Goal: Task Accomplishment & Management: Manage account settings

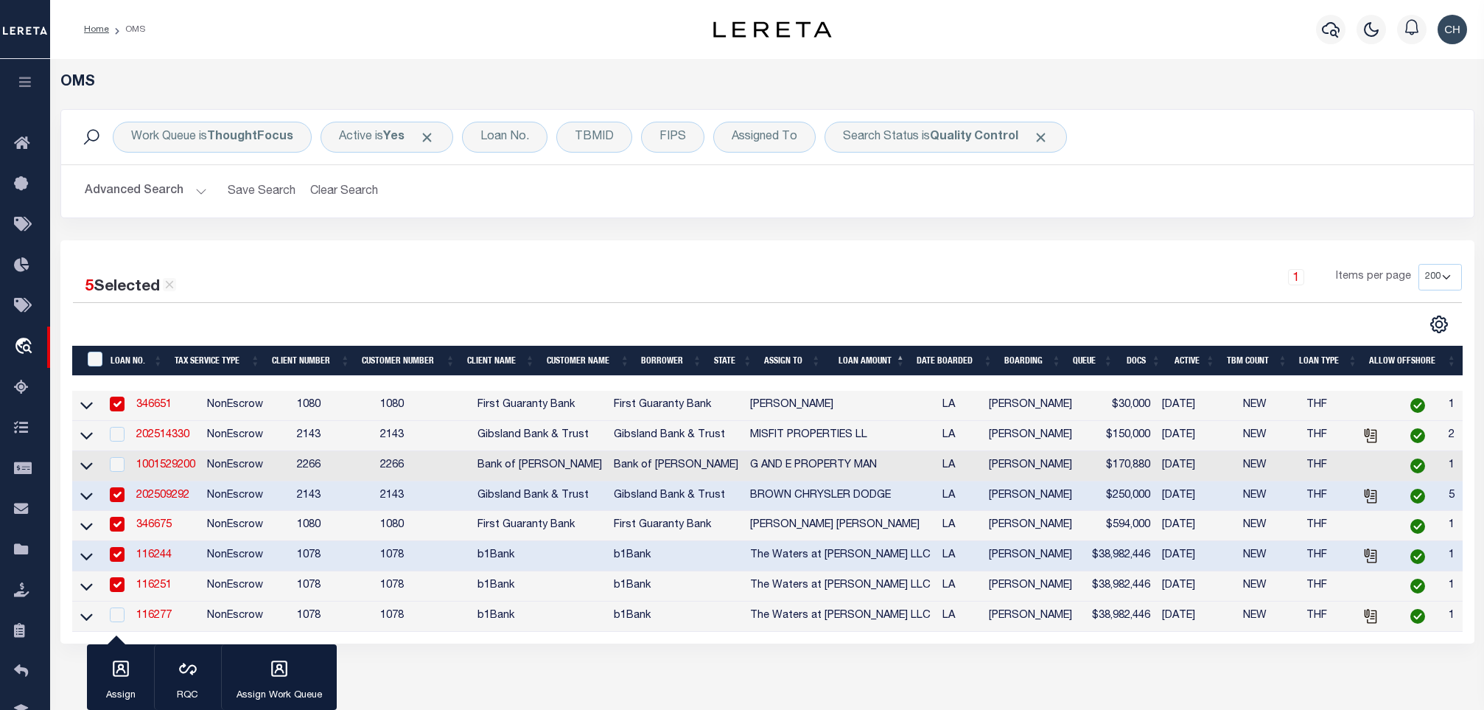
select select "200"
click at [166, 590] on link "116251" at bounding box center [153, 585] width 35 height 10
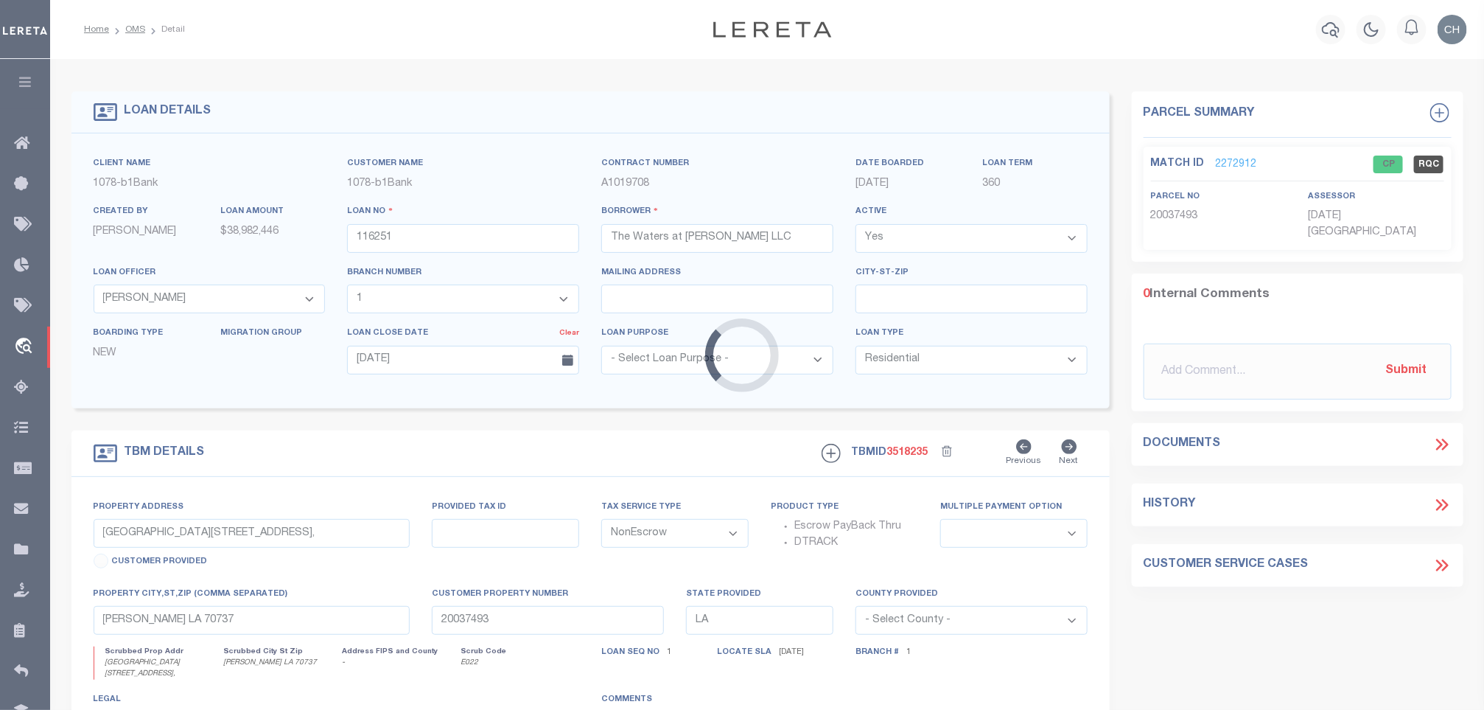
select select "10177"
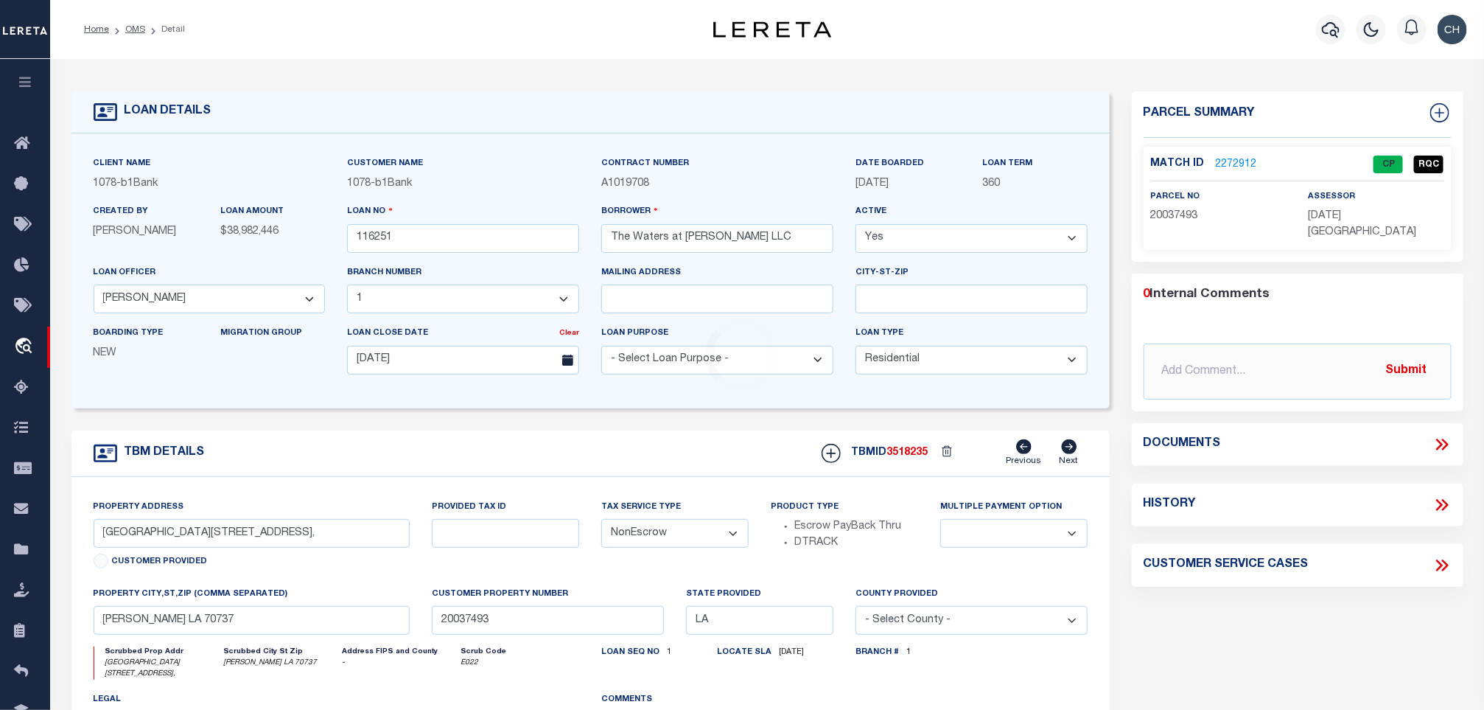
select select "467"
select select
click at [140, 31] on link "OMS" at bounding box center [135, 29] width 20 height 9
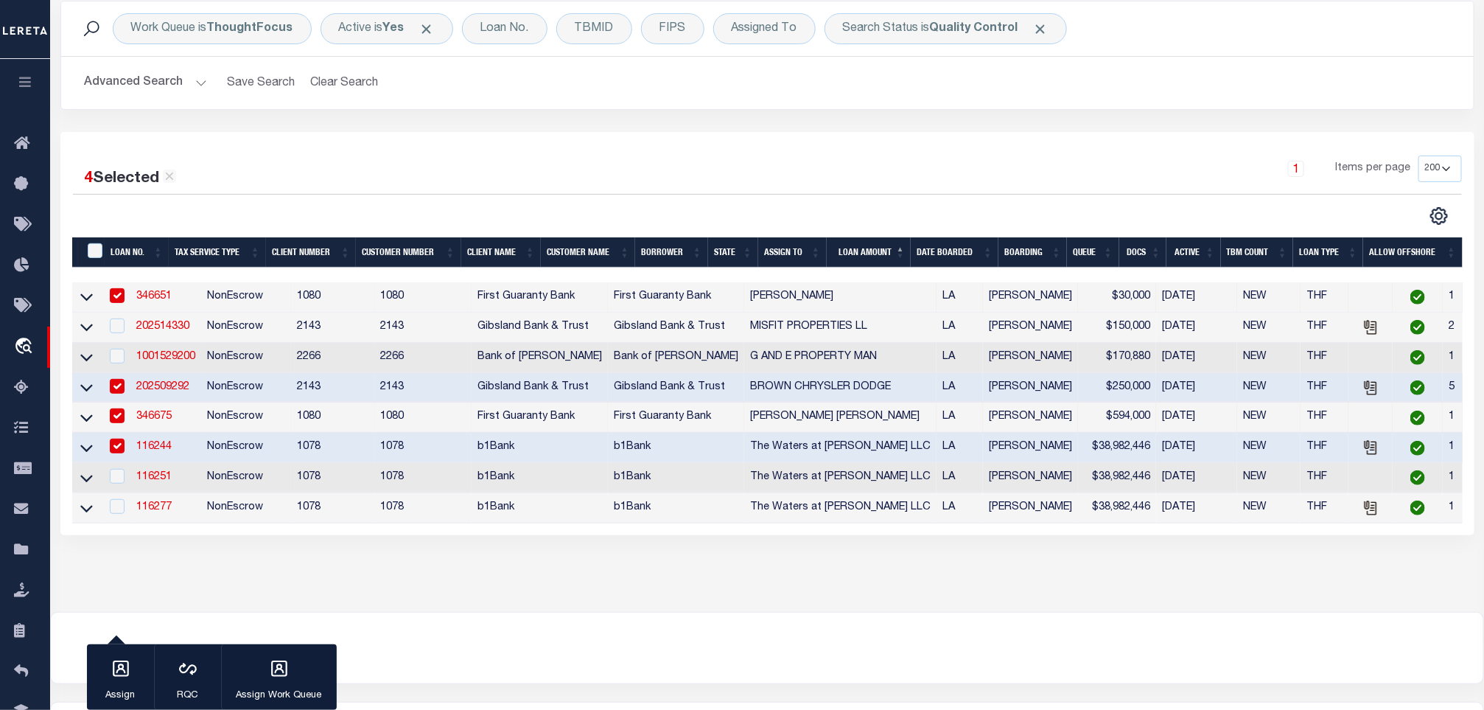
scroll to position [206, 0]
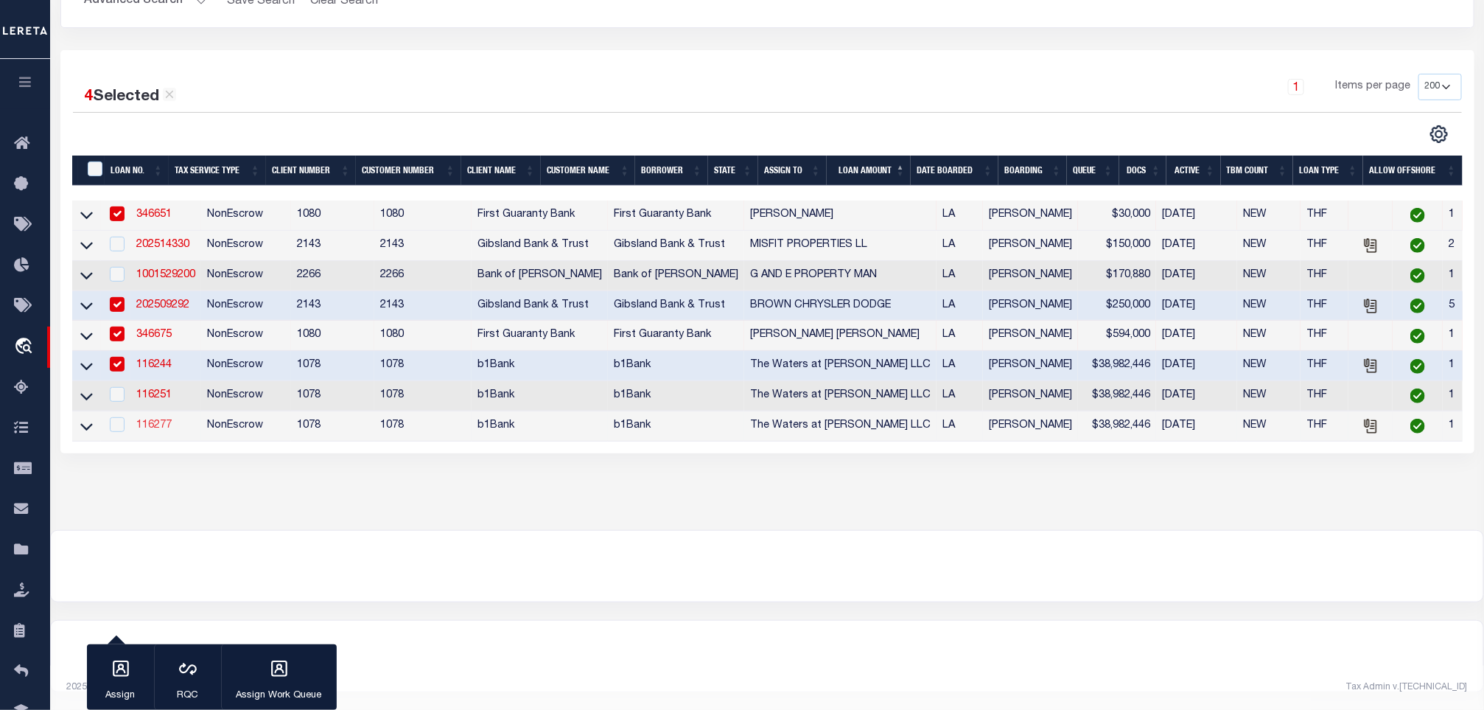
click at [157, 420] on link "116277" at bounding box center [153, 425] width 35 height 10
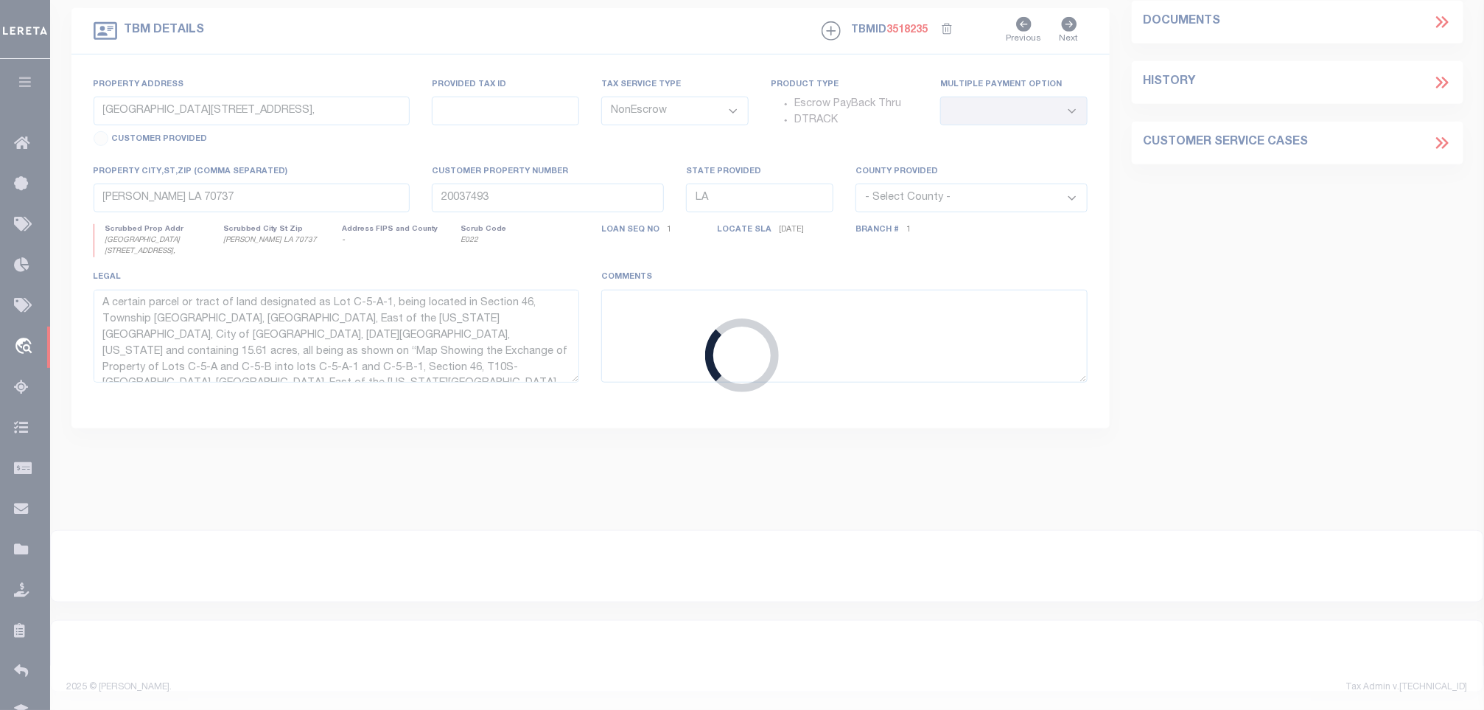
type input "116277"
type input "TBD Lakehaven Dr Bldg 7"
select select
select select "10177"
select select "467"
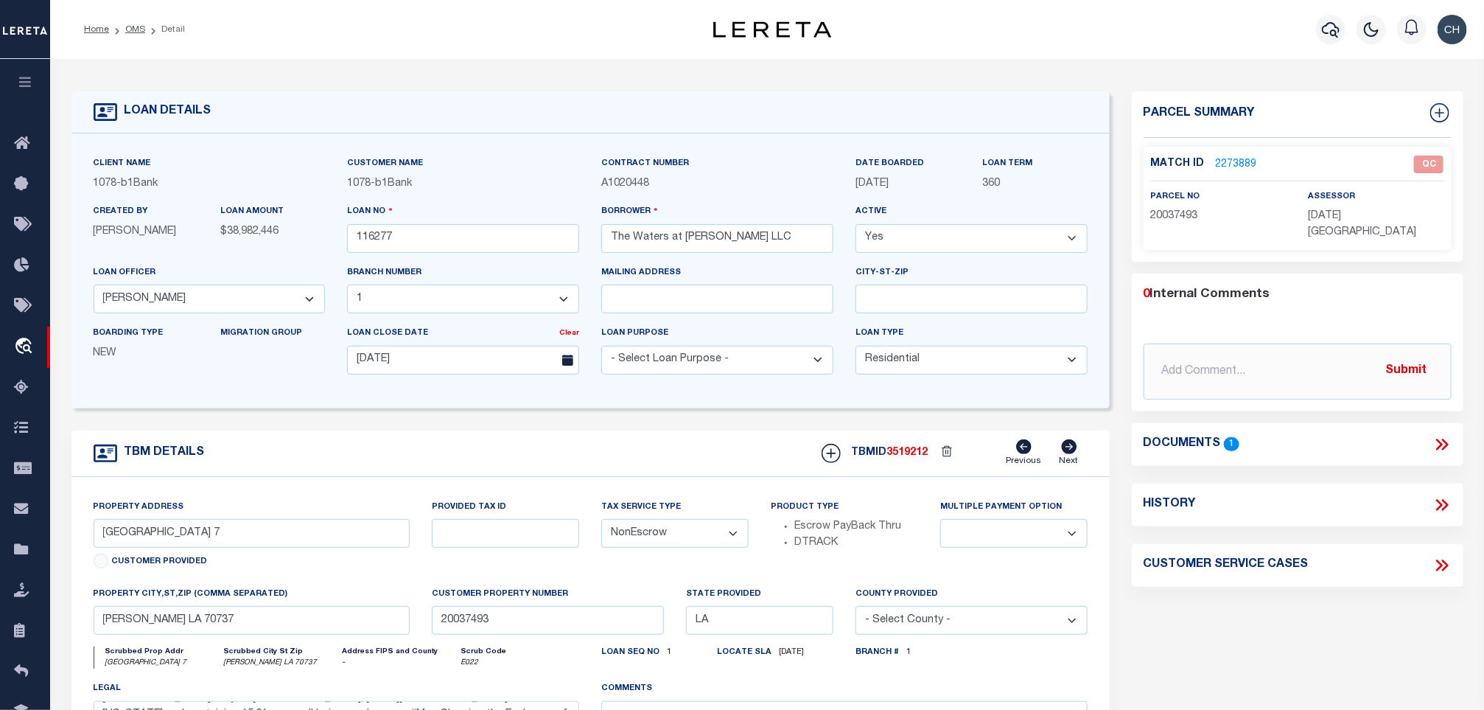
click at [1440, 435] on icon at bounding box center [1442, 444] width 19 height 19
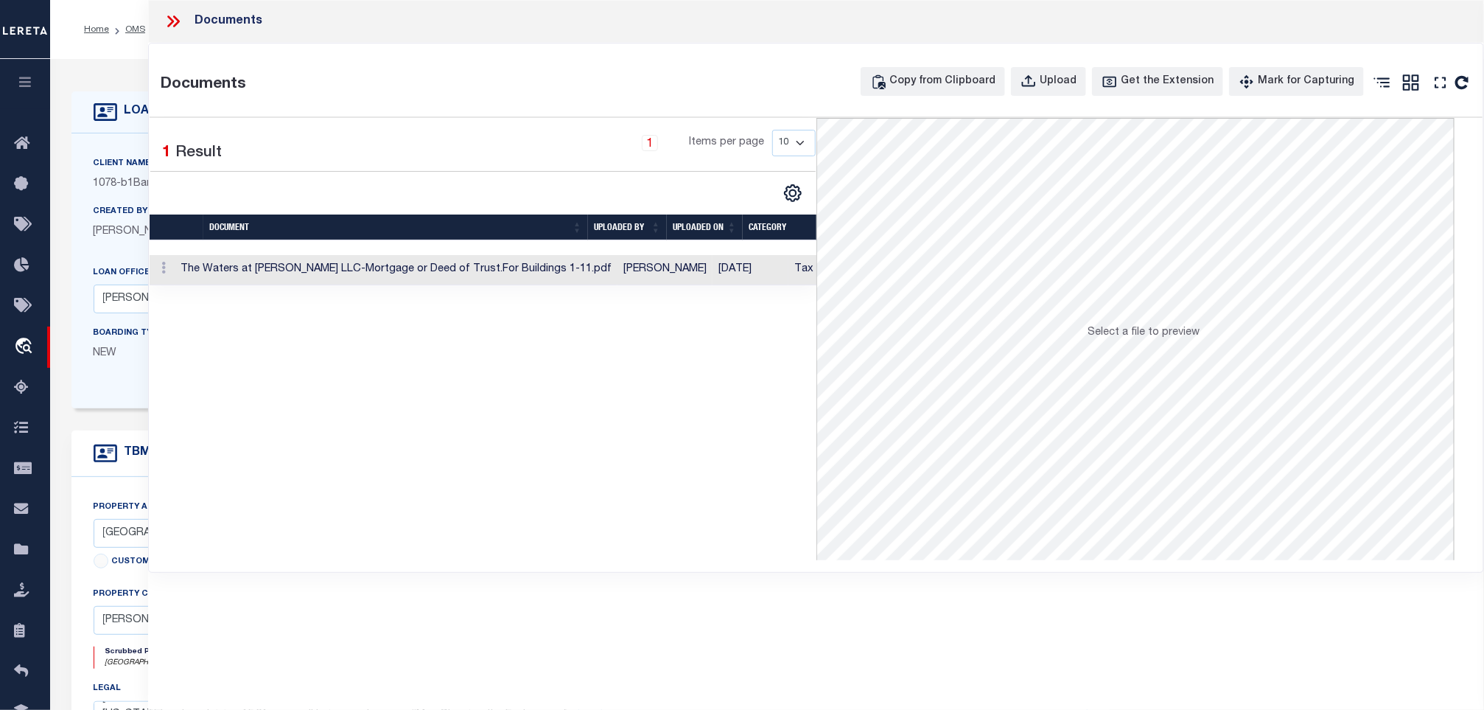
click at [513, 267] on td "The Waters at Conway LLC-Mortgage or Deed of Trust.For Buildings 1-11.pdf" at bounding box center [396, 270] width 443 height 30
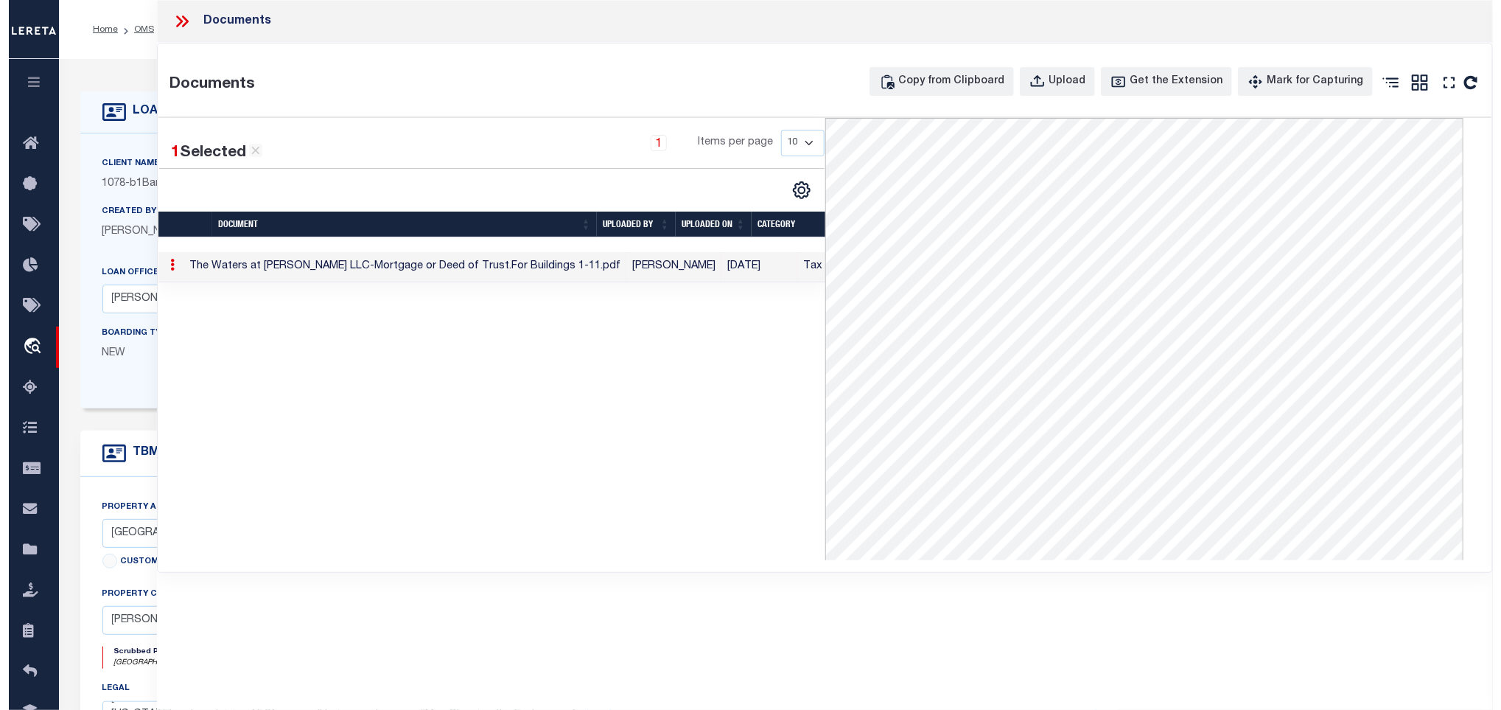
scroll to position [235, 0]
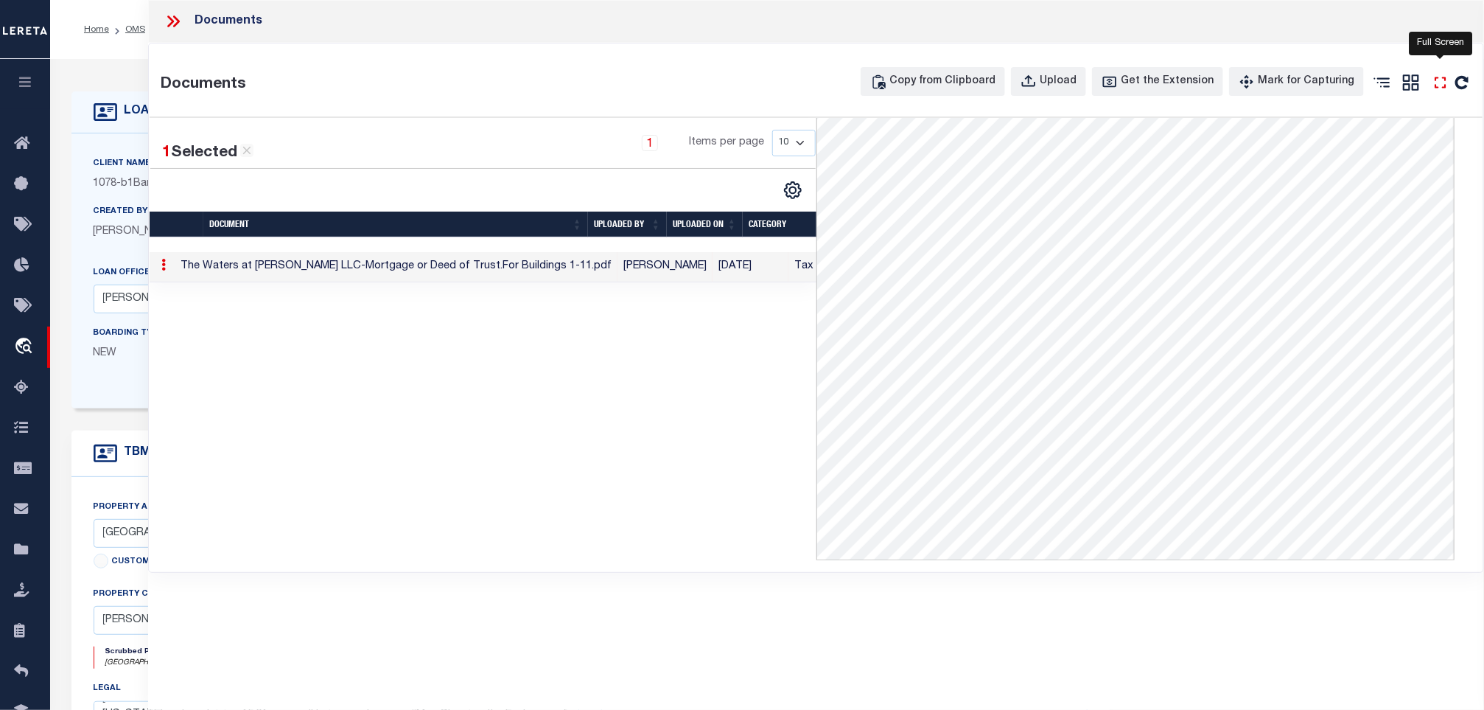
click at [1435, 76] on icon "" at bounding box center [1440, 82] width 19 height 19
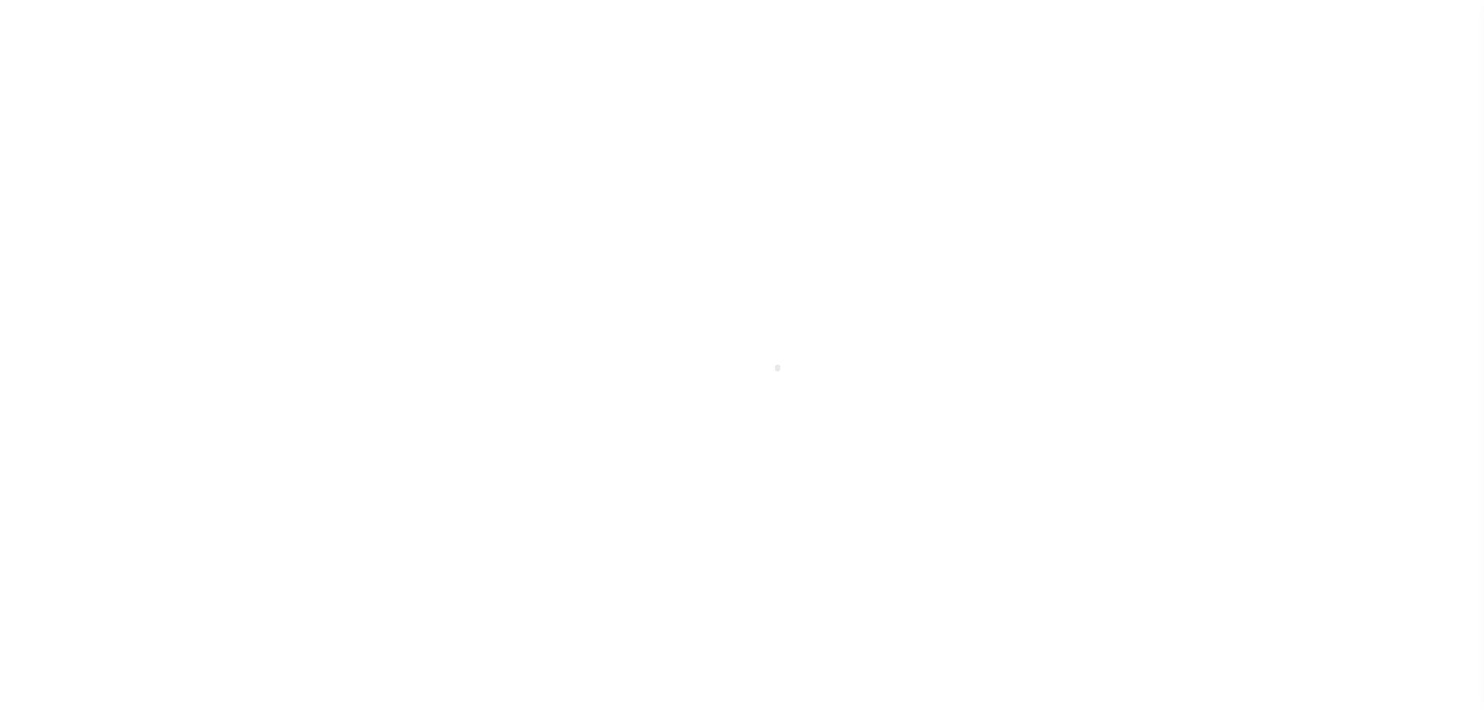
select select "10"
select select "NonEscrow"
select select
type input "08/11/2025"
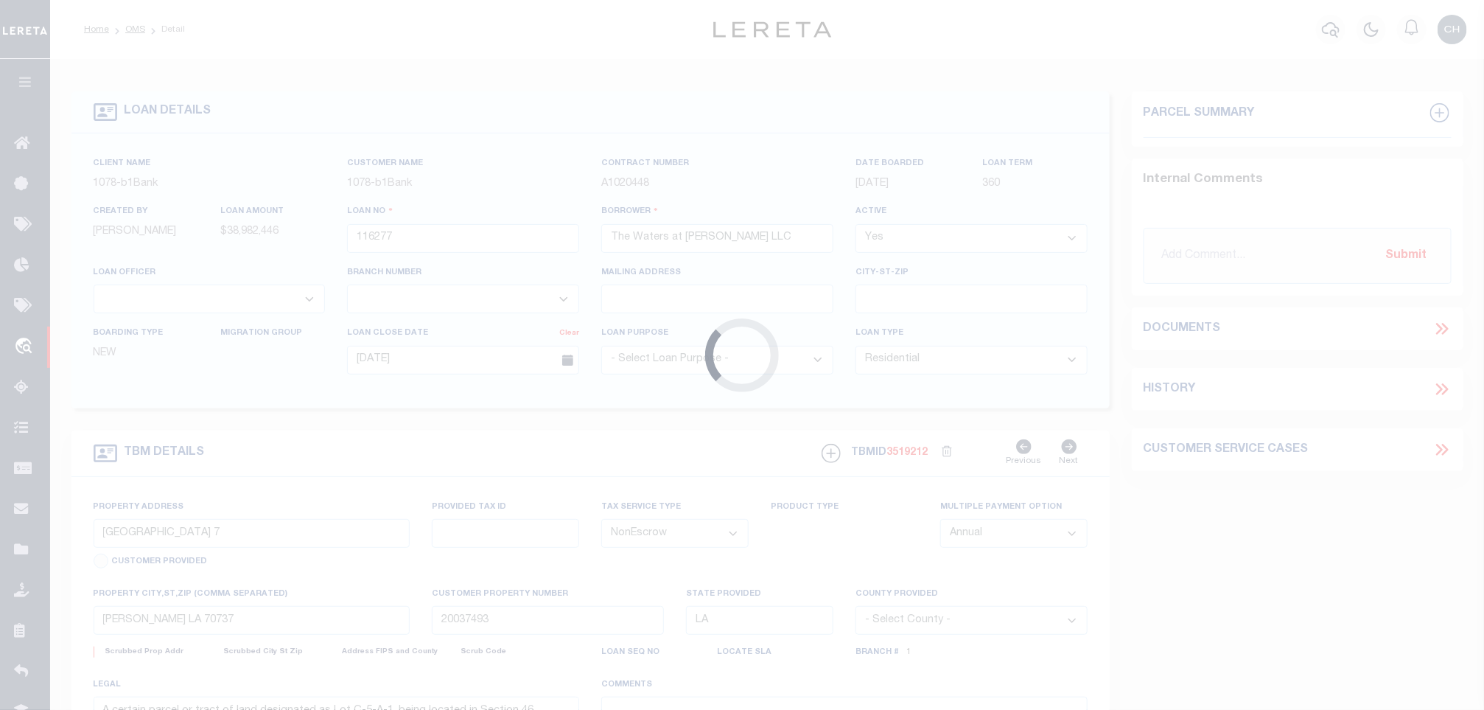
select select "10177"
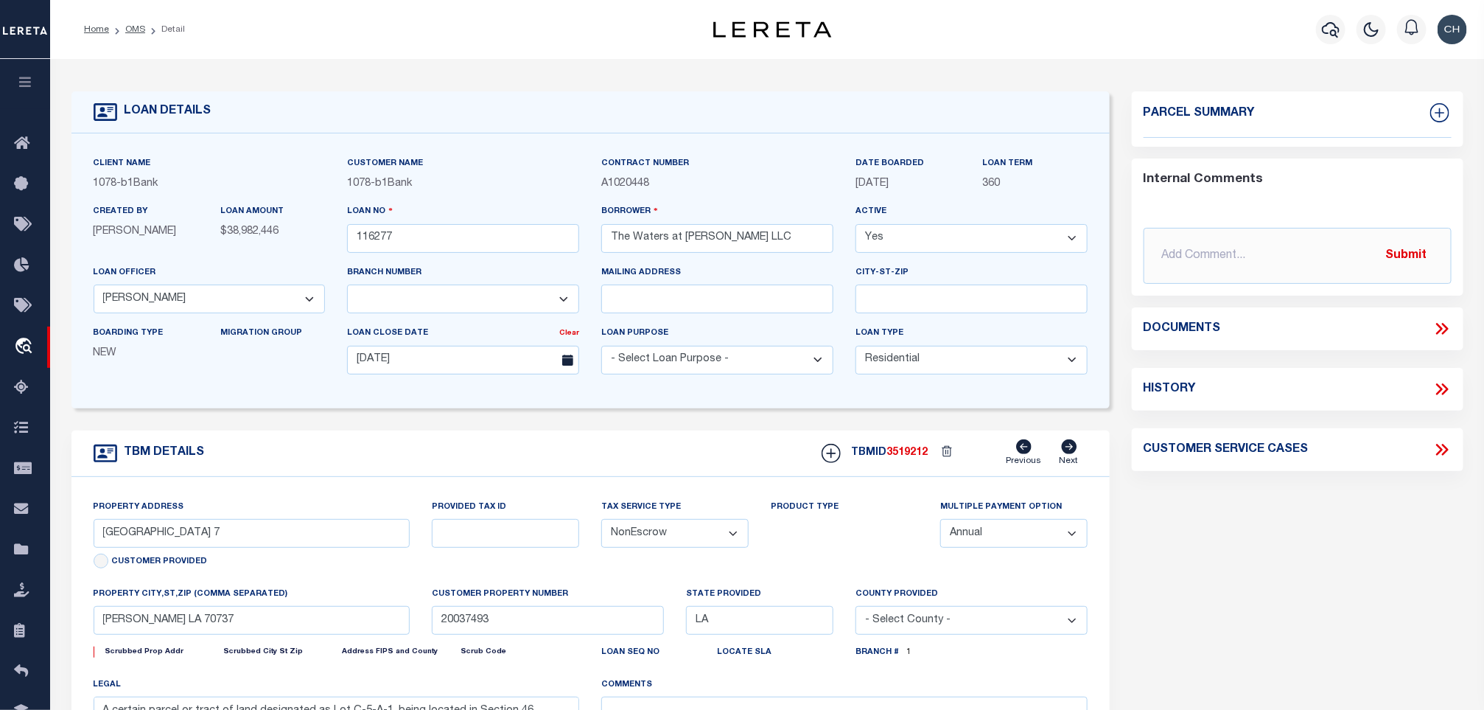
select select "467"
select select
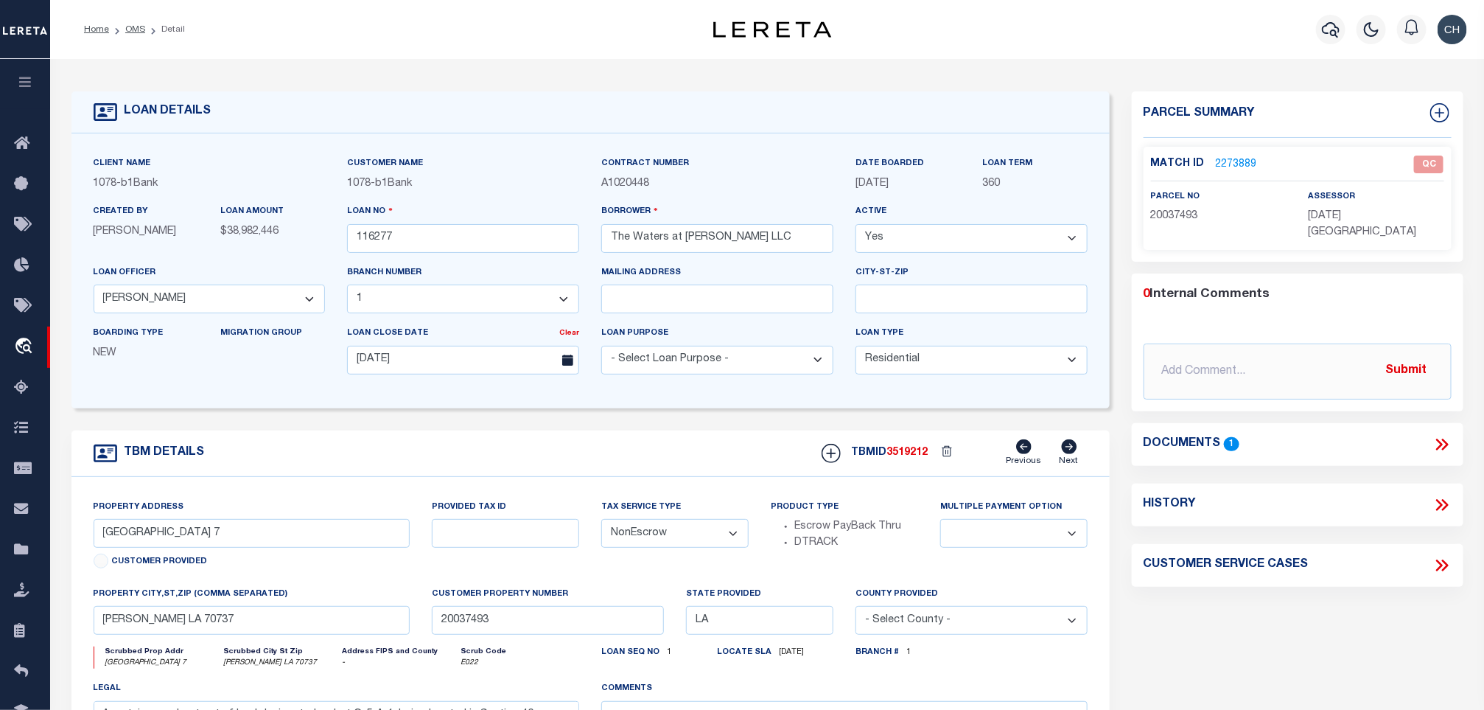
click at [1165, 228] on div "Match ID 2273889 QC parcel no 20037493 assessor" at bounding box center [1298, 198] width 308 height 103
copy span "20037493"
click at [1221, 171] on div "Match ID 2273889 QC" at bounding box center [1297, 168] width 293 height 26
click at [1227, 166] on link "2273889" at bounding box center [1236, 164] width 41 height 15
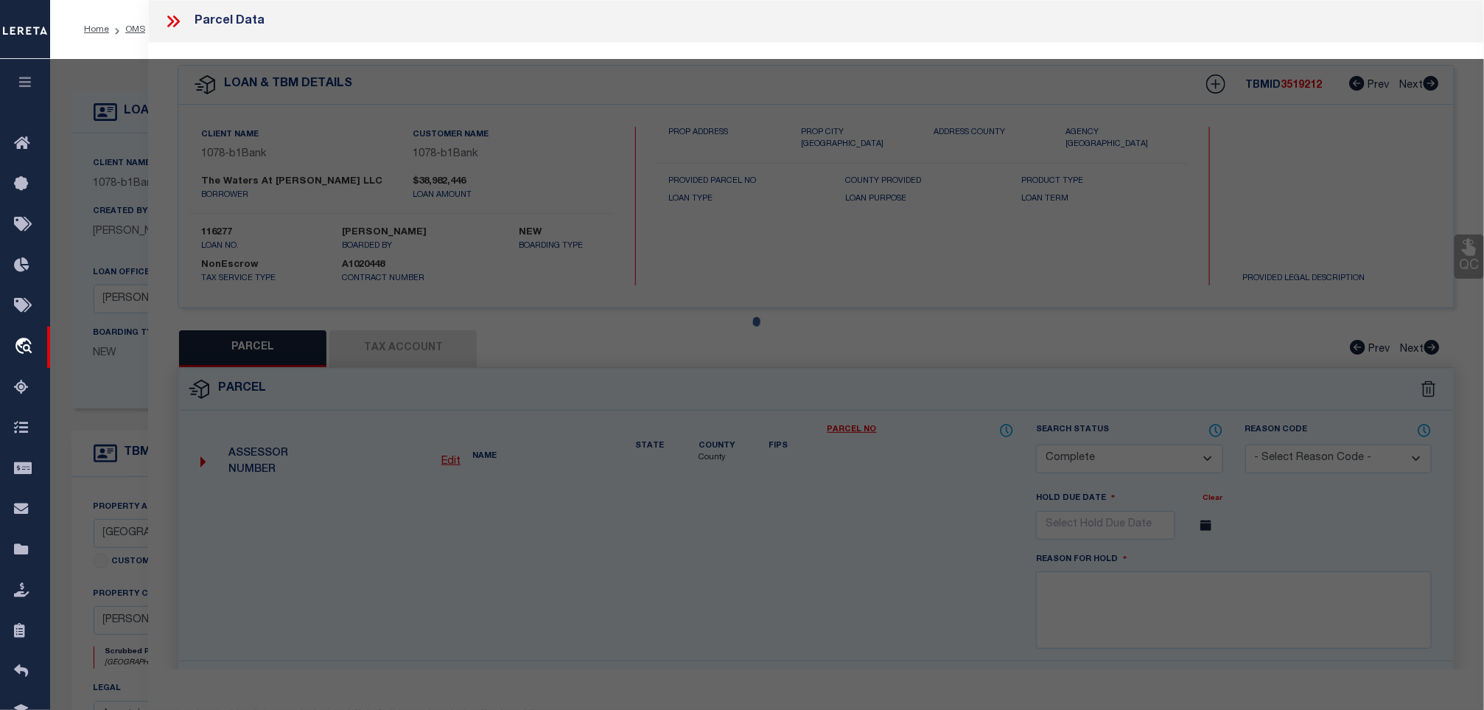
select select "AS"
select select
checkbox input "false"
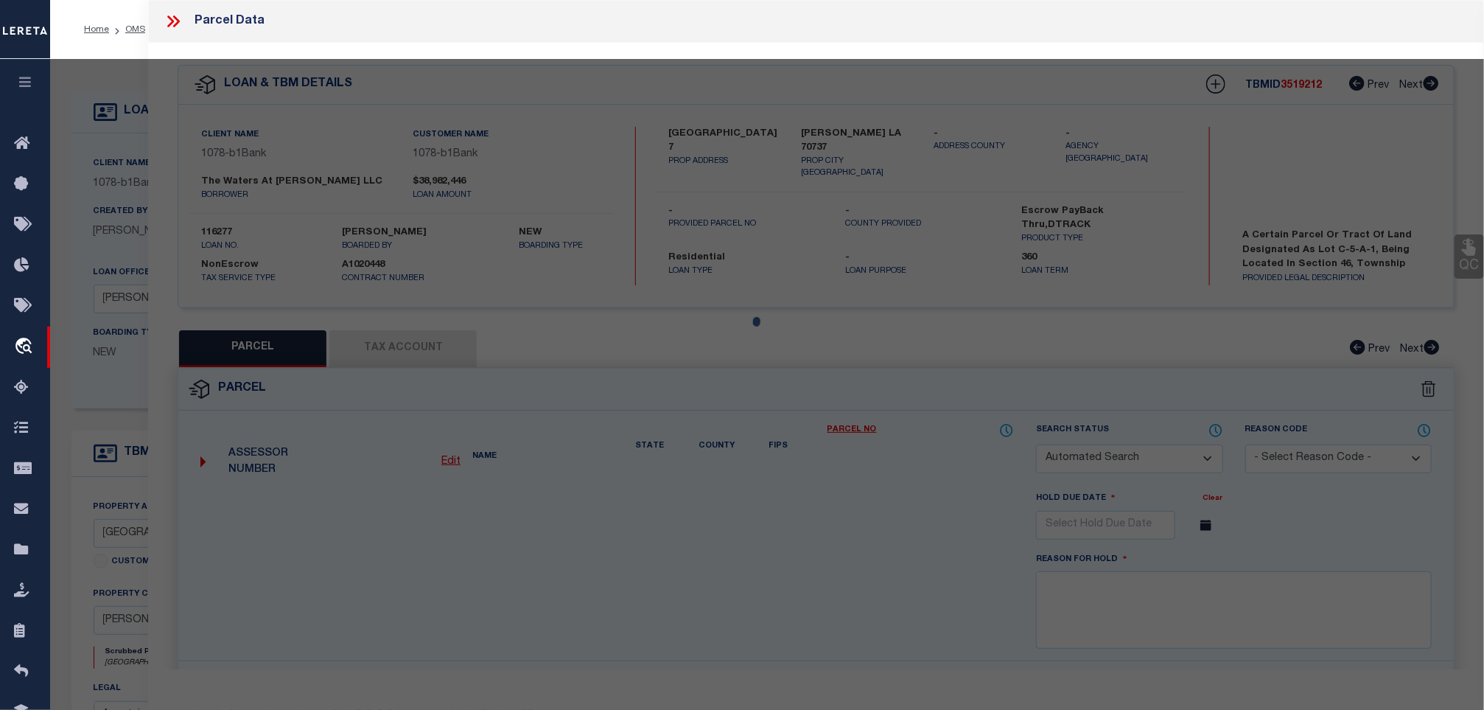
select select "QC"
type input "THE WATERS AT [PERSON_NAME] LLC"
select select "AGW"
select select "LEG"
type input "[STREET_ADDRESS]"
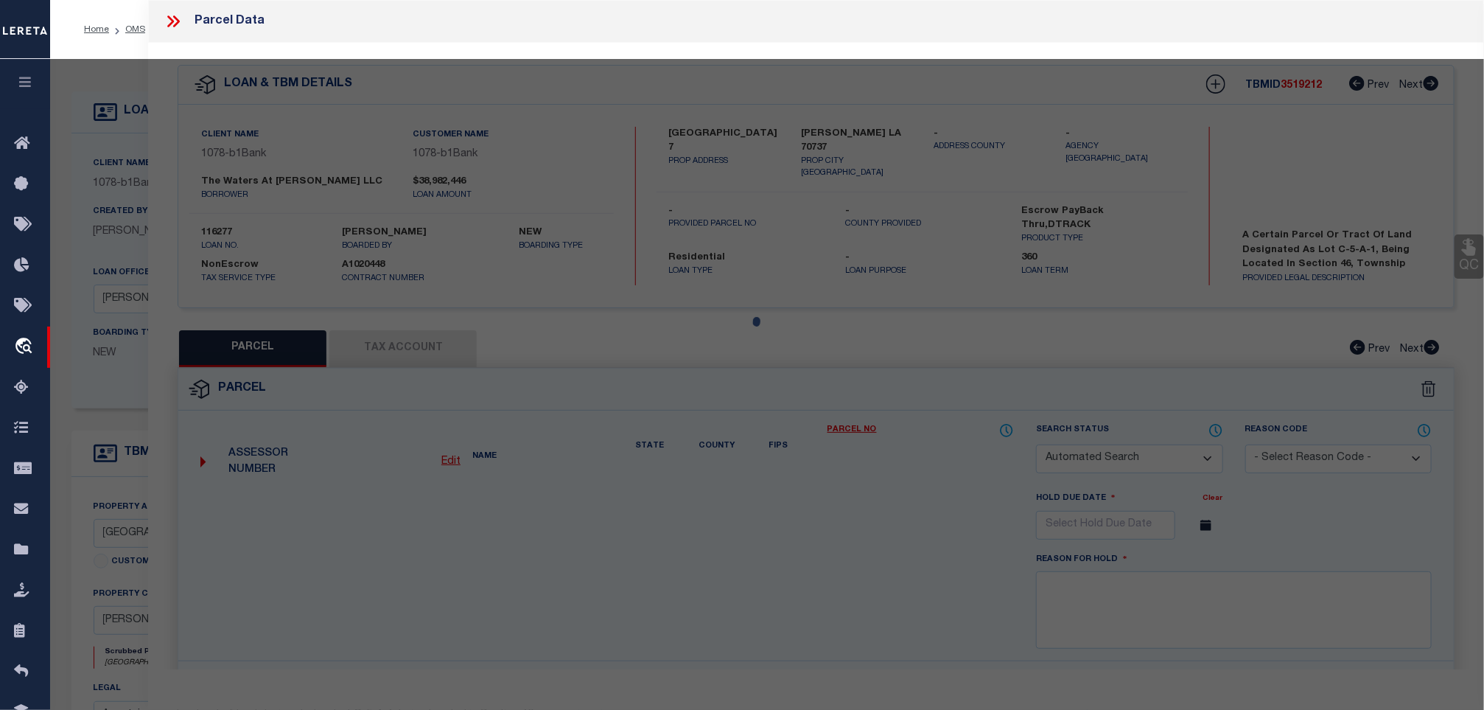
type input "[PERSON_NAME] LA 70737"
type textarea "15.61 AC. SECS. 46 &12-10-3, LOT C-5-A-1 THE VILLAGE AT [PERSON_NAME][GEOGRAPHI…"
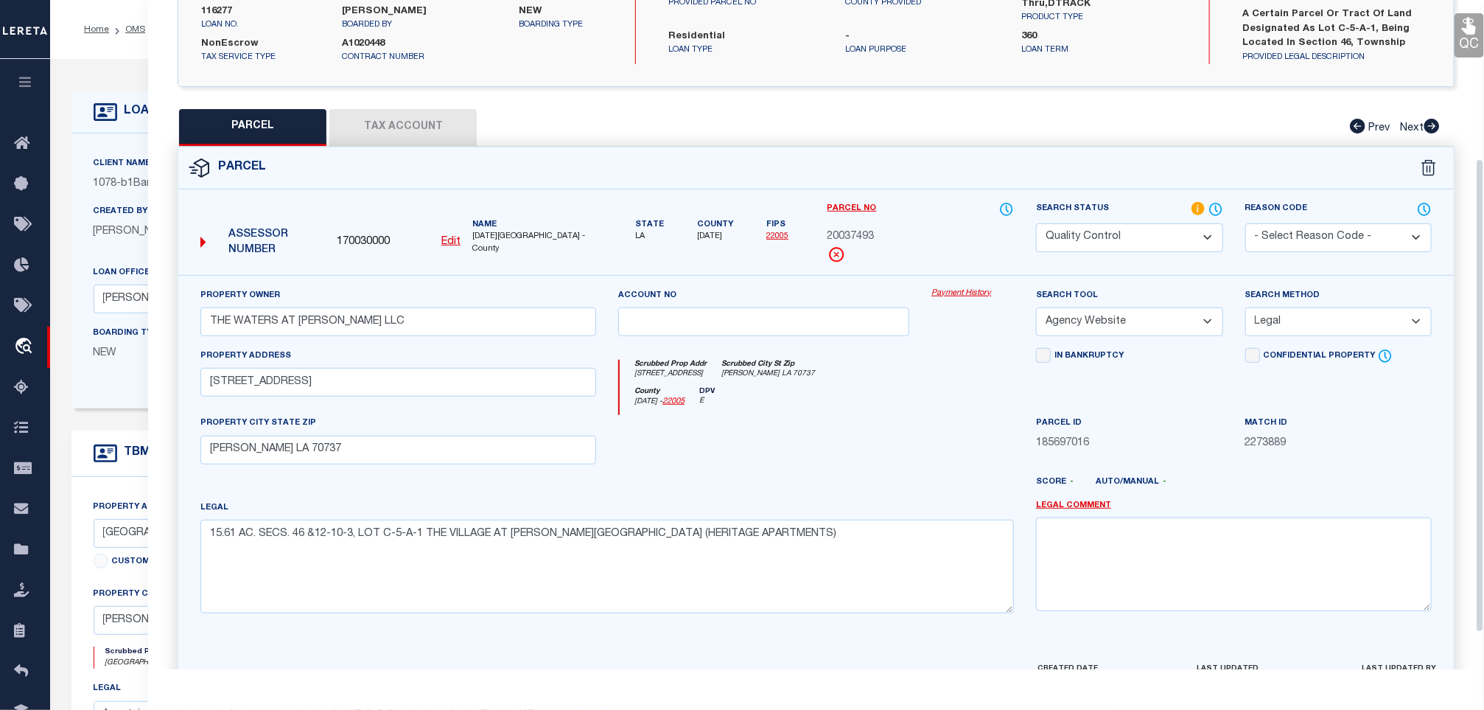
scroll to position [275, 0]
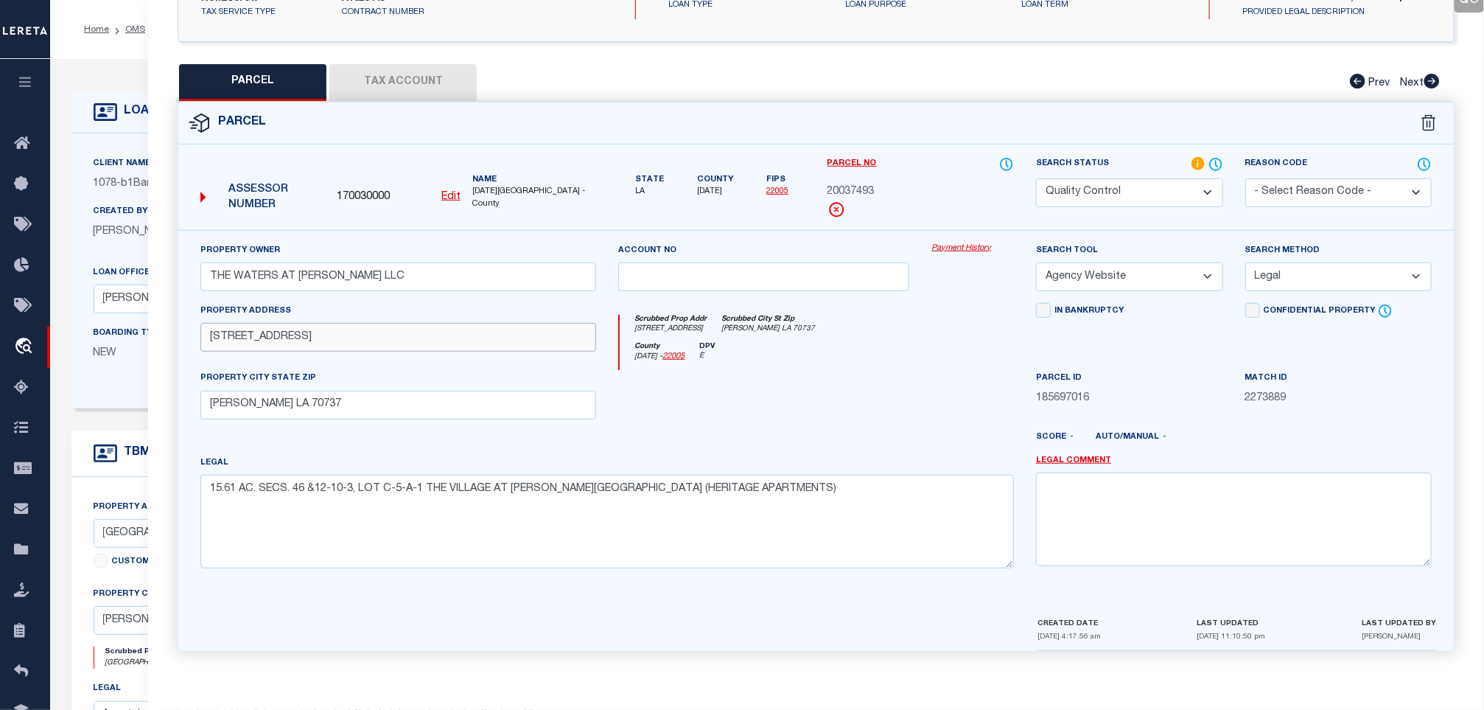
click at [420, 347] on input "[STREET_ADDRESS]" at bounding box center [398, 337] width 396 height 29
click at [1138, 191] on select "Automated Search Bad Parcel Complete Duplicate Parcel High Dollar Reporting In …" at bounding box center [1129, 192] width 186 height 29
select select "CP"
click at [1036, 178] on select "Automated Search Bad Parcel Complete Duplicate Parcel High Dollar Reporting In …" at bounding box center [1129, 192] width 186 height 29
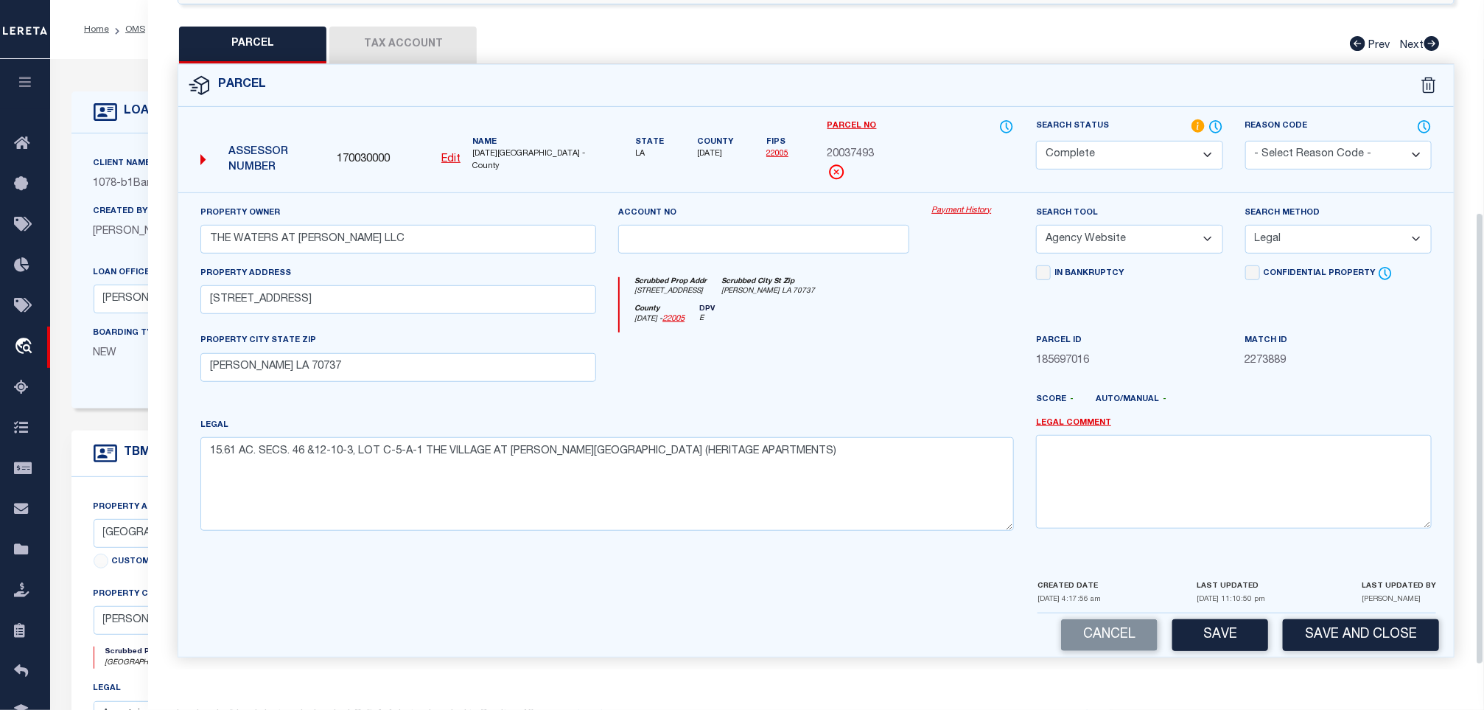
scroll to position [319, 0]
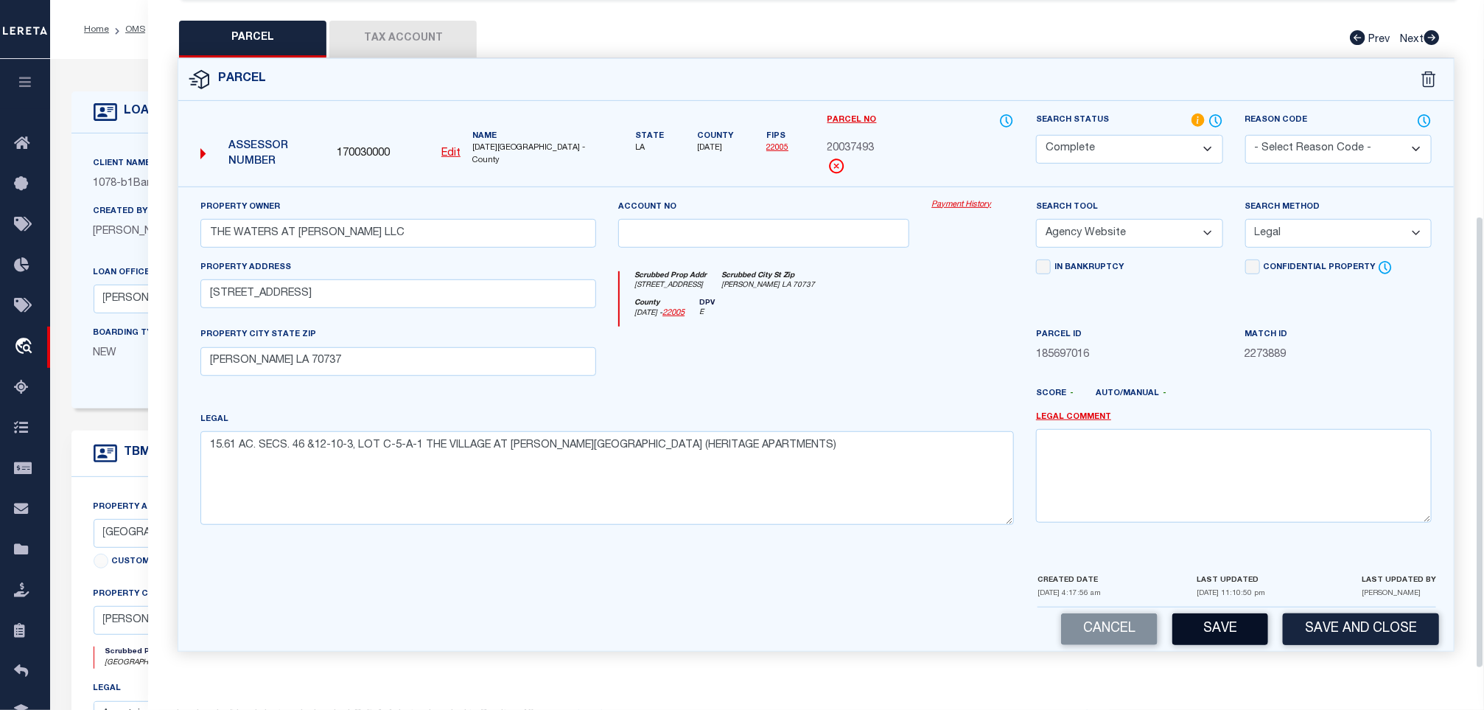
click at [1200, 619] on button "Save" at bounding box center [1220, 629] width 96 height 32
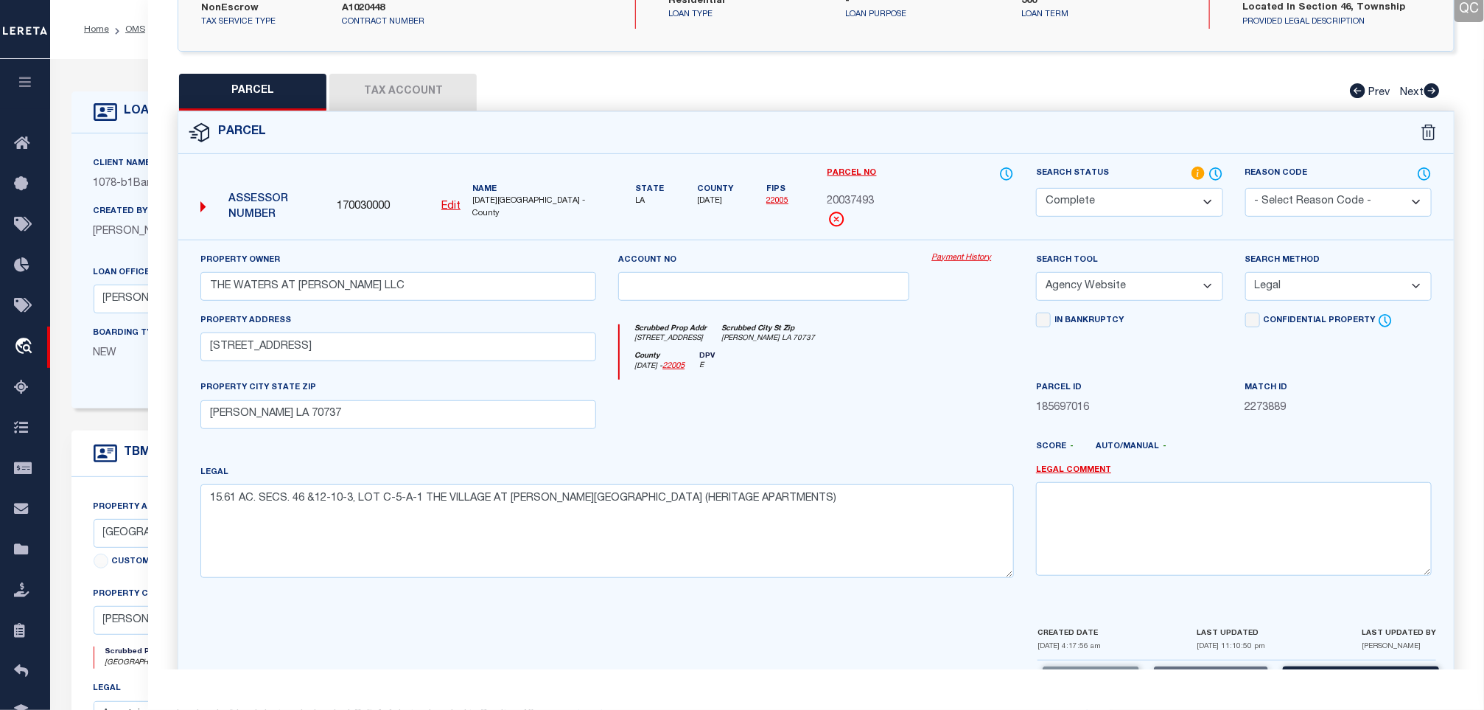
scroll to position [209, 0]
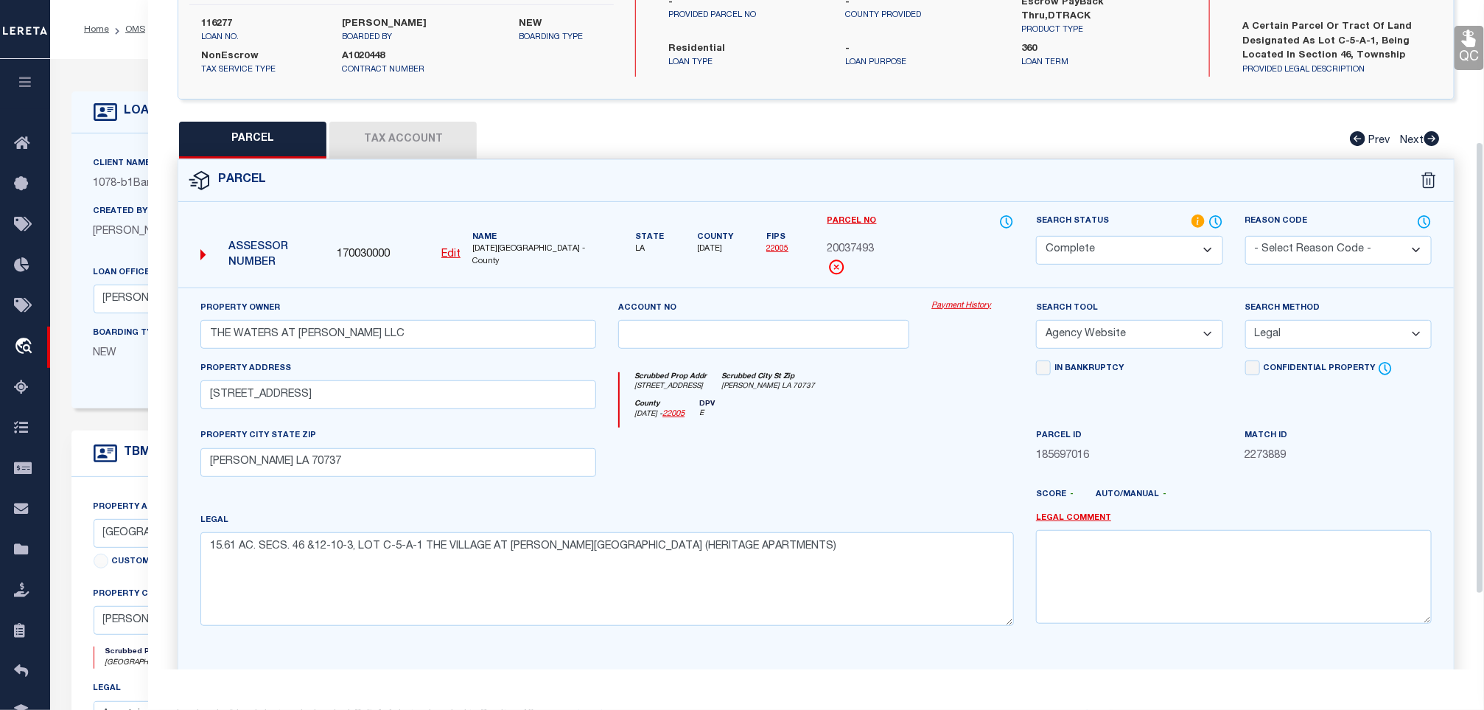
click at [379, 147] on button "Tax Account" at bounding box center [402, 140] width 147 height 37
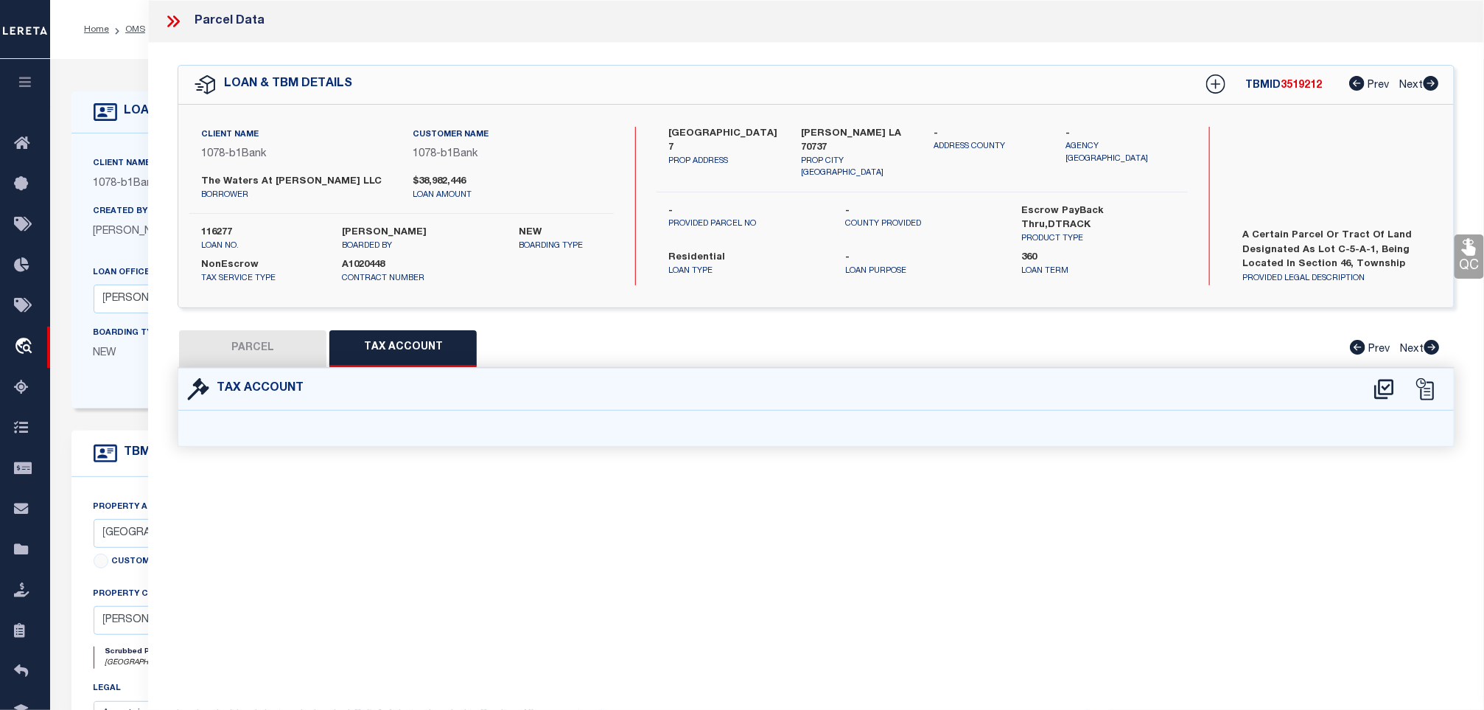
select select "100"
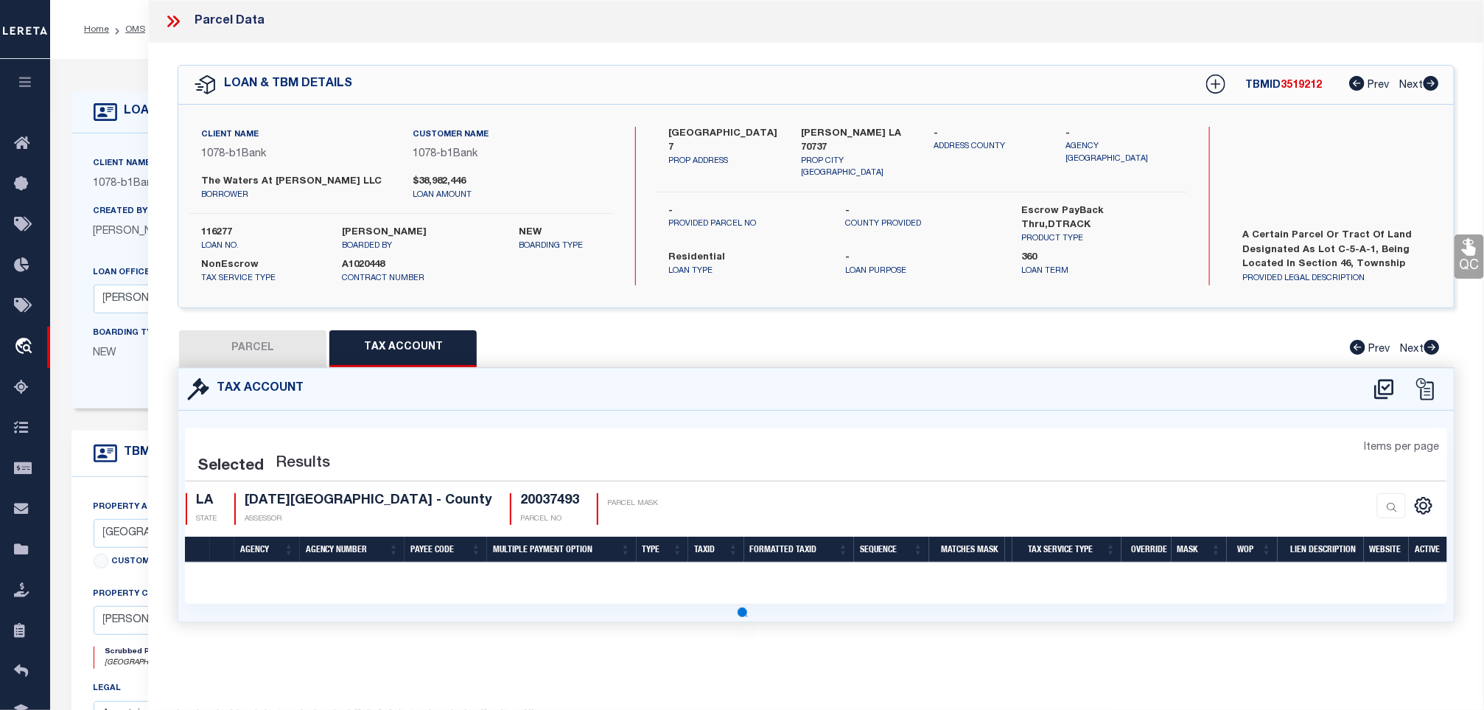
select select "100"
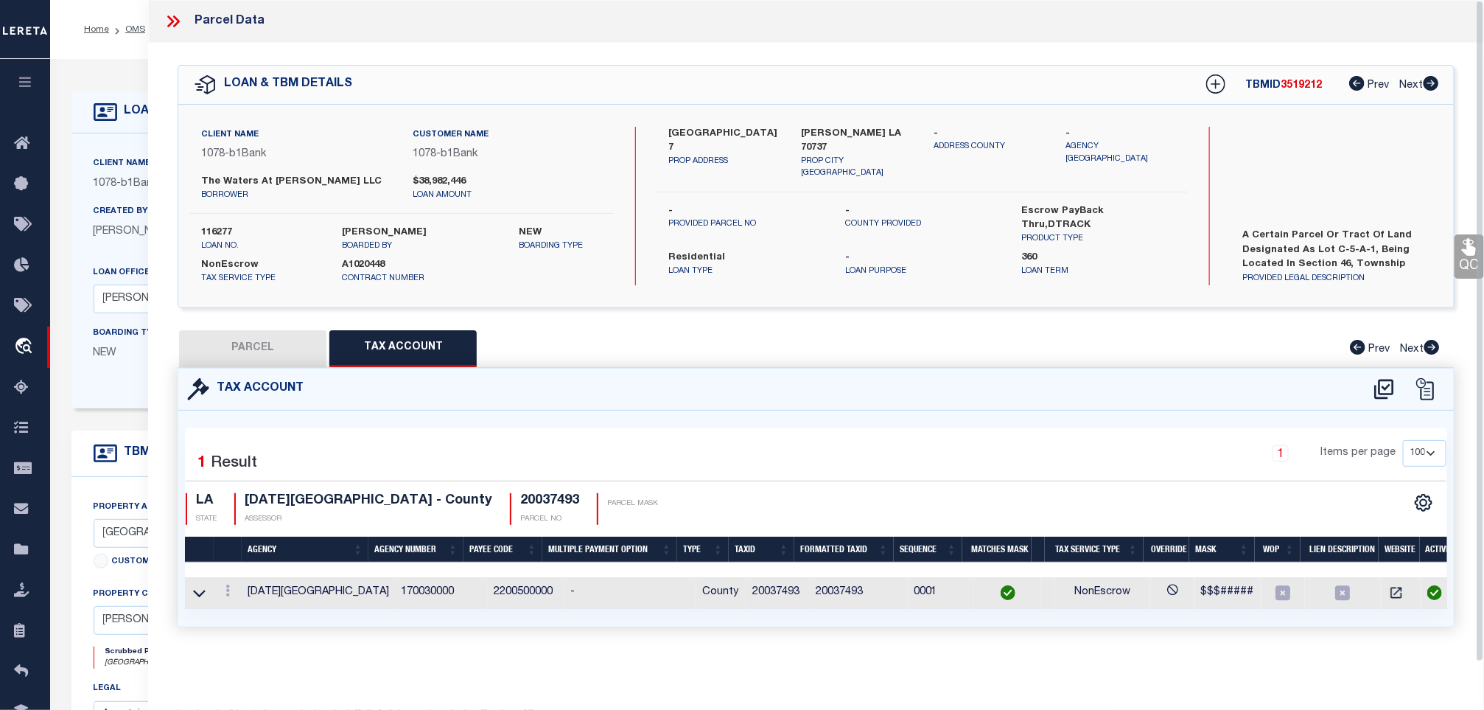
drag, startPoint x: 1463, startPoint y: 250, endPoint x: 1391, endPoint y: 265, distance: 73.9
click at [1463, 250] on icon at bounding box center [1469, 246] width 19 height 19
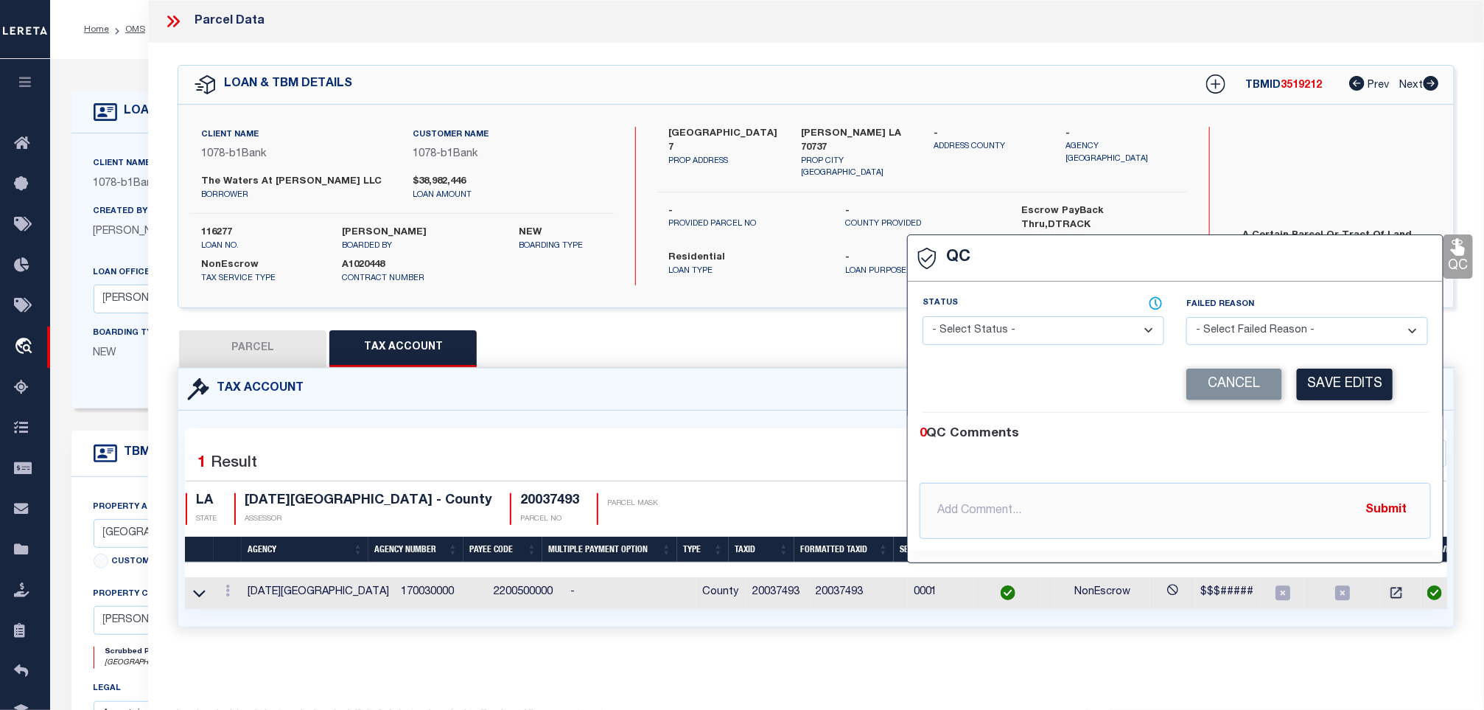
click at [1004, 343] on select "- Select Status - Ready to QC Correct Incorrect" at bounding box center [1044, 330] width 242 height 29
select select "COR"
click at [923, 317] on select "- Select Status - Ready to QC Correct Incorrect" at bounding box center [1044, 330] width 242 height 29
click at [1385, 405] on div "Corrected Search Value Cancel Save Edits" at bounding box center [1176, 385] width 506 height 56
click at [1354, 381] on button "Save Edits" at bounding box center [1345, 384] width 96 height 32
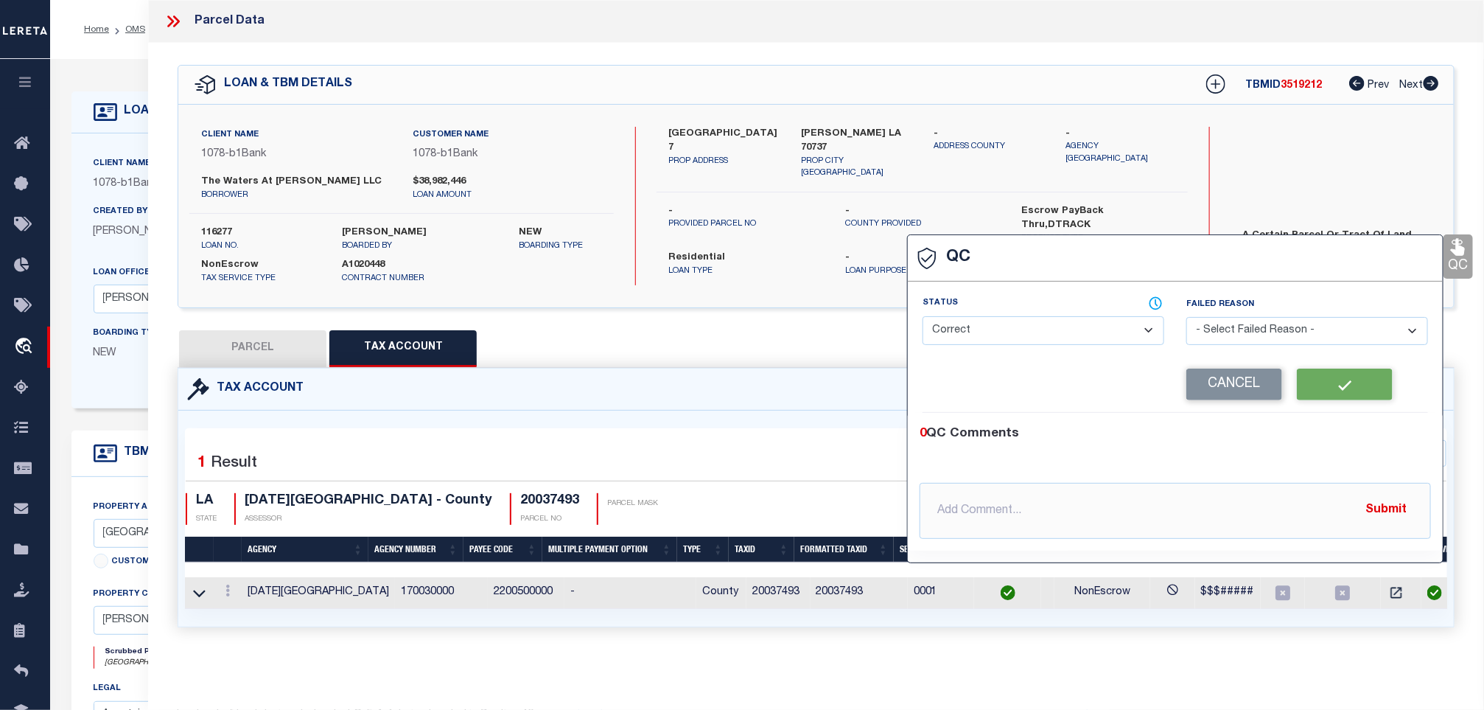
click at [206, 219] on div "Client Name 1078 - b1Bank Customer Name 1078 - b1Bank The Waters at Conway LLC …" at bounding box center [401, 206] width 425 height 158
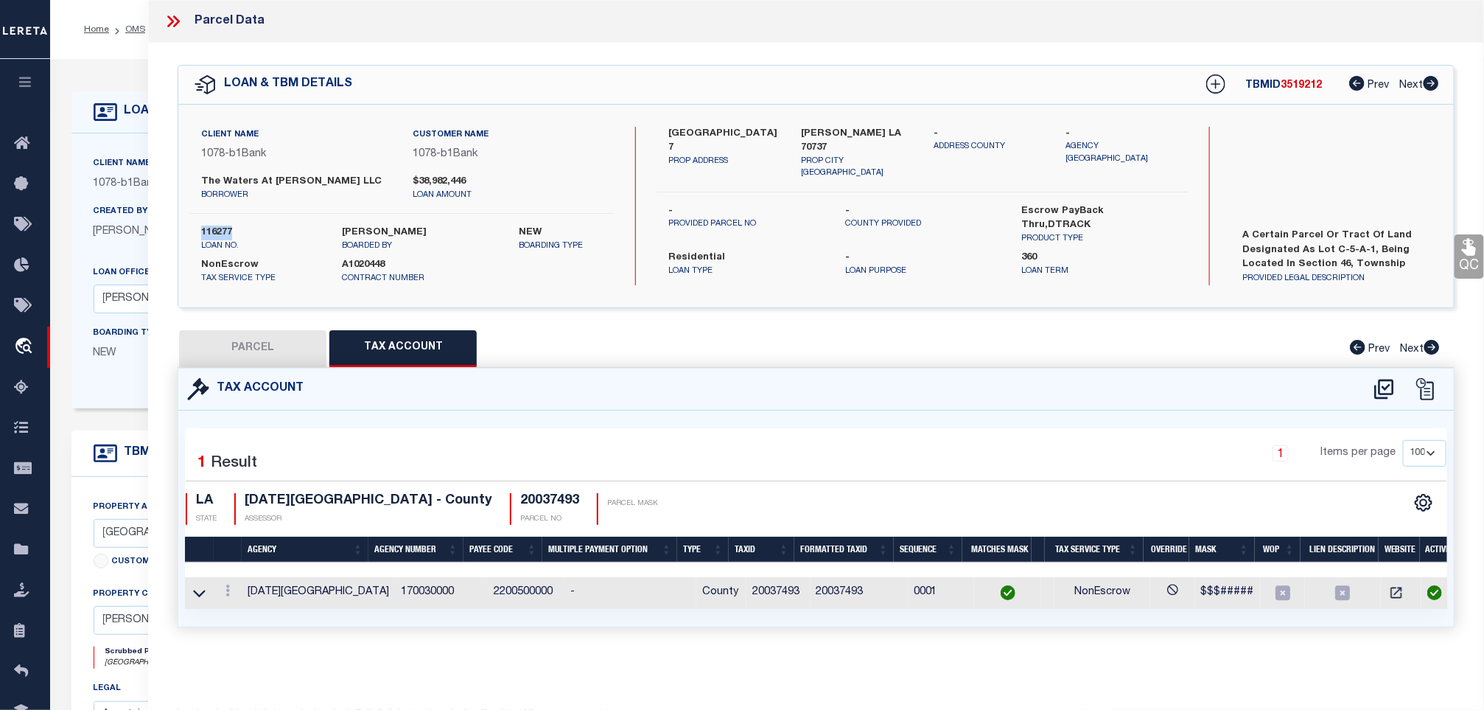
click at [206, 219] on div "Client Name 1078 - b1Bank Customer Name 1078 - b1Bank The Waters at Conway LLC …" at bounding box center [401, 206] width 425 height 158
copy label "116277"
click at [520, 509] on h4 "20037493" at bounding box center [549, 501] width 59 height 16
copy h4 "20037493"
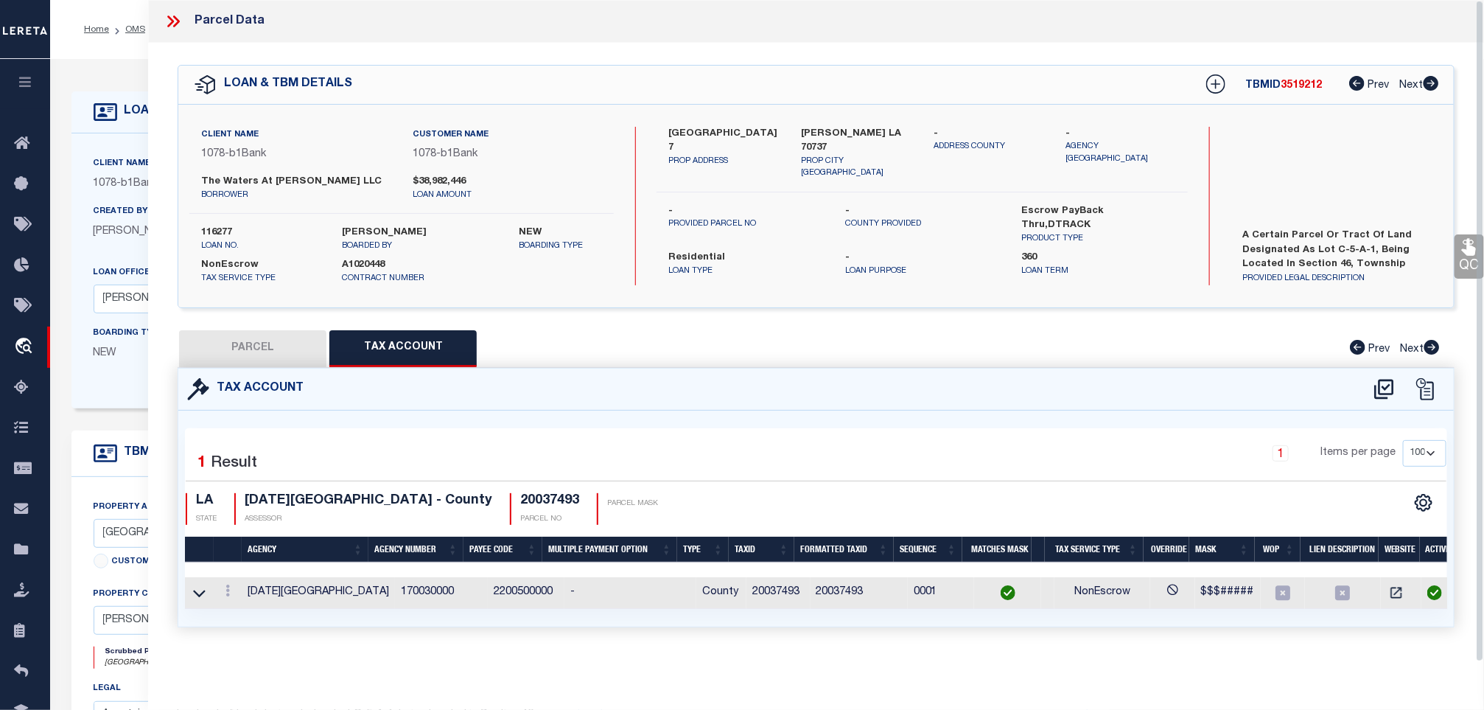
click at [1311, 93] on div "TBMID 3519212 Prev Next" at bounding box center [1312, 84] width 253 height 27
copy span "3519212"
click at [177, 18] on icon at bounding box center [173, 21] width 19 height 19
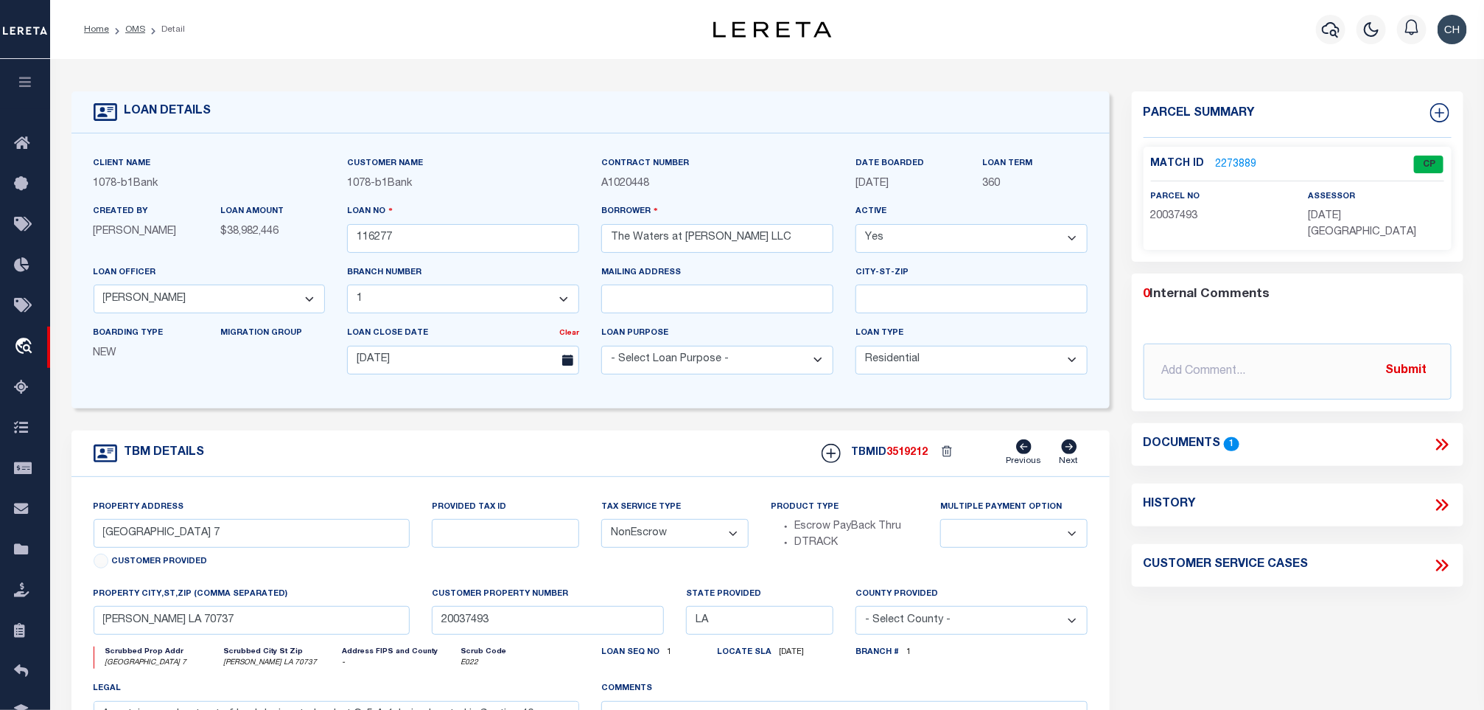
click at [136, 21] on ol "Home OMS Detail" at bounding box center [134, 29] width 125 height 31
click at [136, 25] on link "OMS" at bounding box center [135, 29] width 20 height 9
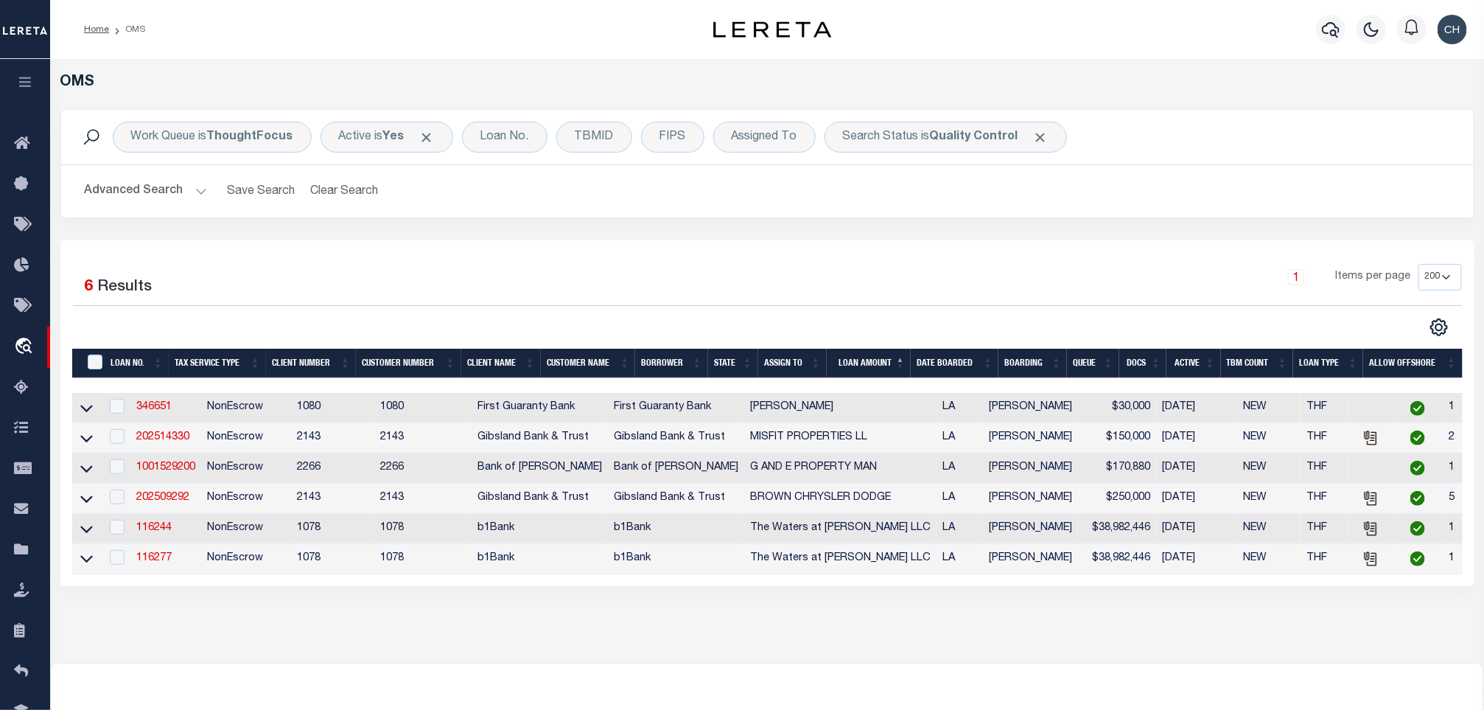
click at [144, 183] on button "Advanced Search" at bounding box center [146, 191] width 122 height 29
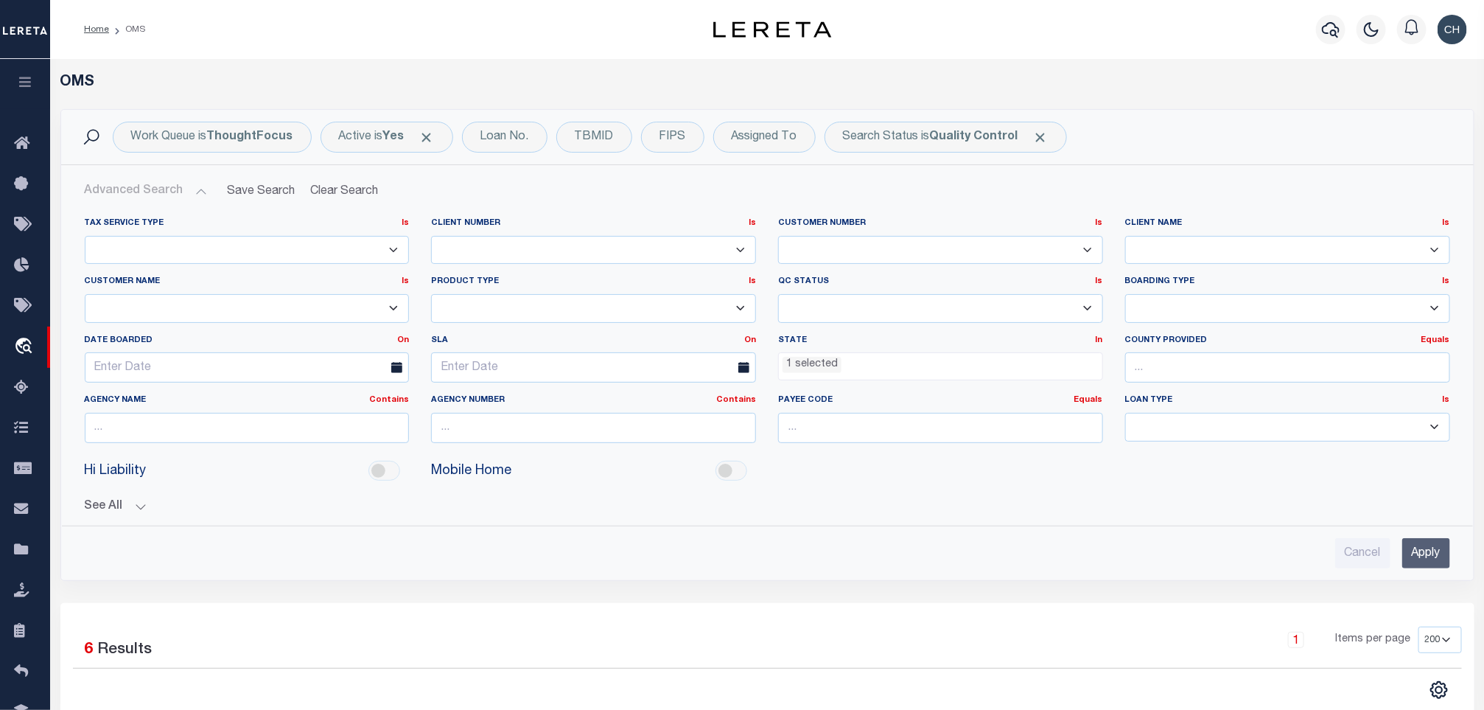
click at [1424, 548] on input "Apply" at bounding box center [1426, 553] width 48 height 30
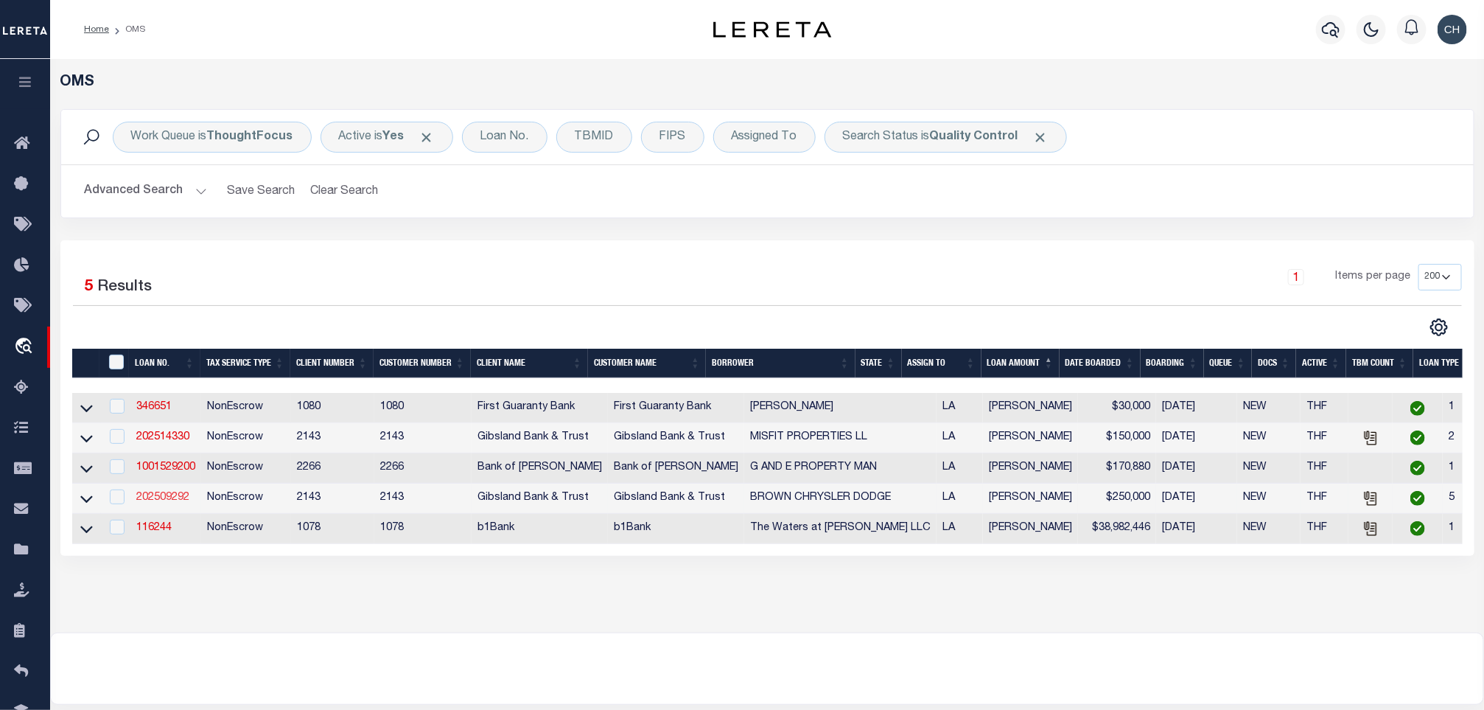
click at [186, 503] on link "202509292" at bounding box center [162, 497] width 53 height 10
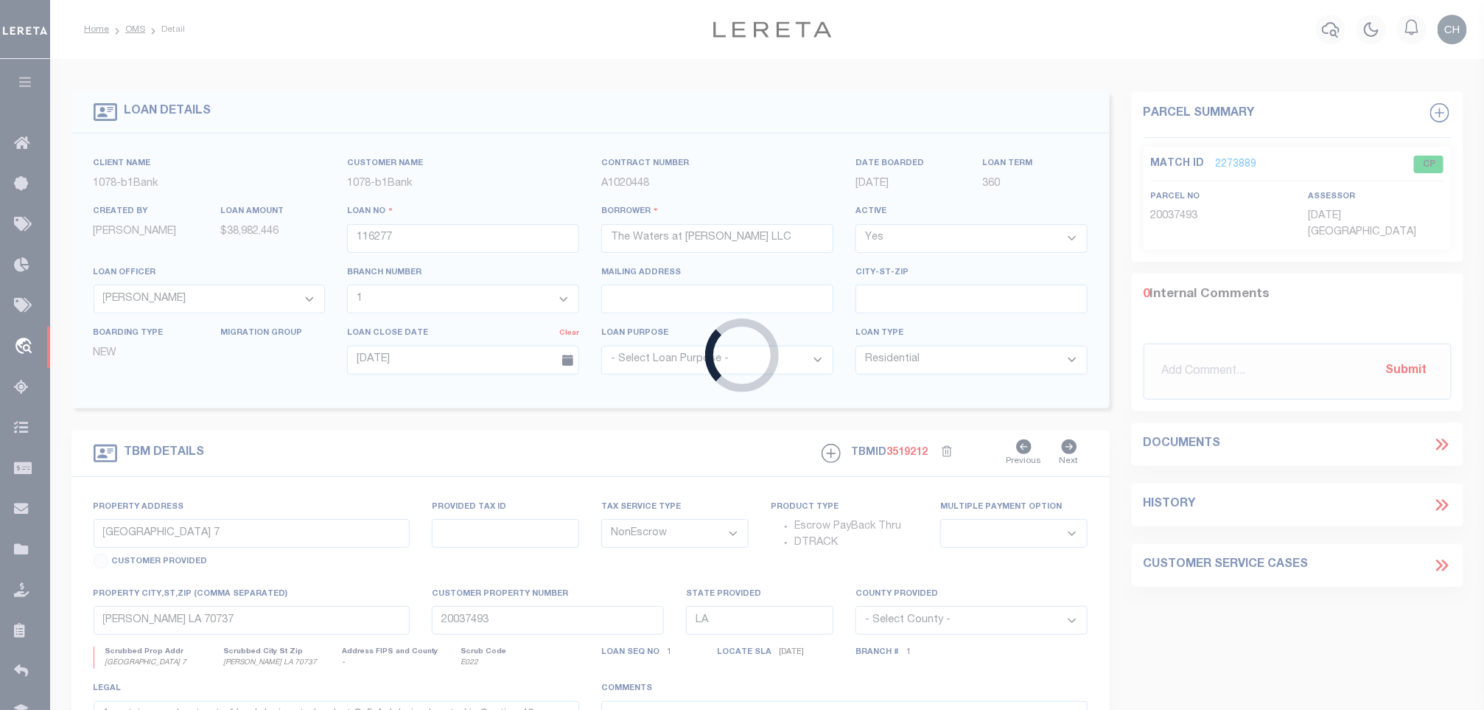
type input "202509292"
type input "BROWN CHRYSLER DODGE"
select select
select select "100"
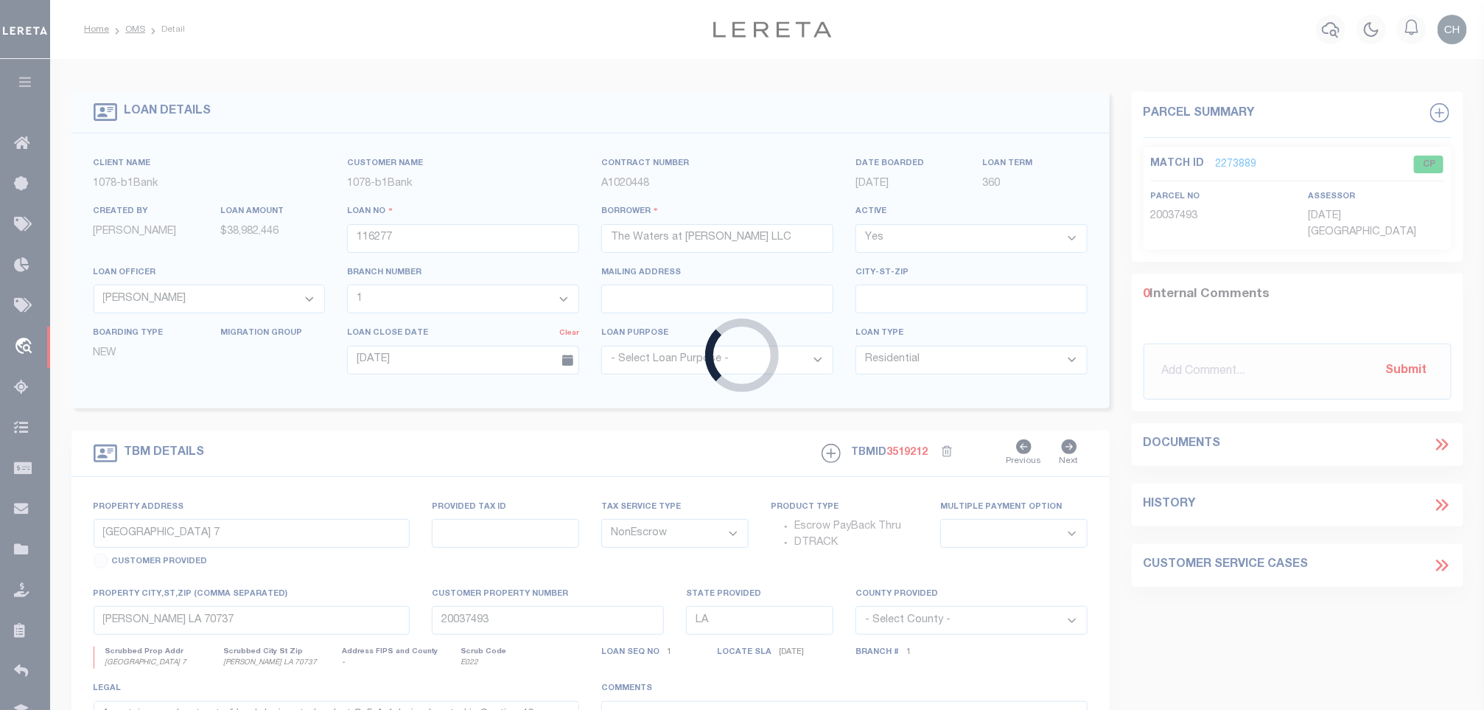
select select
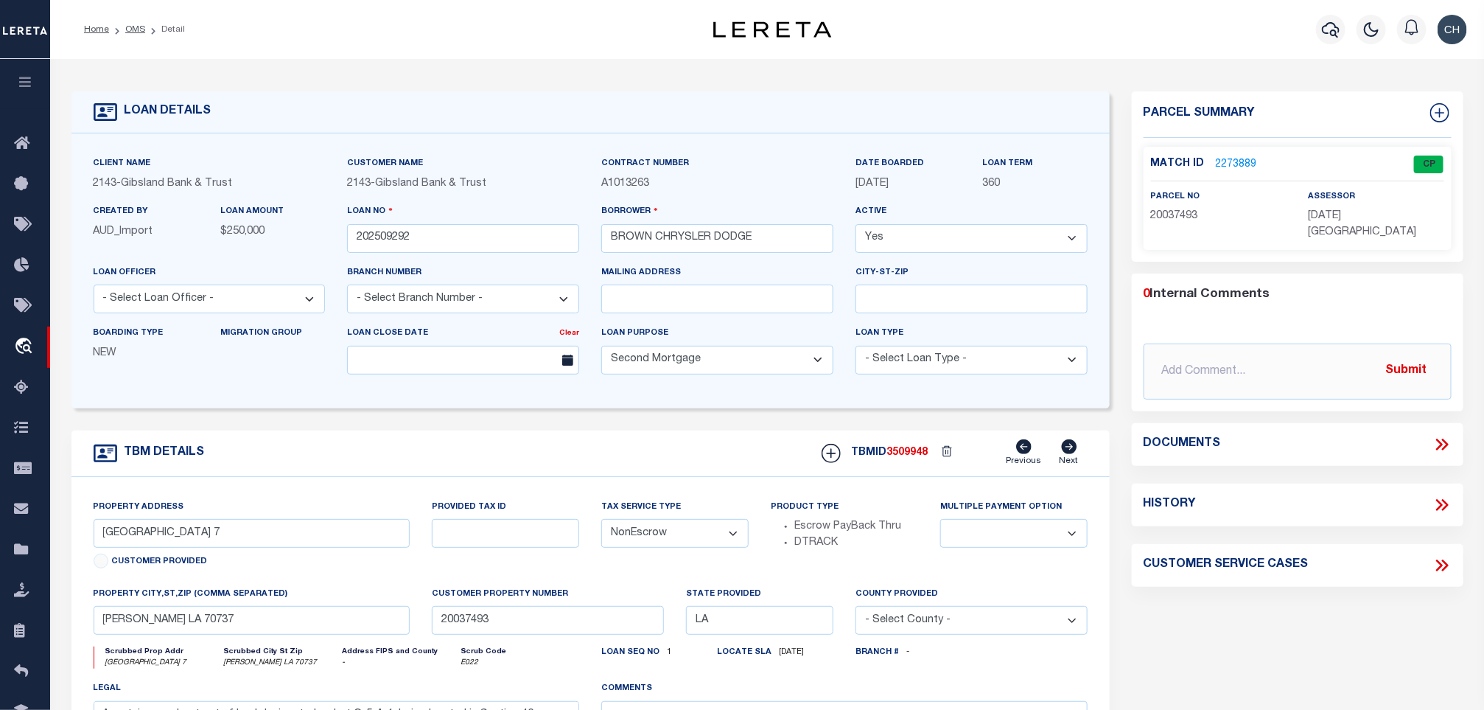
type input "1838 HWY 80"
type input "164517"
select select
type input "HAUGHTON LA 71037"
select select
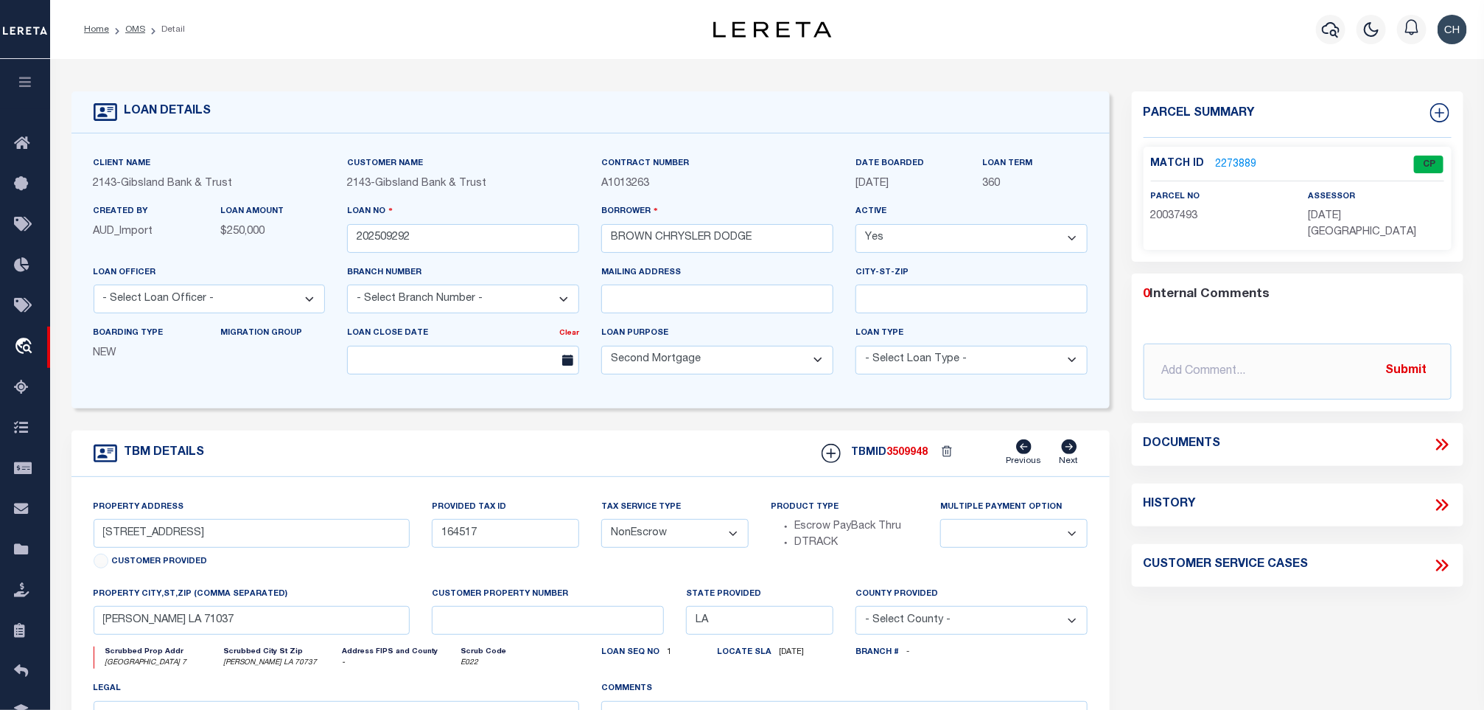
select select "3332"
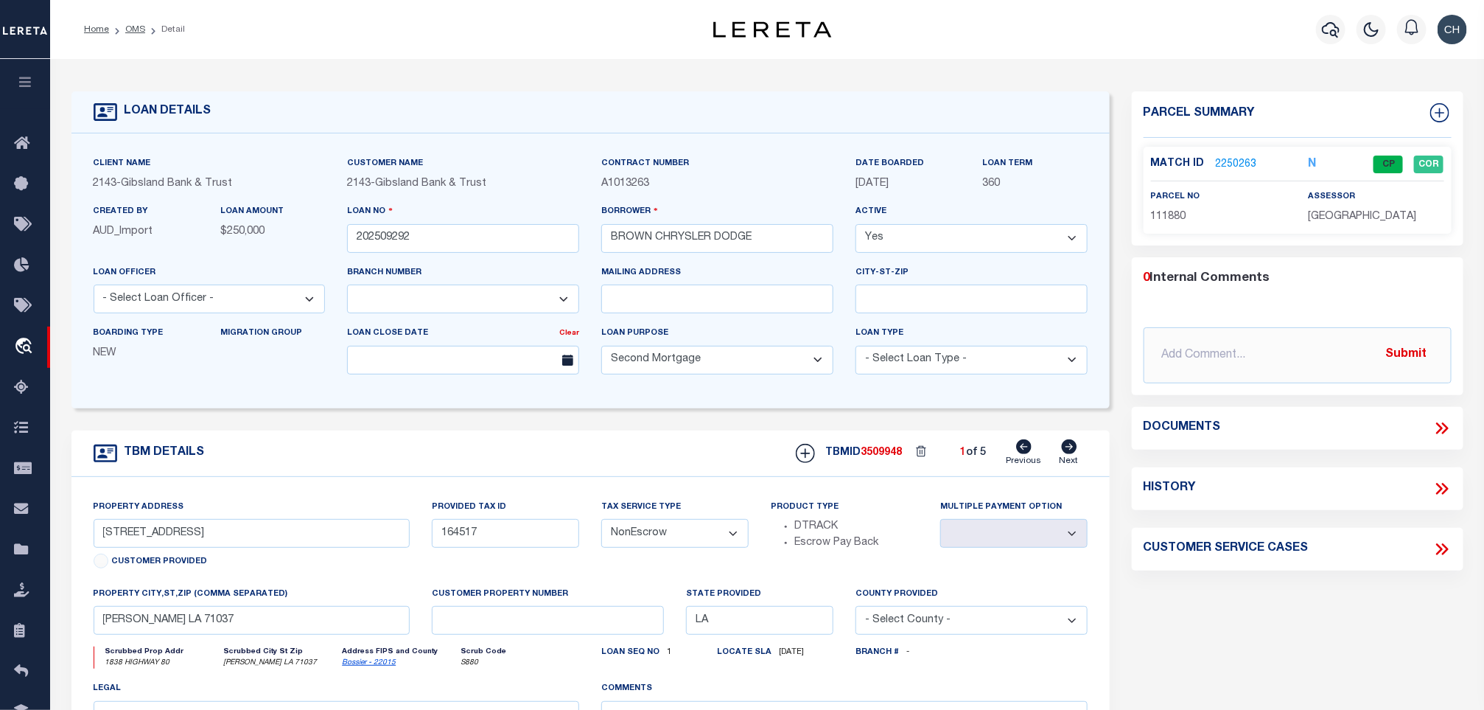
click at [1075, 460] on link "Next" at bounding box center [1069, 453] width 19 height 28
type input "111880"
select select
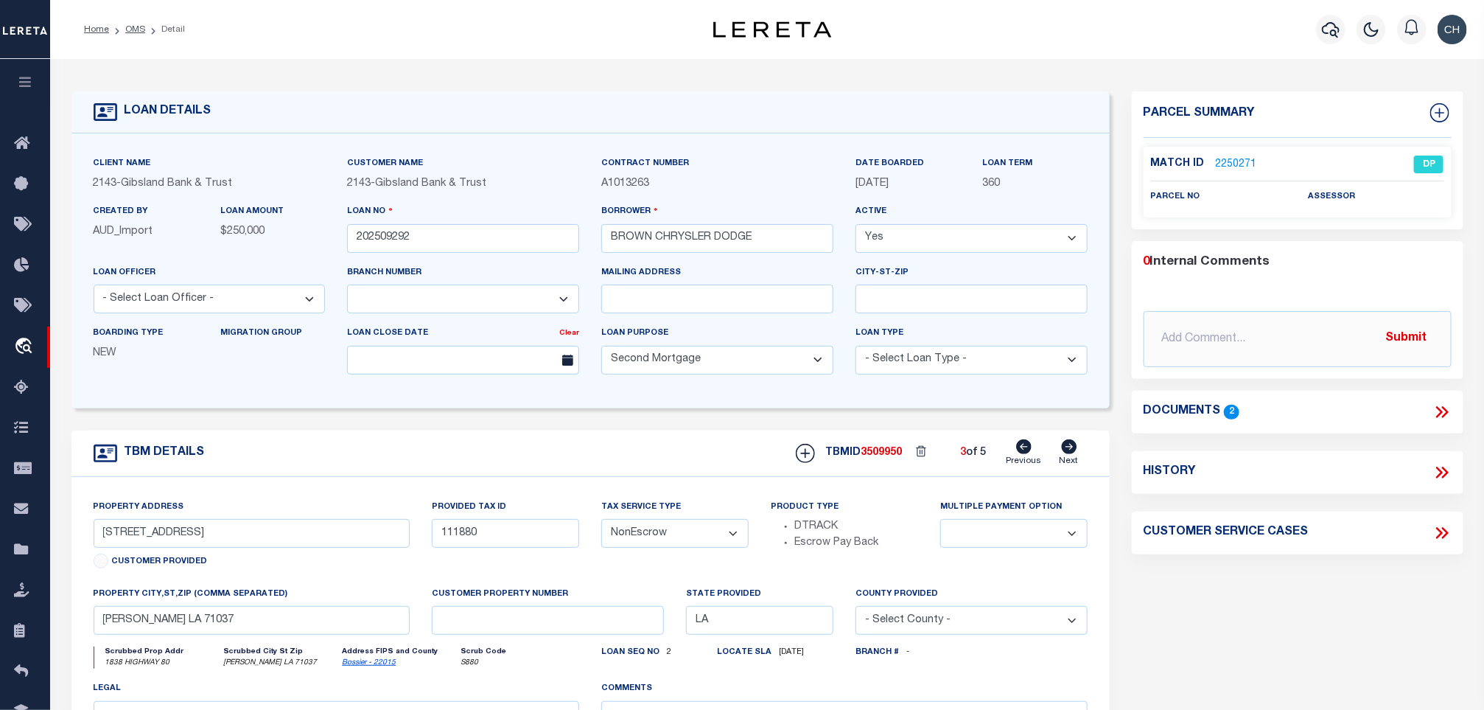
click at [1075, 460] on link "Next" at bounding box center [1069, 453] width 19 height 28
type input "1224 HOMER RD"
type input "111785"
select select
type input "MINDEN LA 71055"
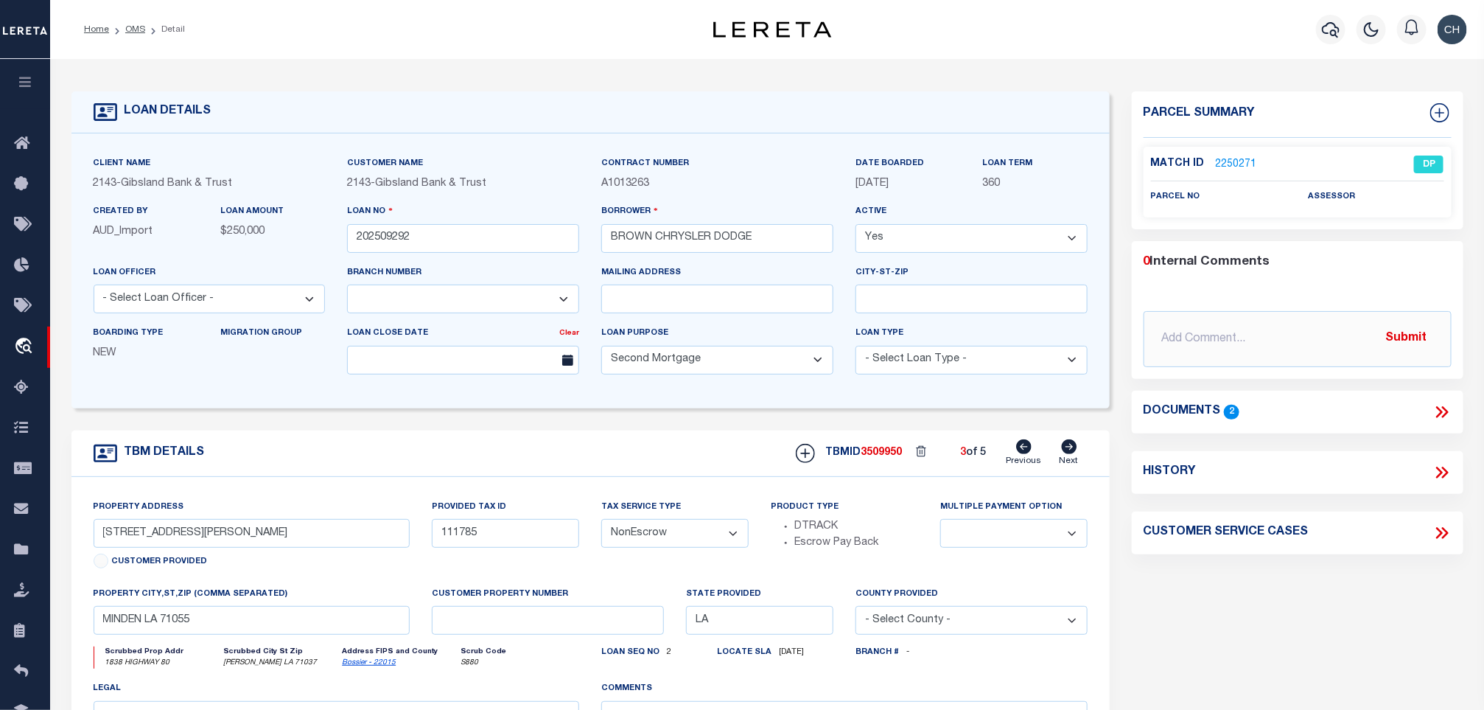
select select
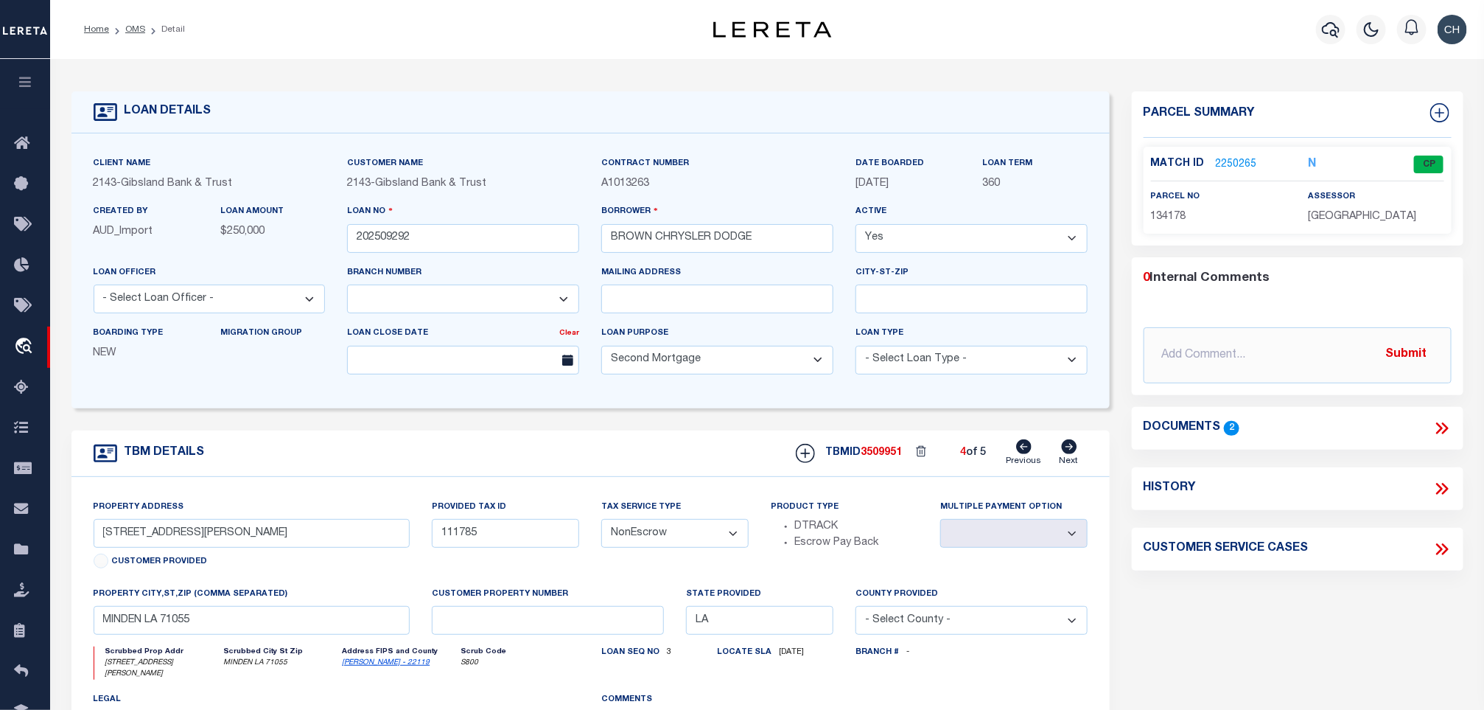
click at [1075, 460] on link "Next" at bounding box center [1069, 453] width 19 height 28
type input "1226 HOMER RD"
select select
type input "904 HOMER RD"
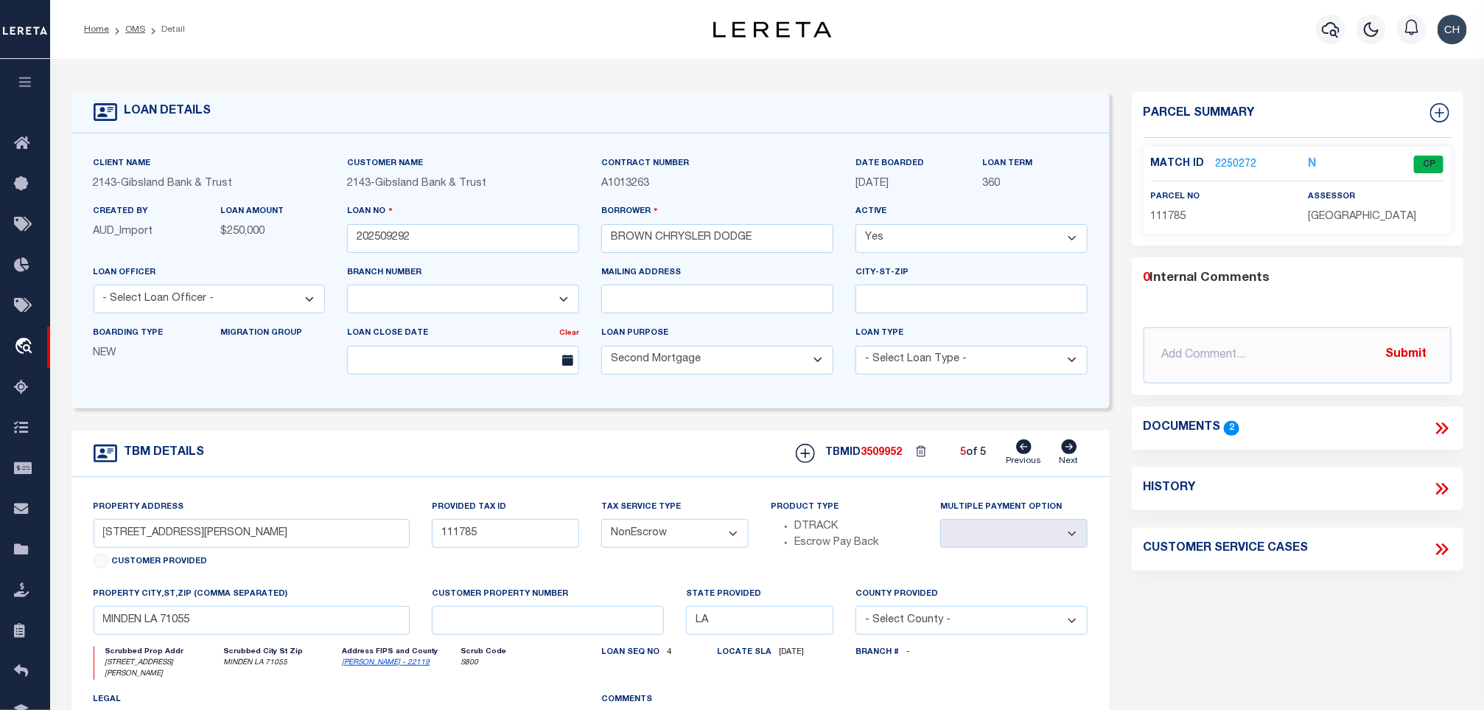
type input "109498"
select select
click at [1075, 460] on link "Next" at bounding box center [1069, 453] width 19 height 28
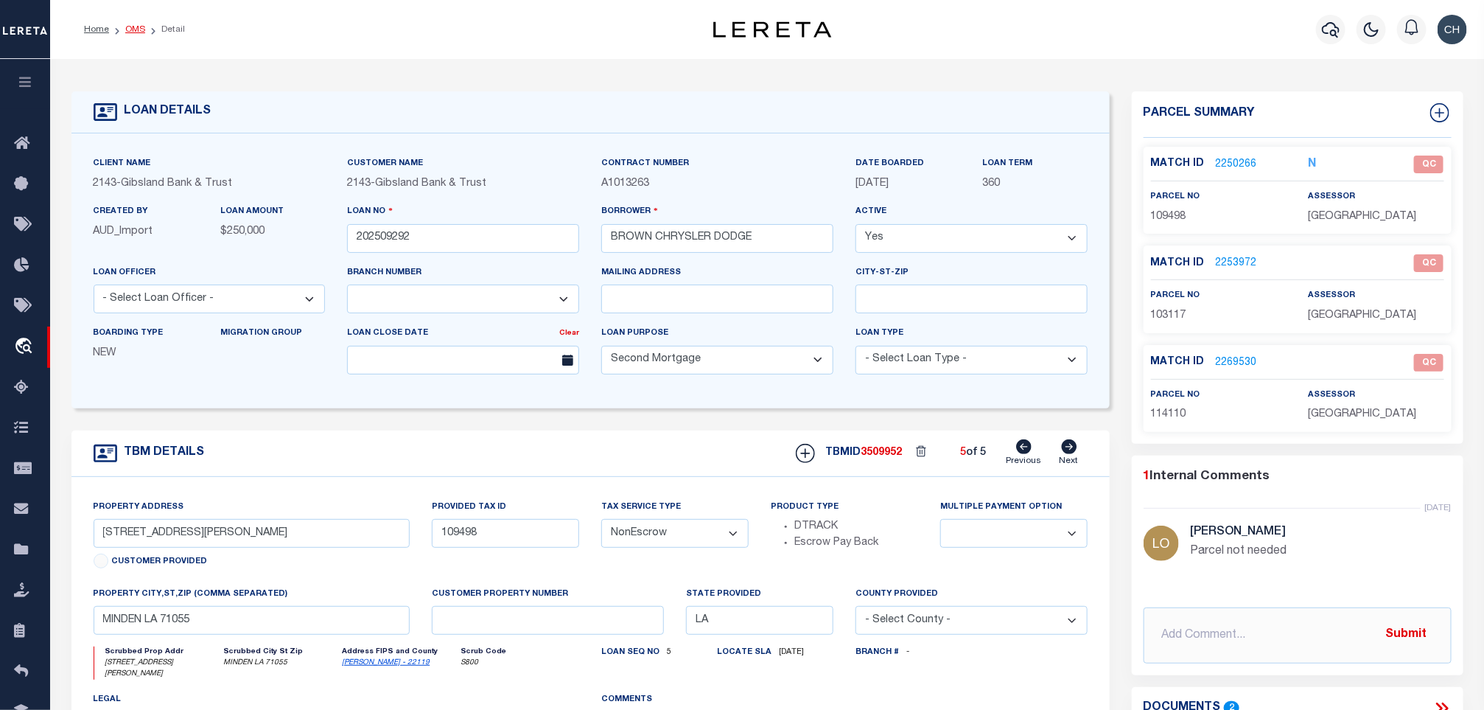
click at [138, 25] on link "OMS" at bounding box center [135, 29] width 20 height 9
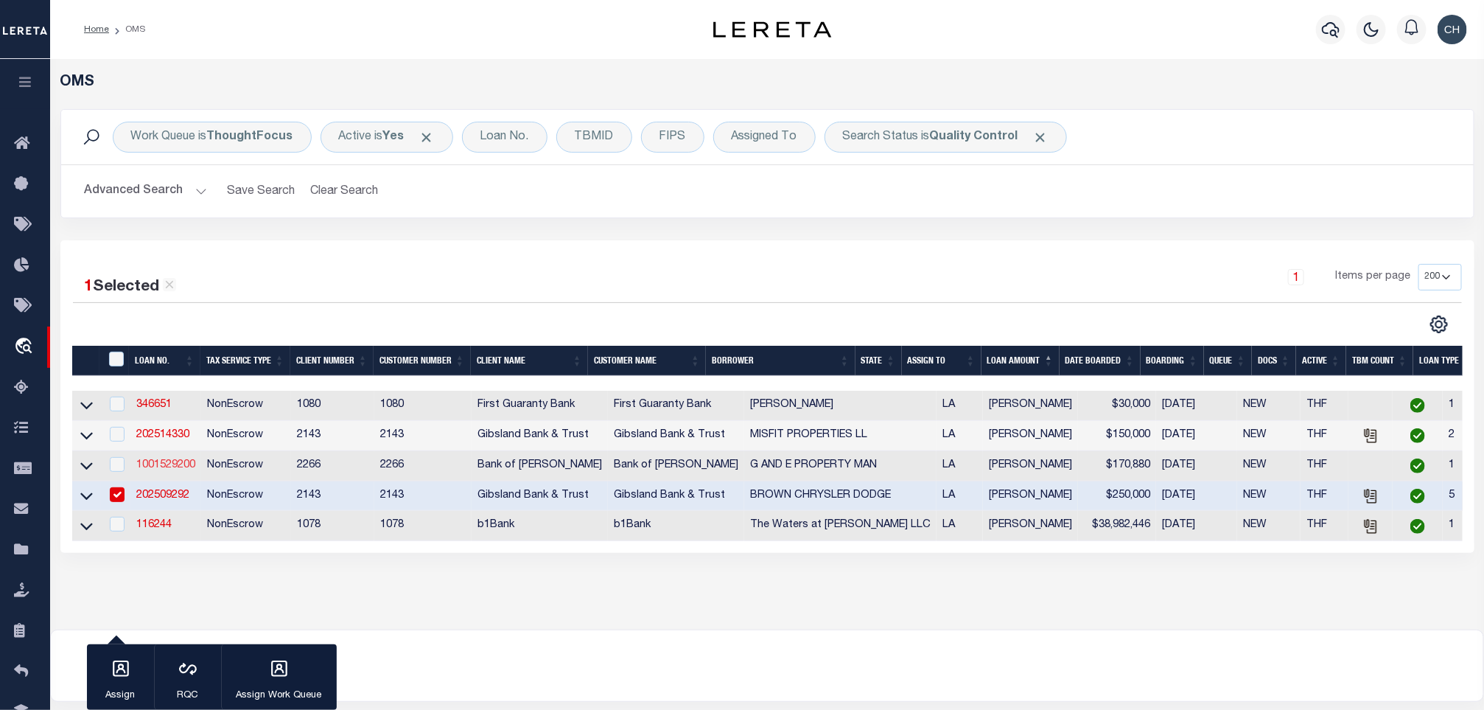
click at [161, 469] on link "1001529200" at bounding box center [165, 465] width 59 height 10
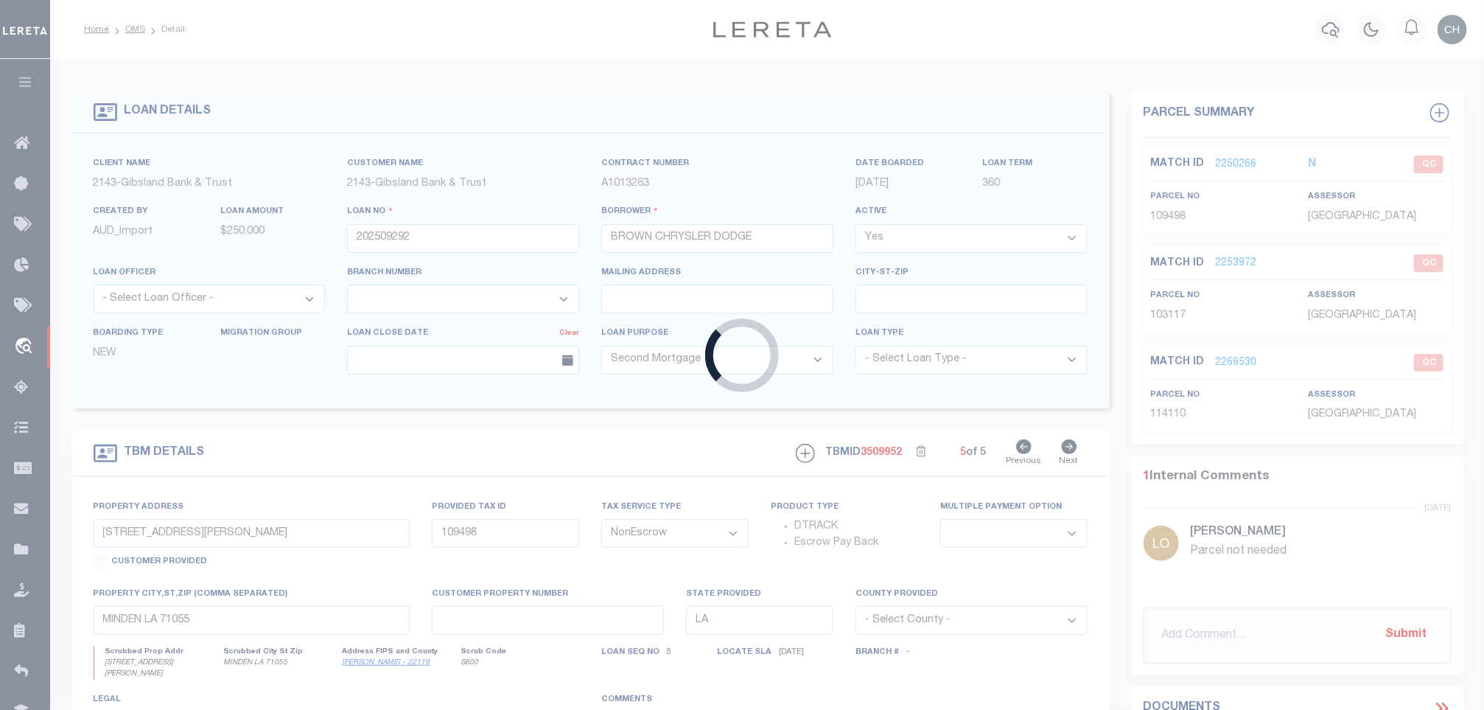
type input "1001529200"
type input "G AND E PROPERTY MAN"
select select
type input "3629 MEADOWLAND CT"
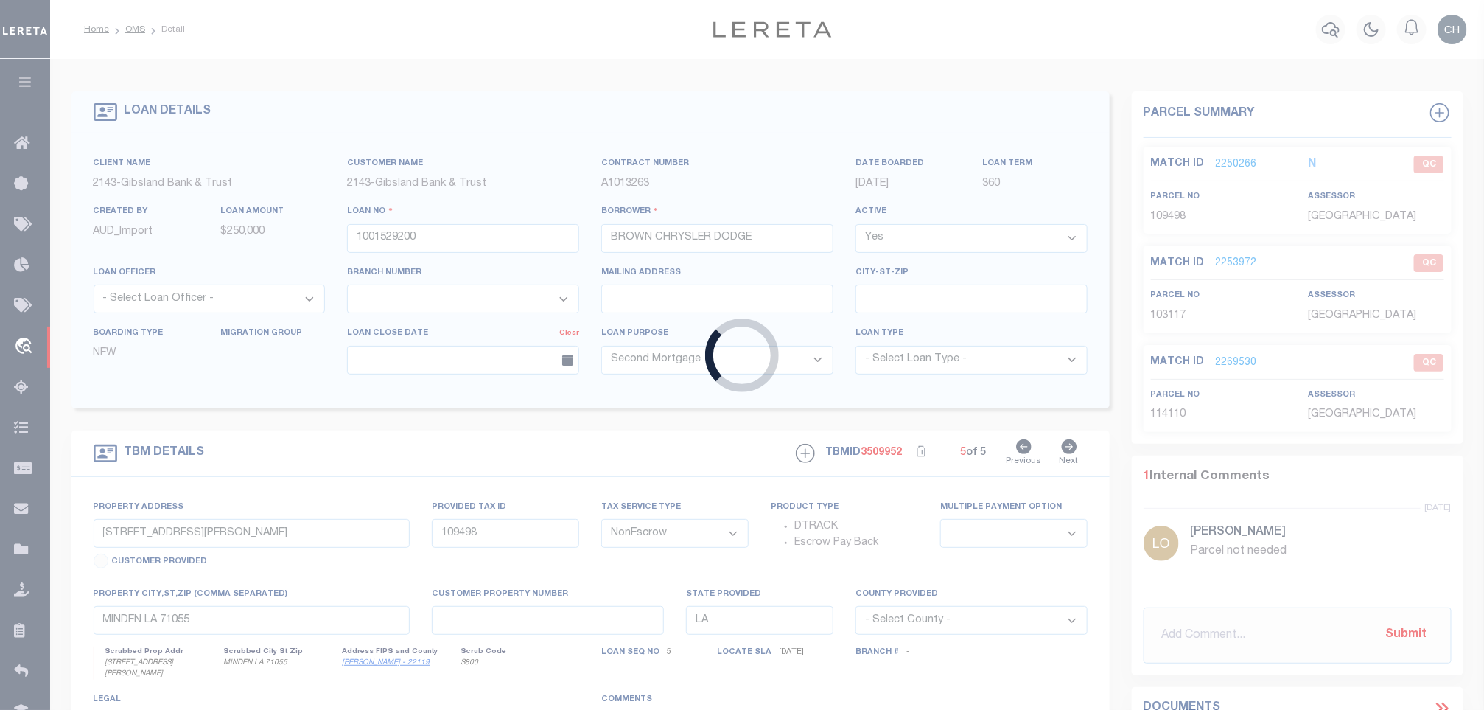
type input "ZACHARY LA 70791"
select select "400"
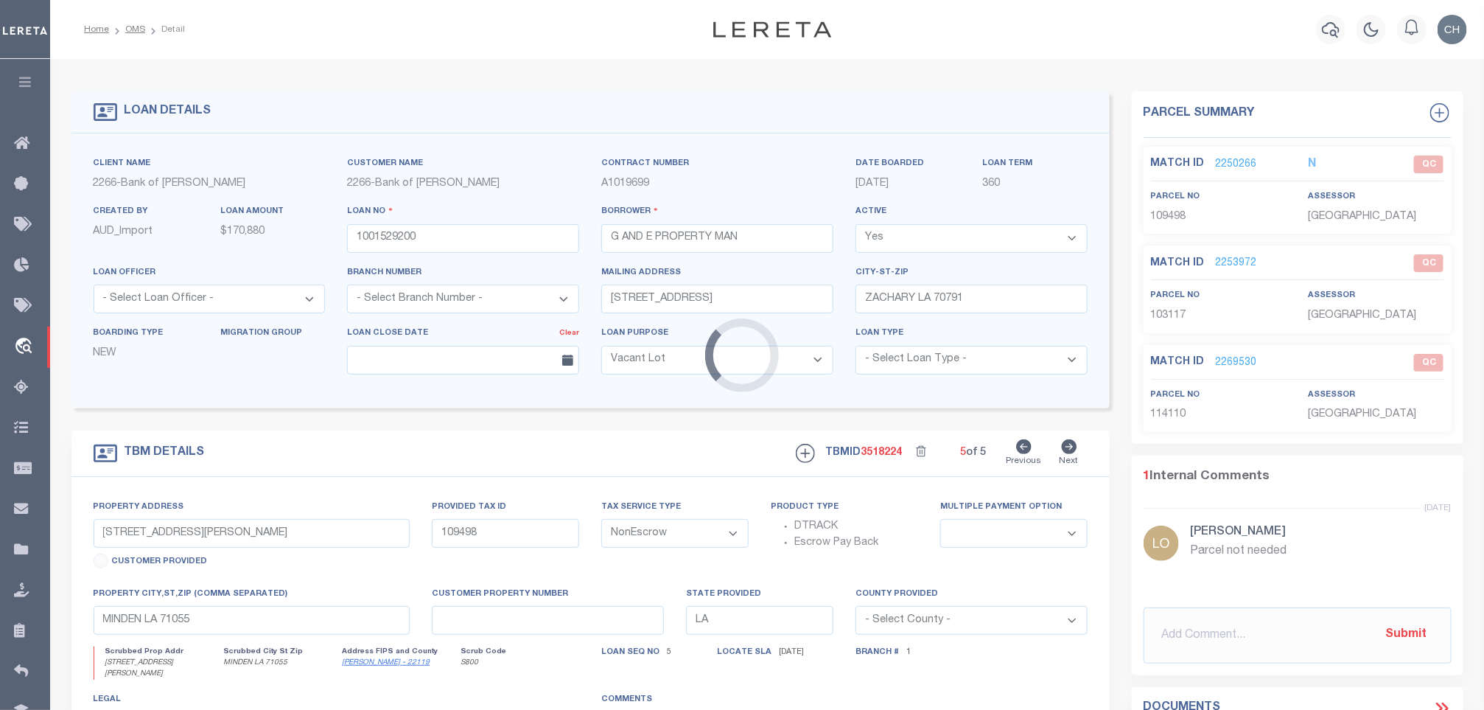
type input "4355 LOCKE ST"
type input "1596799"
select select
type input "ZACHARY LA 70791"
type input "8801"
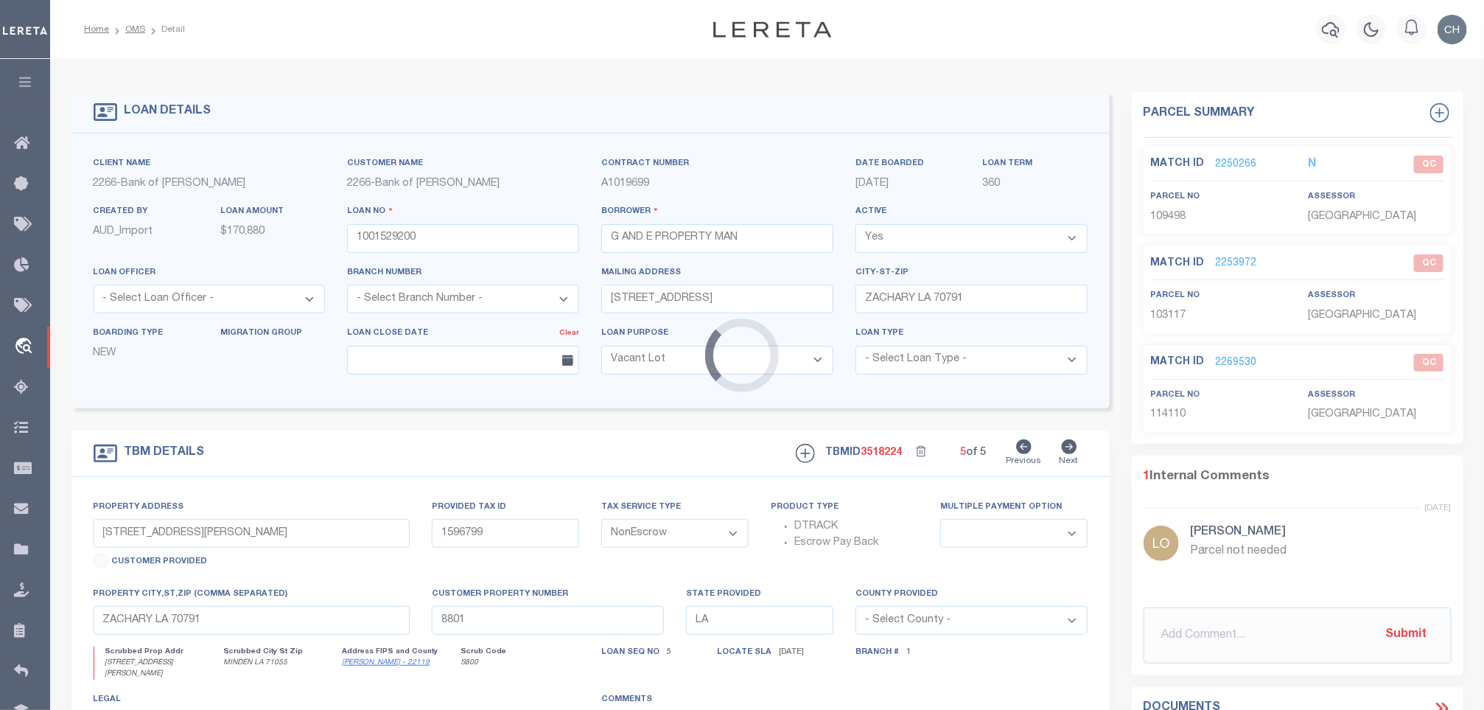
select select
type textarea "LOT 60 ZACHARY CENTER SD"
select select "25338"
select select "8660"
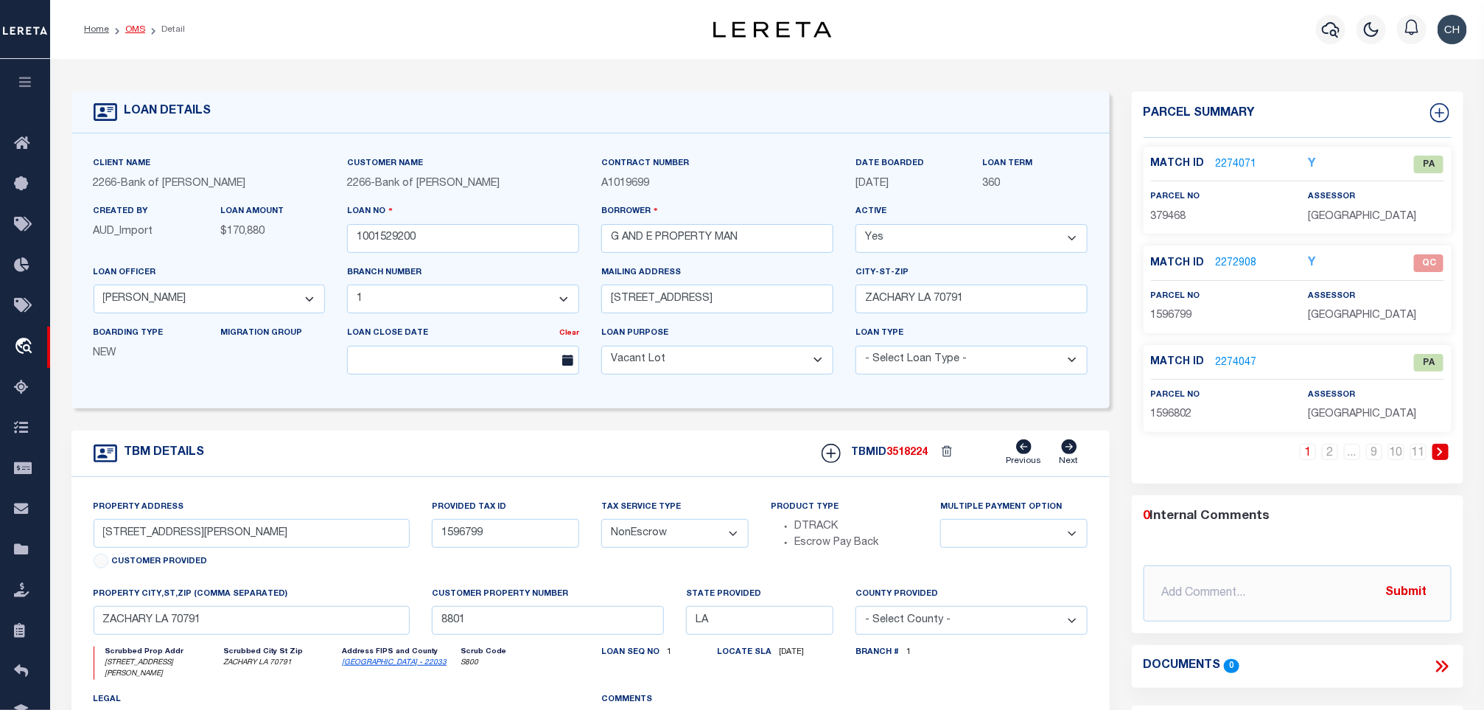
click at [128, 32] on link "OMS" at bounding box center [135, 29] width 20 height 9
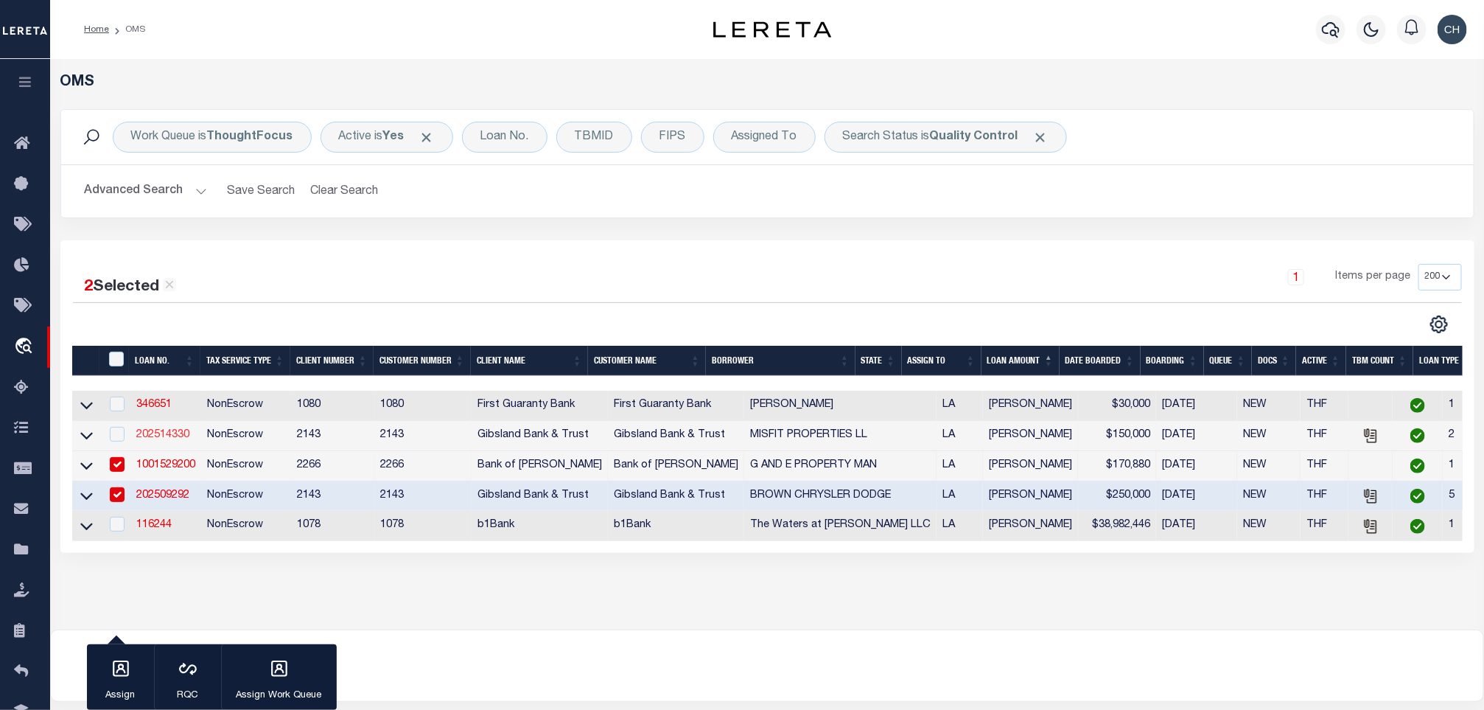
click at [161, 434] on link "202514330" at bounding box center [162, 435] width 53 height 10
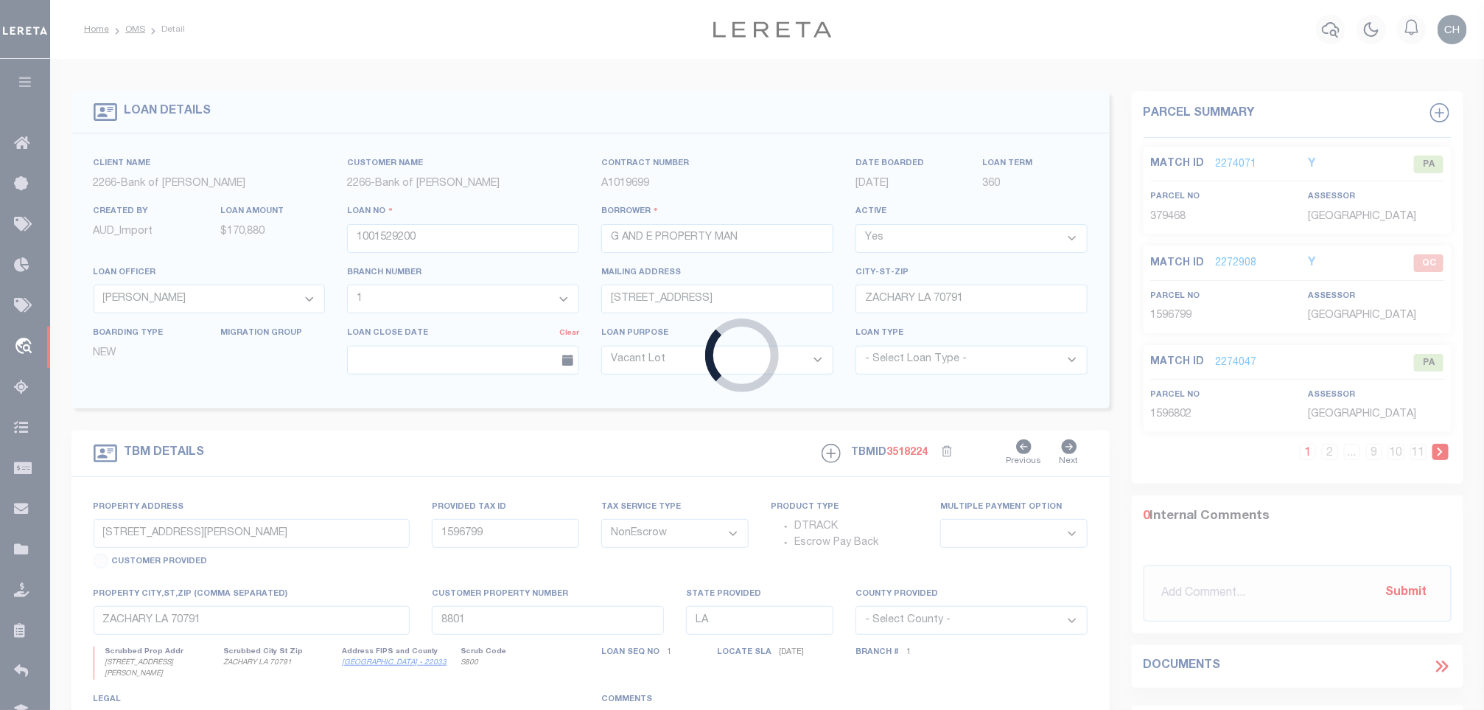
type input "202514330"
type input "MISFIT PROPERTIES LL"
select select
select select "100"
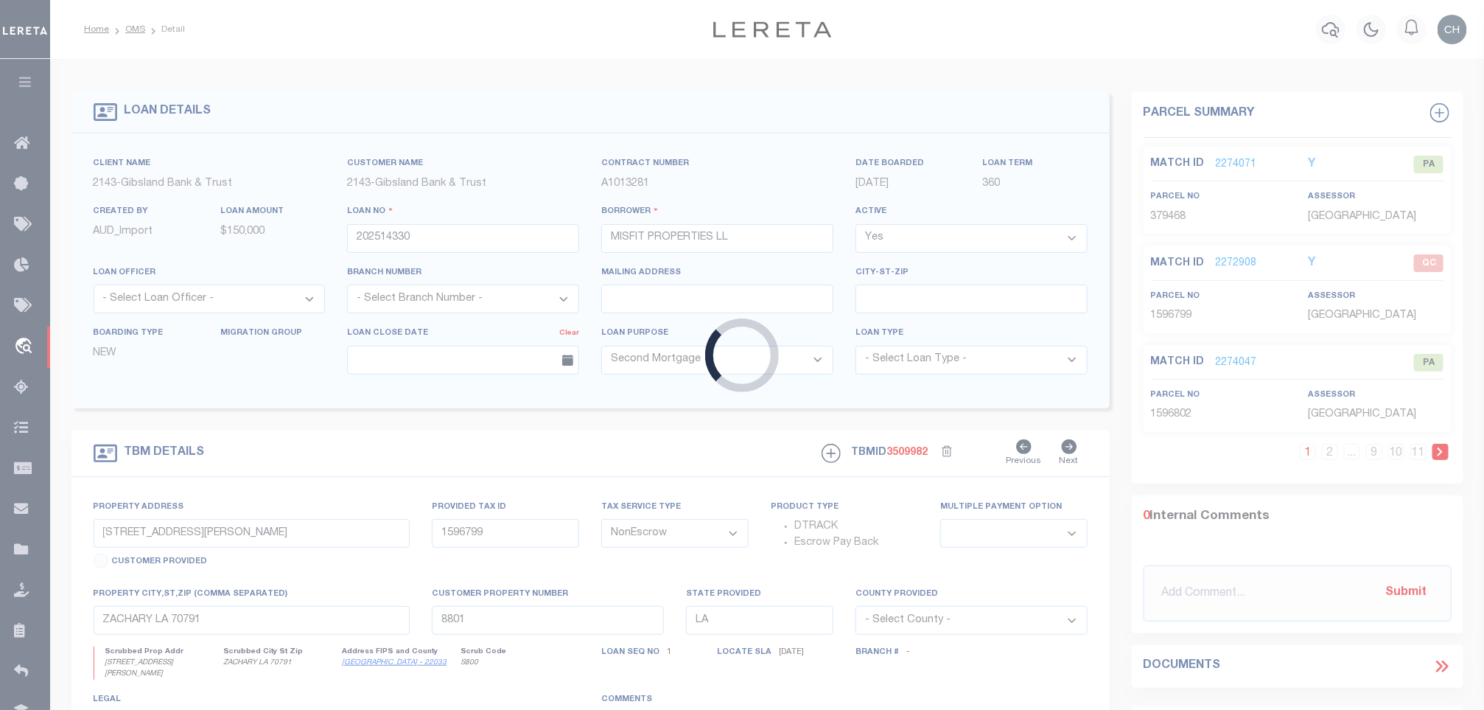
type input "[STREET_ADDRESS][PERSON_NAME]"
type input "2518324773D"
select select
type input "RUSTON LA 71270"
select select
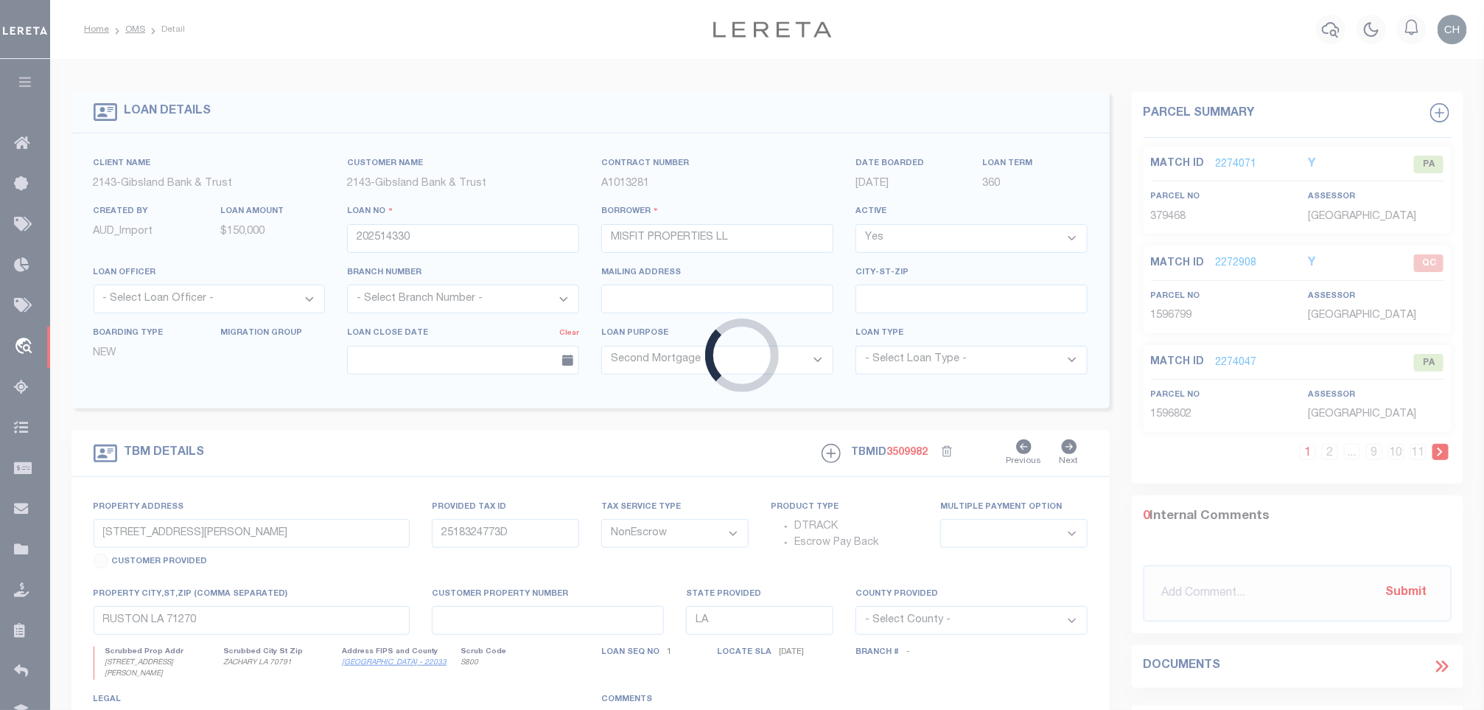
select select "3332"
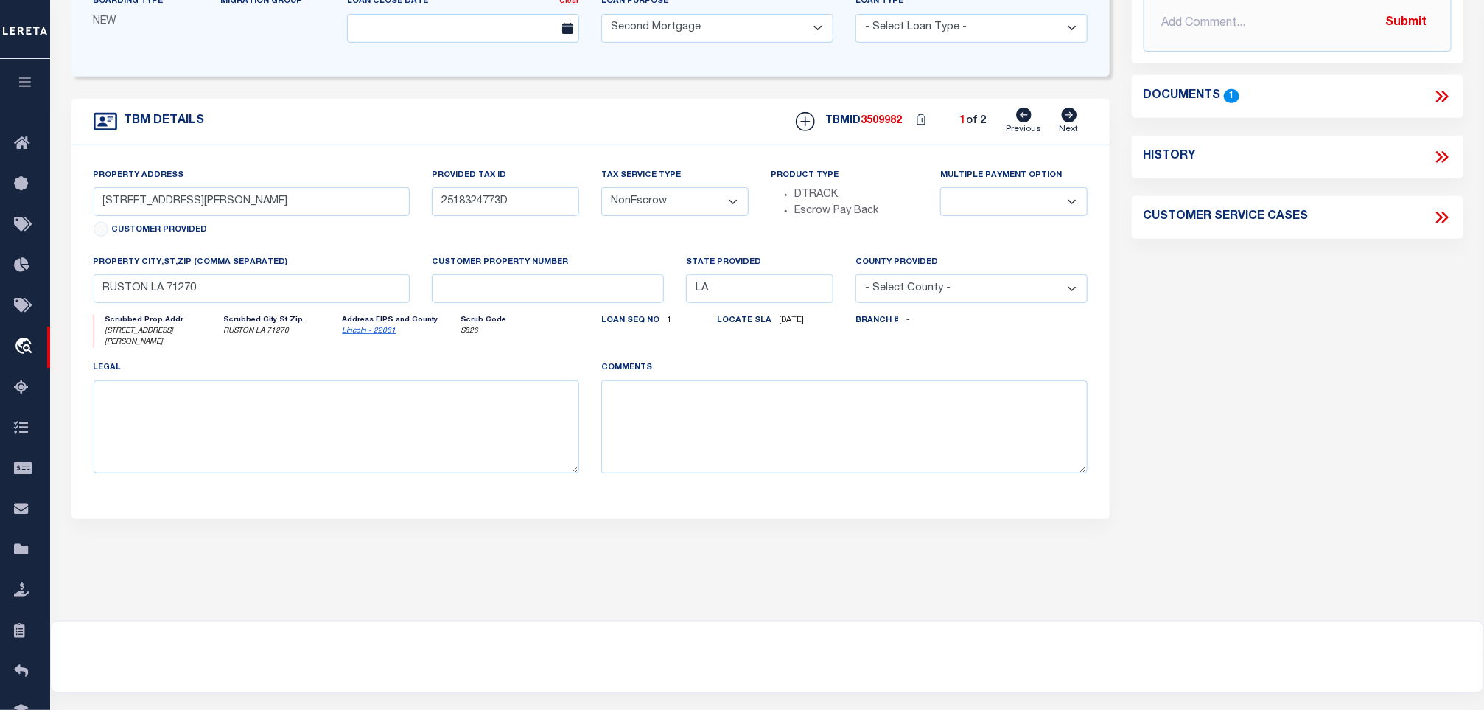
scroll to position [111, 0]
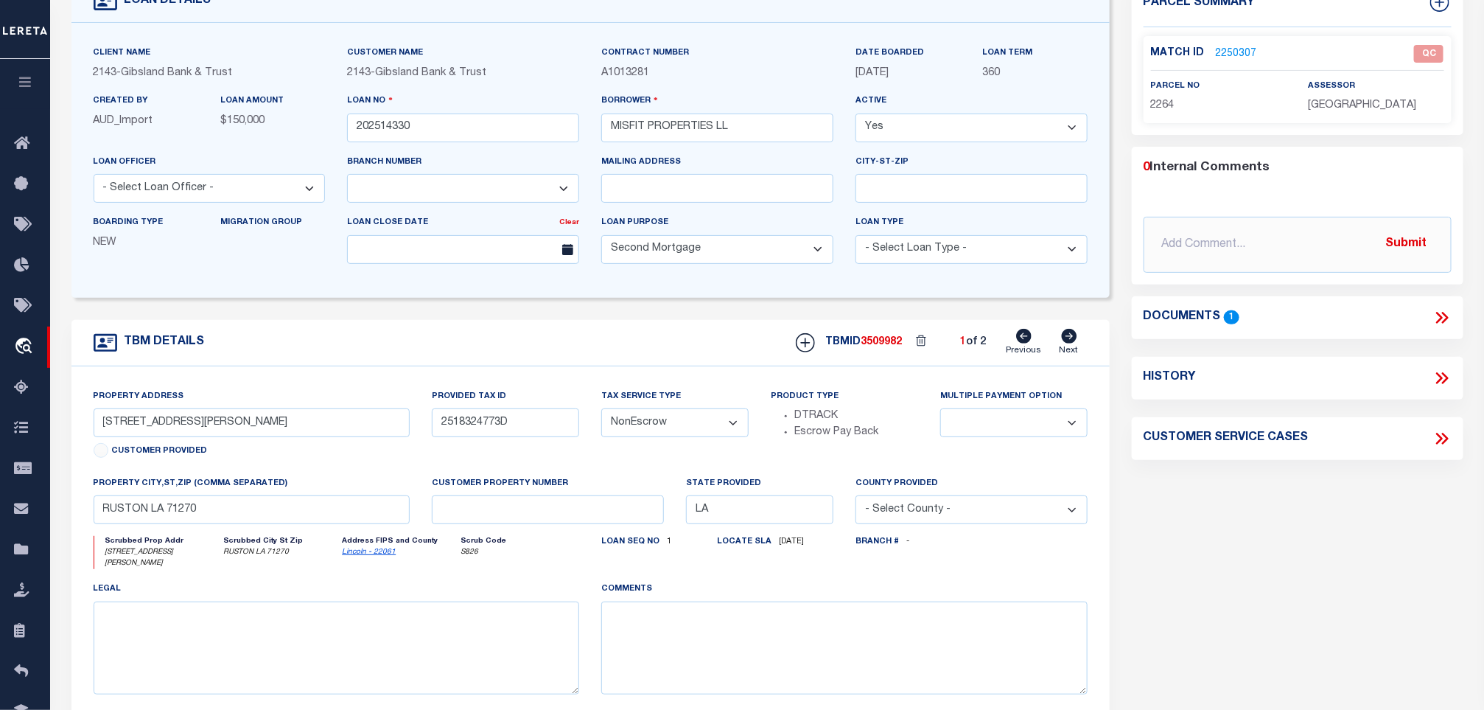
click at [1148, 115] on div "Match ID 2250307 QC parcel no 2264 assessor" at bounding box center [1298, 79] width 308 height 87
copy span "2264"
click at [496, 437] on input "2518324773D" at bounding box center [505, 422] width 147 height 29
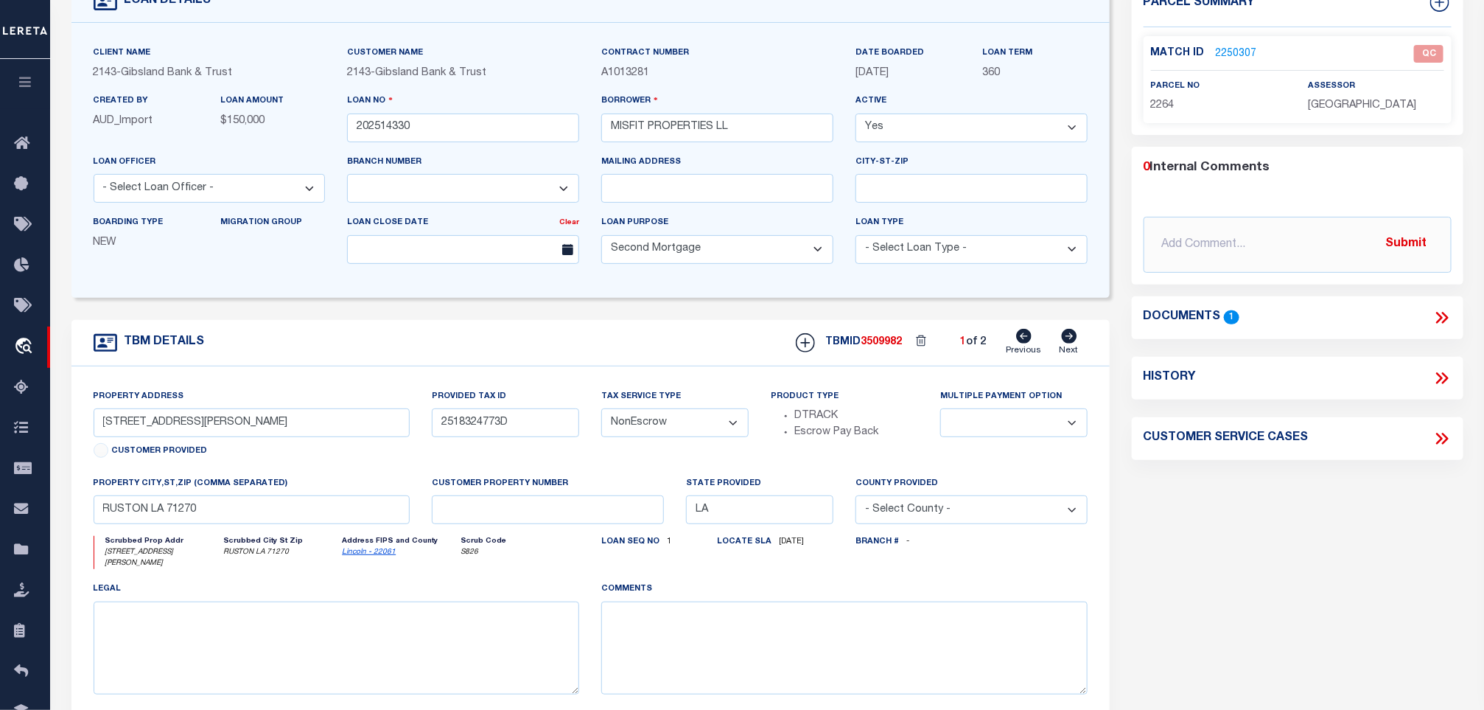
click at [1444, 317] on icon at bounding box center [1442, 317] width 19 height 19
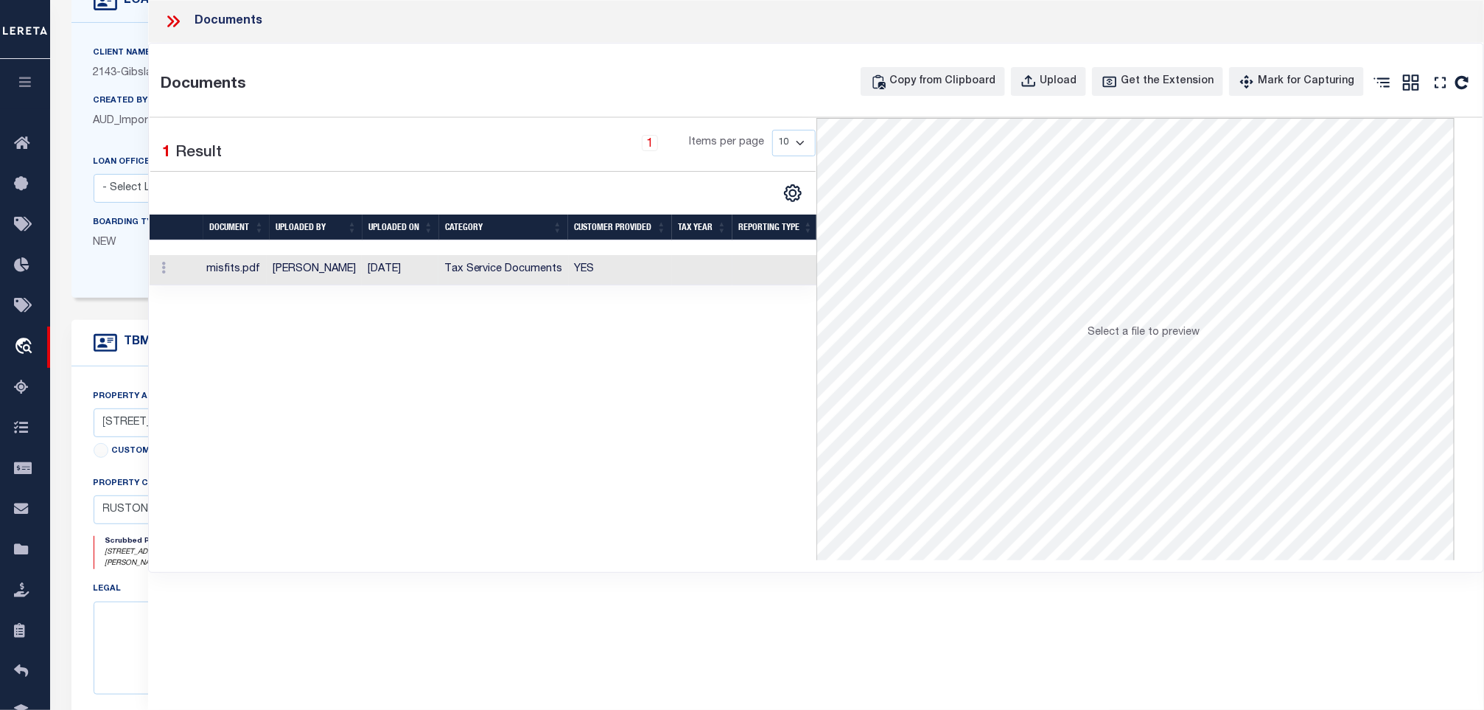
click at [657, 270] on td "YES" at bounding box center [621, 270] width 104 height 30
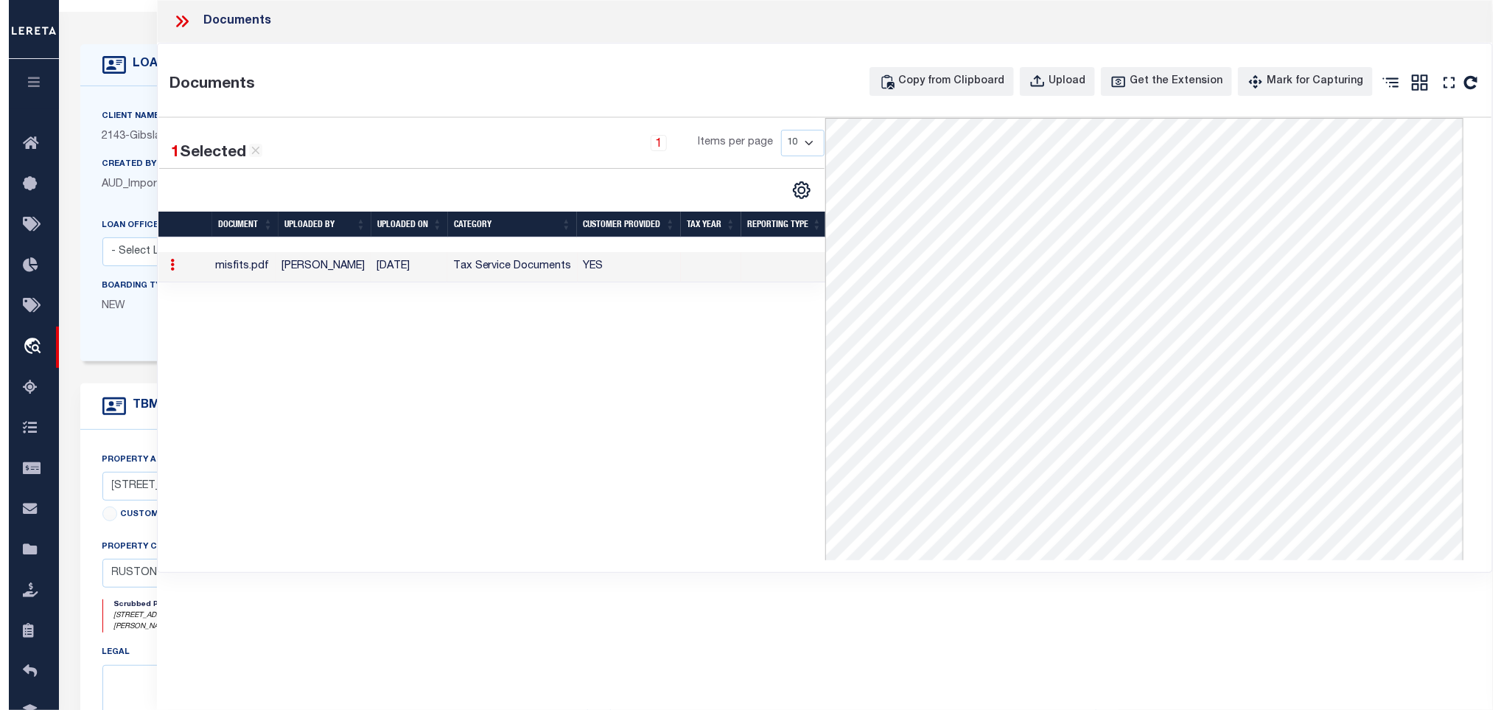
scroll to position [0, 0]
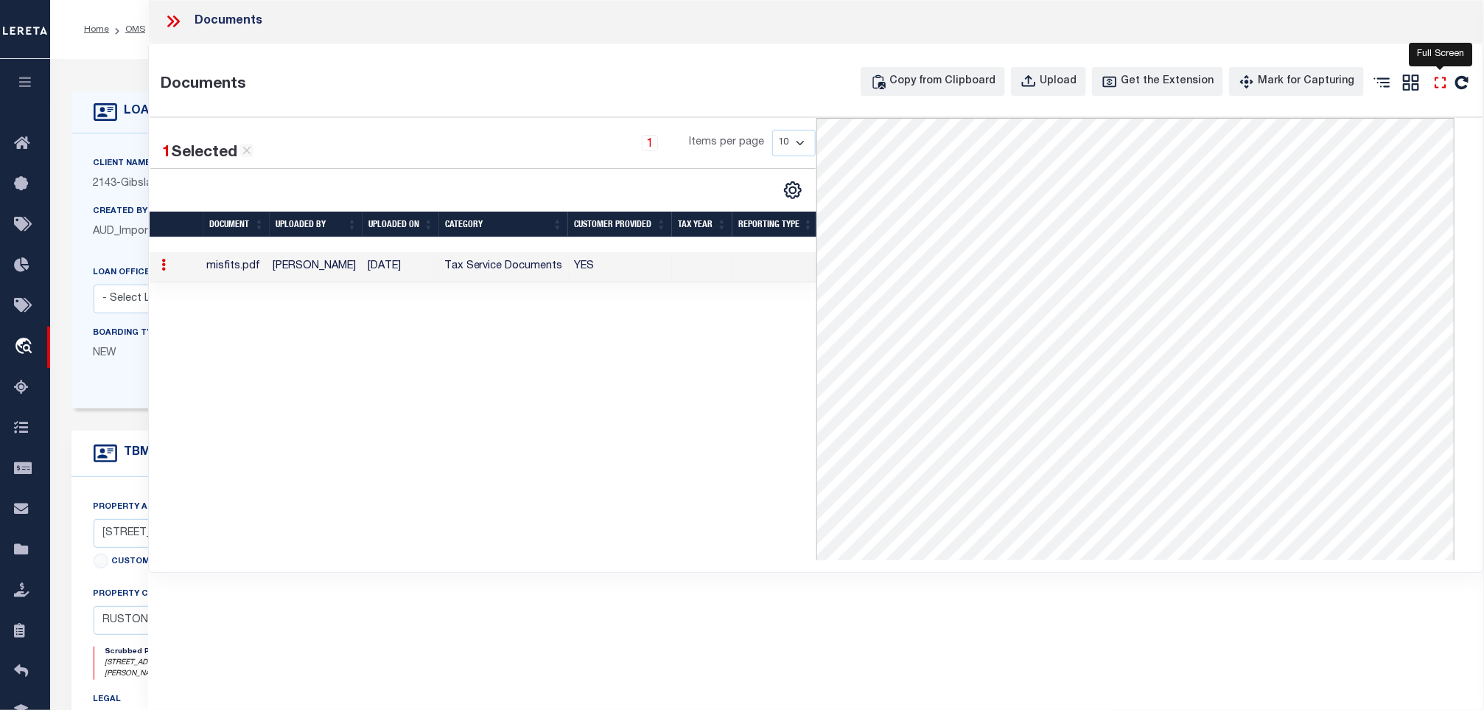
click at [1440, 91] on icon "" at bounding box center [1440, 82] width 19 height 19
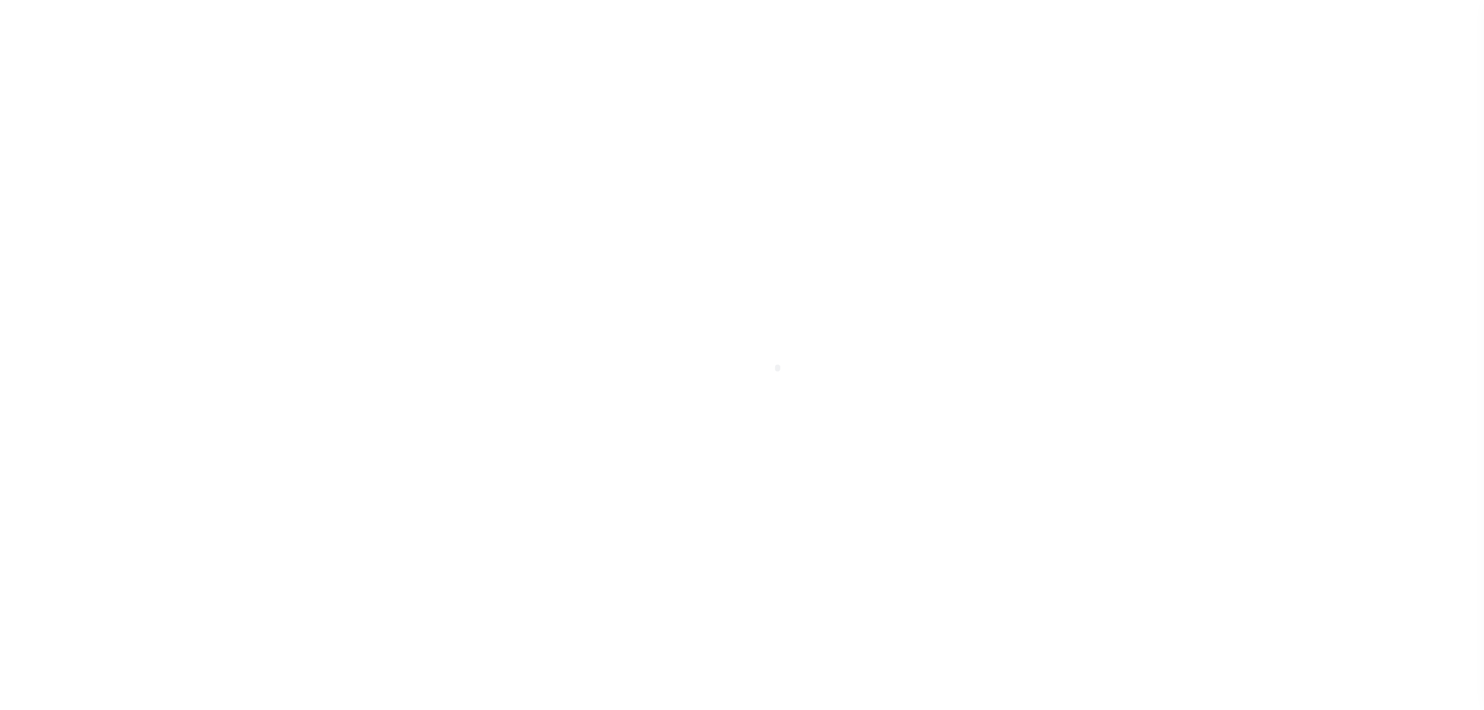
select select "CP"
select select "AGW"
select select "LEG"
select select "100"
select select "NonEscrow"
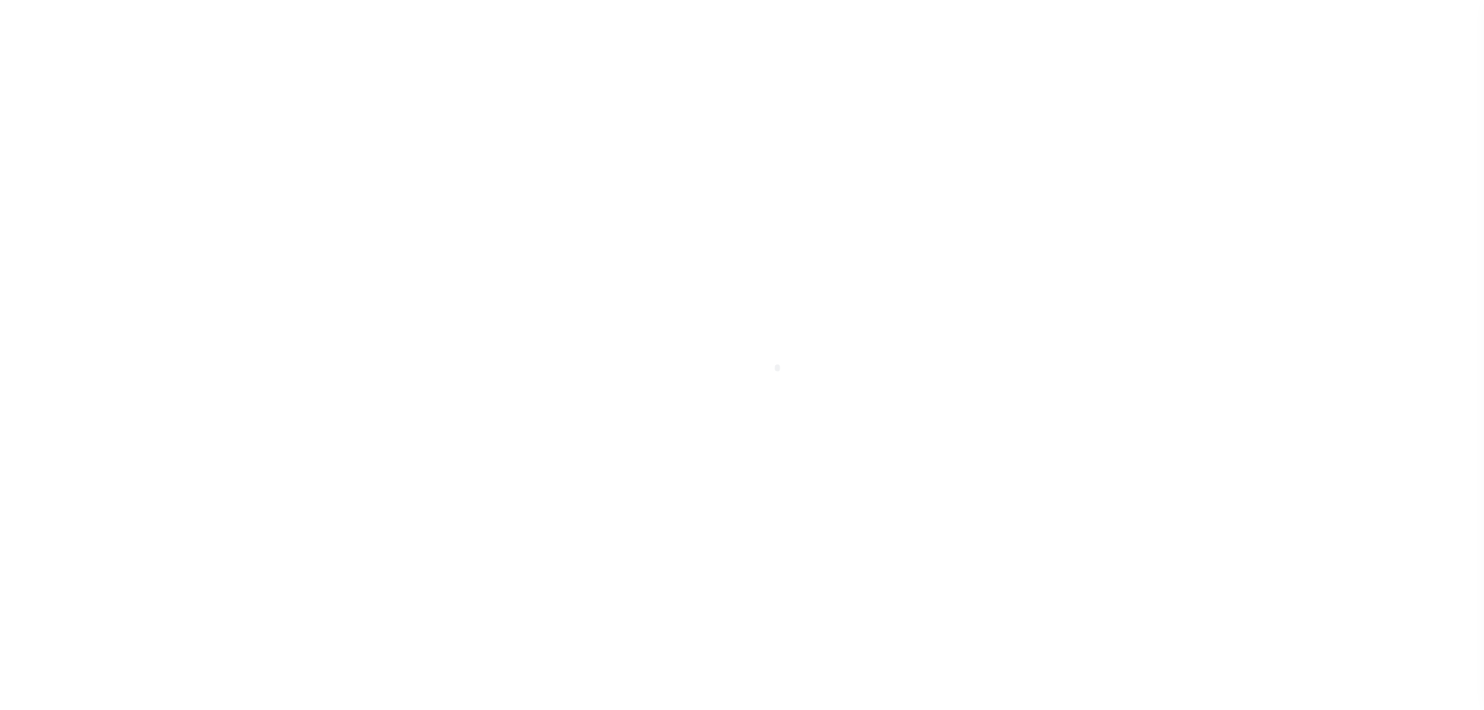
select select
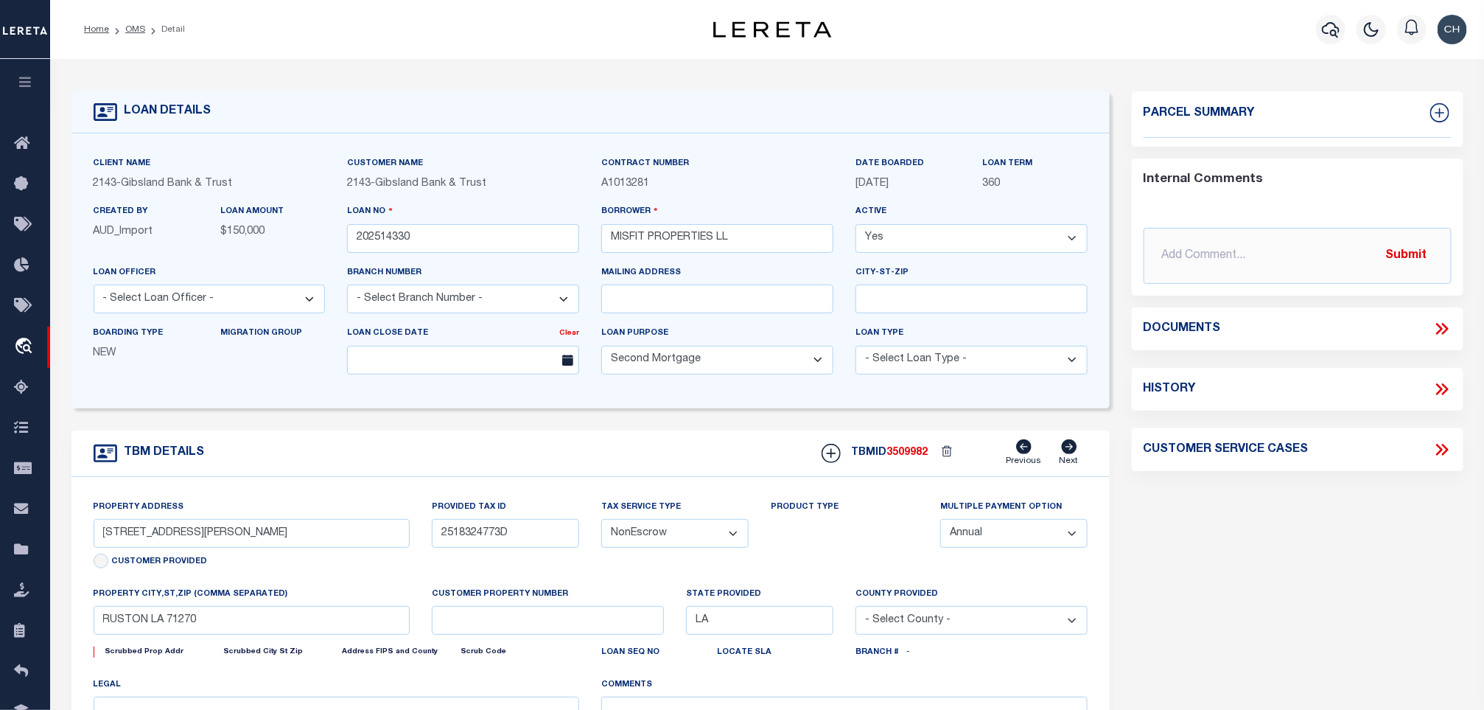
select select "3332"
select select
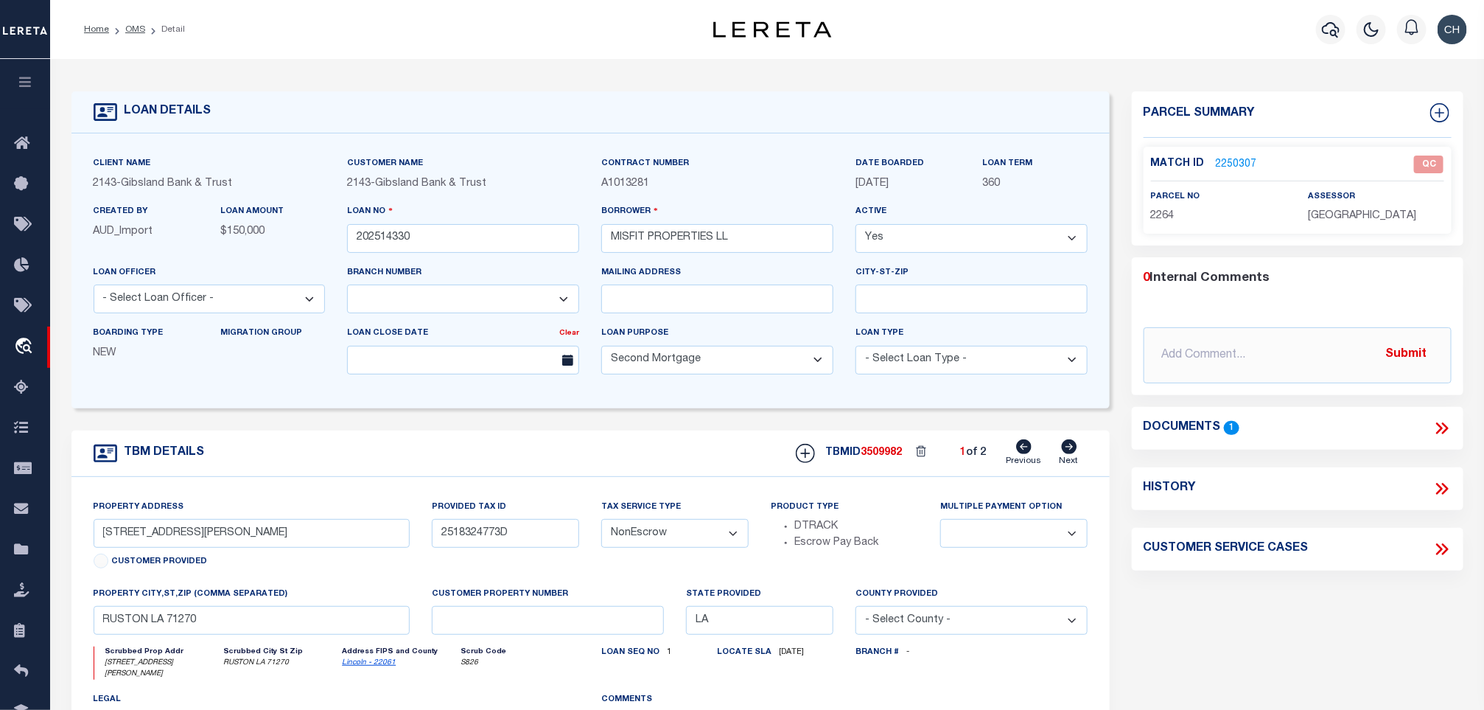
click at [1216, 164] on link "2250307" at bounding box center [1236, 164] width 41 height 15
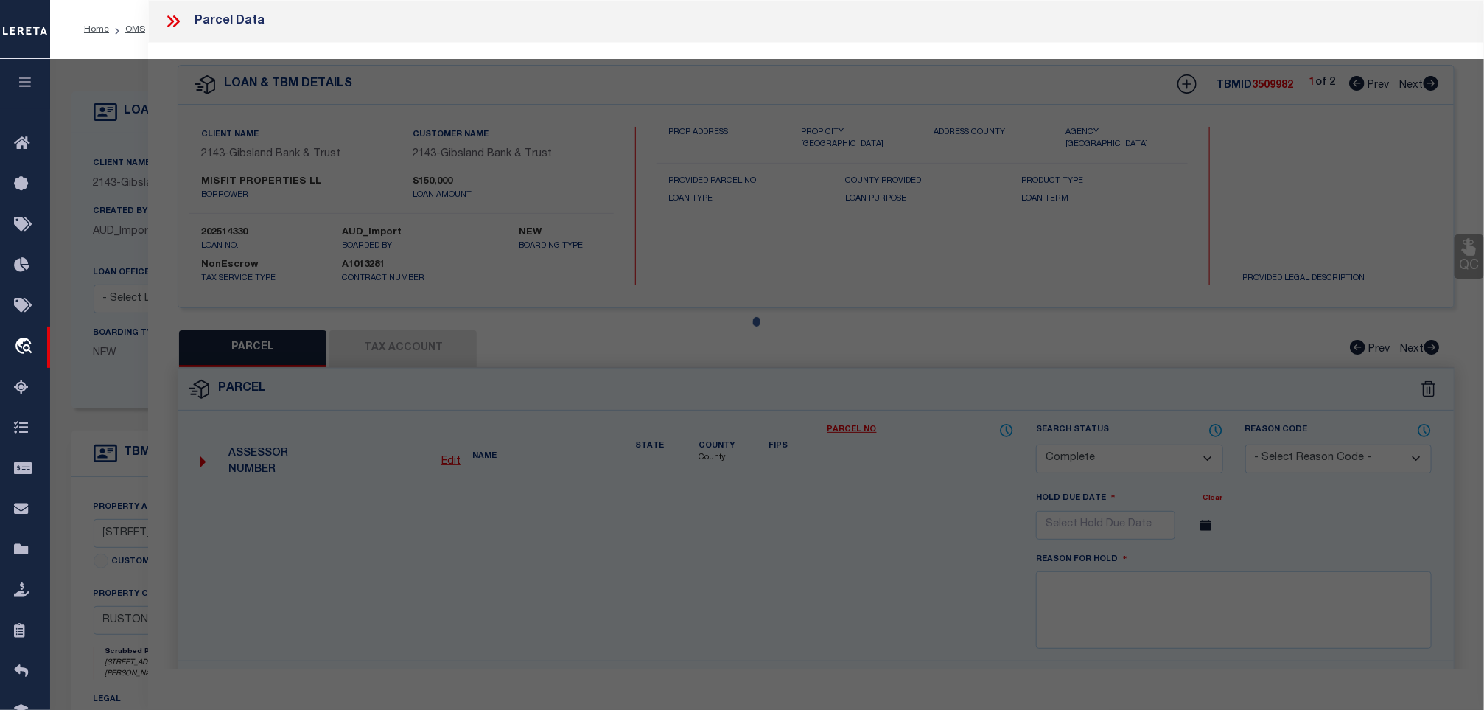
select select "AS"
select select
checkbox input "false"
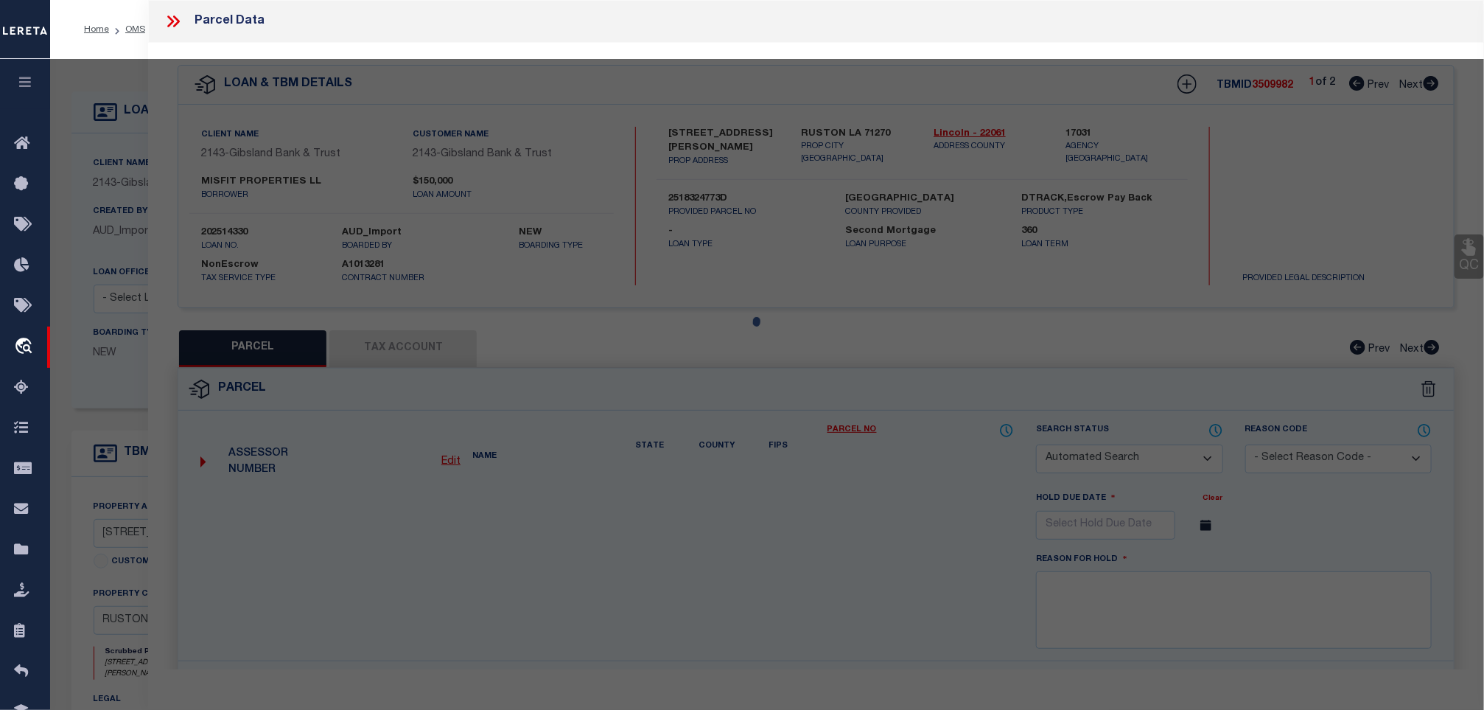
select select "QC"
type input "Misfit Properties LLC"
select select "AGW"
select select "LEG"
type input "608 610 S Bonner ST"
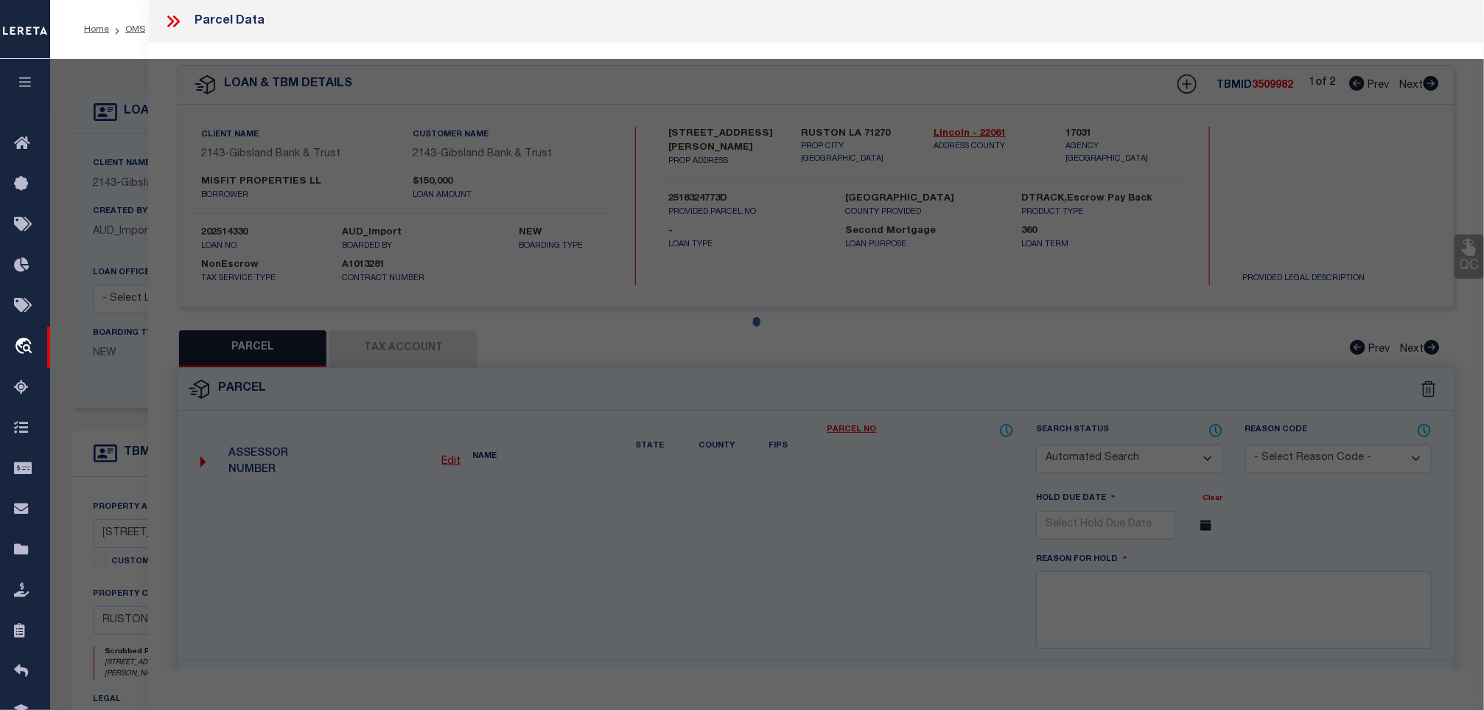
type textarea "Block/Lot: 57 / 3P S-T-R: 25-18N-03W Size (Acres): 0.30 A LOT IN THE TOWN OF RU…"
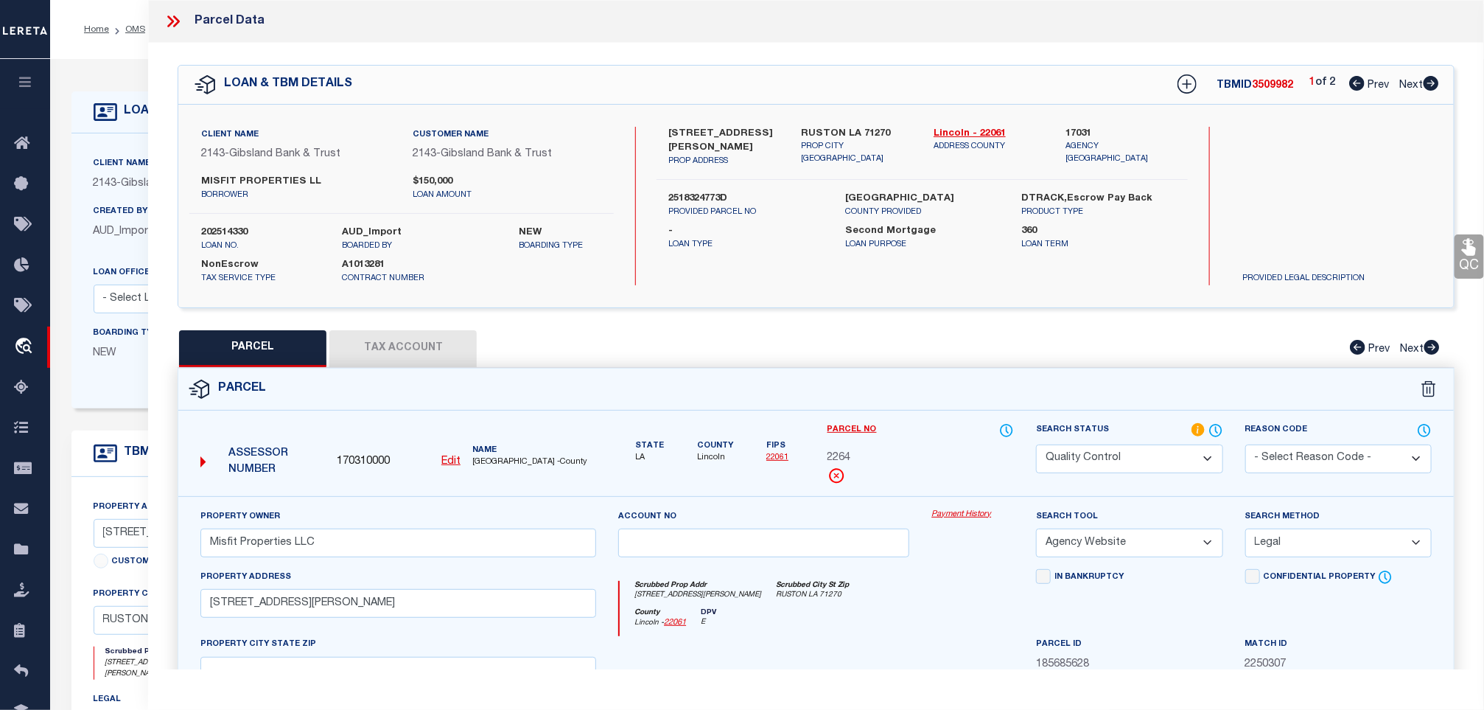
click at [788, 133] on div "608/610 BONNER ST PROP ADDRESS" at bounding box center [723, 147] width 133 height 41
click at [794, 130] on div "RUSTON LA 71270 PROP CITY ST ZIP" at bounding box center [856, 147] width 133 height 41
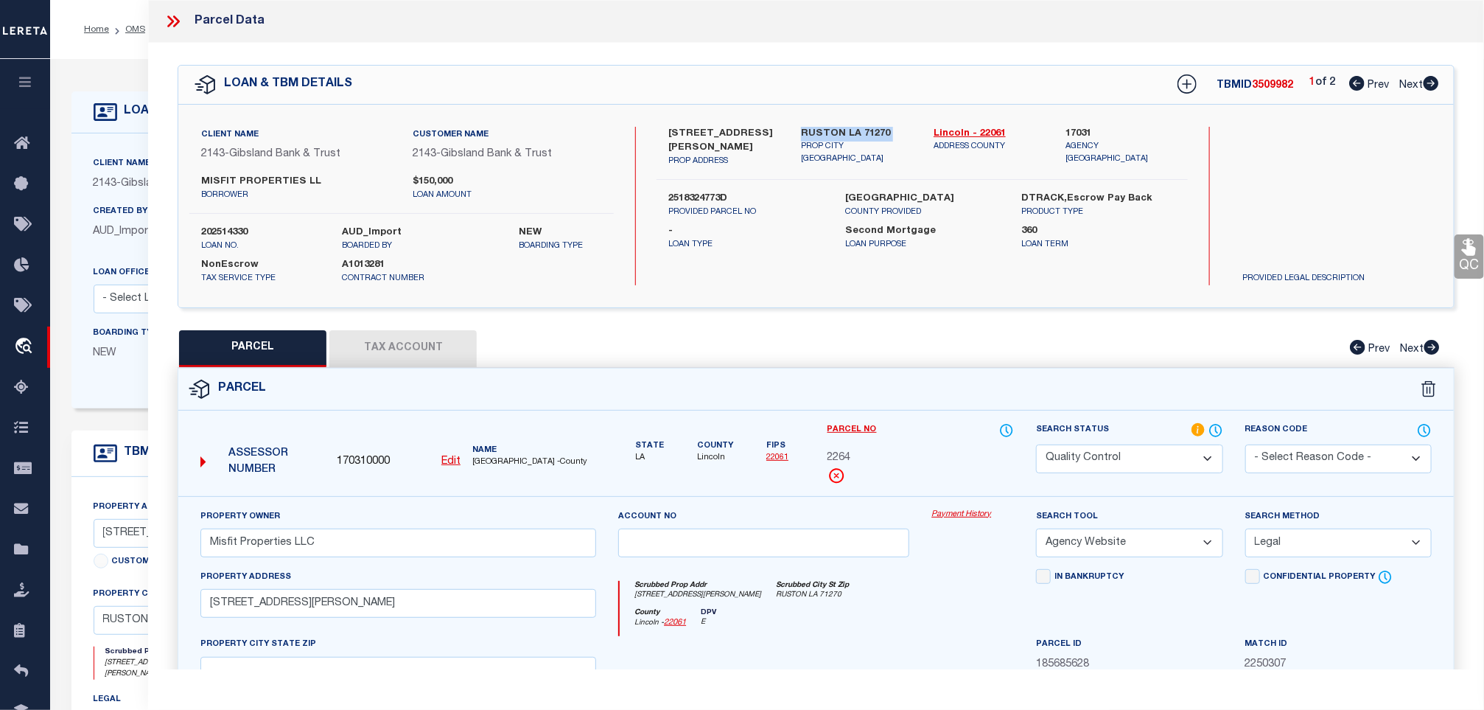
click at [794, 130] on div "RUSTON LA 71270 PROP CITY ST ZIP" at bounding box center [856, 147] width 133 height 41
copy div "RUSTON LA 71270"
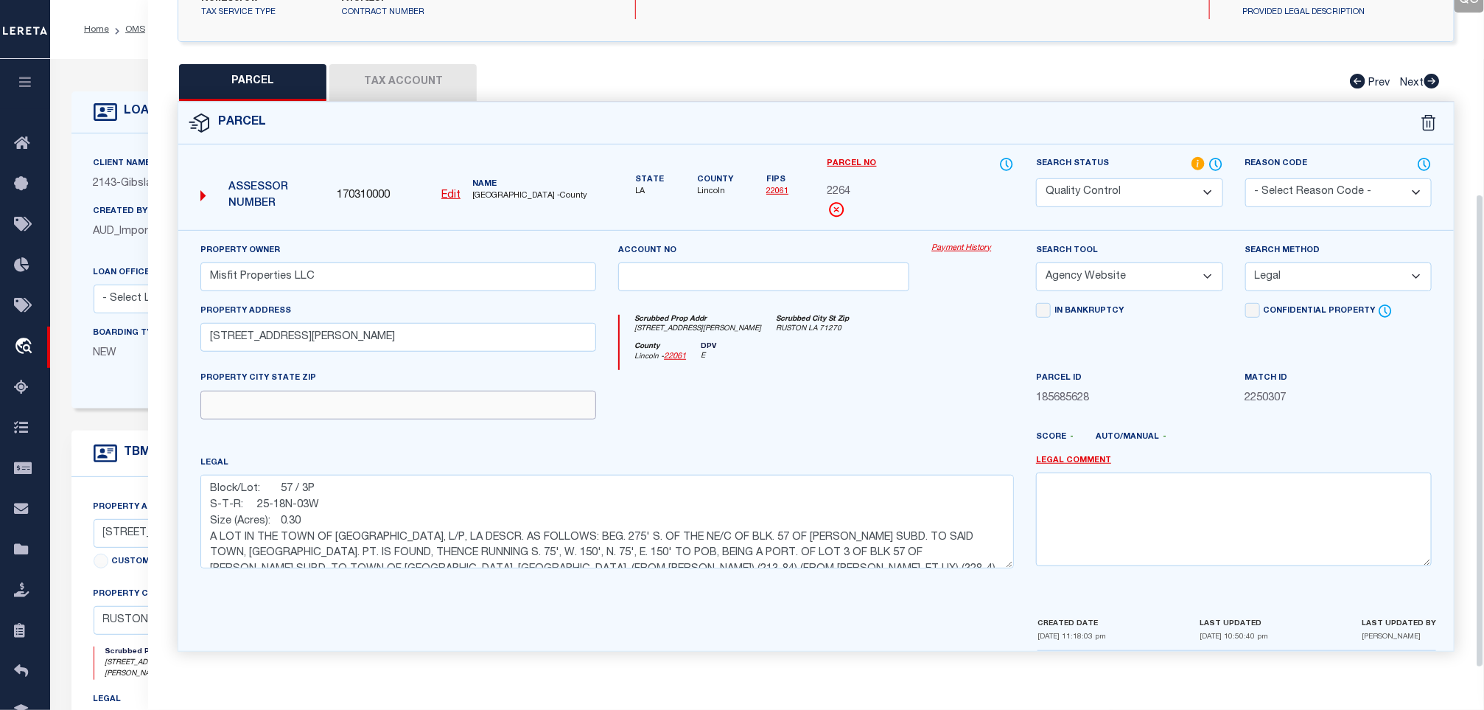
click at [396, 400] on input "text" at bounding box center [398, 405] width 396 height 29
paste input "RUSTON LA 71270"
type input "RUSTON LA 71270"
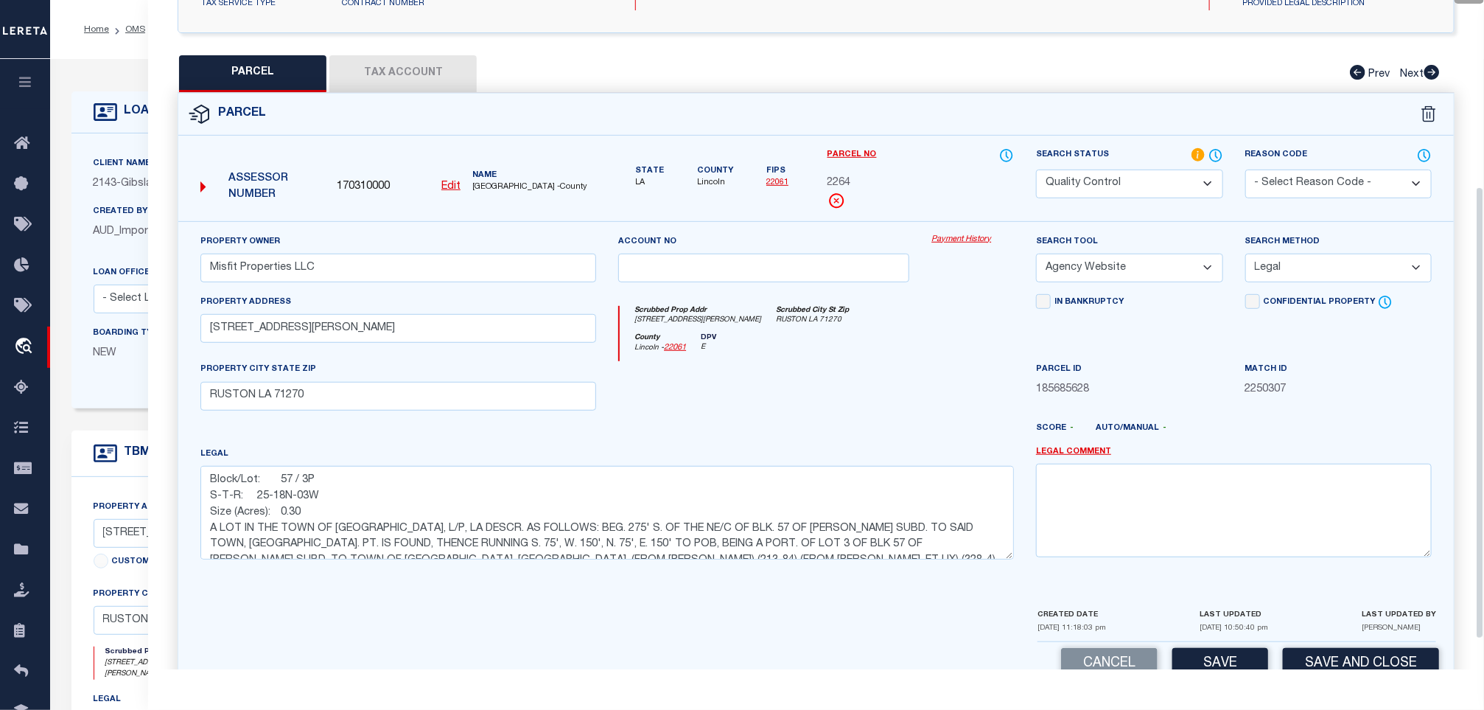
click at [796, 429] on div at bounding box center [868, 434] width 313 height 24
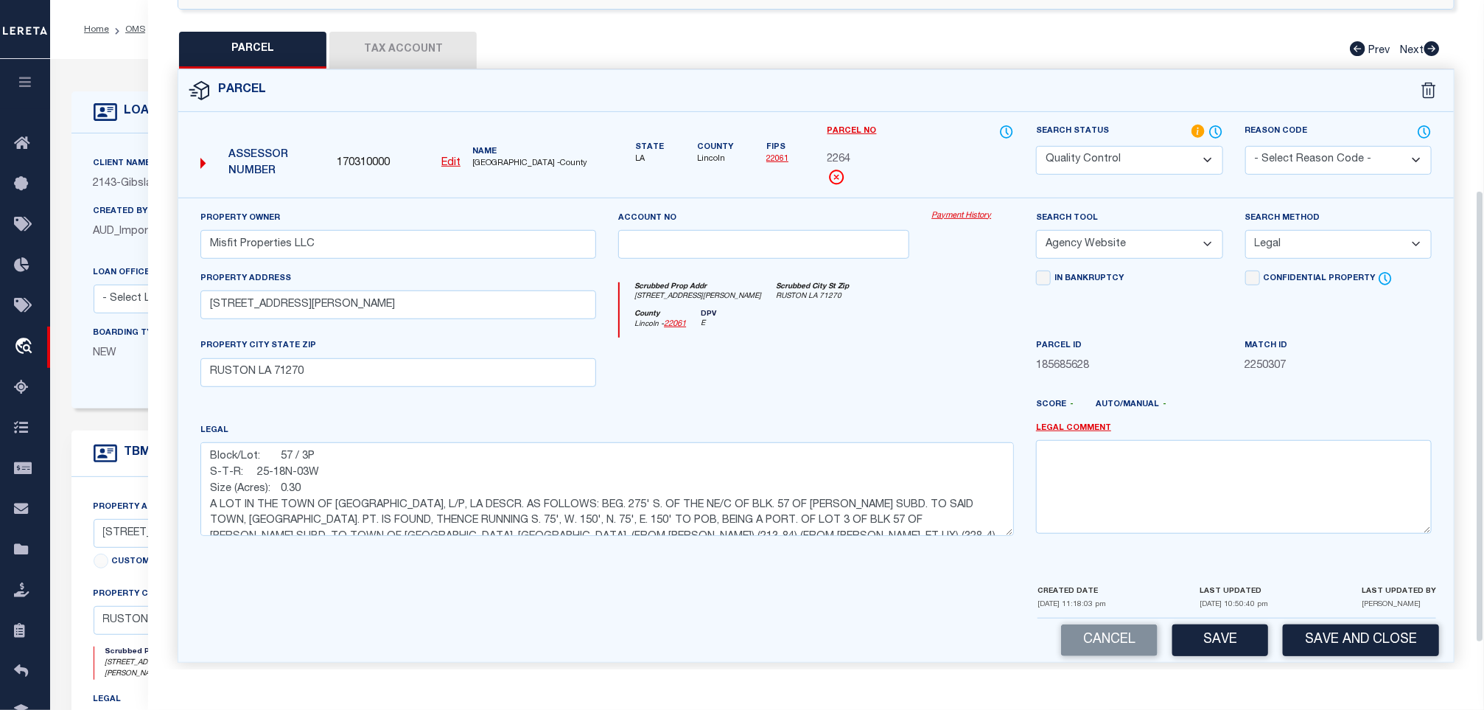
scroll to position [319, 0]
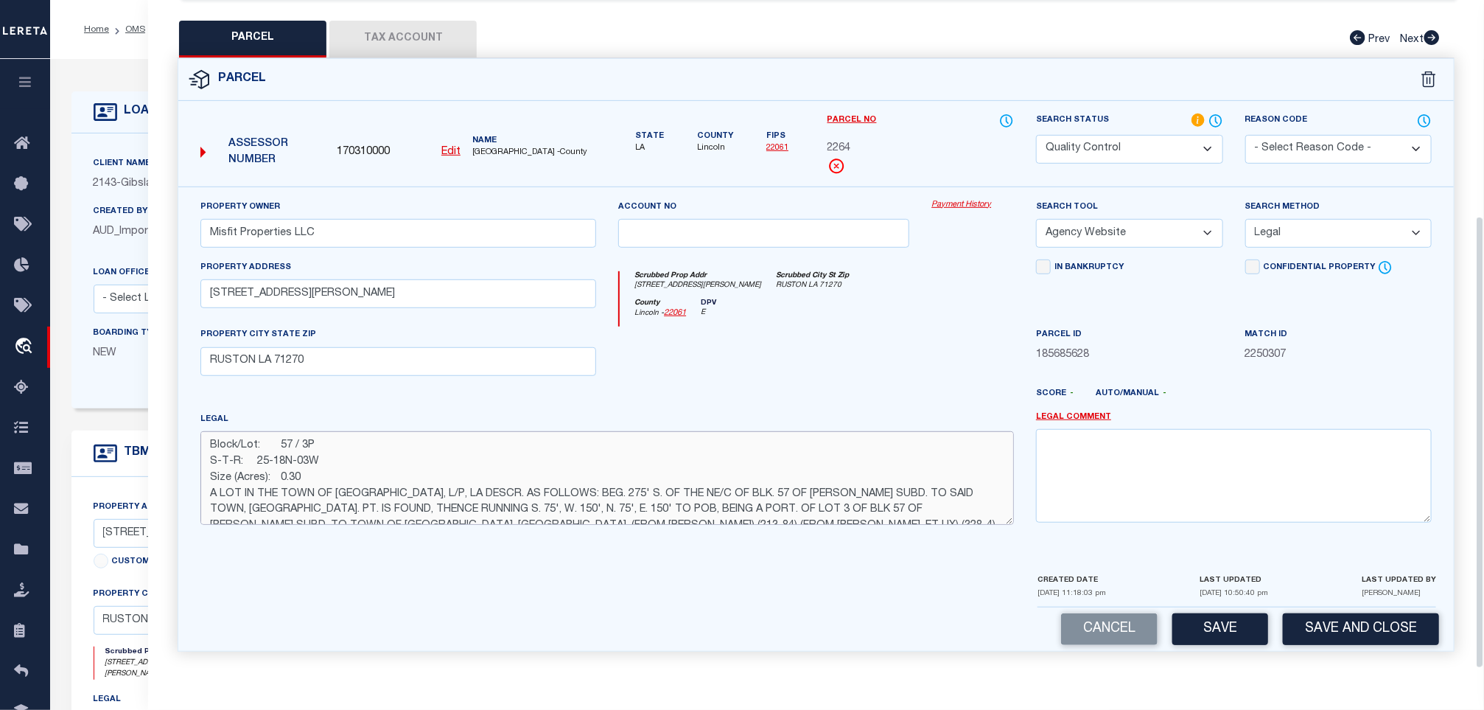
click at [587, 464] on textarea "Block/Lot: 57 / 3P S-T-R: 25-18N-03W Size (Acres): 0.30 A LOT IN THE TOWN OF RU…" at bounding box center [607, 477] width 814 height 93
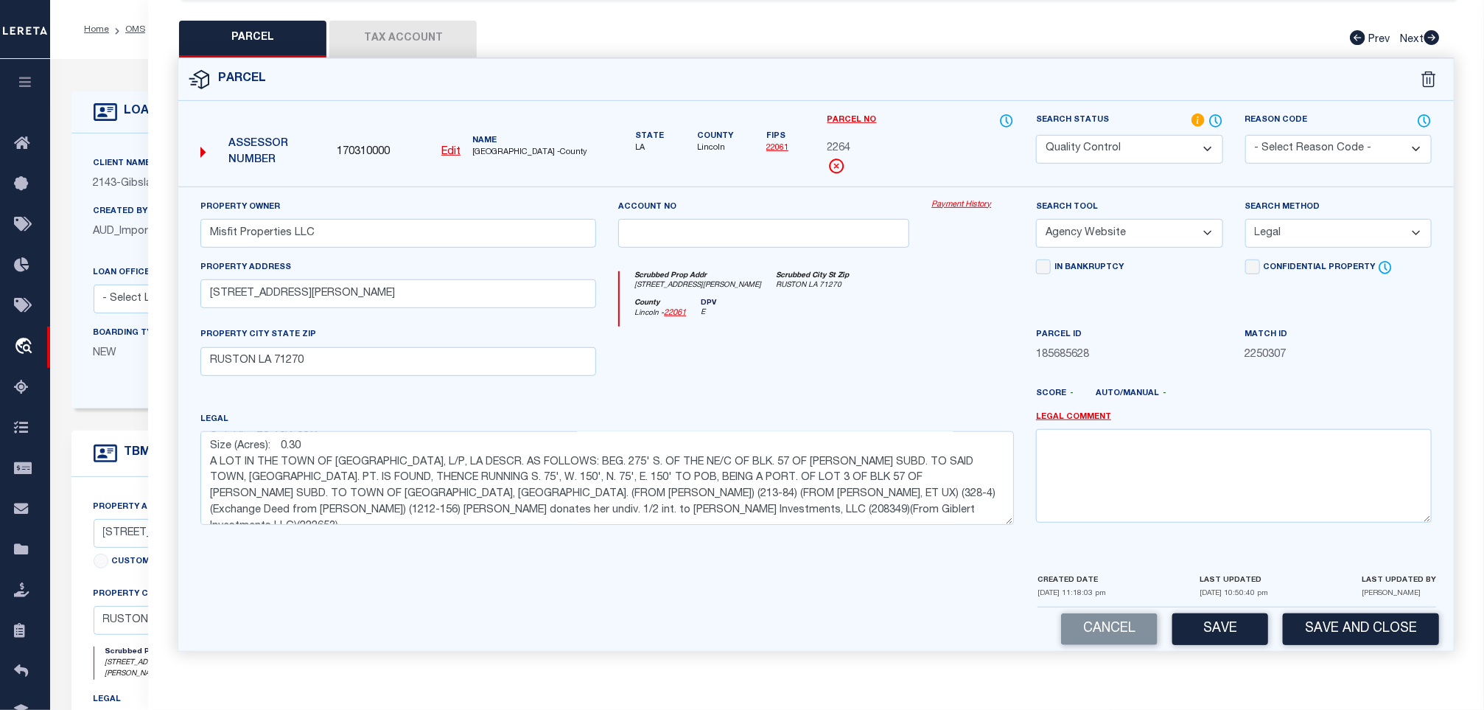
click at [1169, 147] on select "Automated Search Bad Parcel Complete Duplicate Parcel High Dollar Reporting In …" at bounding box center [1129, 149] width 186 height 29
select select "CP"
click at [1036, 135] on select "Automated Search Bad Parcel Complete Duplicate Parcel High Dollar Reporting In …" at bounding box center [1129, 149] width 186 height 29
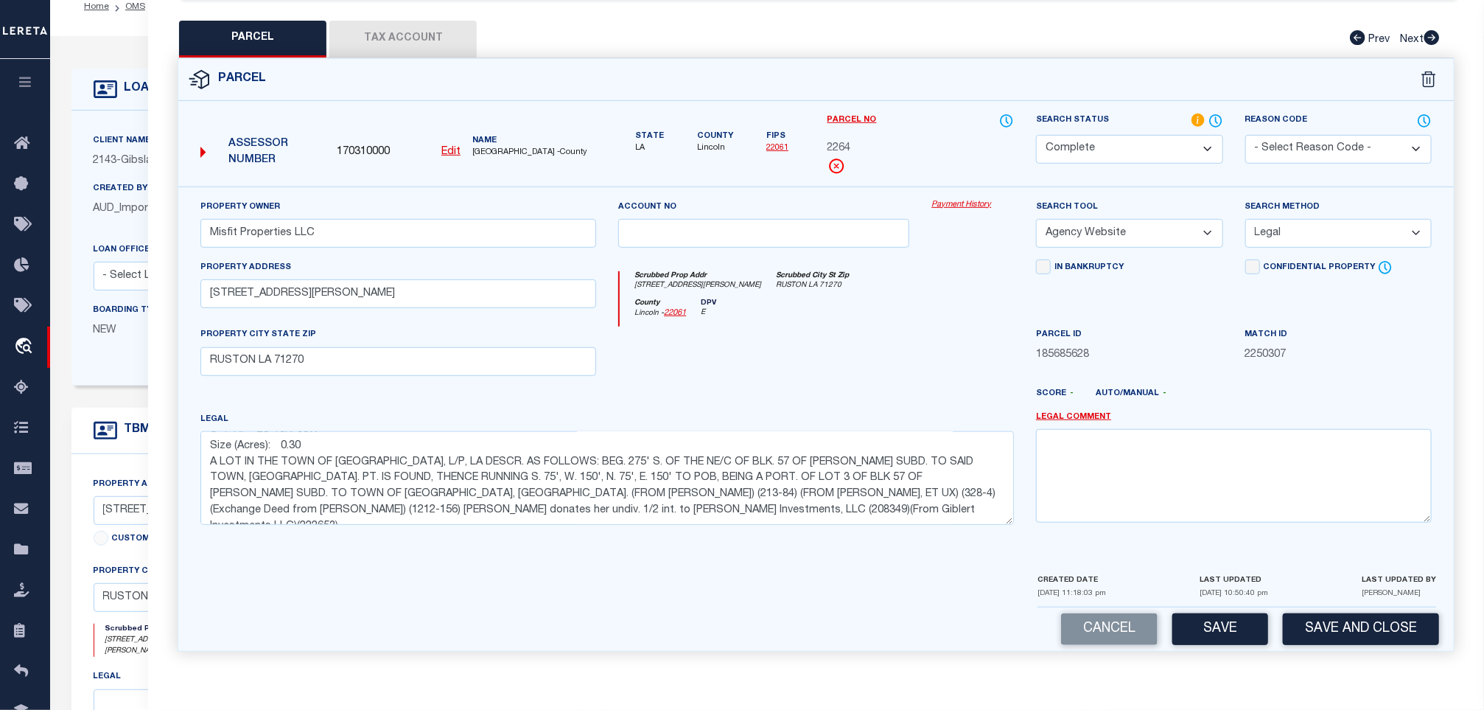
scroll to position [221, 0]
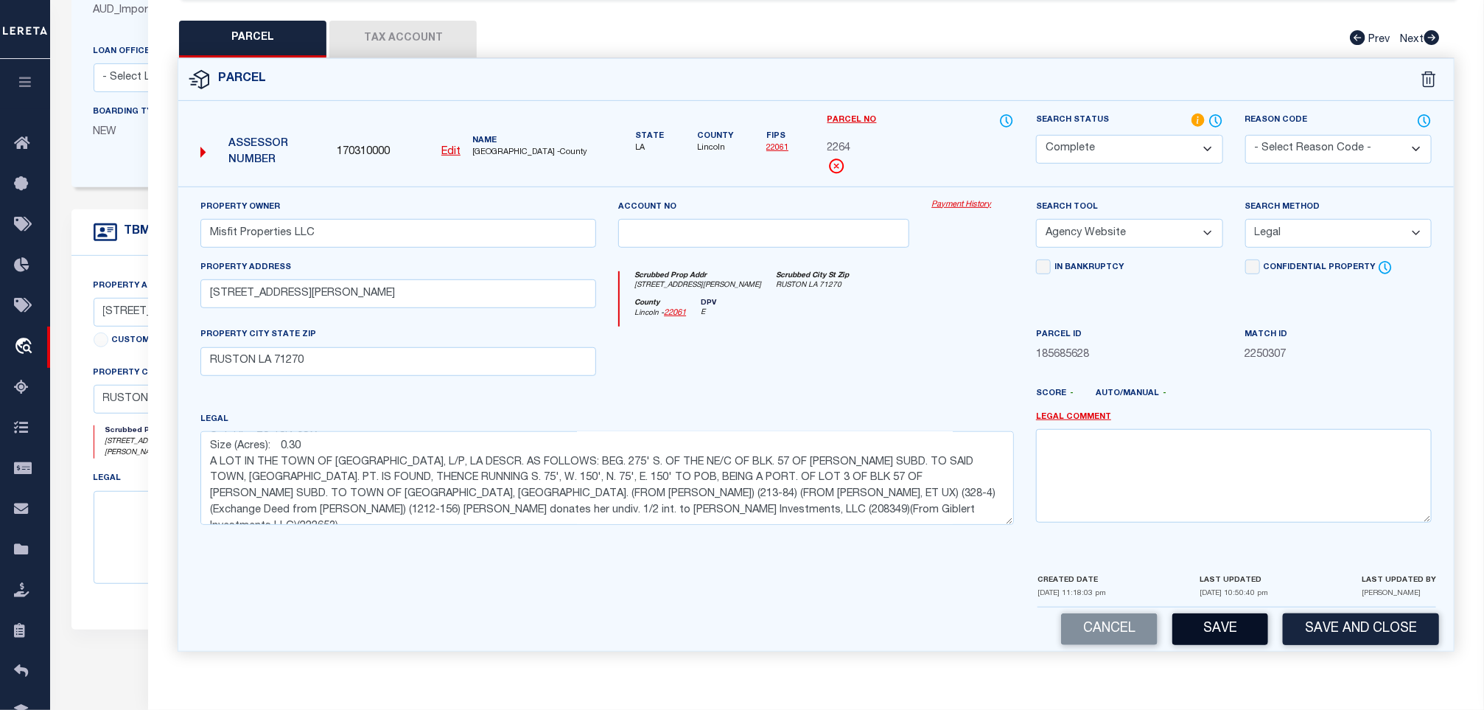
click at [1250, 626] on button "Save" at bounding box center [1220, 629] width 96 height 32
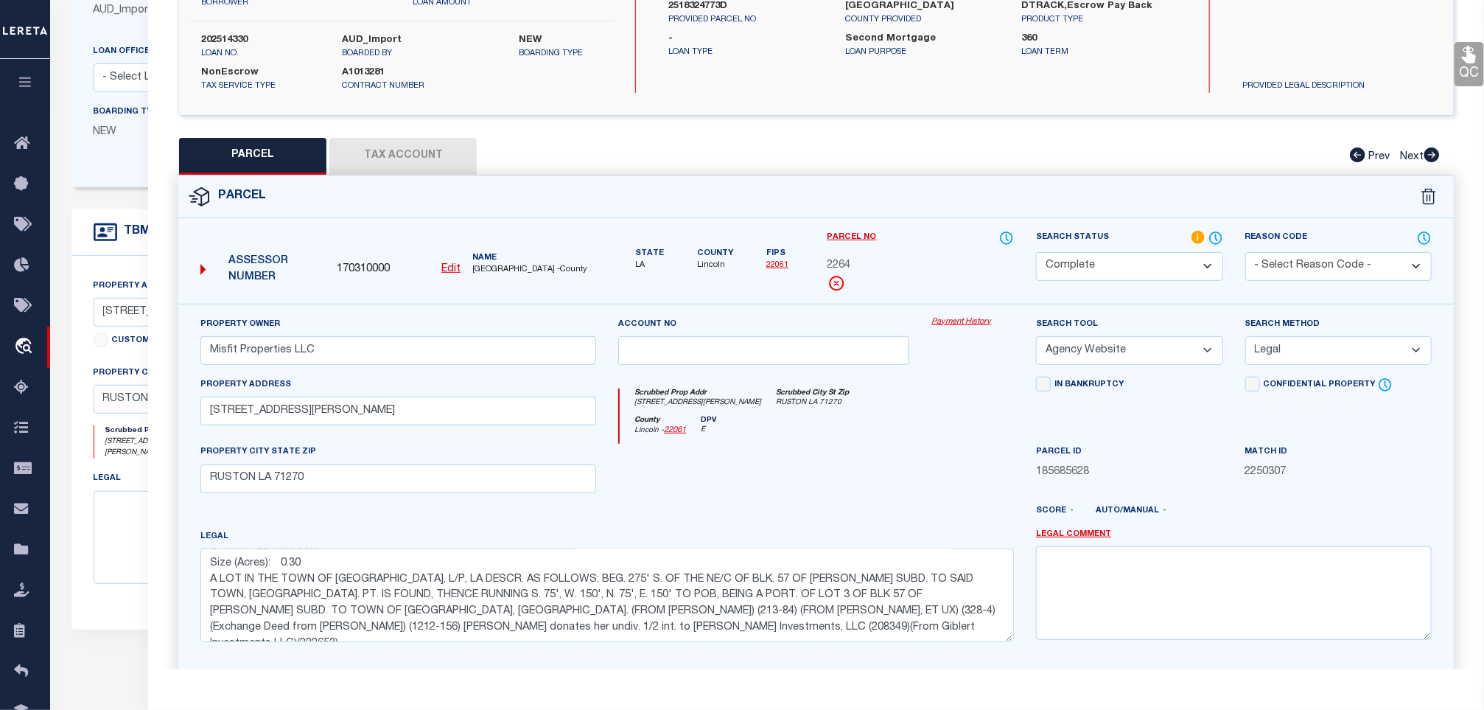
scroll to position [0, 0]
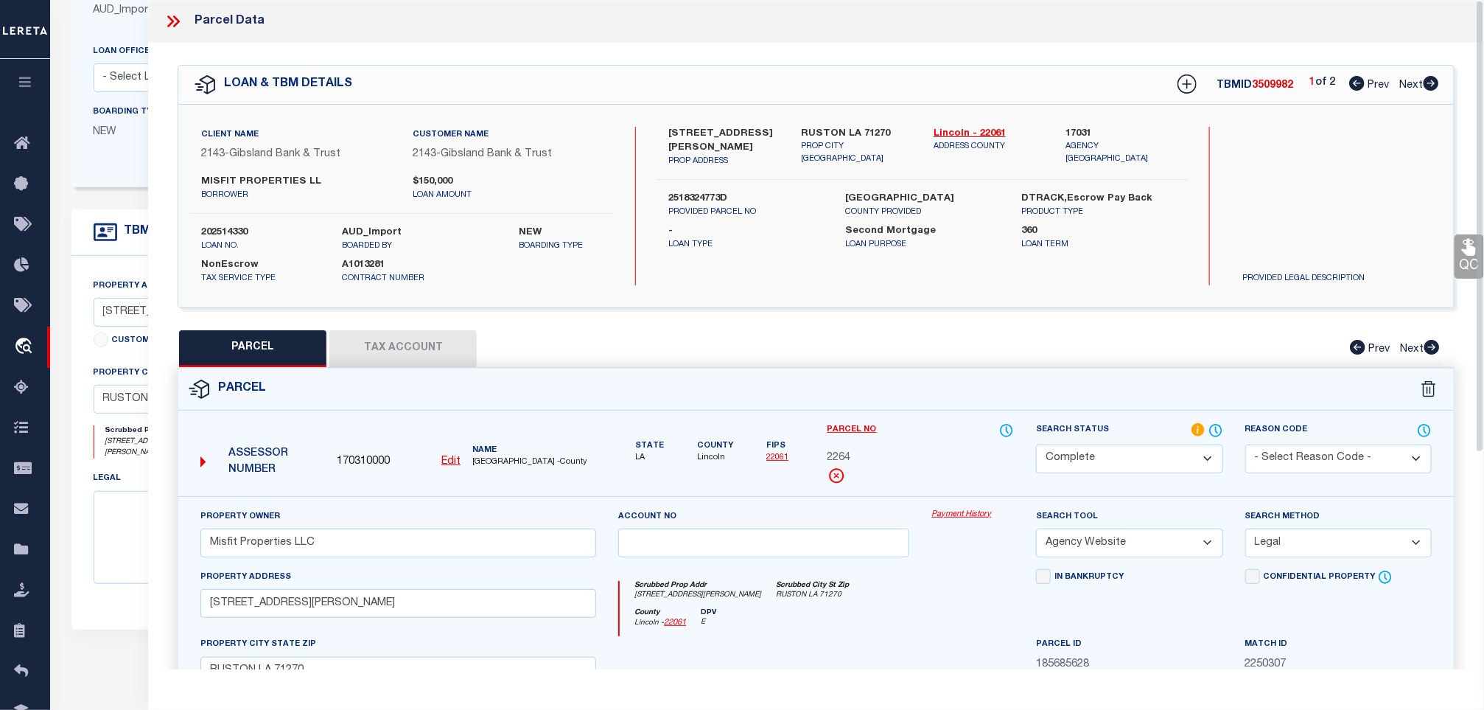
click at [394, 347] on button "Tax Account" at bounding box center [402, 348] width 147 height 37
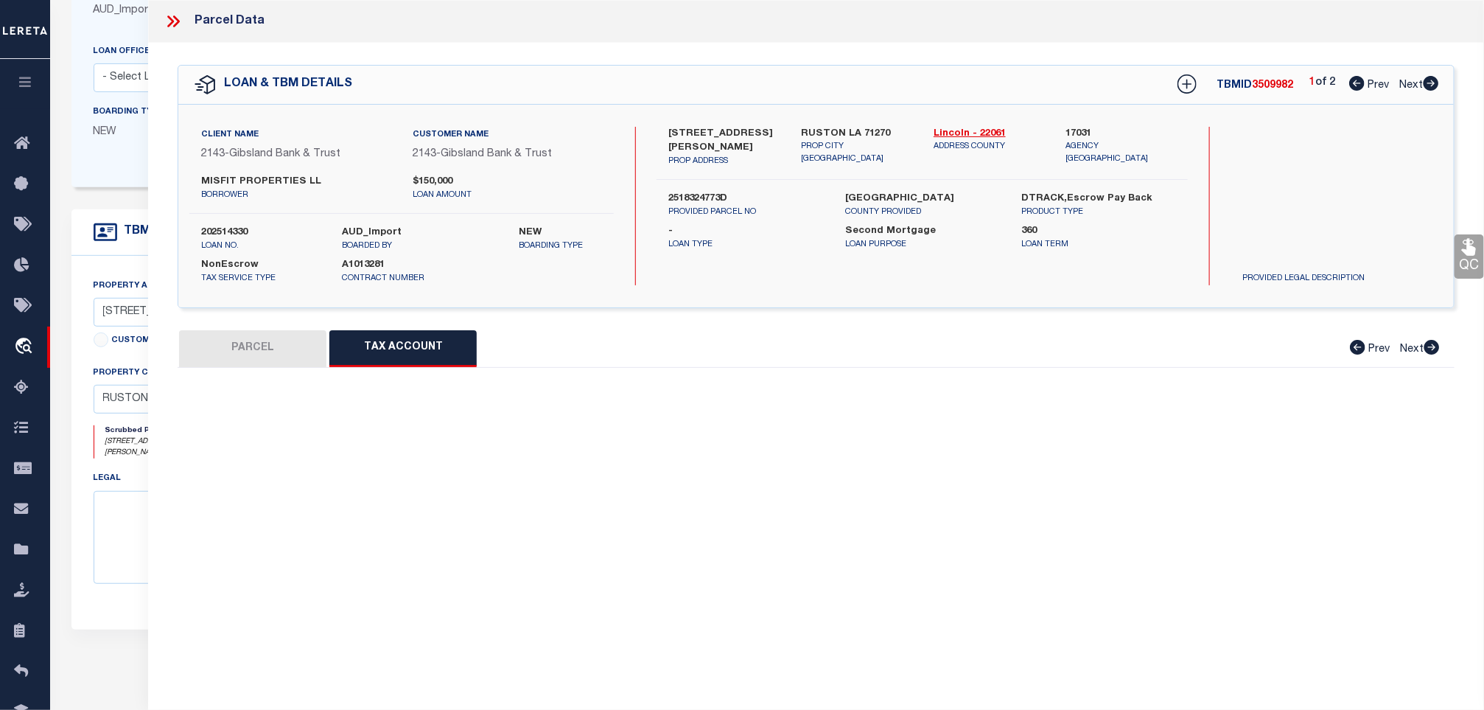
select select "100"
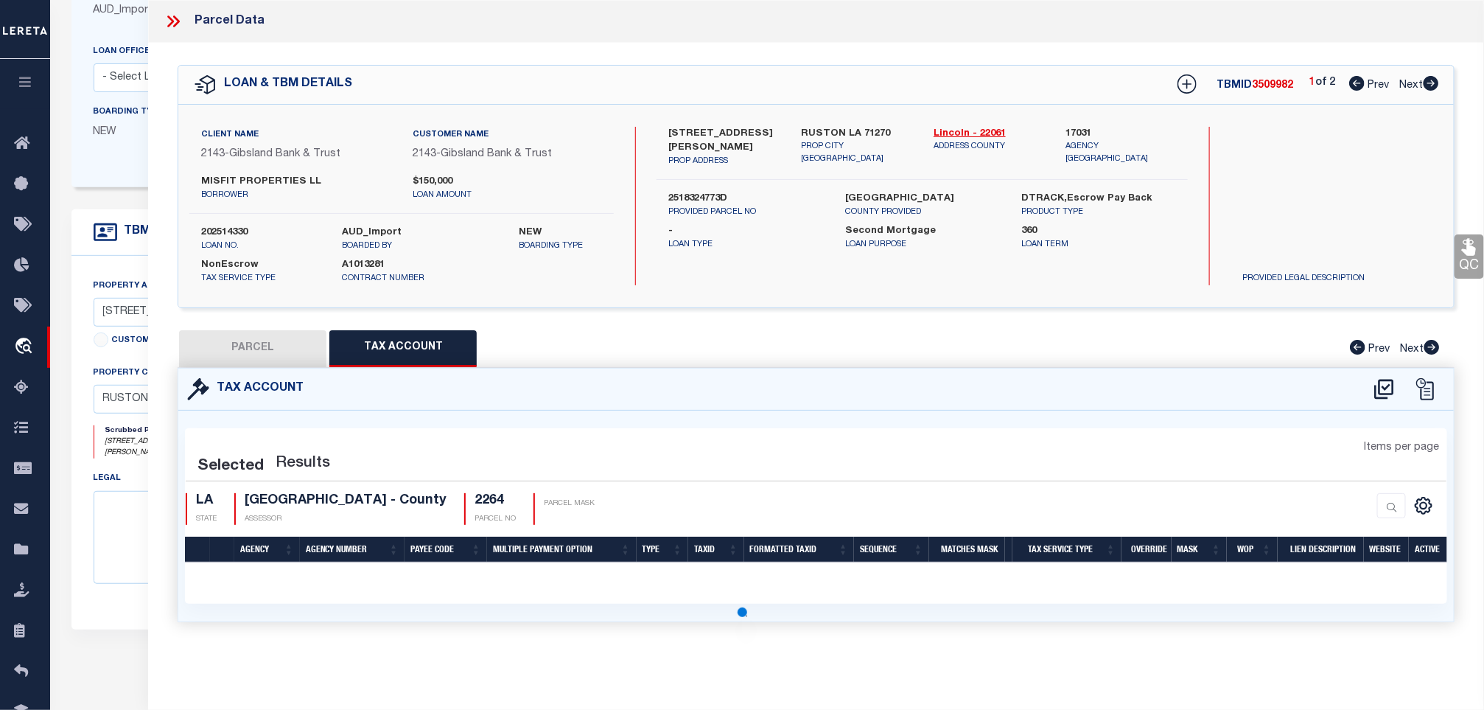
select select "100"
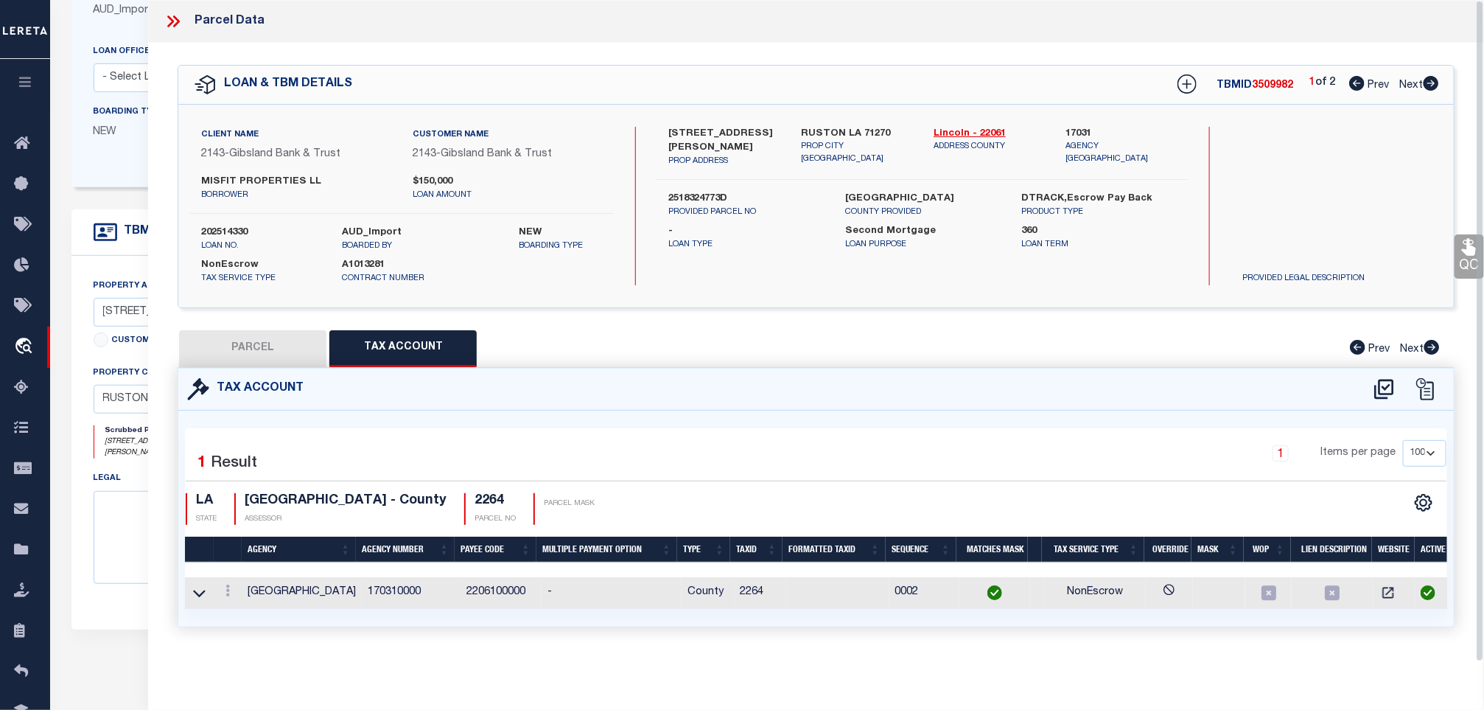
scroll to position [111, 0]
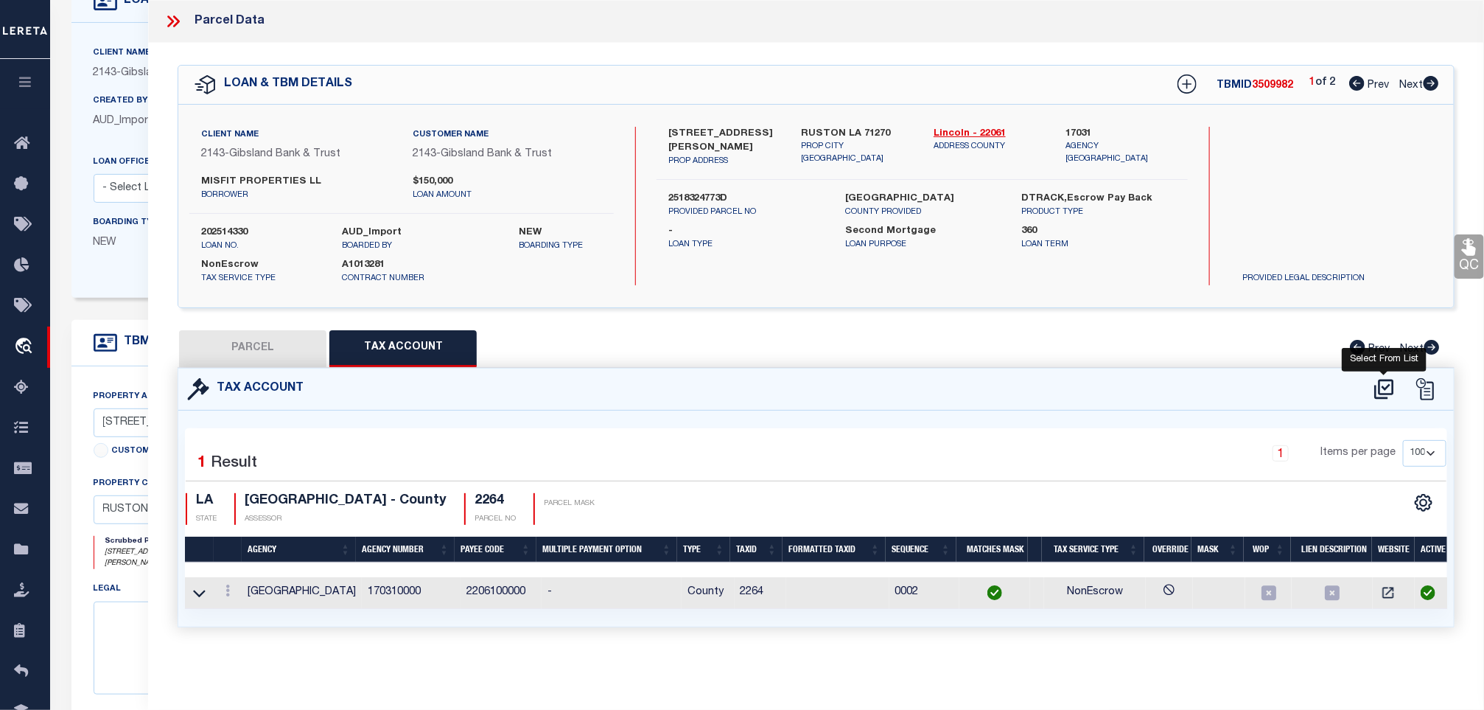
click at [1382, 387] on icon at bounding box center [1384, 389] width 24 height 24
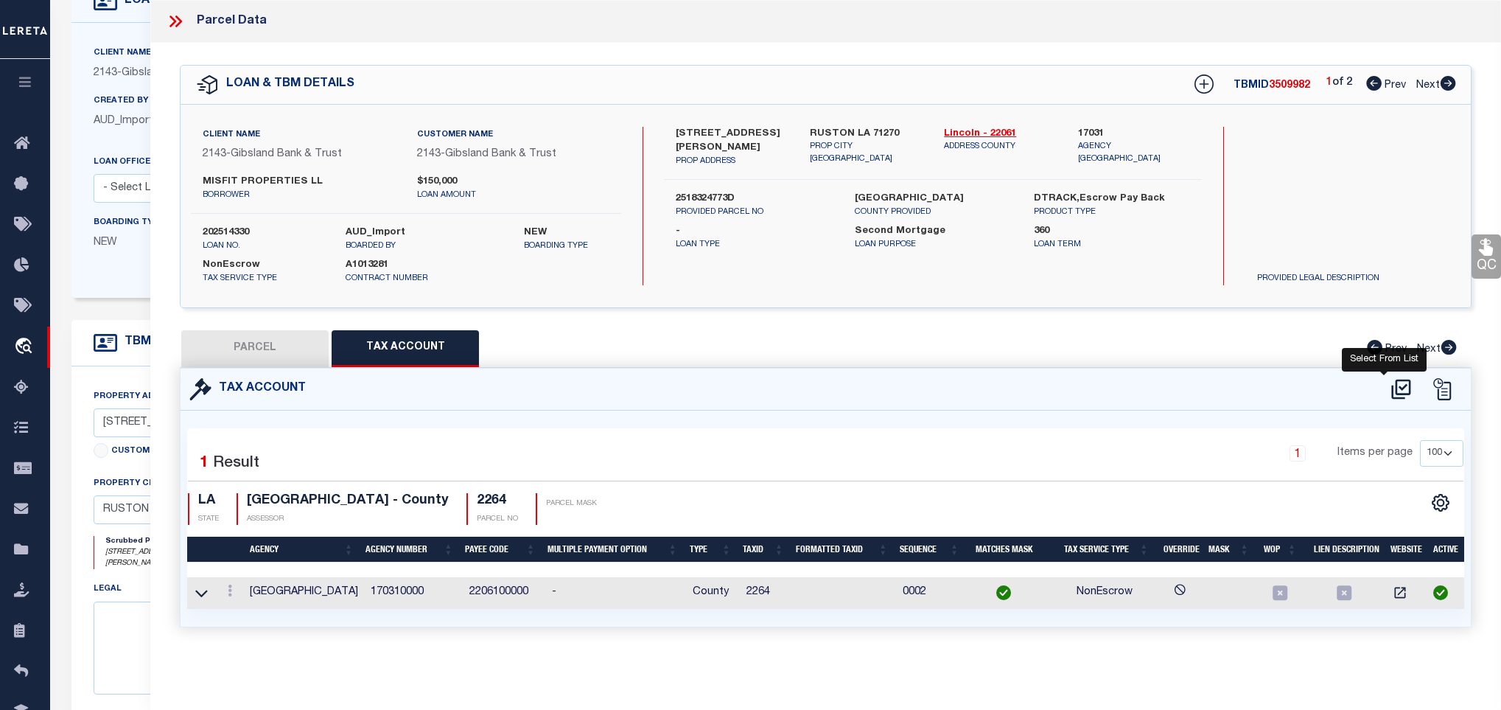
select select "100"
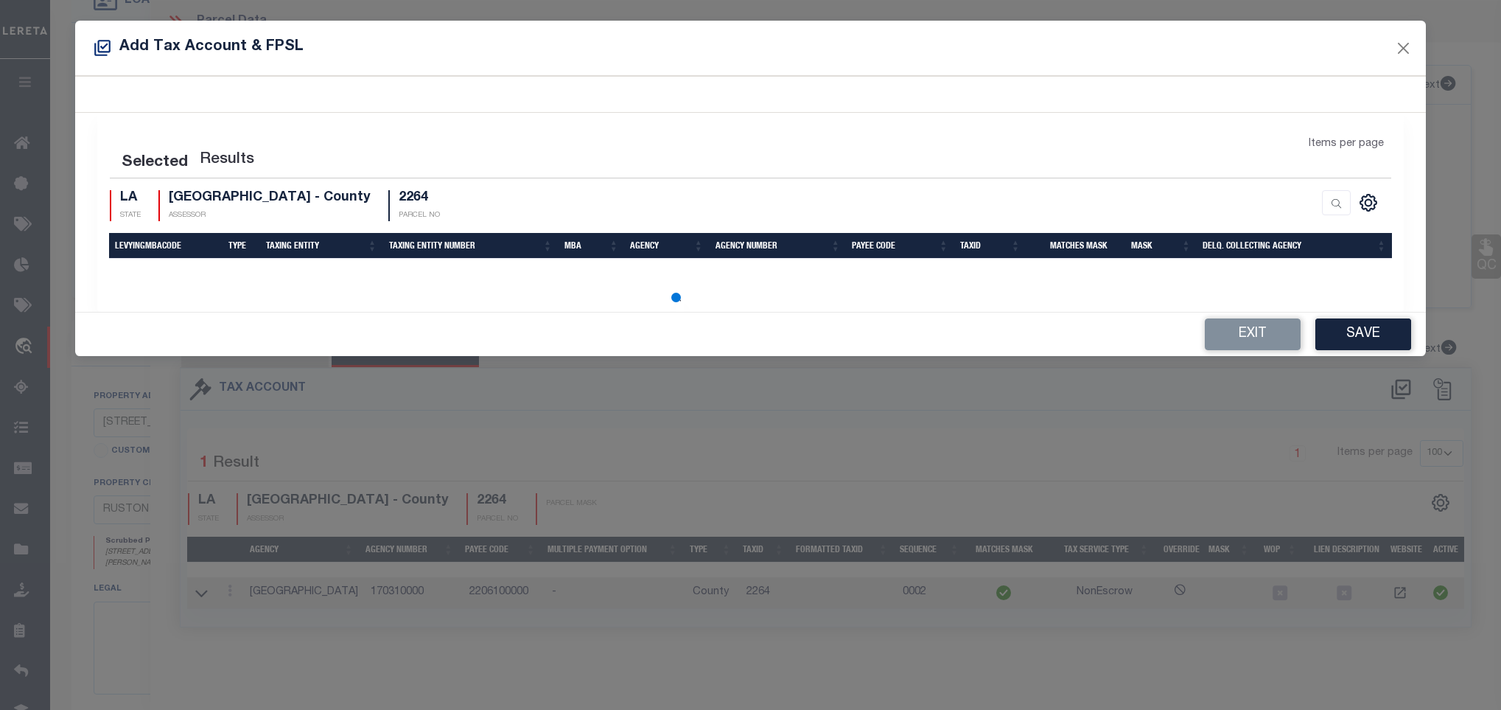
select select "100"
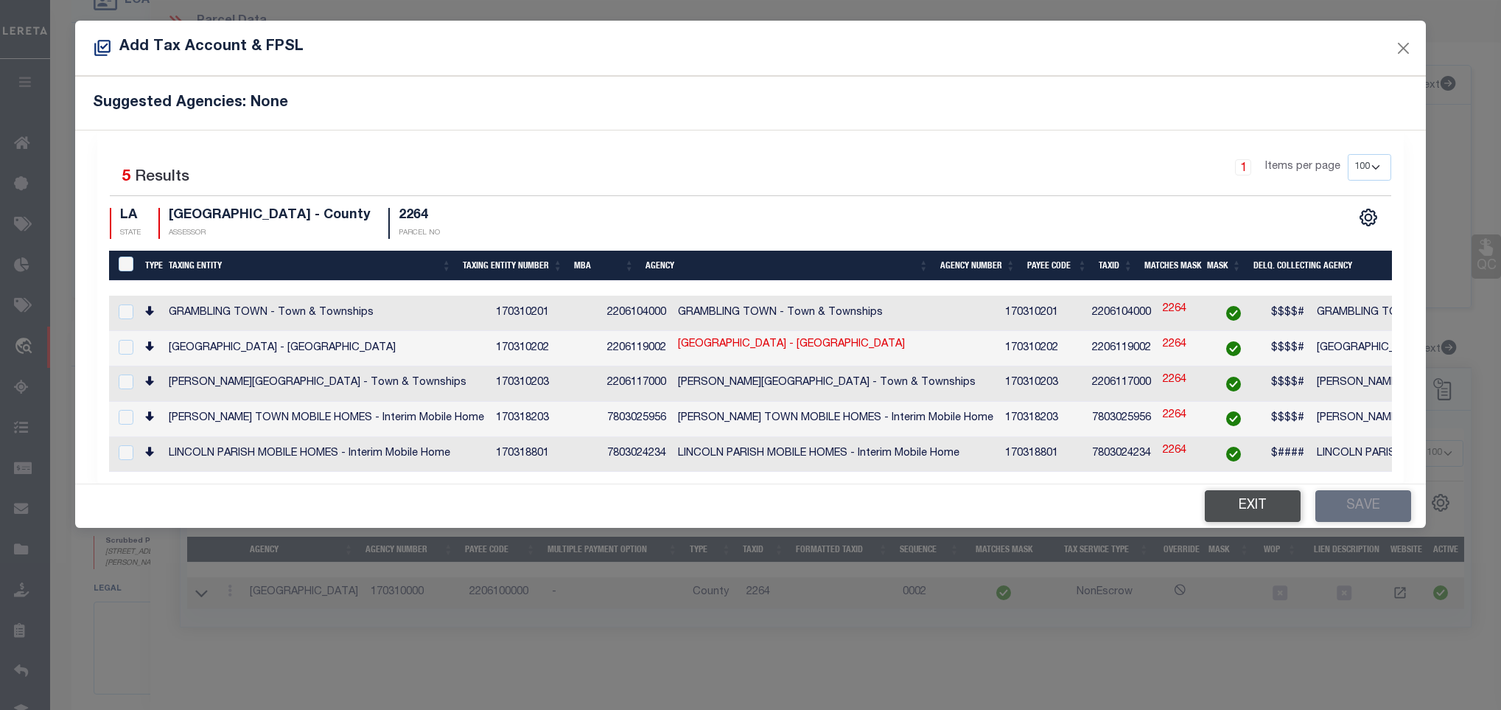
click at [1227, 522] on button "Exit" at bounding box center [1253, 506] width 96 height 32
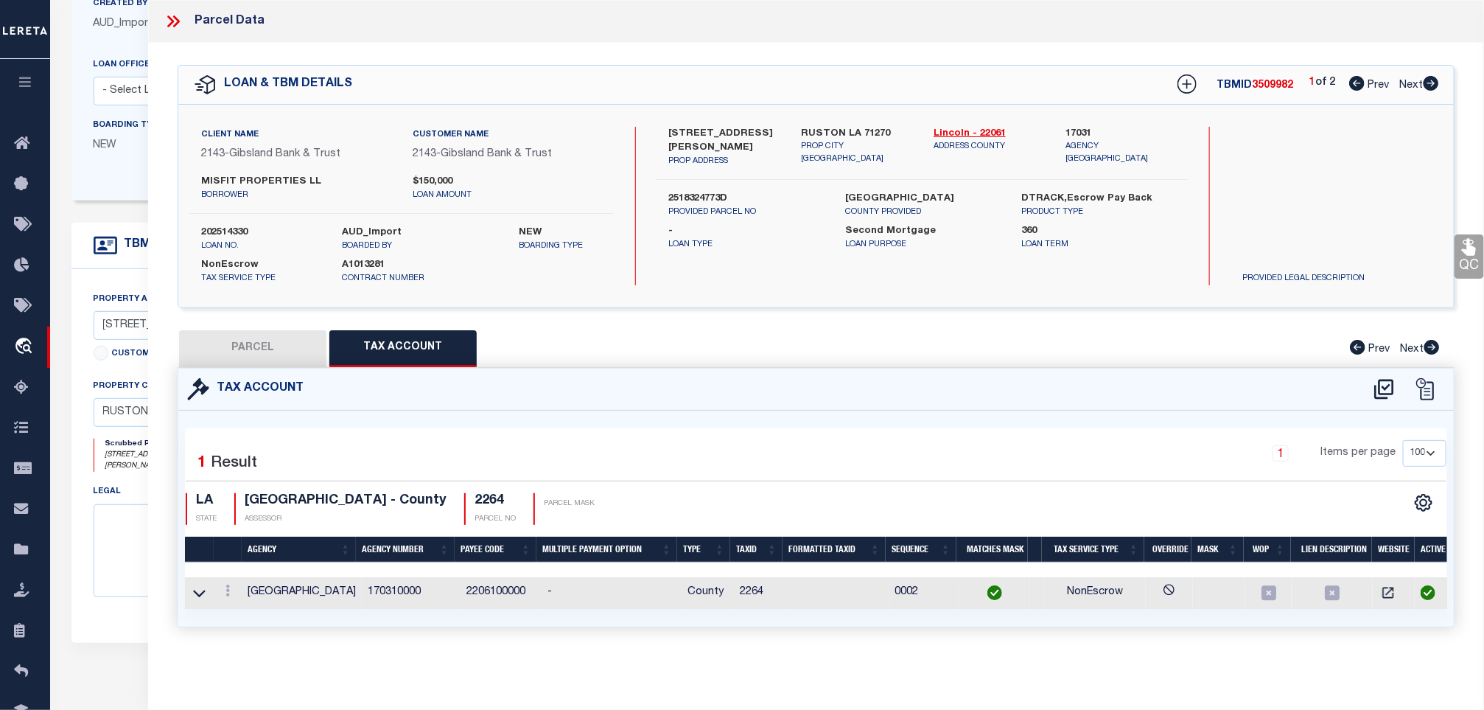
scroll to position [221, 0]
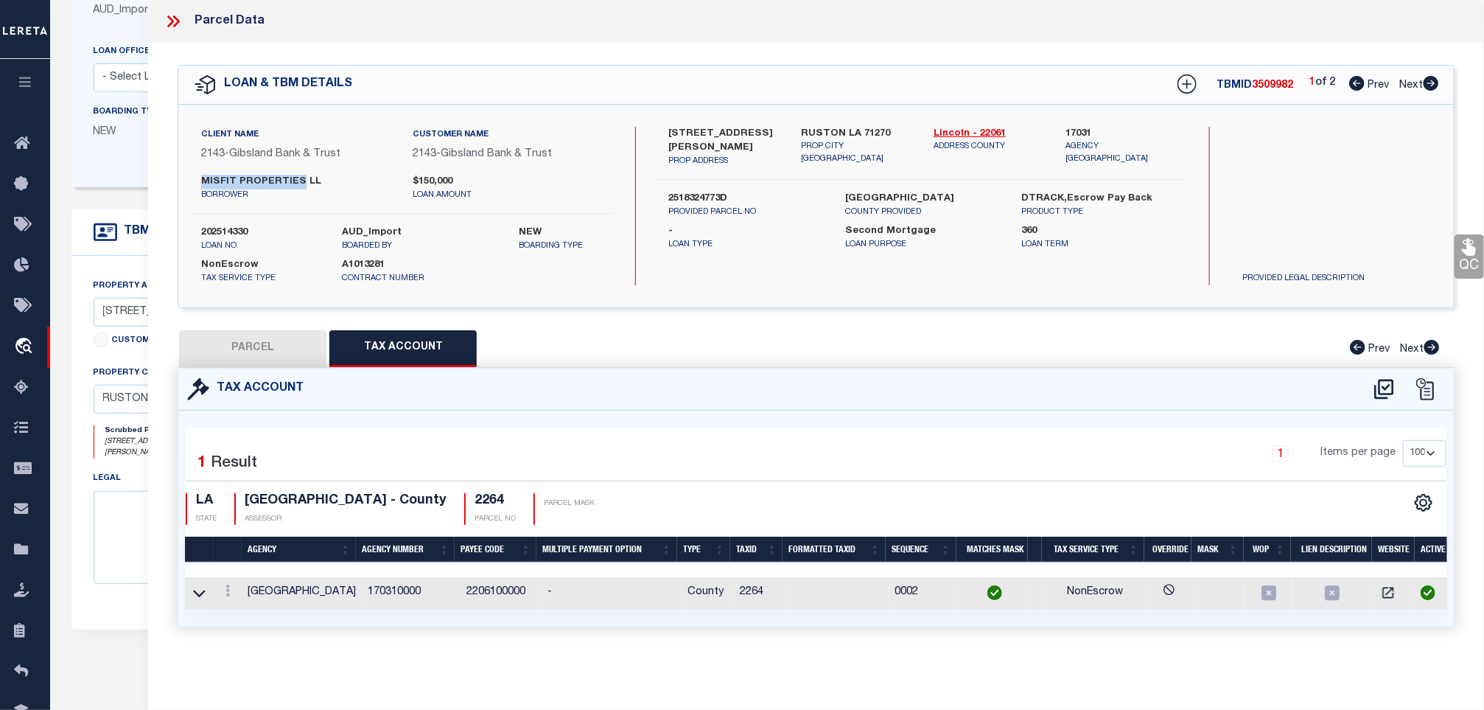
drag, startPoint x: 298, startPoint y: 180, endPoint x: 202, endPoint y: 181, distance: 96.5
click at [202, 181] on label "MISFIT PROPERTIES LL" at bounding box center [295, 182] width 189 height 15
copy label "MISFIT PROPERTIES"
click at [303, 354] on button "PARCEL" at bounding box center [252, 348] width 147 height 37
select select "AS"
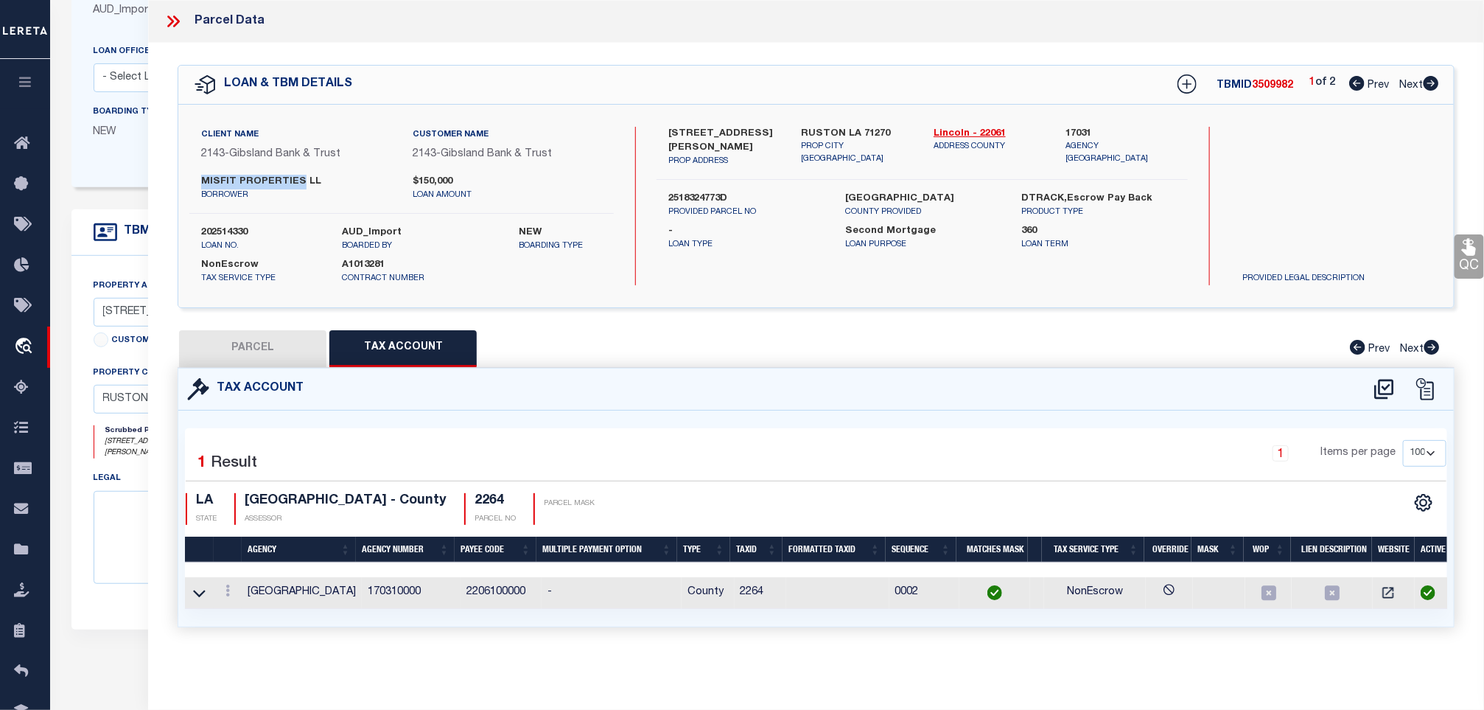
select select
checkbox input "false"
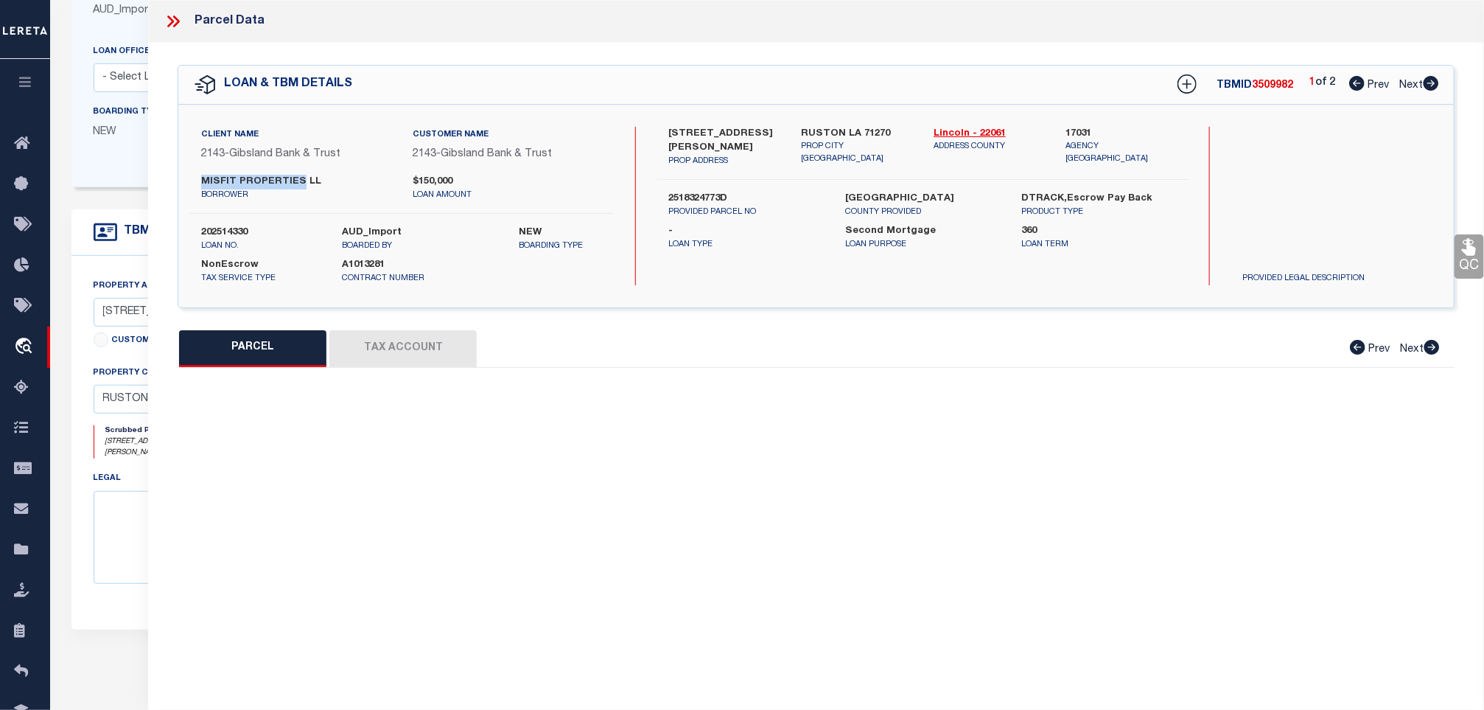
scroll to position [0, 0]
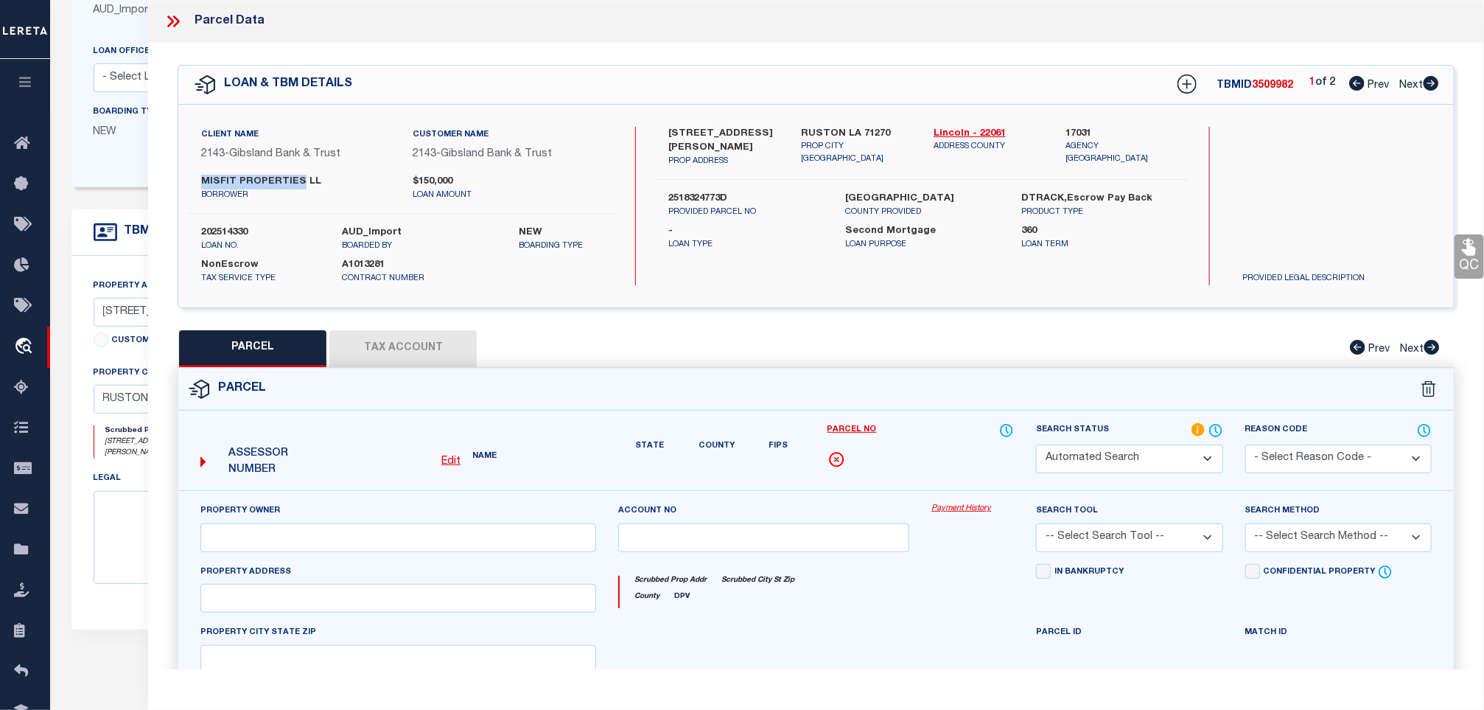
select select "CP"
type input "Misfit Properties LLC"
select select "AGW"
select select "LEG"
type input "608 610 S Bonner ST"
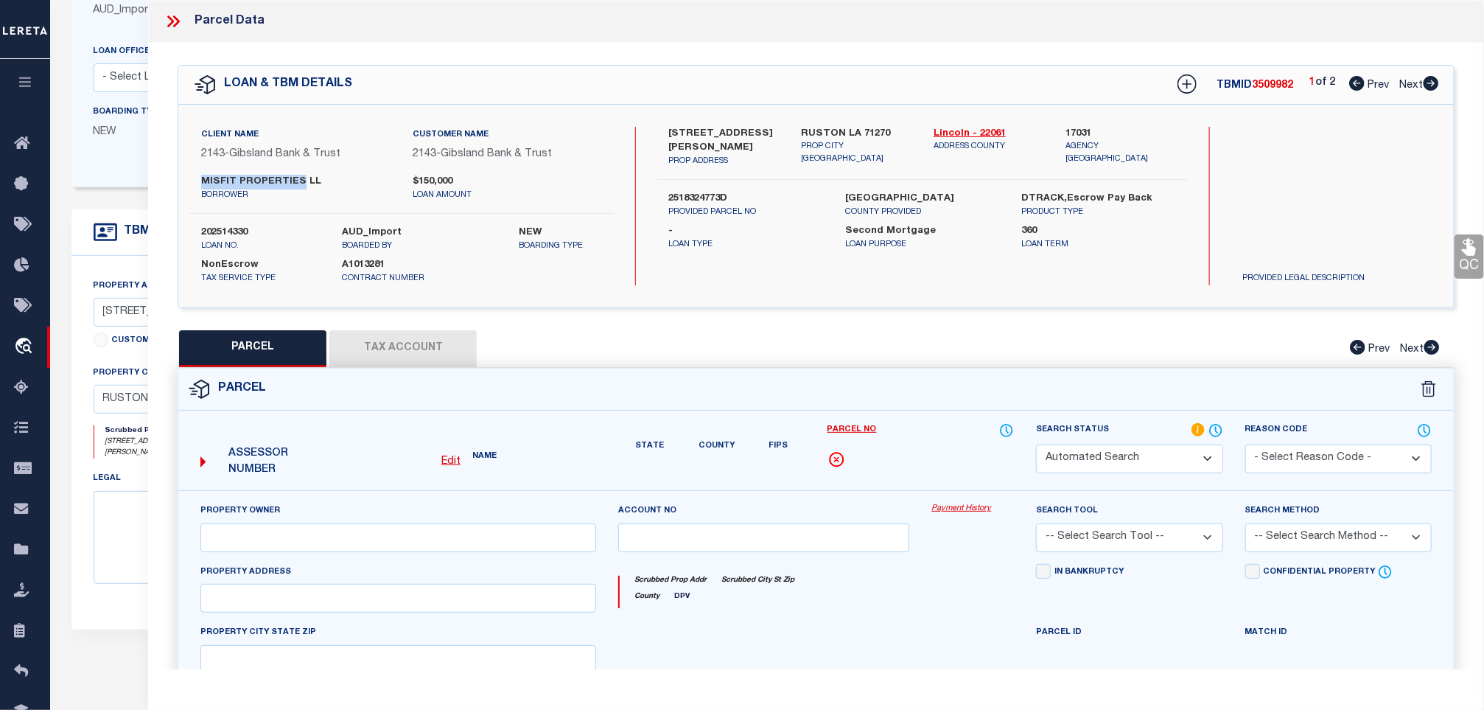
type input "RUSTON LA 71270"
type textarea "Block/Lot: 57 / 3P S-T-R: 25-18N-03W Size (Acres): 0.30 A LOT IN THE TOWN OF RU…"
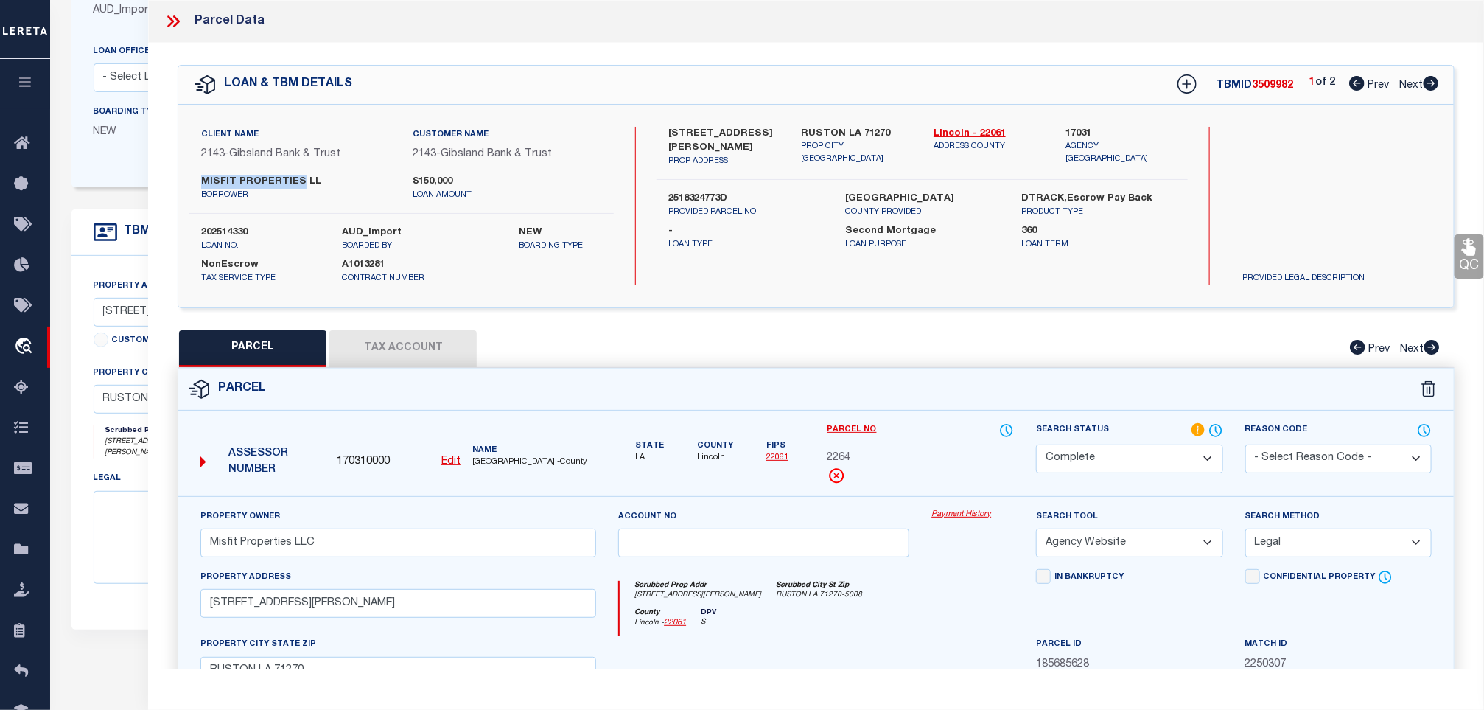
click at [412, 348] on button "Tax Account" at bounding box center [402, 348] width 147 height 37
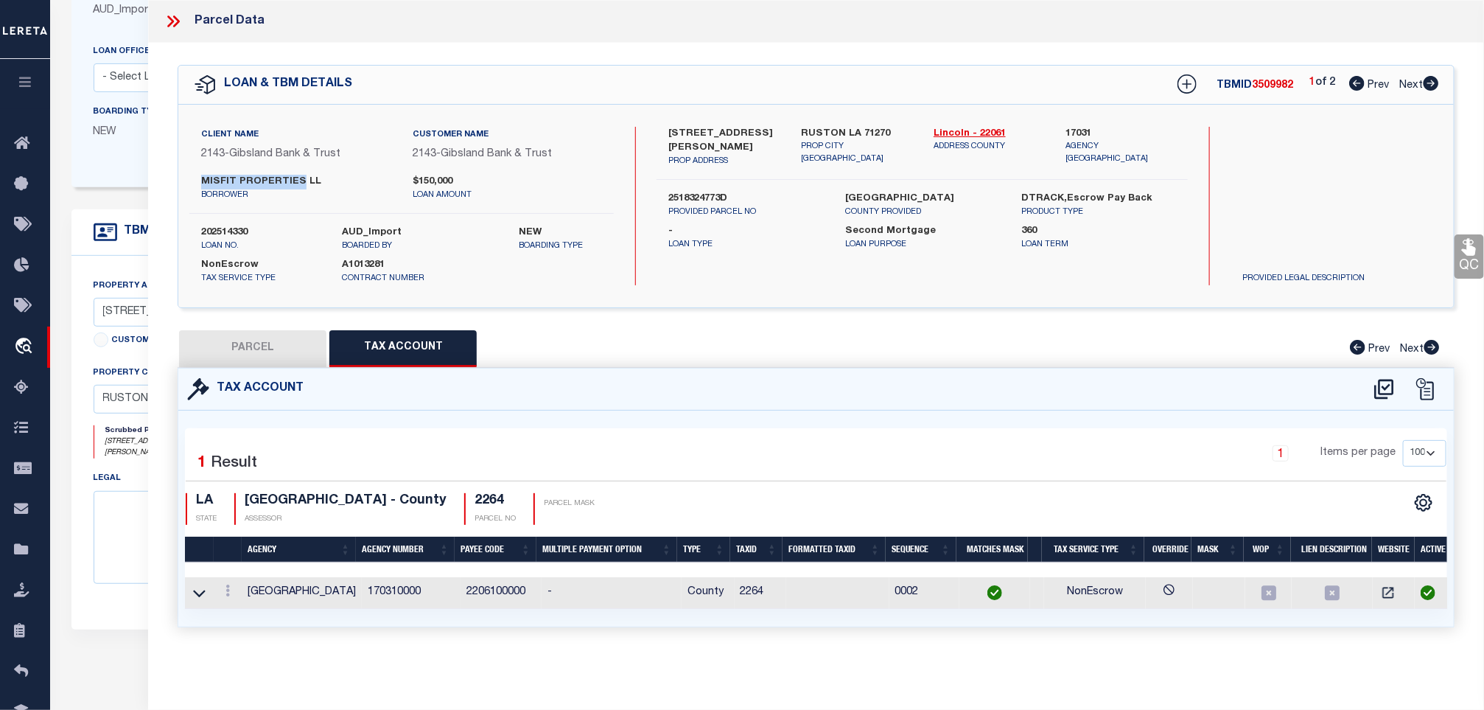
select select "100"
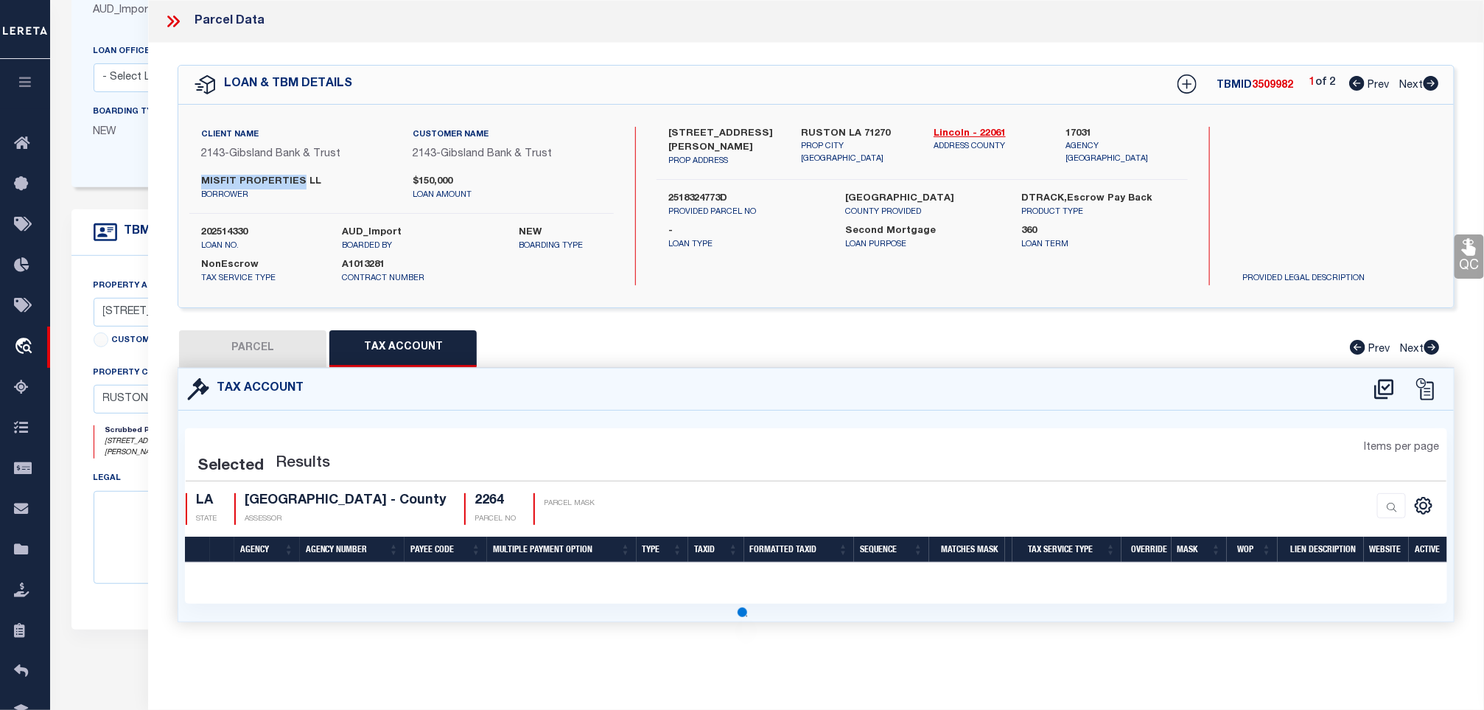
select select "100"
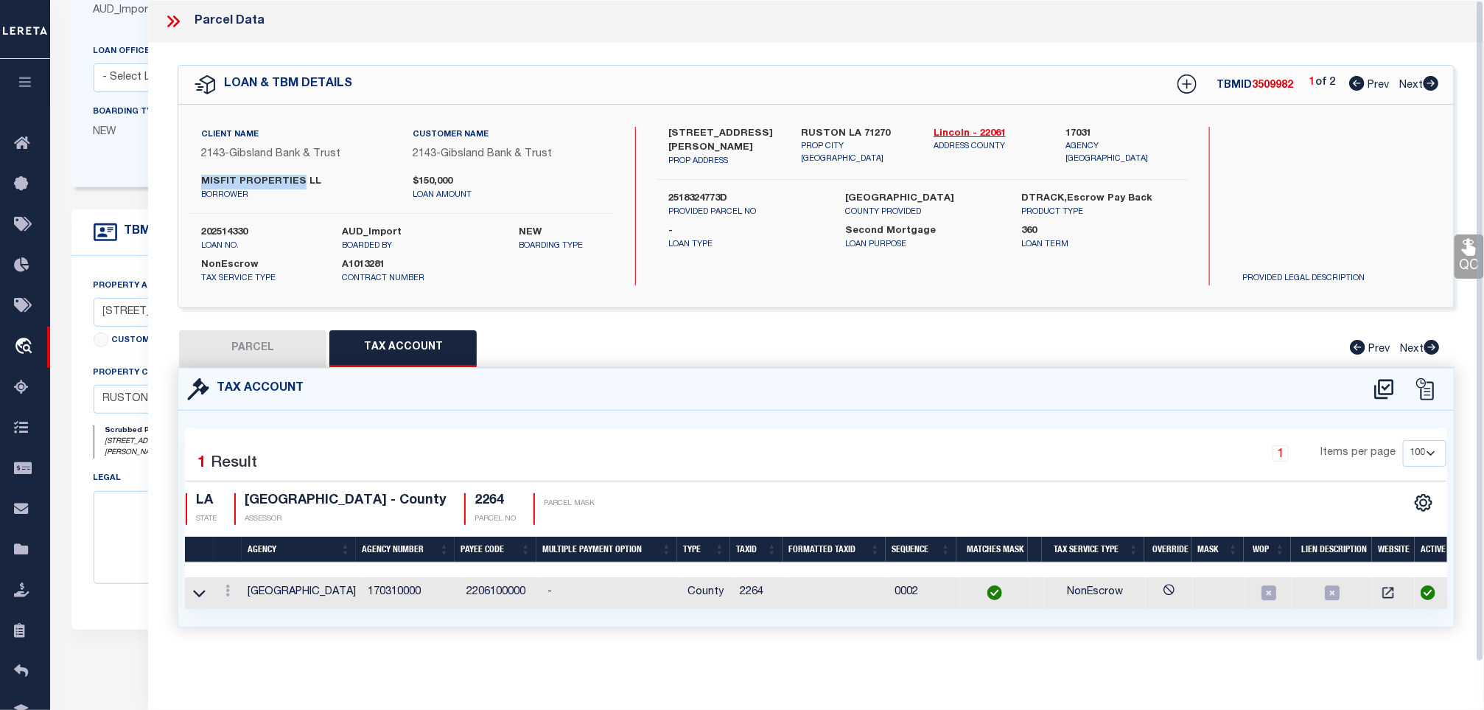
click at [1460, 248] on icon at bounding box center [1469, 246] width 19 height 19
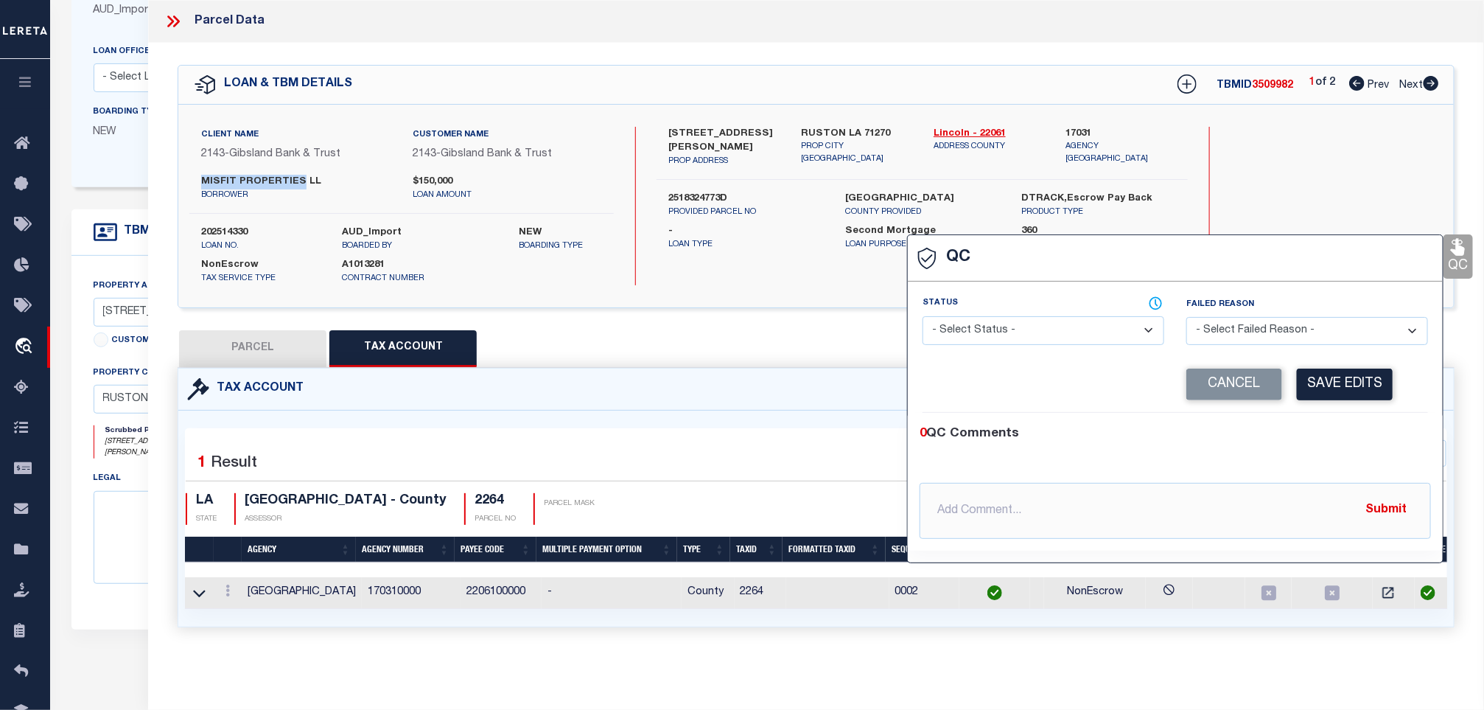
click at [1059, 338] on select "- Select Status - Ready to QC Correct Incorrect" at bounding box center [1044, 330] width 242 height 29
select select "COR"
click at [923, 317] on select "- Select Status - Ready to QC Correct Incorrect" at bounding box center [1044, 330] width 242 height 29
click at [1333, 393] on button "Save Edits" at bounding box center [1345, 384] width 96 height 32
click at [235, 233] on label "202514330" at bounding box center [260, 232] width 119 height 15
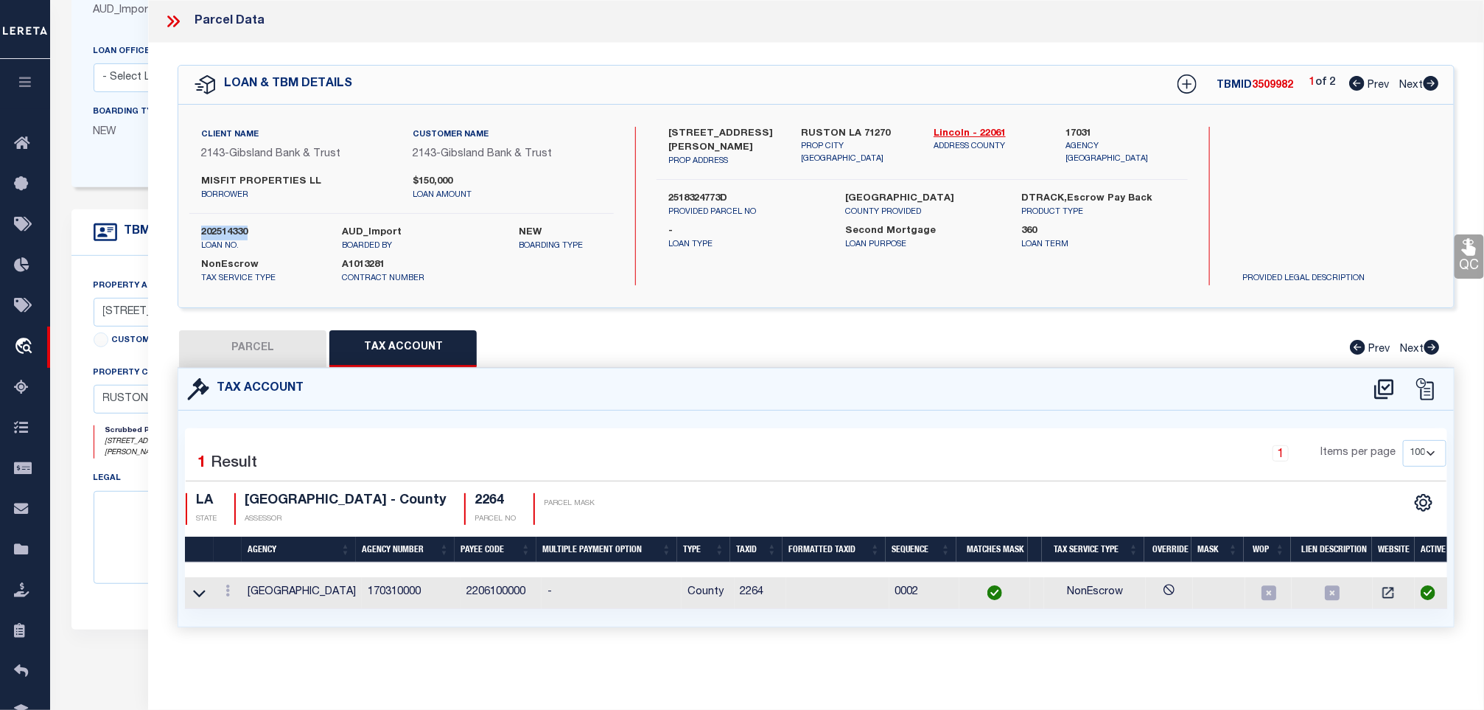
click at [235, 233] on label "202514330" at bounding box center [260, 232] width 119 height 15
copy label "202514330"
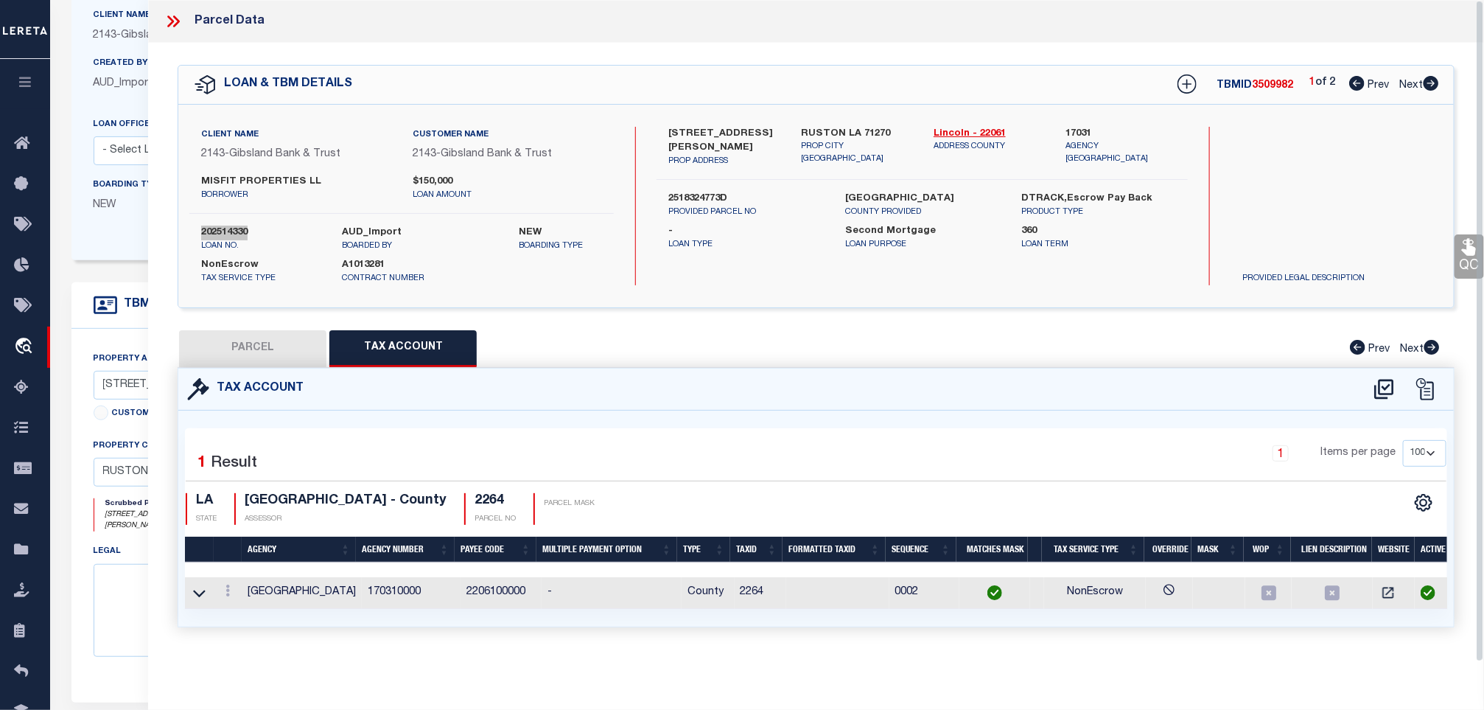
scroll to position [111, 0]
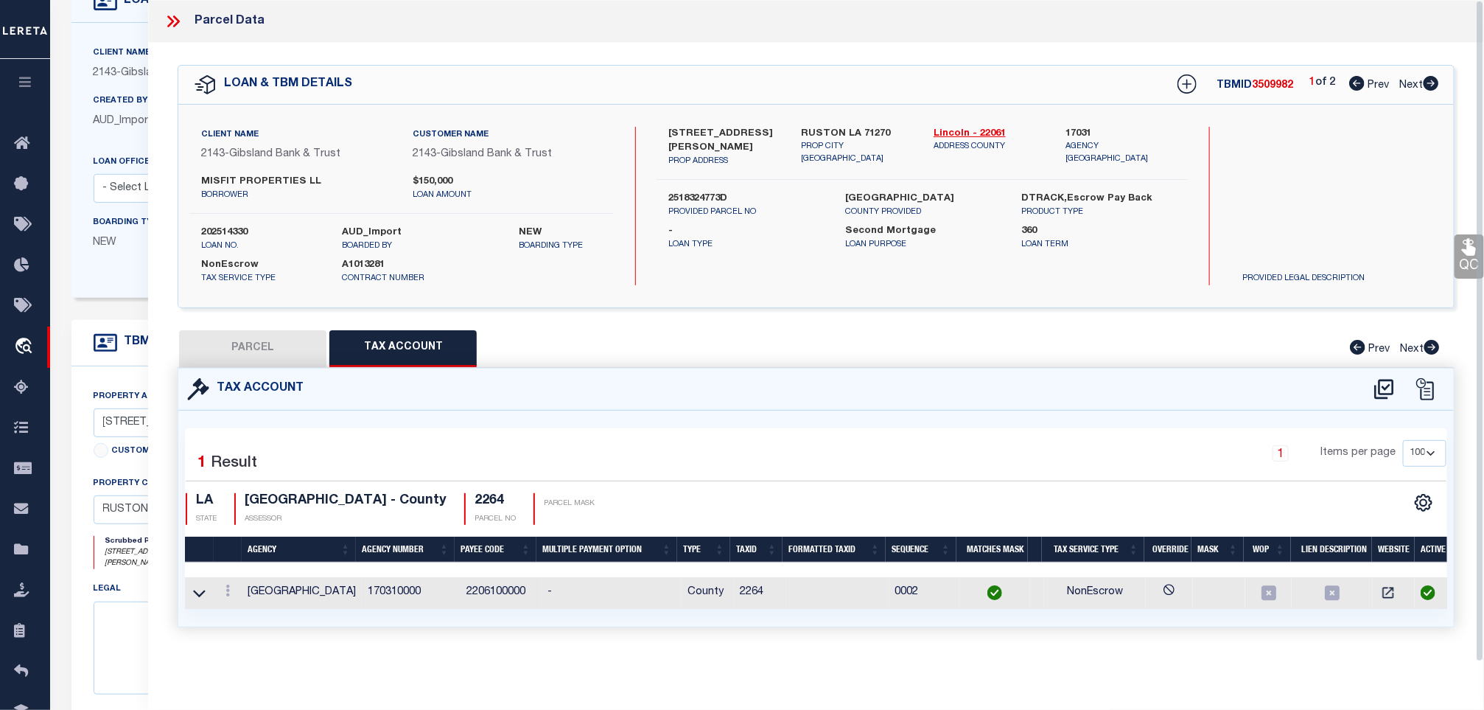
click at [1262, 91] on span "3509982" at bounding box center [1272, 85] width 41 height 10
copy span "3509982"
click at [475, 495] on h4 "2264" at bounding box center [495, 501] width 41 height 16
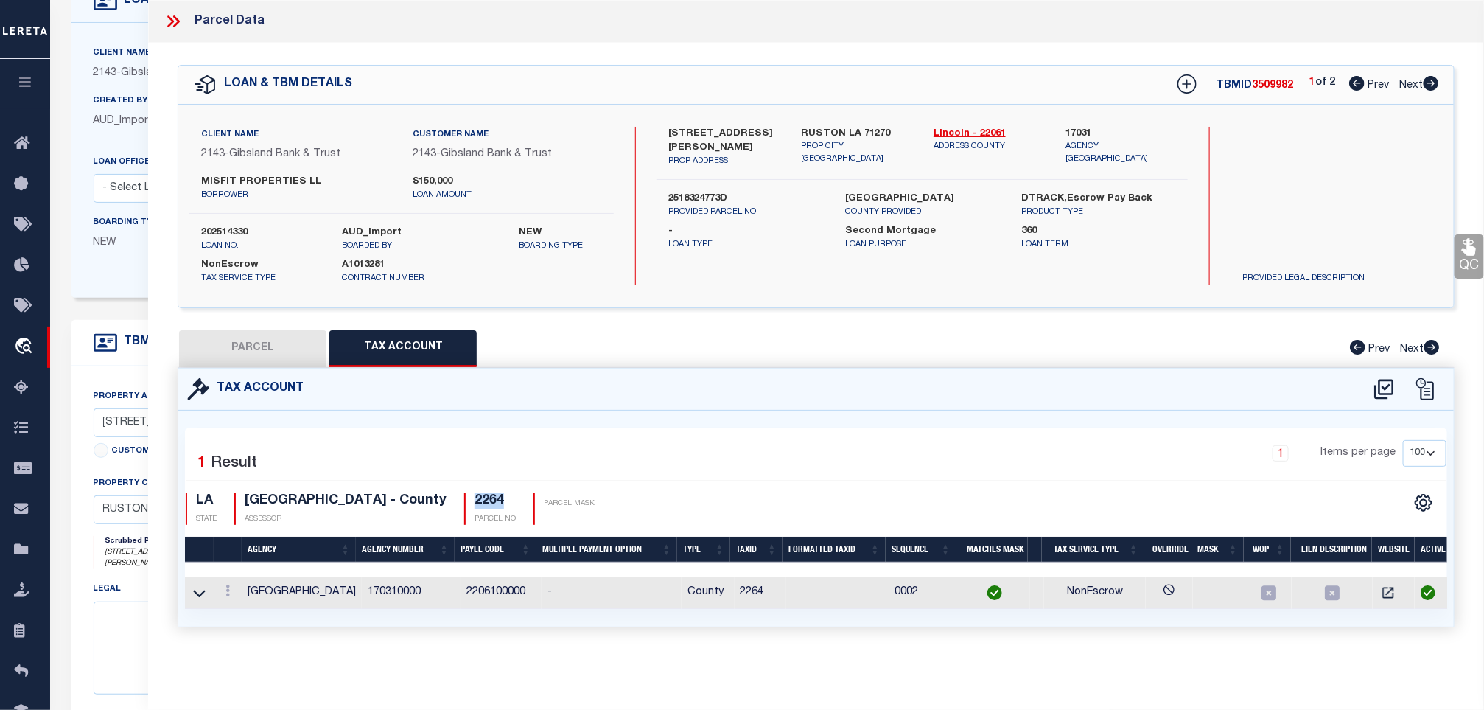
click at [475, 495] on h4 "2264" at bounding box center [495, 501] width 41 height 16
copy h4 "2264"
drag, startPoint x: 363, startPoint y: 497, endPoint x: 239, endPoint y: 496, distance: 123.8
click at [239, 496] on div "LINCOLN PARISH - County ASSESSOR" at bounding box center [340, 509] width 212 height 32
copy h4 "[GEOGRAPHIC_DATA]"
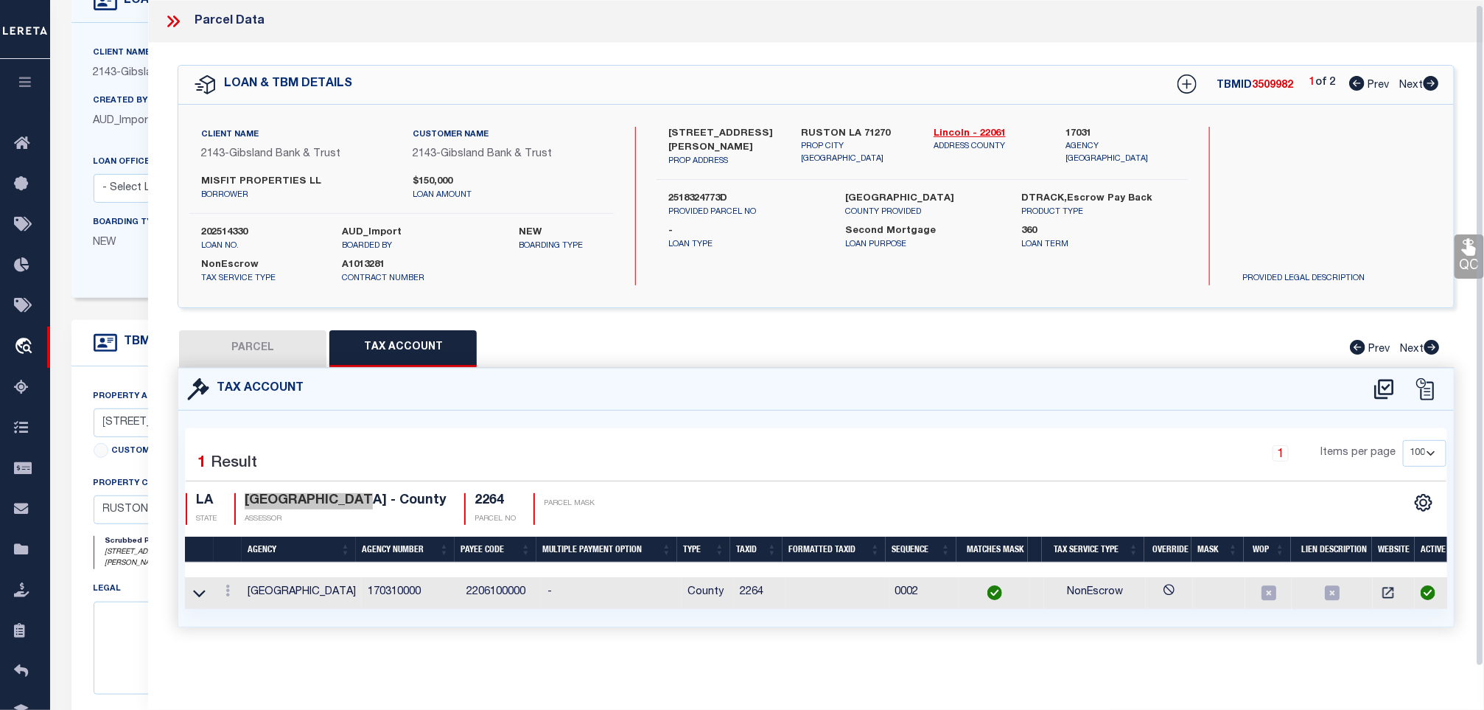
scroll to position [0, 0]
click at [1449, 244] on div "Client Name 2143 - Gibsland Bank & Trust Customer Name 2143 - Gibsland Bank & T…" at bounding box center [816, 206] width 1276 height 158
click at [1455, 248] on link "QC" at bounding box center [1469, 256] width 29 height 44
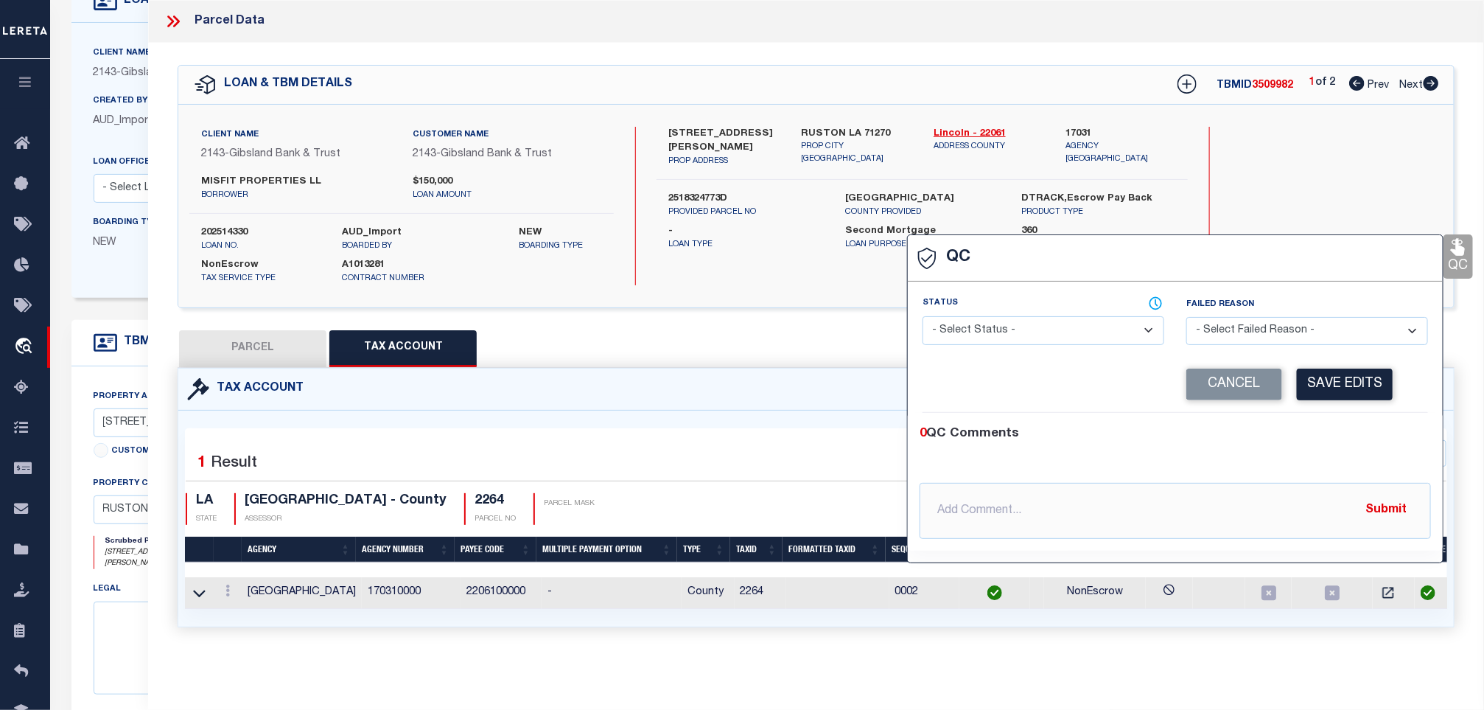
click at [1000, 338] on select "- Select Status - Ready to QC Correct Incorrect" at bounding box center [1044, 330] width 242 height 29
select select "COR"
click at [923, 317] on select "- Select Status - Ready to QC Correct Incorrect" at bounding box center [1044, 330] width 242 height 29
click at [1311, 390] on button "Save Edits" at bounding box center [1345, 384] width 96 height 32
click at [263, 343] on button "PARCEL" at bounding box center [252, 348] width 147 height 37
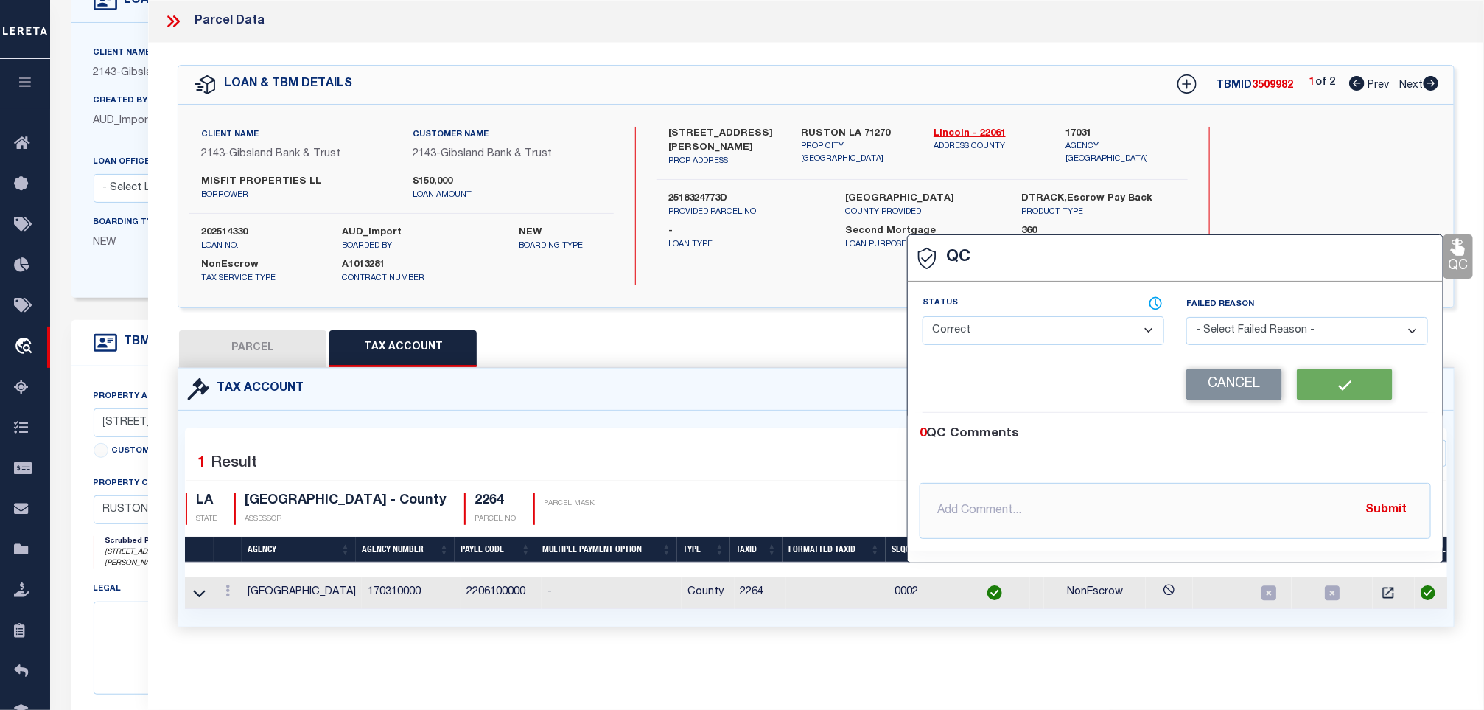
select select "AS"
select select
checkbox input "false"
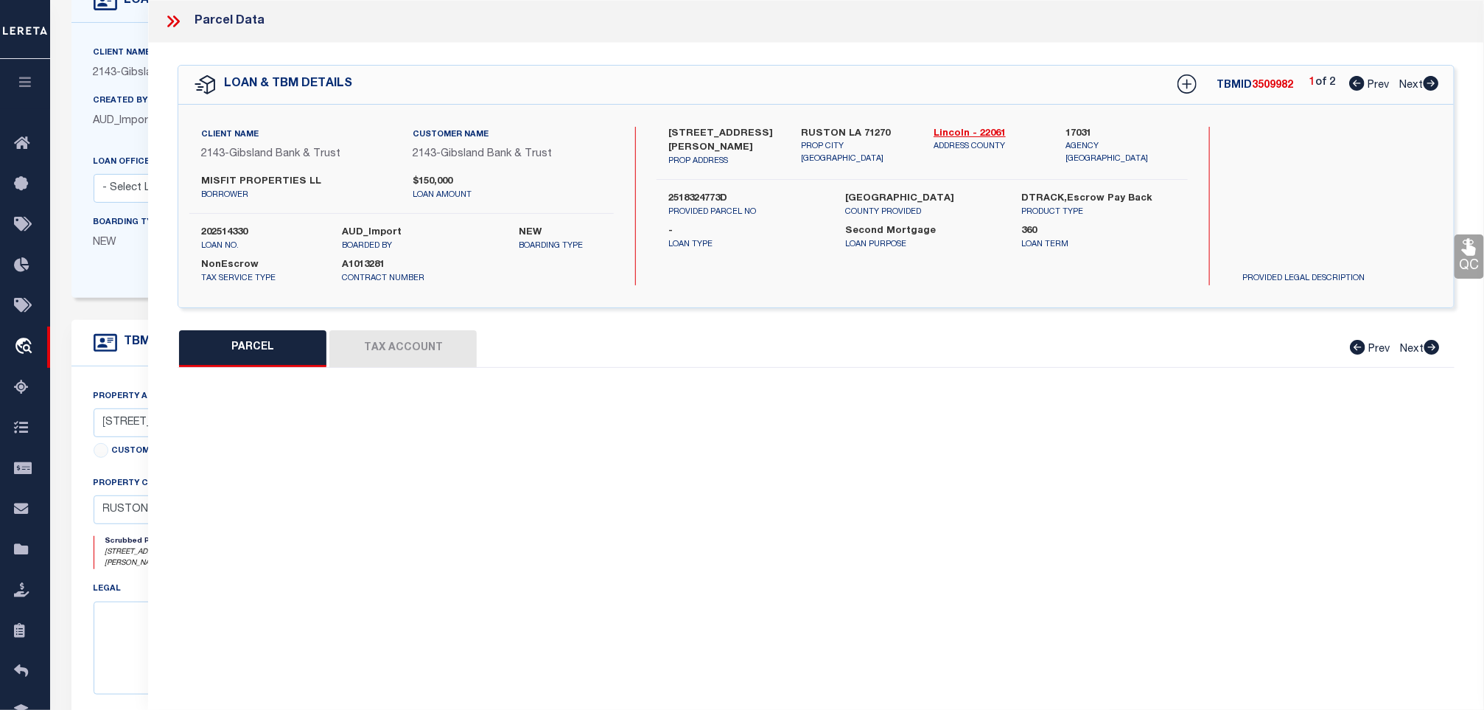
select select "CP"
type input "Misfit Properties LLC"
select select "AGW"
select select "LEG"
type input "608 610 S Bonner ST"
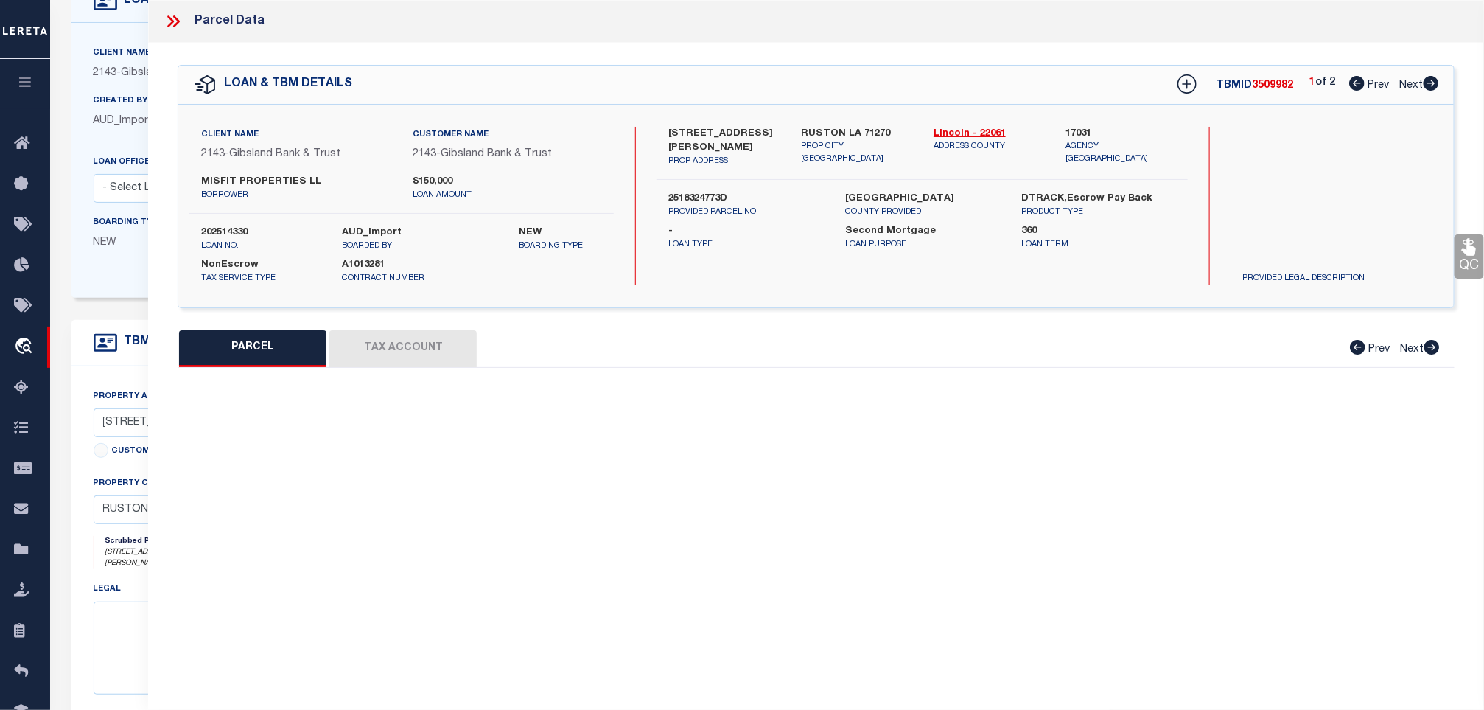
type input "RUSTON LA 71270"
type textarea "Block/Lot: 57 / 3P S-T-R: 25-18N-03W Size (Acres): 0.30 A LOT IN THE TOWN OF RU…"
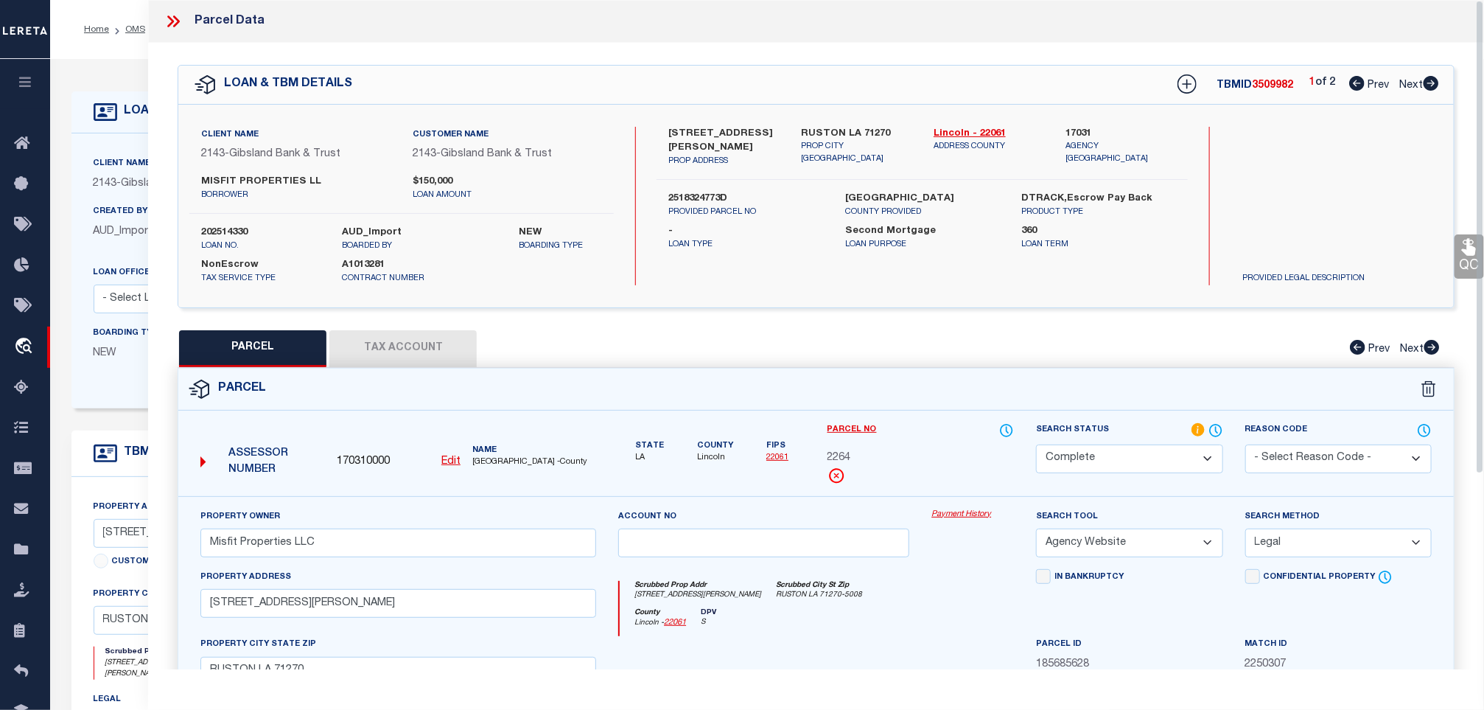
click at [184, 23] on div at bounding box center [179, 21] width 31 height 19
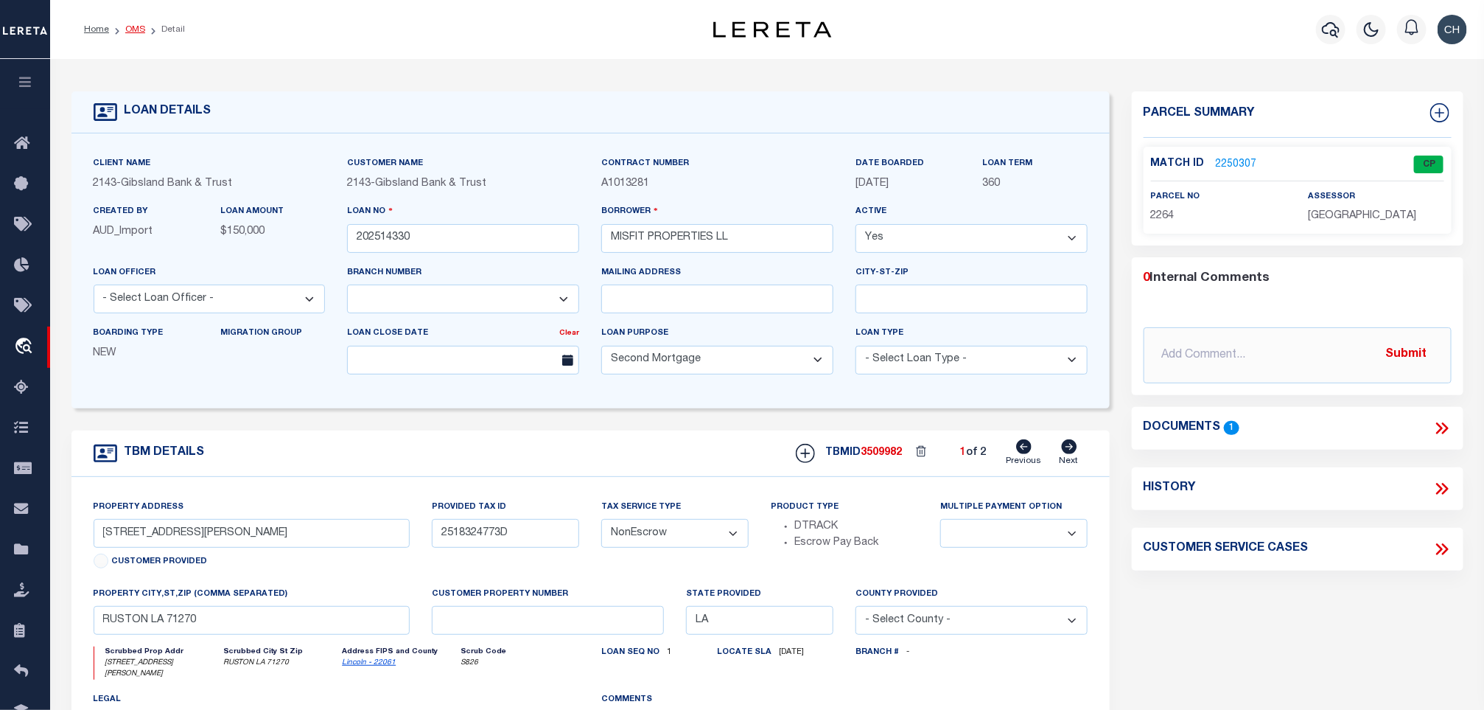
click at [137, 32] on link "OMS" at bounding box center [135, 29] width 20 height 9
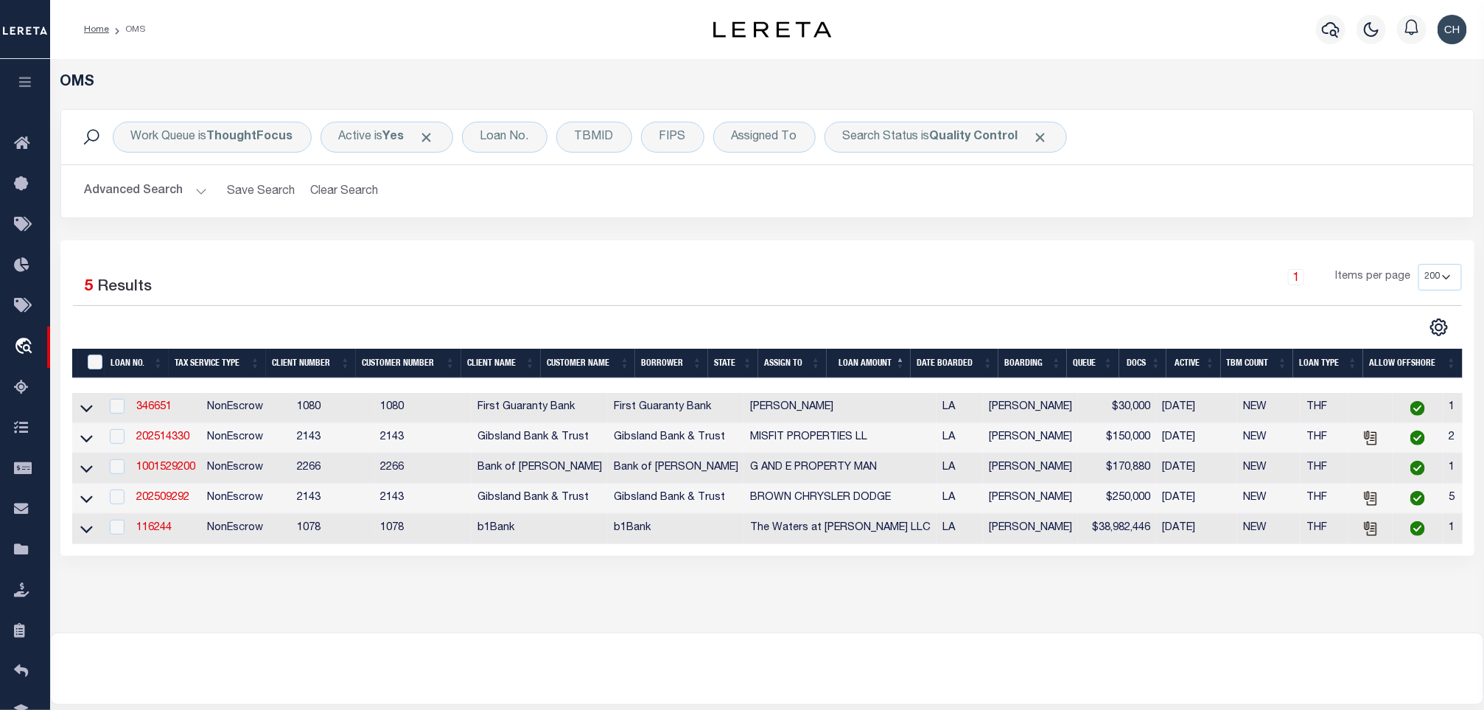
click at [122, 192] on button "Advanced Search" at bounding box center [146, 191] width 122 height 29
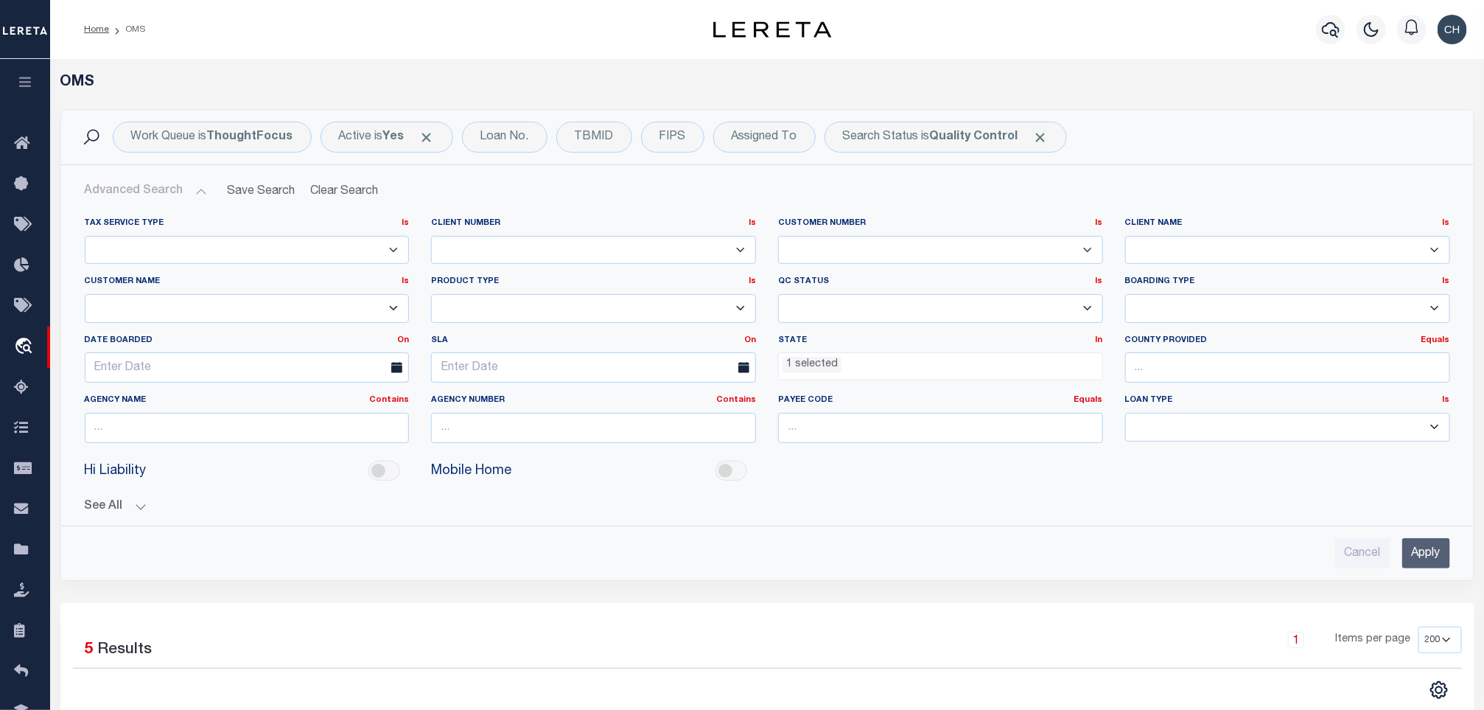
click at [1415, 560] on input "Apply" at bounding box center [1426, 553] width 48 height 30
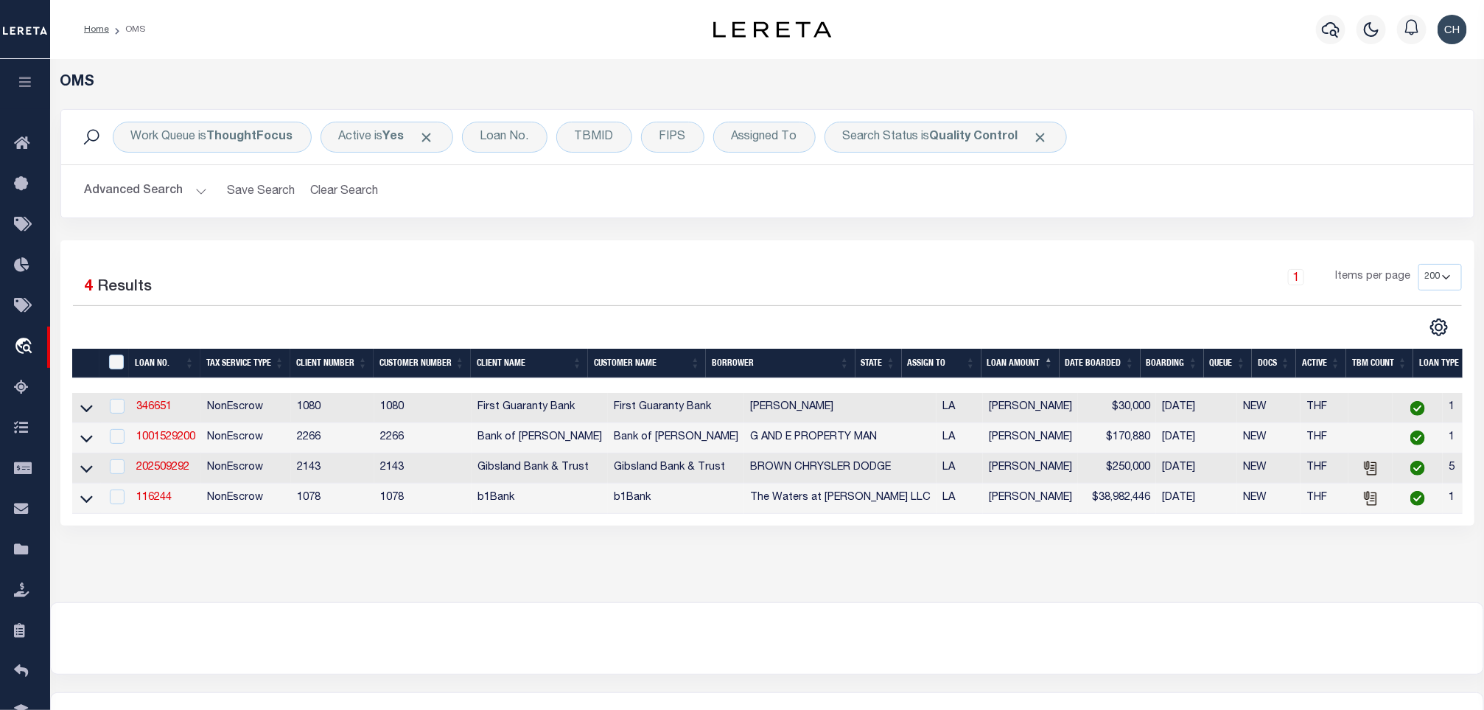
click at [197, 193] on button "Advanced Search" at bounding box center [146, 191] width 122 height 29
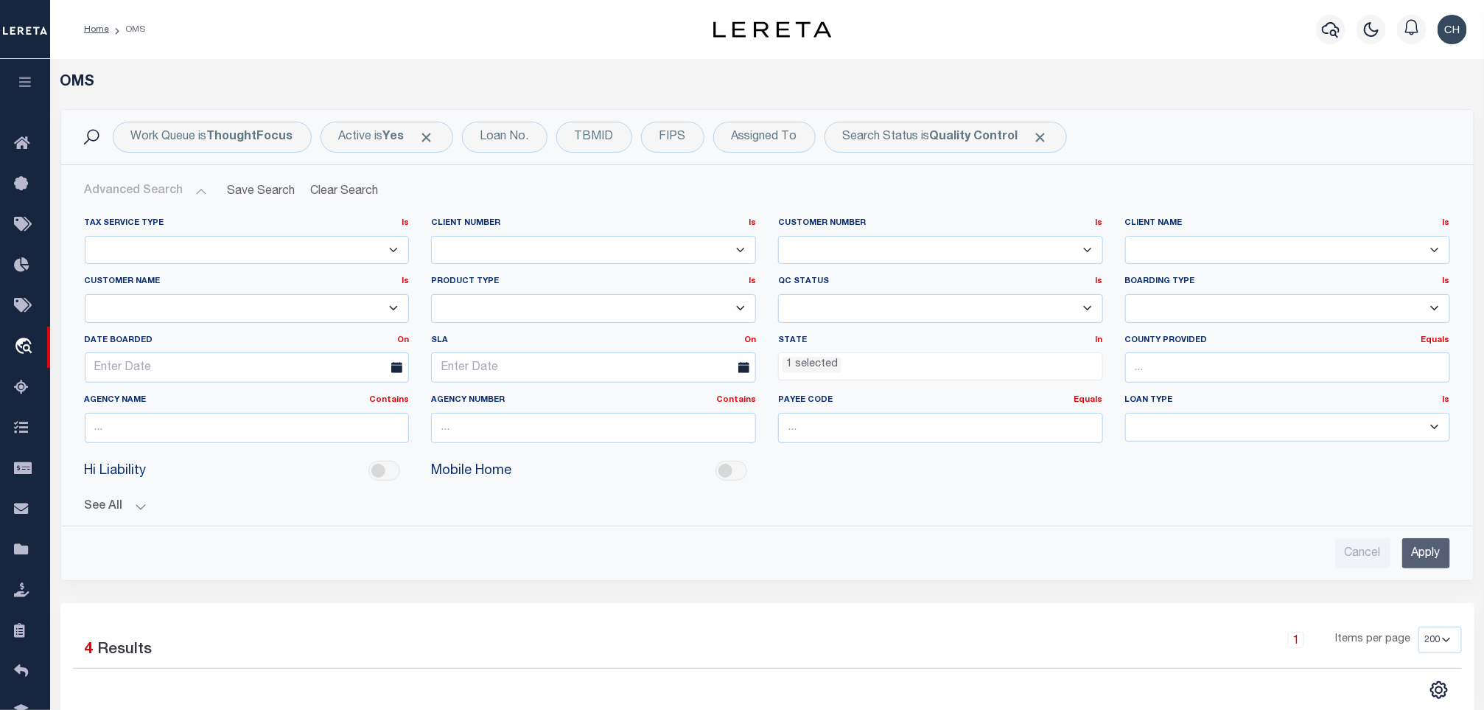
click at [283, 537] on div "Cancel Apply" at bounding box center [767, 547] width 1389 height 42
click at [206, 562] on div "Cancel Apply" at bounding box center [767, 553] width 1365 height 30
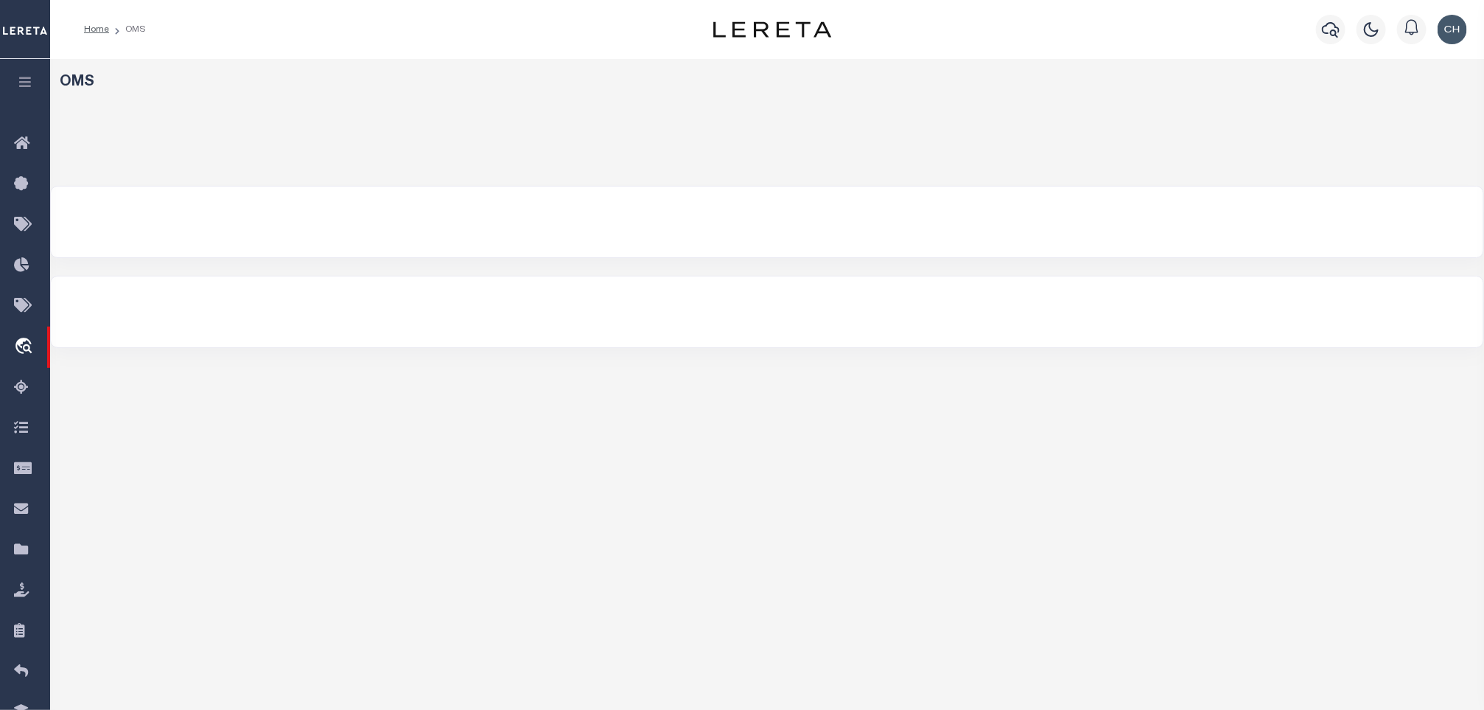
select select "200"
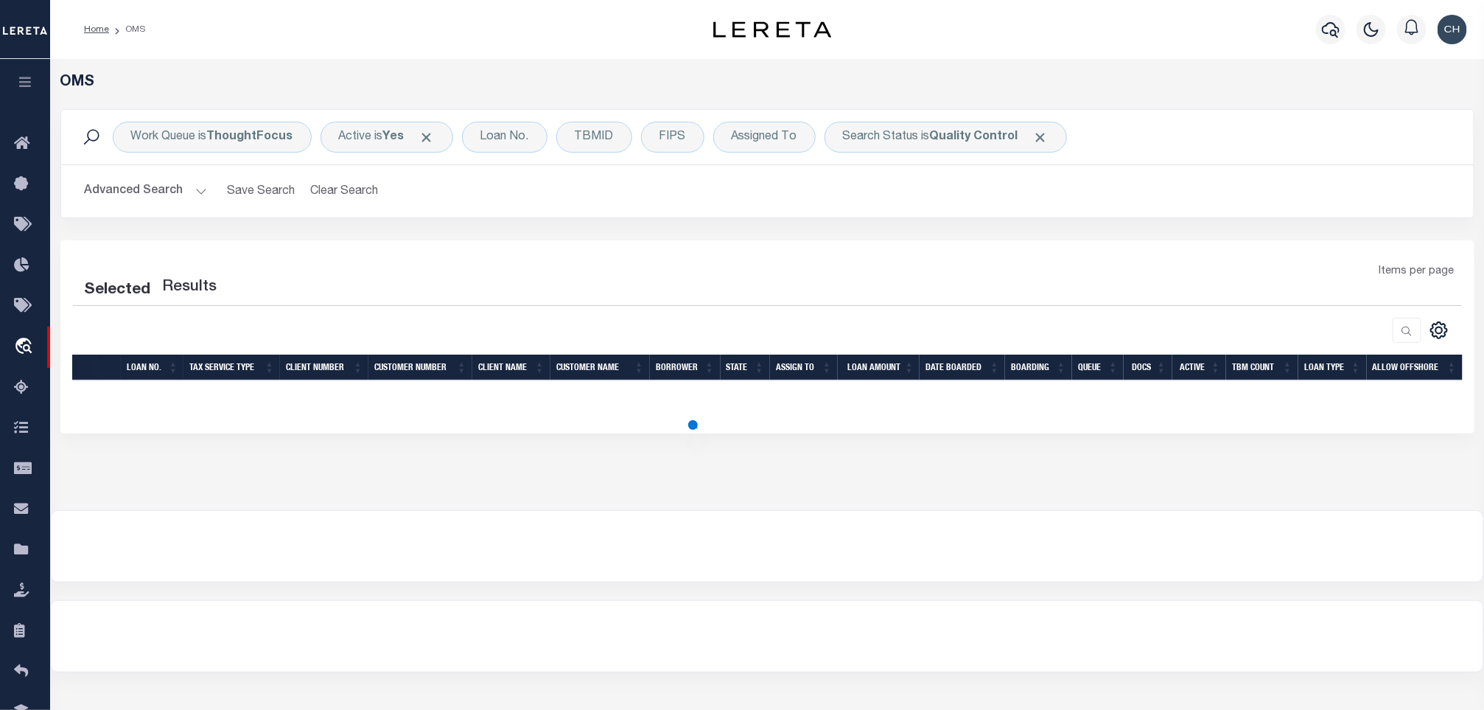
select select "200"
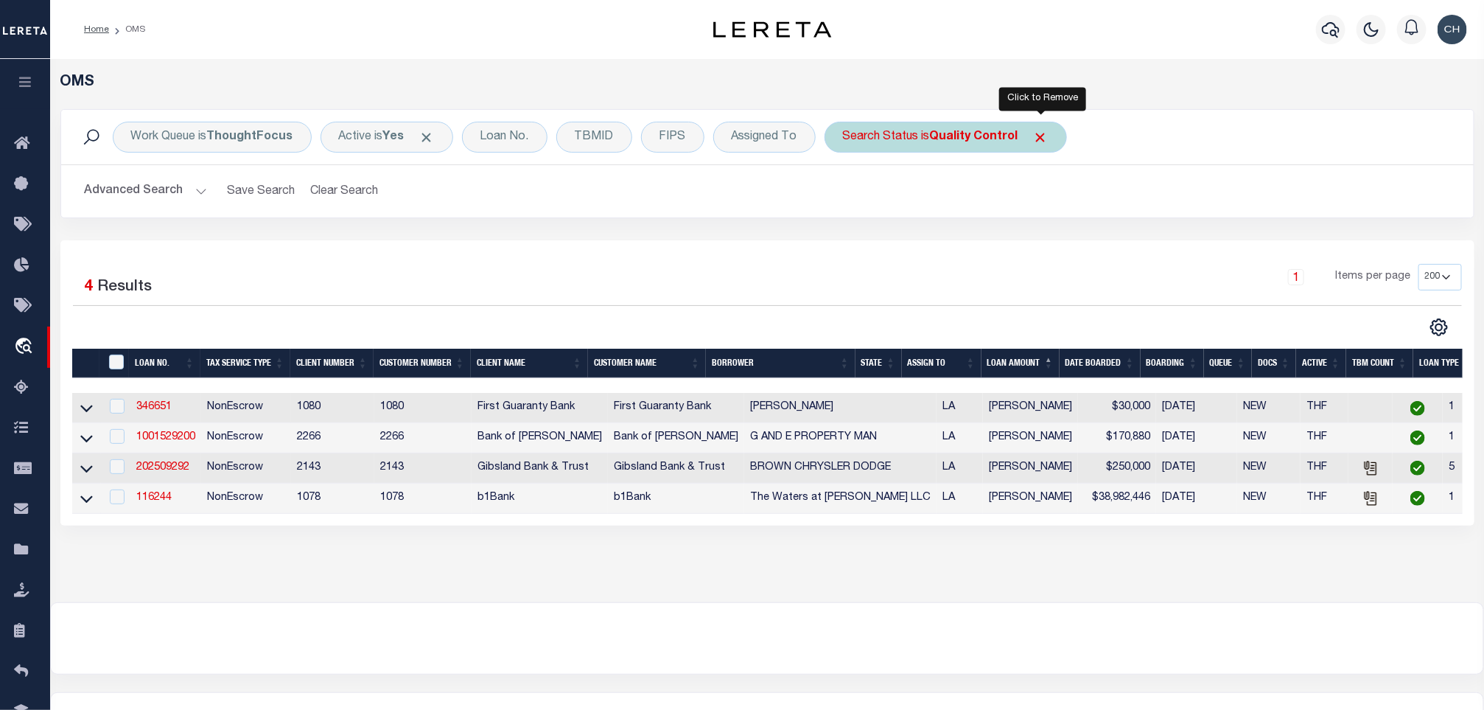
click at [1046, 137] on span "Click to Remove" at bounding box center [1040, 137] width 15 height 15
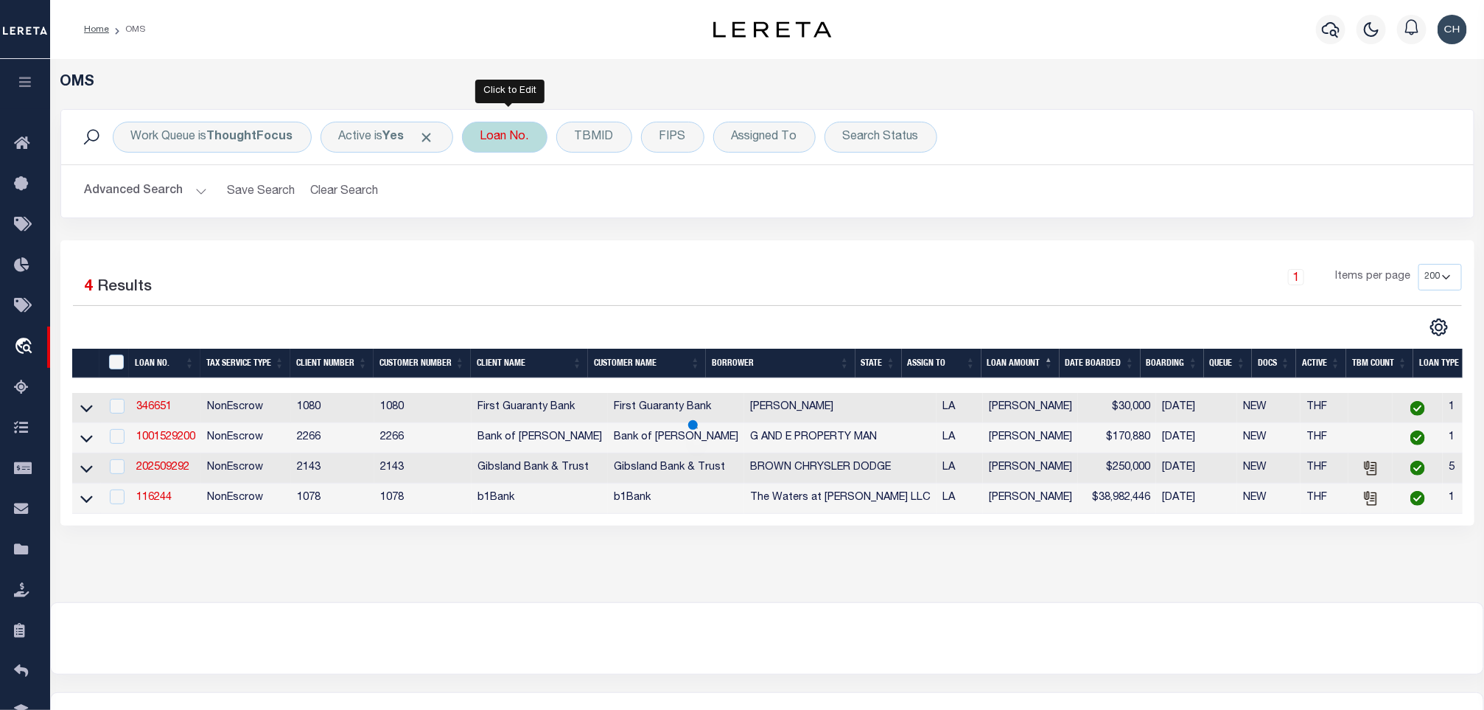
click at [527, 140] on div "Loan No." at bounding box center [504, 137] width 85 height 31
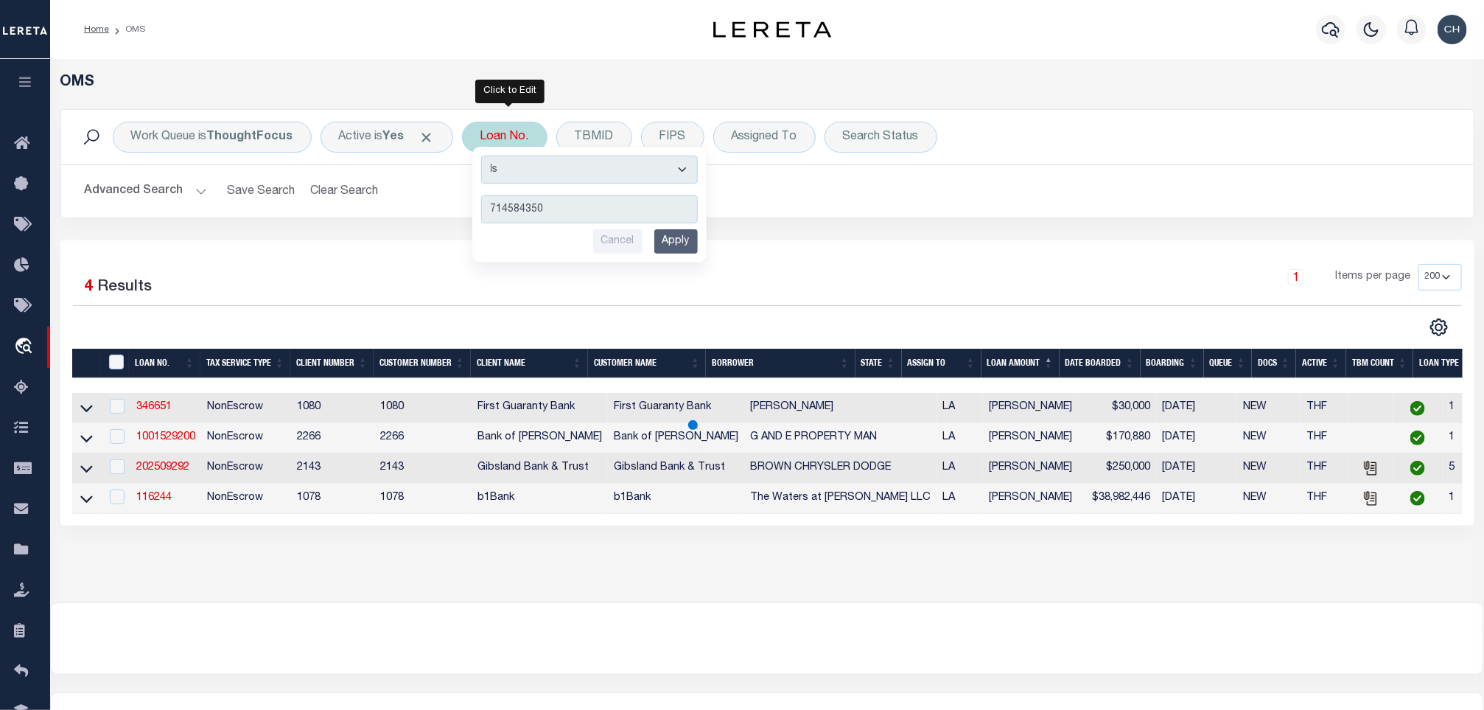
type input "714584350"
click at [679, 237] on input "Apply" at bounding box center [675, 241] width 43 height 24
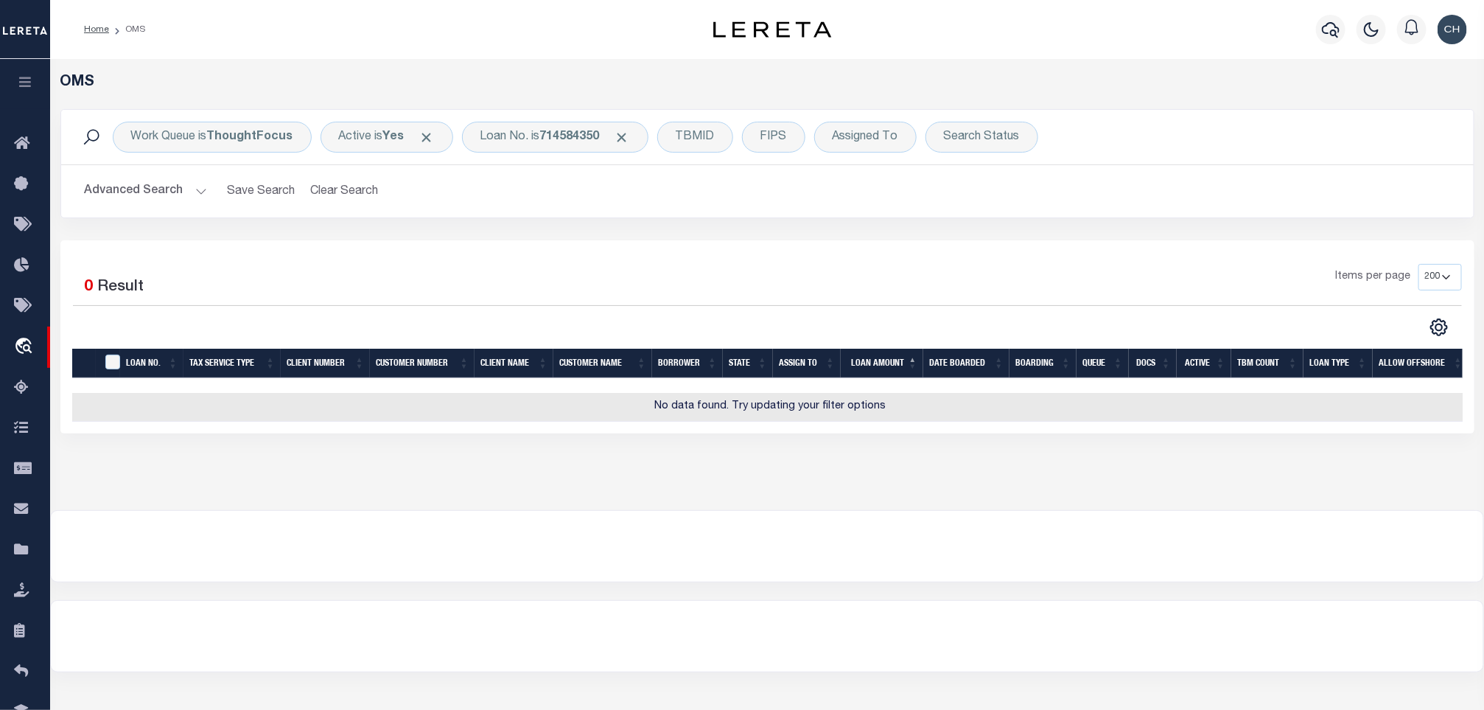
click at [76, 184] on h2 "Advanced Search Save Search Clear Search tblSearchTopScreen_dynamictable_____De…" at bounding box center [767, 191] width 1389 height 29
click at [141, 190] on button "Advanced Search" at bounding box center [146, 191] width 122 height 29
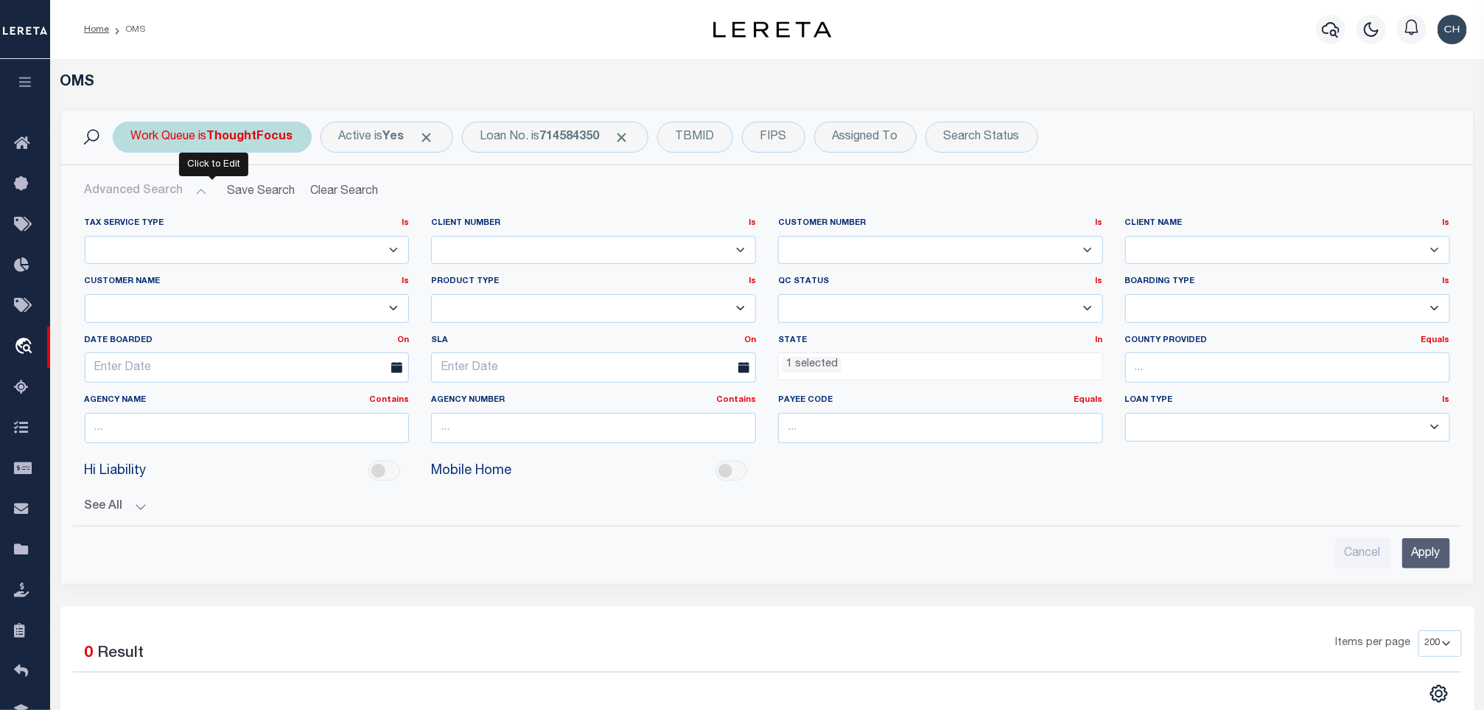
click at [253, 139] on b "ThoughtFocus" at bounding box center [250, 137] width 86 height 12
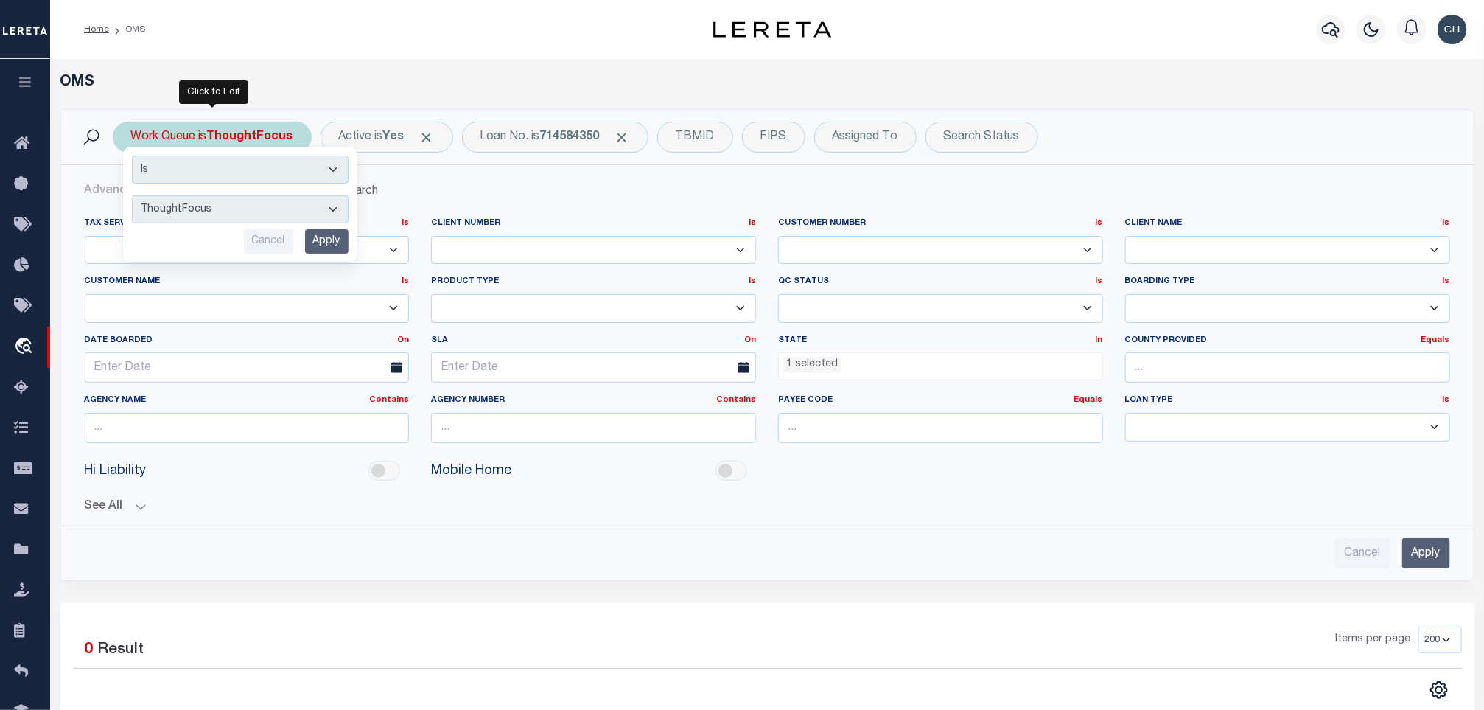
click at [253, 197] on select "--ALL-- factRSystems General ThoughtFocus" at bounding box center [240, 209] width 217 height 28
click at [202, 211] on select "--ALL-- factRSystems General ThoughtFocus" at bounding box center [240, 209] width 217 height 28
select select "FAC_GEN_THF"
click at [132, 197] on select "--ALL-- factRSystems General ThoughtFocus" at bounding box center [240, 209] width 217 height 28
click at [315, 242] on input "Apply" at bounding box center [326, 241] width 43 height 24
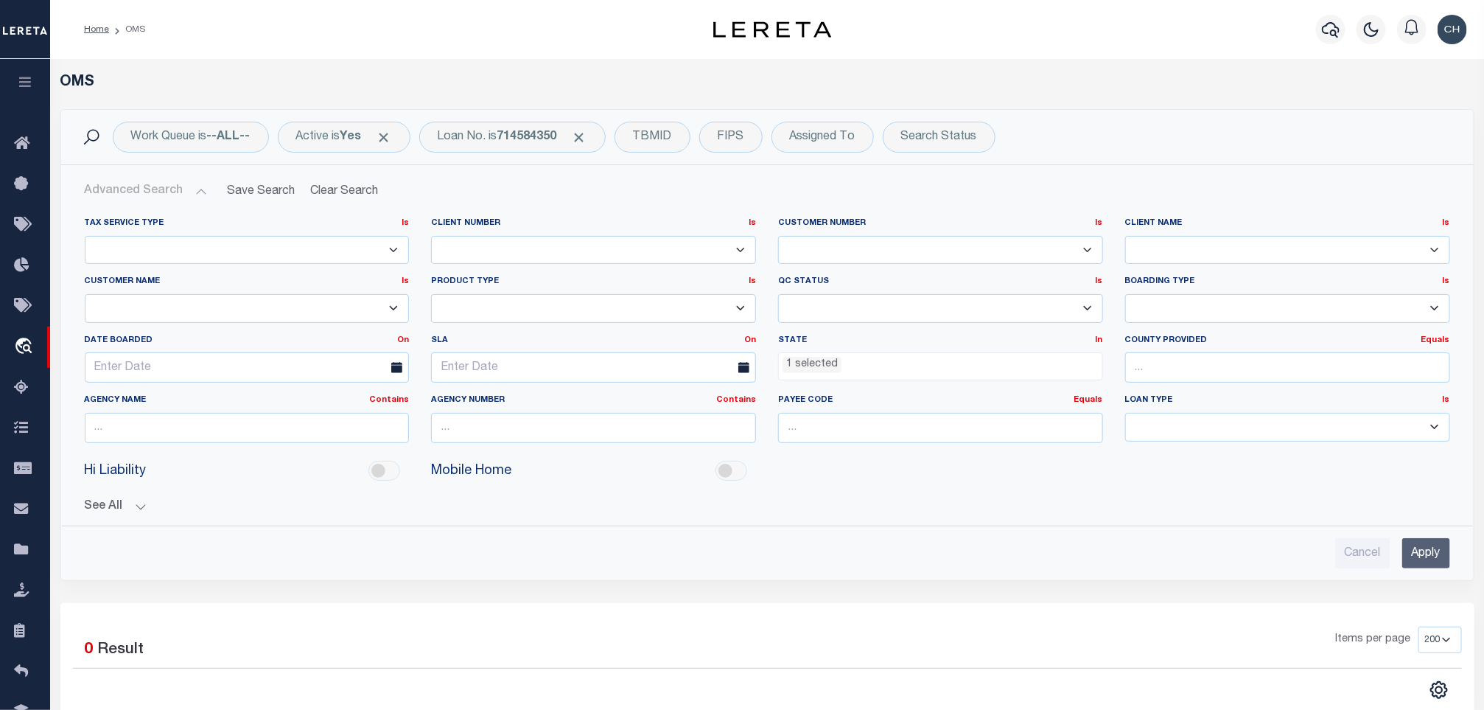
click at [1433, 559] on input "Apply" at bounding box center [1426, 553] width 48 height 30
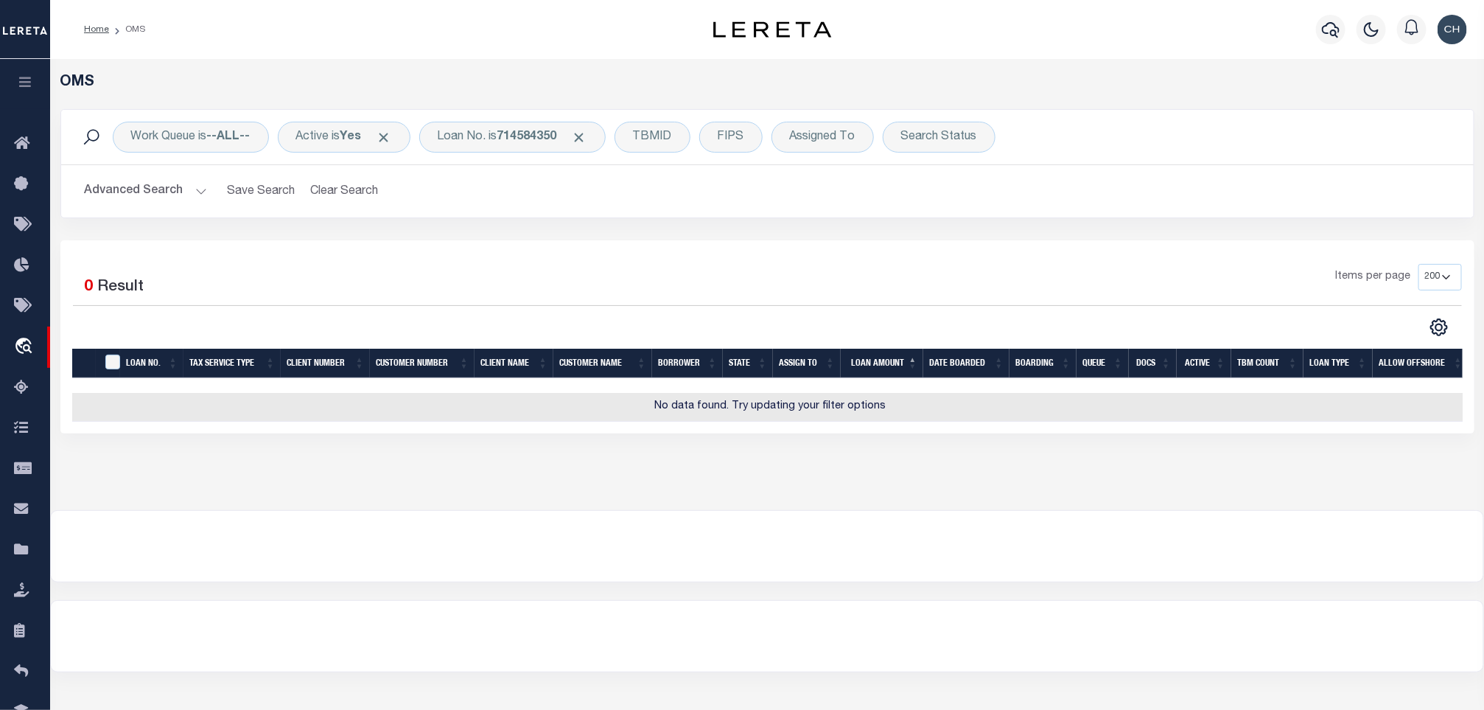
click at [166, 200] on button "Advanced Search" at bounding box center [146, 191] width 122 height 29
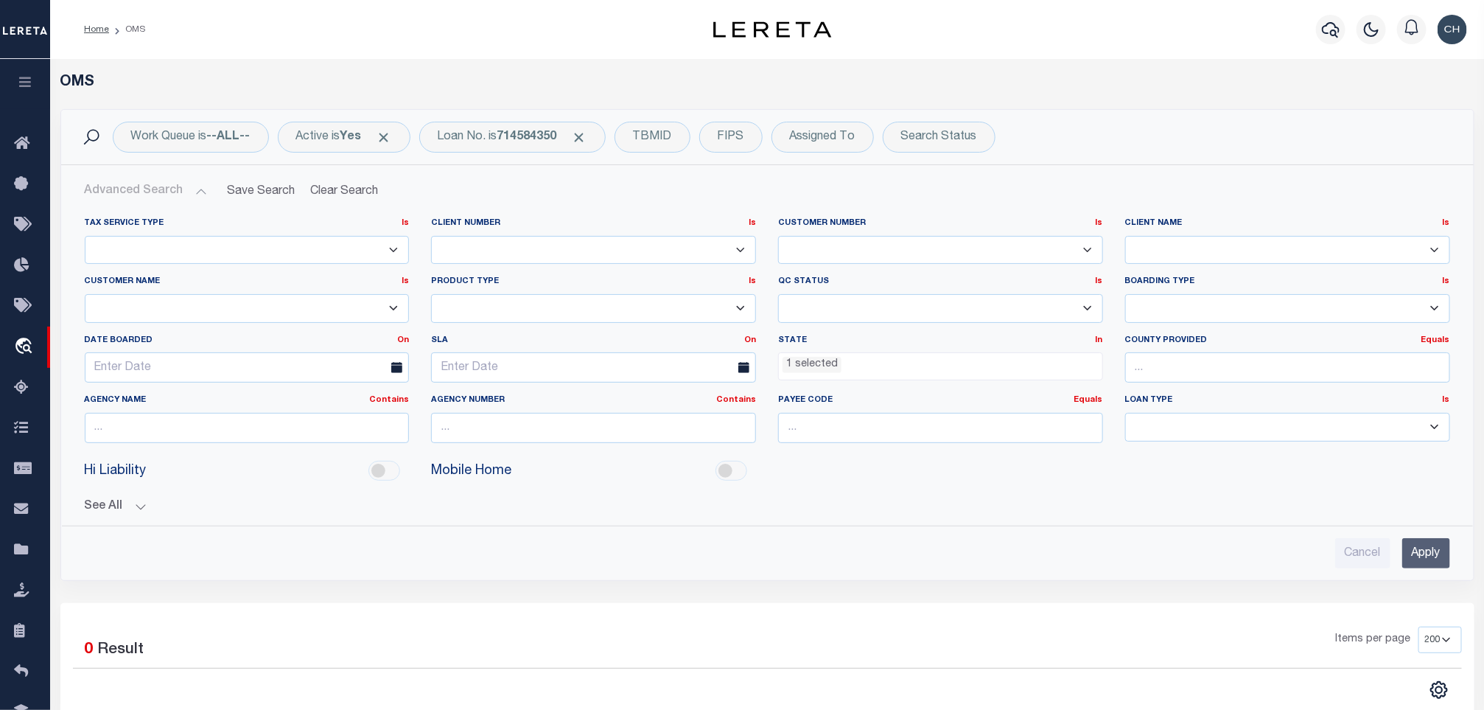
click at [807, 367] on li "1 selected" at bounding box center [812, 365] width 59 height 16
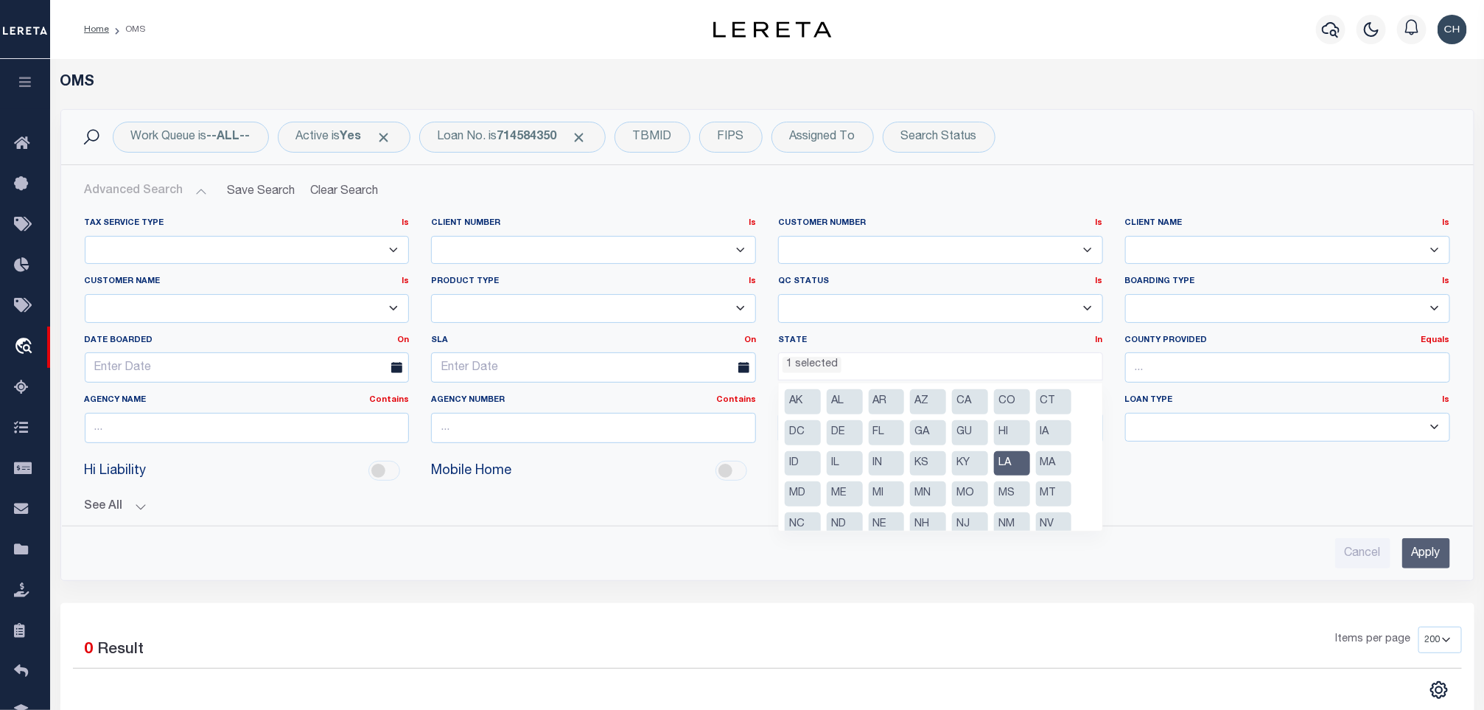
click at [1013, 461] on li "LA" at bounding box center [1012, 463] width 36 height 25
select select
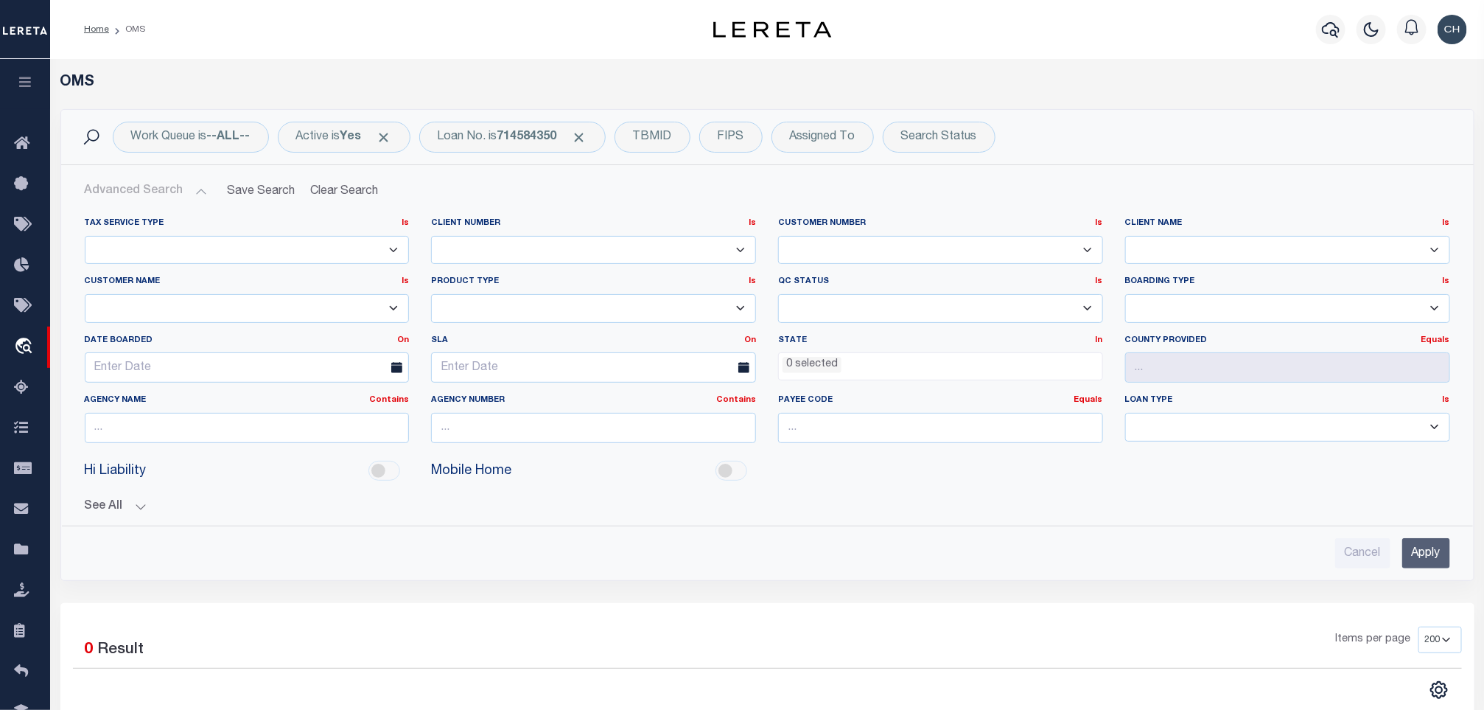
click at [1440, 549] on input "Apply" at bounding box center [1426, 553] width 48 height 30
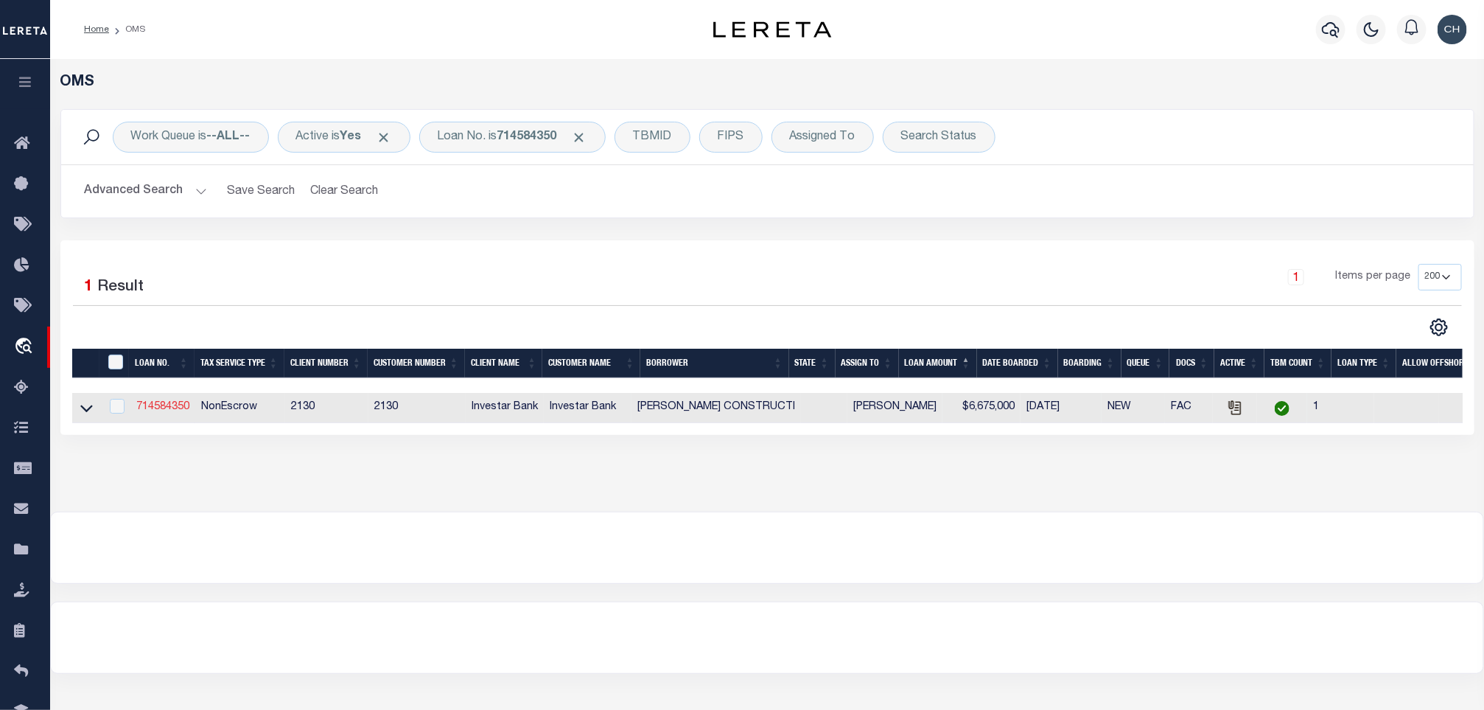
click at [175, 405] on link "714584350" at bounding box center [162, 407] width 53 height 10
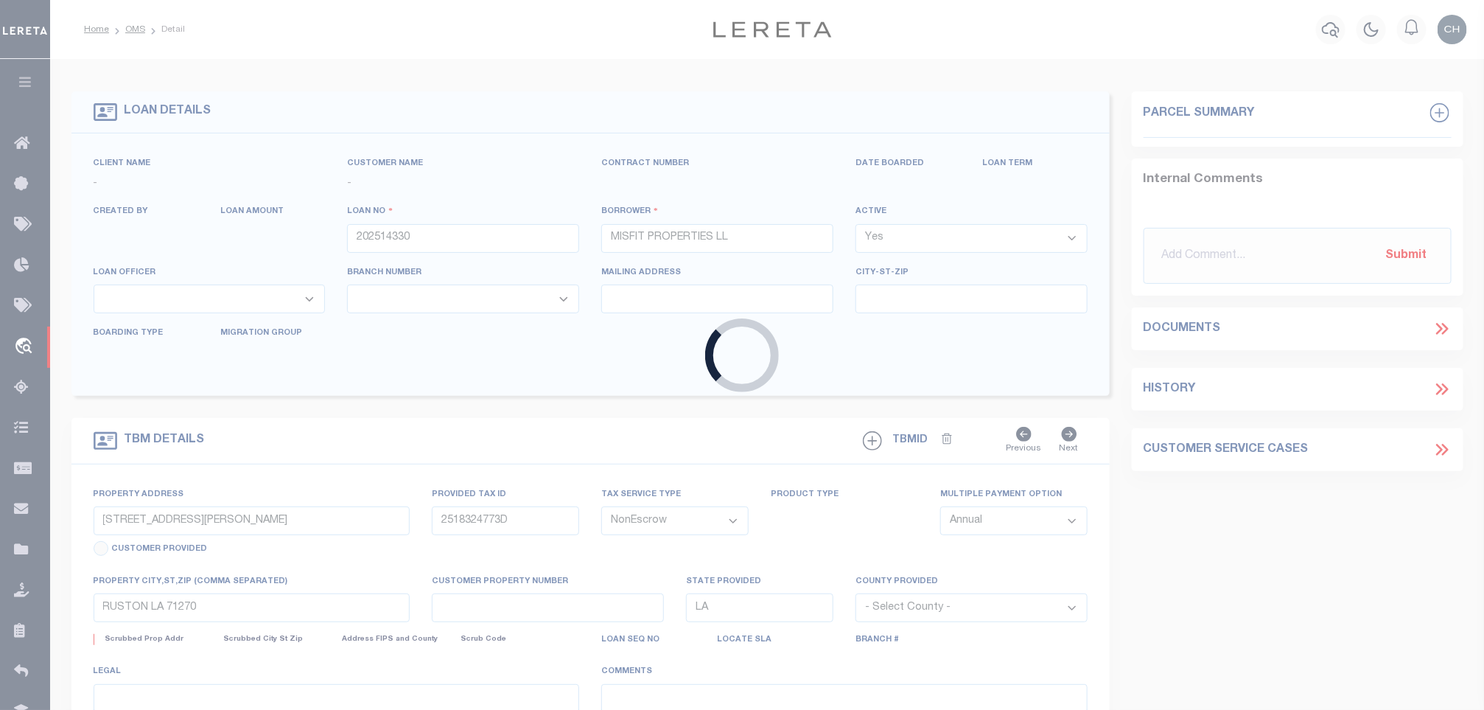
type input "714584350"
type input "CARMOUCHE CONSTRUCTI"
select select
type input "PO BOX 84612"
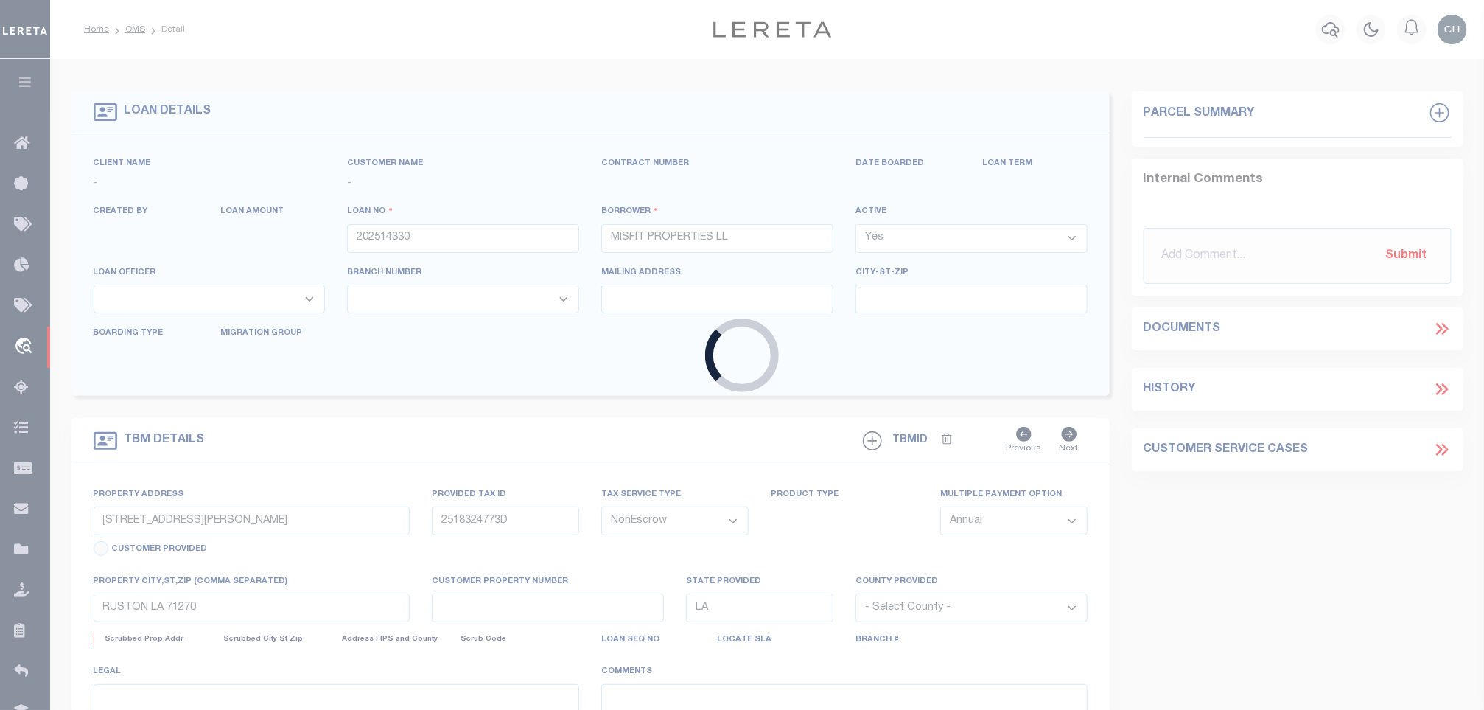
type input "BATON ROUGE LA 70884"
select select
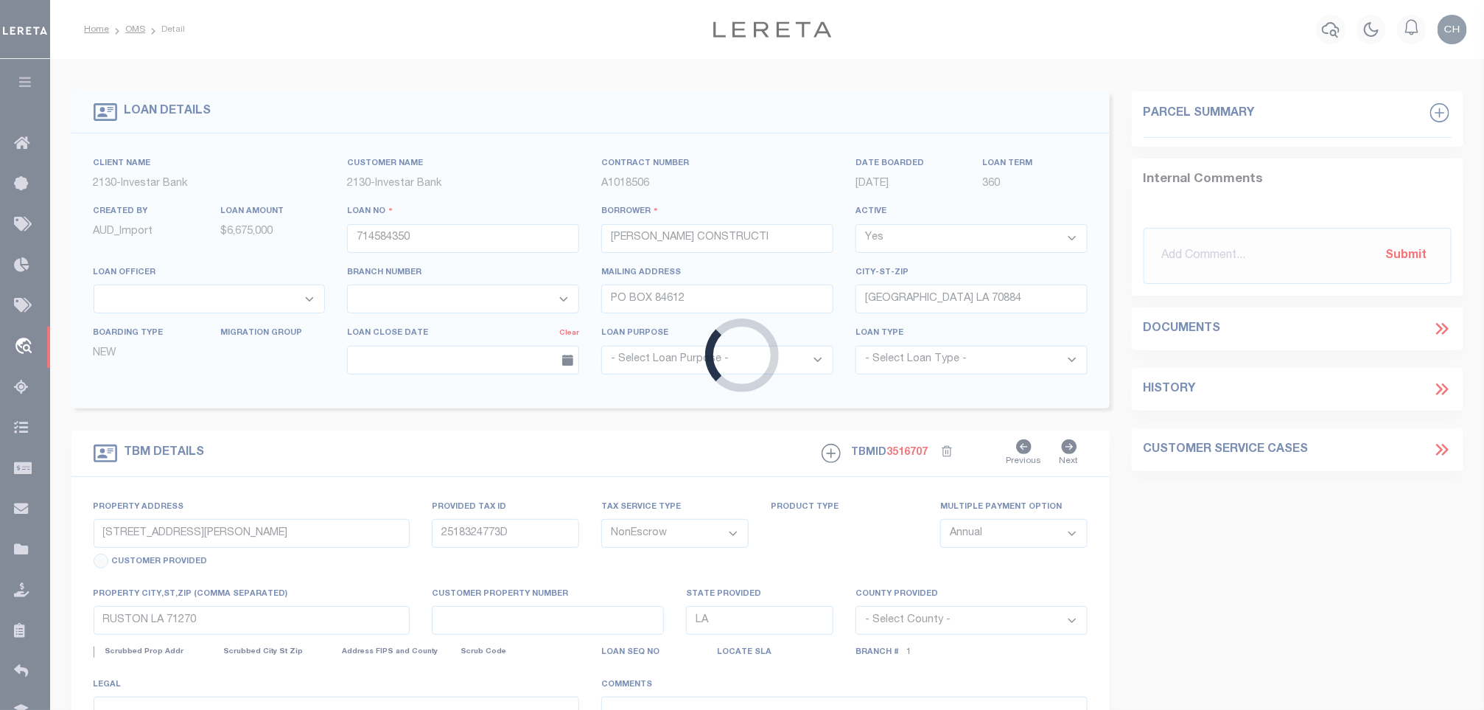
select select "8380"
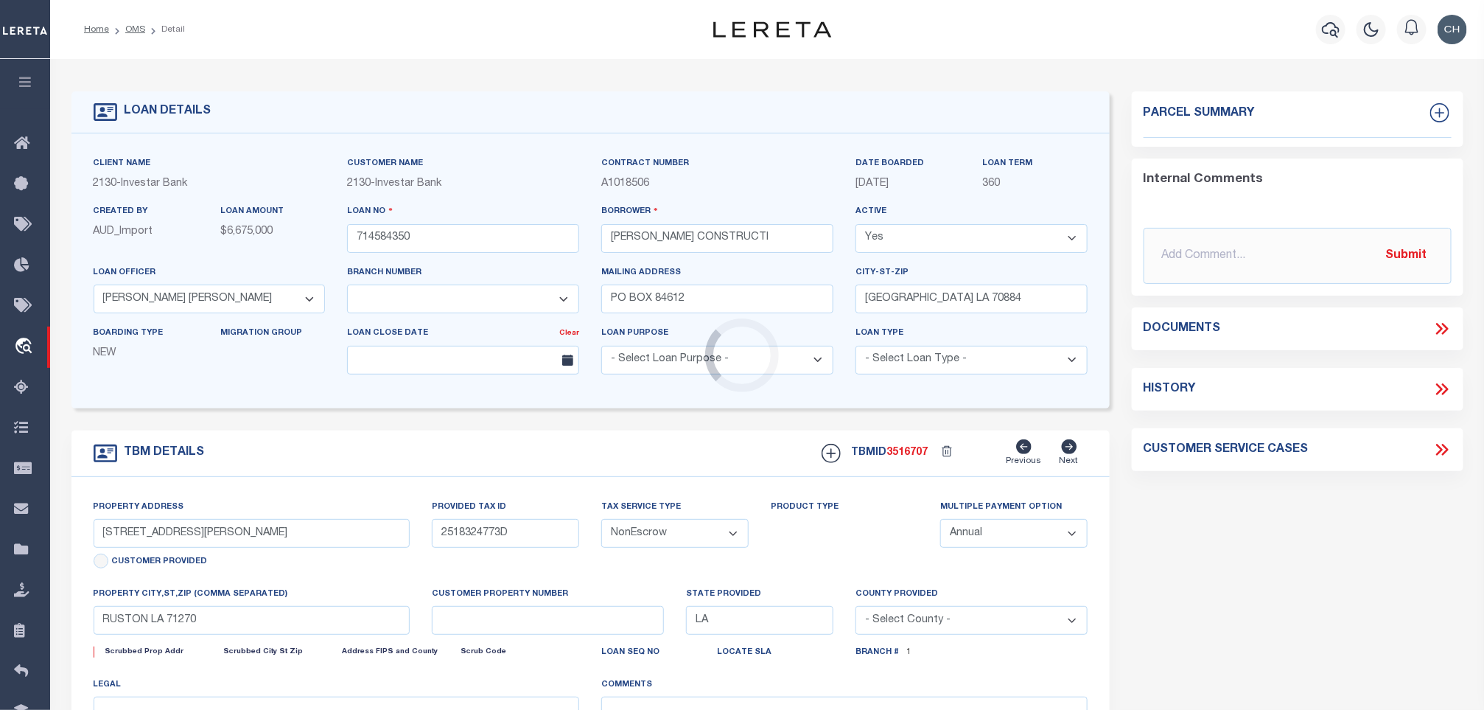
select select "2452"
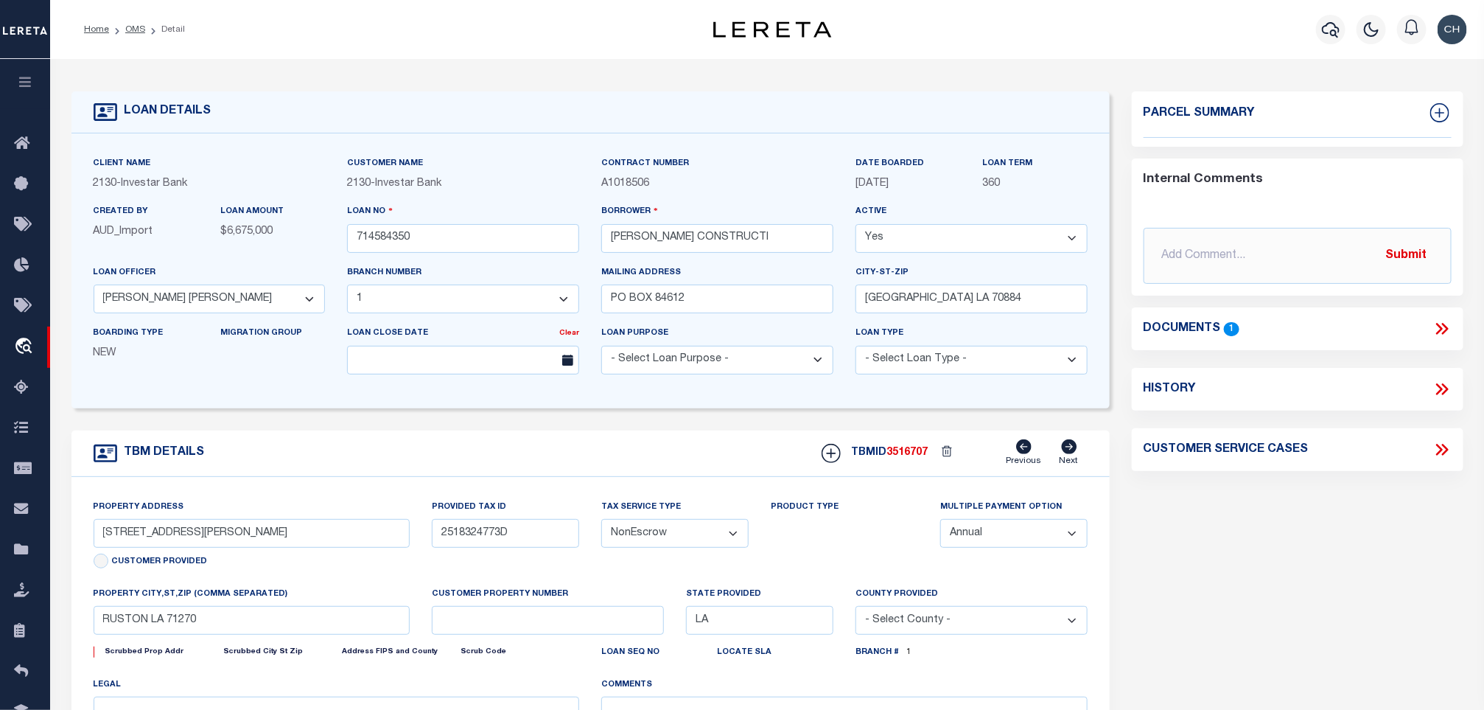
type input "LOT 14-44 N STATELY OAKS DR MAJESTIC OAKS LOT C-1-A-1"
select select
type input "BATON ROUGE LA 70810"
type input "147362"
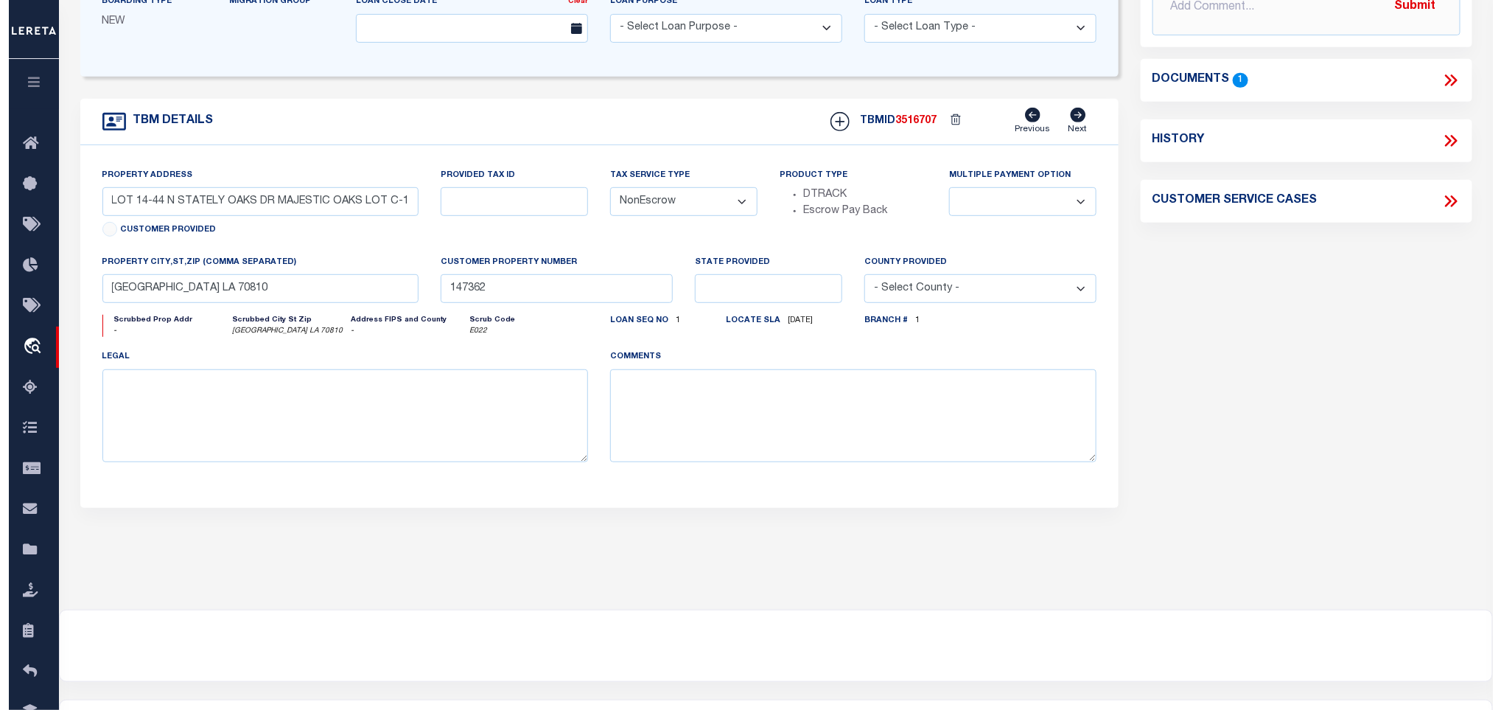
scroll to position [221, 0]
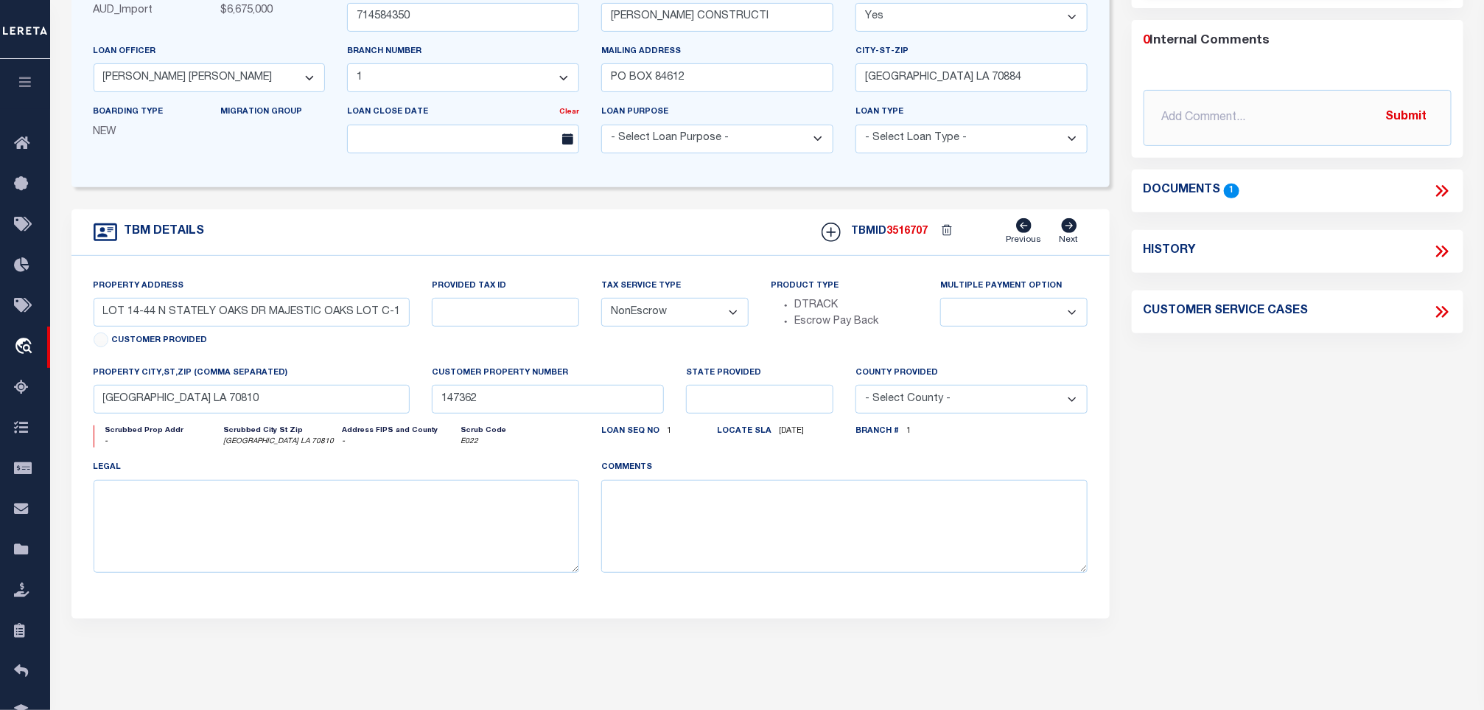
click at [1438, 182] on icon at bounding box center [1442, 190] width 19 height 19
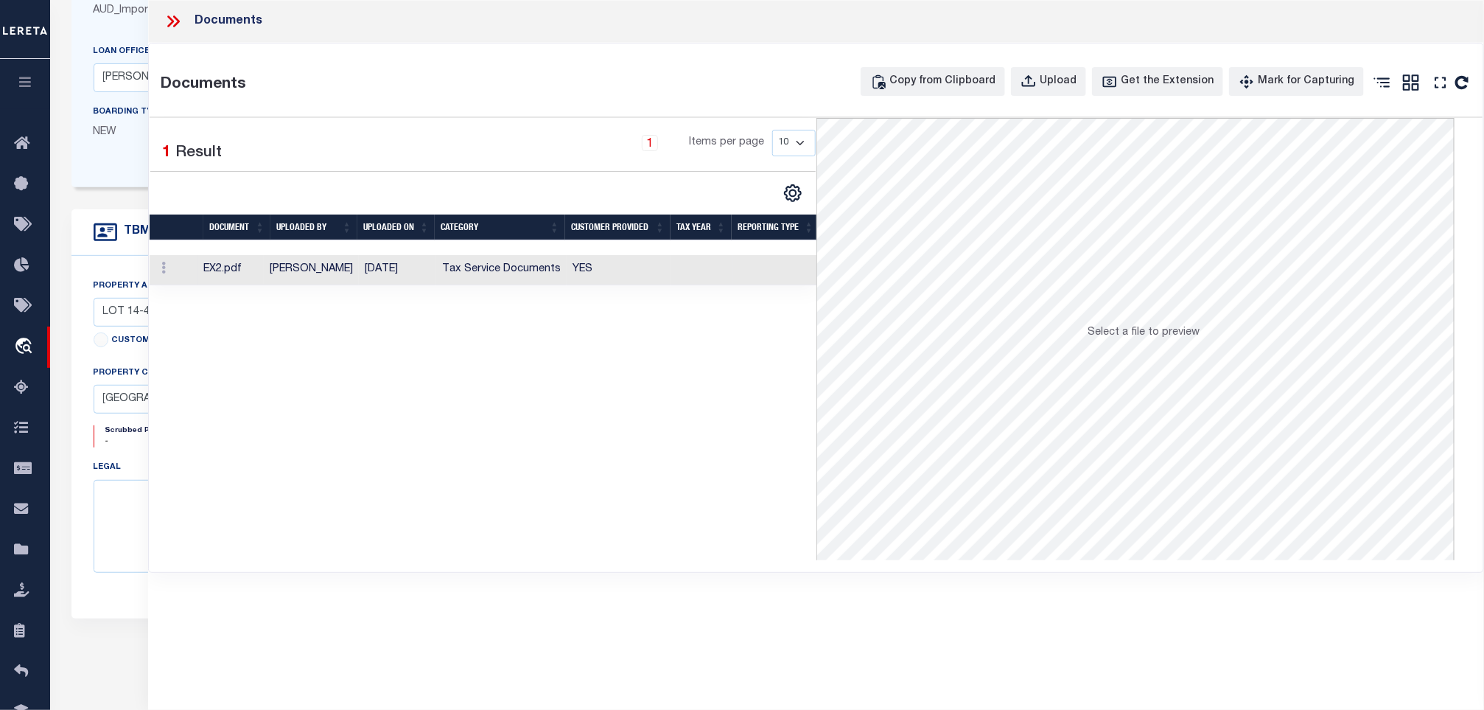
click at [505, 261] on td "Tax Service Documents" at bounding box center [501, 270] width 130 height 30
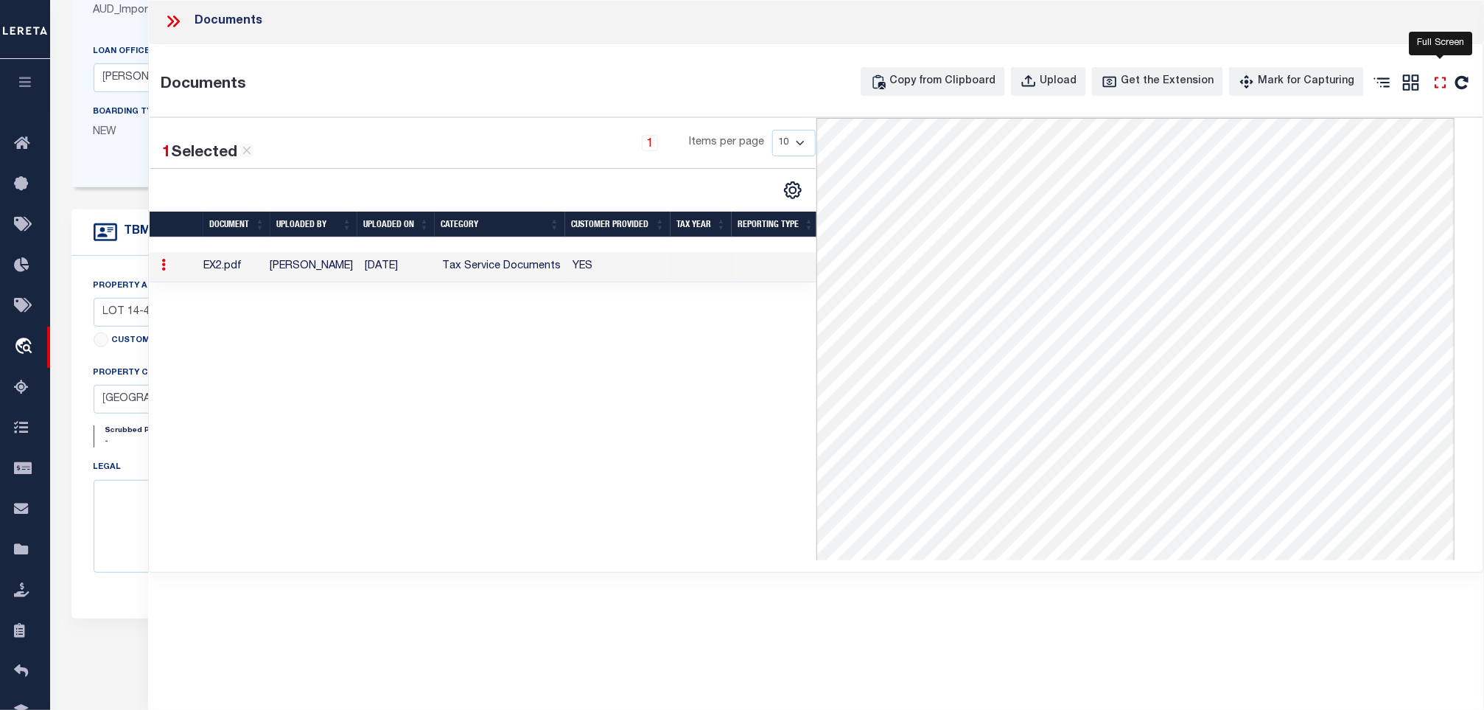
click at [1440, 89] on icon "" at bounding box center [1440, 82] width 19 height 19
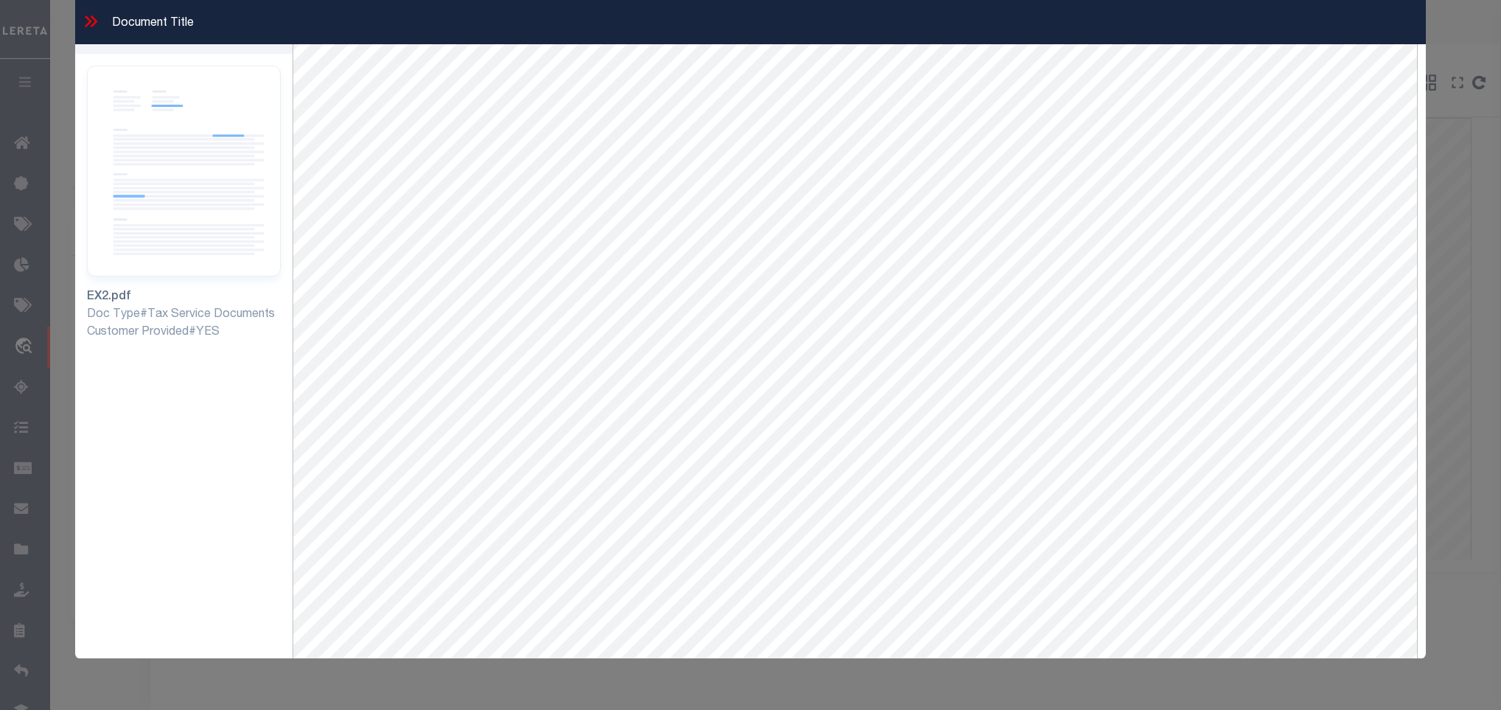
scroll to position [0, 0]
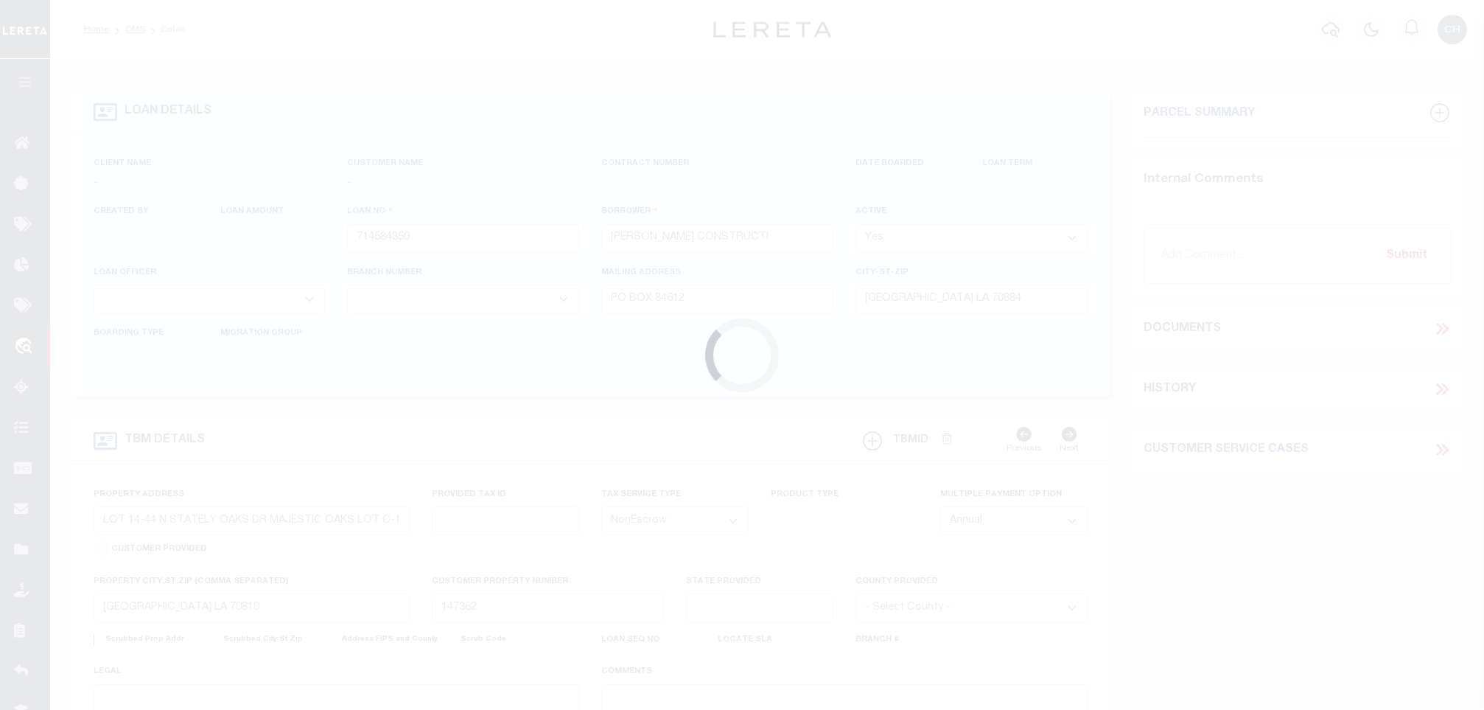
select select "NonEscrow"
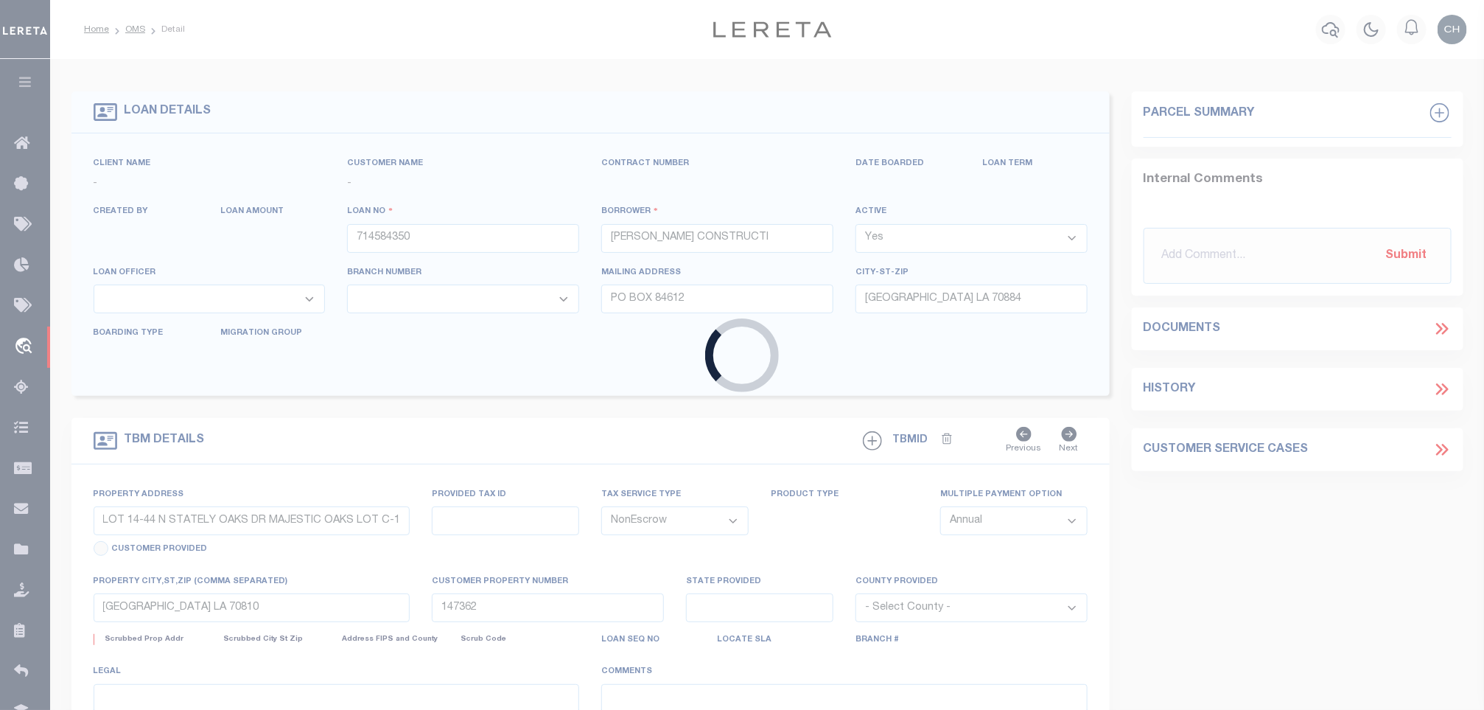
select select
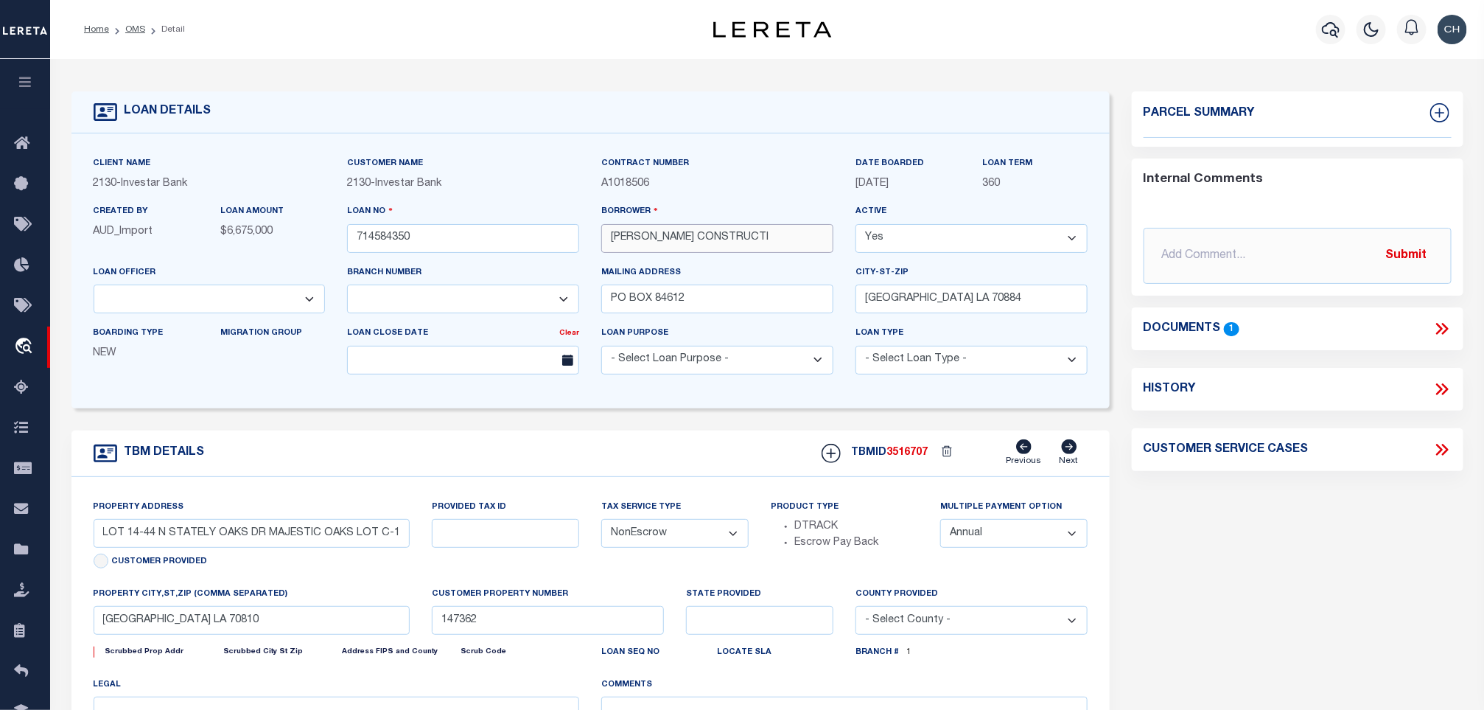
select select "8380"
select select "2452"
select select
drag, startPoint x: 679, startPoint y: 237, endPoint x: 571, endPoint y: 237, distance: 108.3
click at [571, 237] on div "Client Name 2130 - Investar Bank Customer Name 2130 - Investar Bank" at bounding box center [591, 270] width 1016 height 231
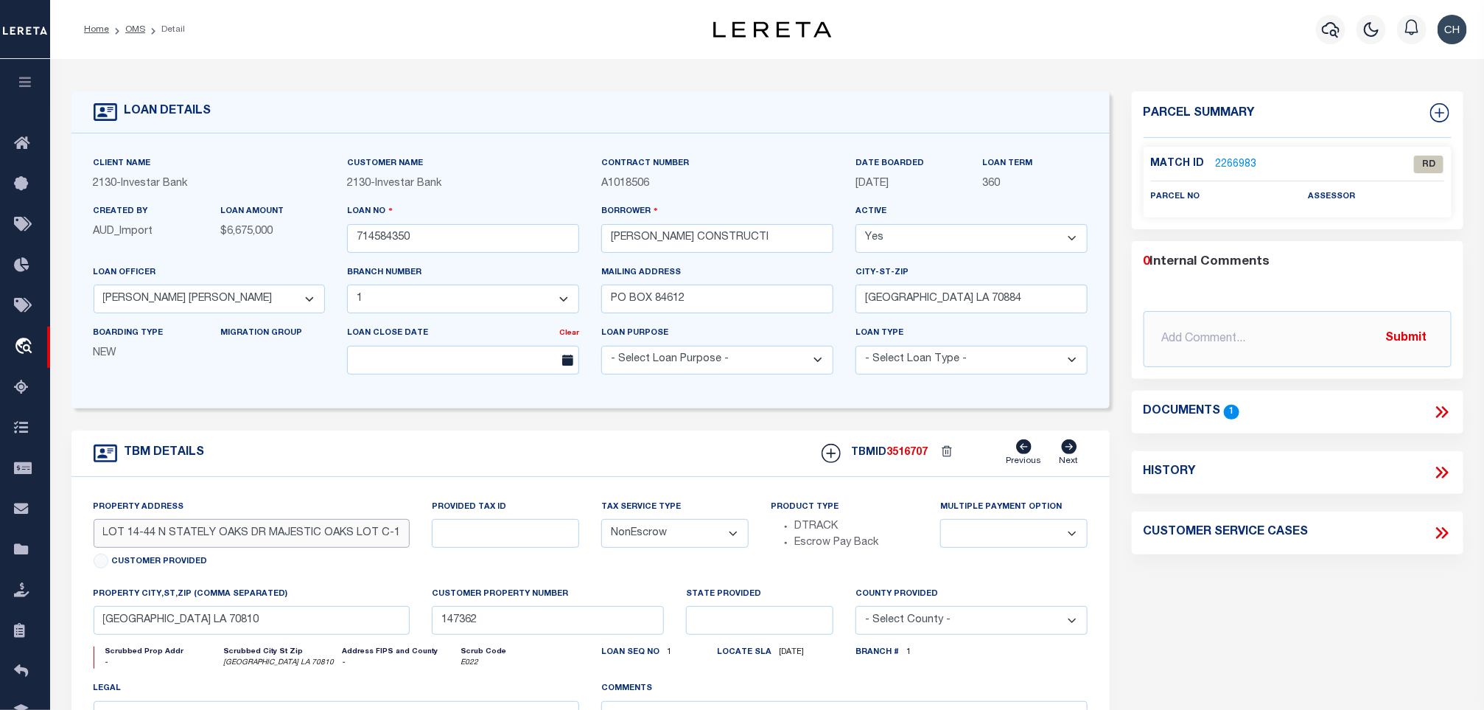
scroll to position [0, 16]
drag, startPoint x: 228, startPoint y: 551, endPoint x: 461, endPoint y: 544, distance: 232.2
click at [461, 544] on div "Property Address LOT 14-44 N STATELY OAKS DR MAJESTIC OAKS LOT C-1-A-1 Customer…" at bounding box center [591, 658] width 1016 height 318
click at [301, 305] on select "- Select Loan Officer - Amanda S Phillips Anabel H Siguenza Anita L Coyle Bankr…" at bounding box center [210, 298] width 232 height 29
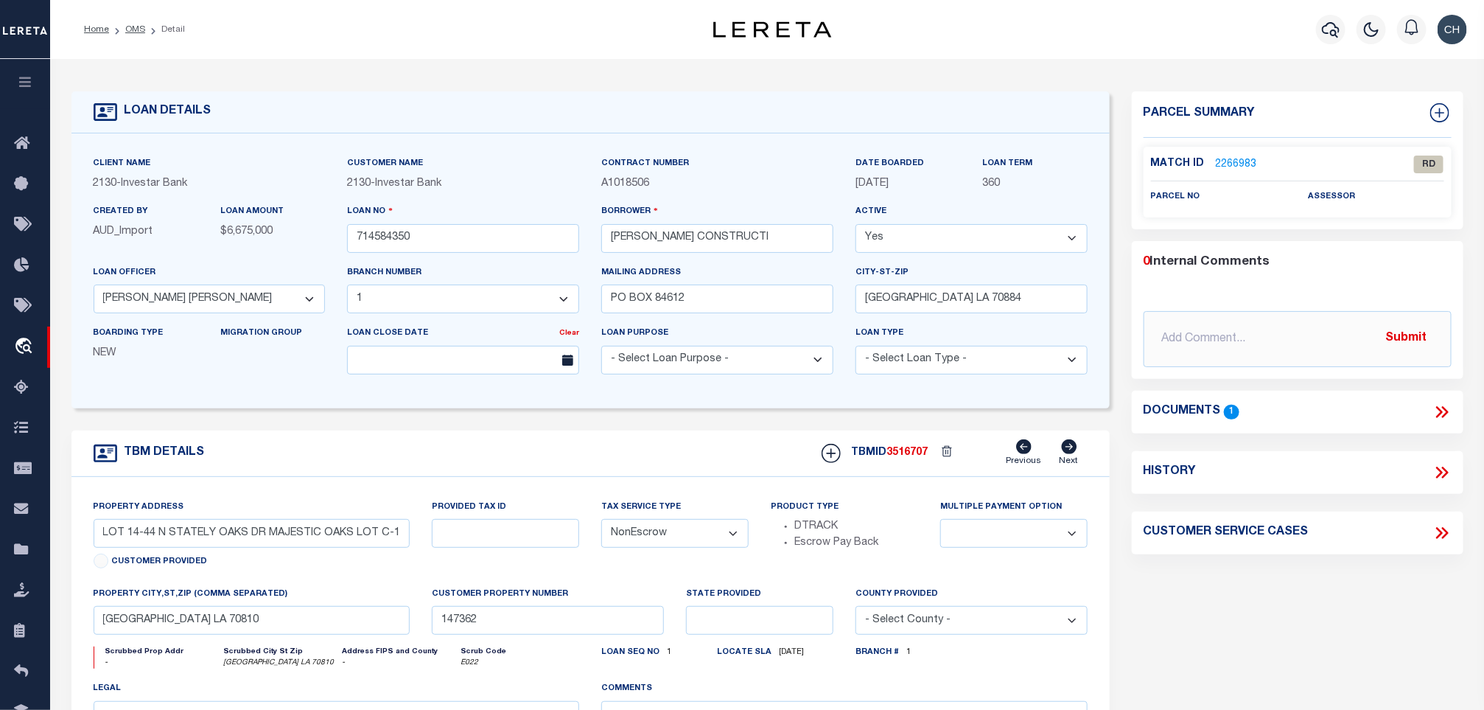
click at [301, 305] on select "- Select Loan Officer - Amanda S Phillips Anabel H Siguenza Anita L Coyle Bankr…" at bounding box center [210, 298] width 232 height 29
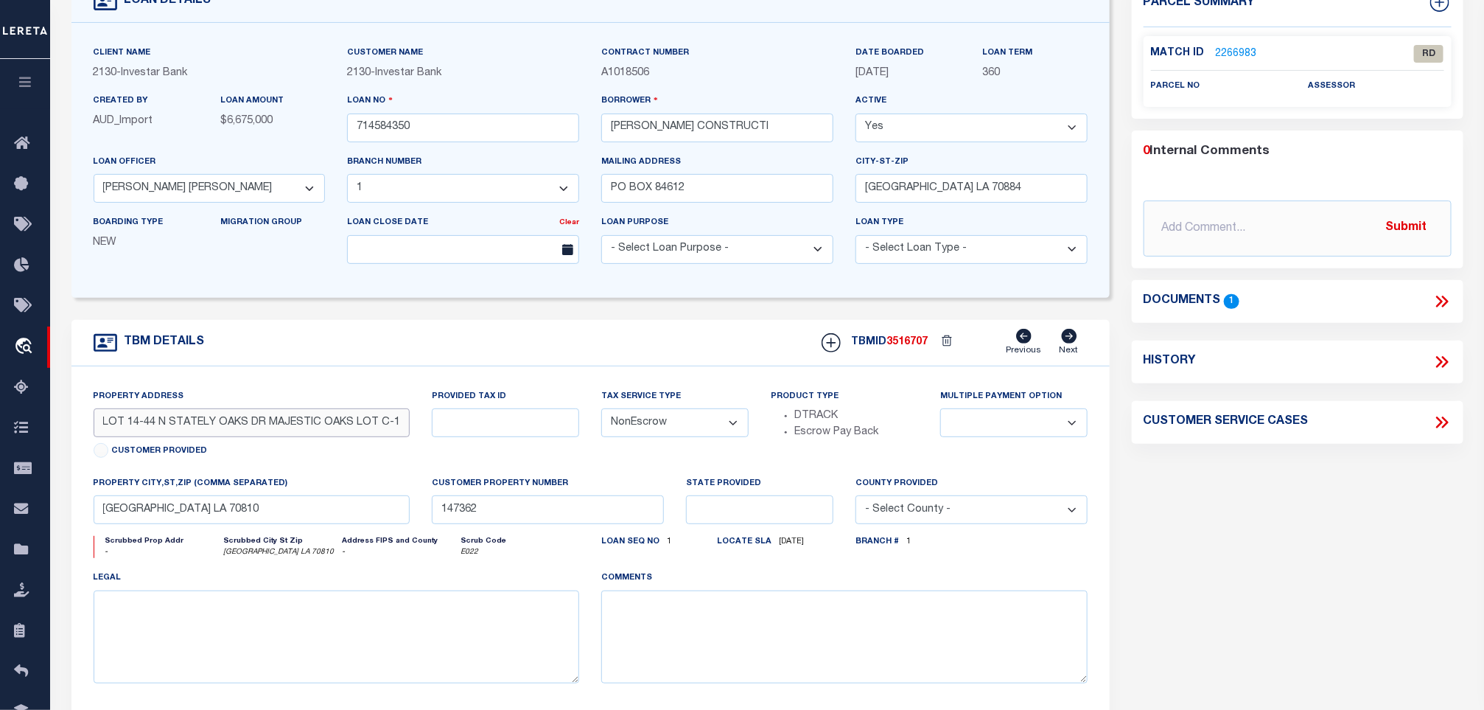
click at [266, 429] on input "LOT 14-44 N STATELY OAKS DR MAJESTIC OAKS LOT C-1-A-1" at bounding box center [252, 422] width 317 height 29
click at [259, 429] on input "LOT 14-44 N STATELY OAKS DR MAJESTIC OAKS LOT C-1-A-1" at bounding box center [252, 422] width 317 height 29
drag, startPoint x: 268, startPoint y: 423, endPoint x: 430, endPoint y: 434, distance: 161.8
click at [430, 434] on div "Property Address LOT 14-44 N STATELY OAKS DR MAJESTIC OAKS LOT C-1-A-1 Customer…" at bounding box center [591, 547] width 1016 height 318
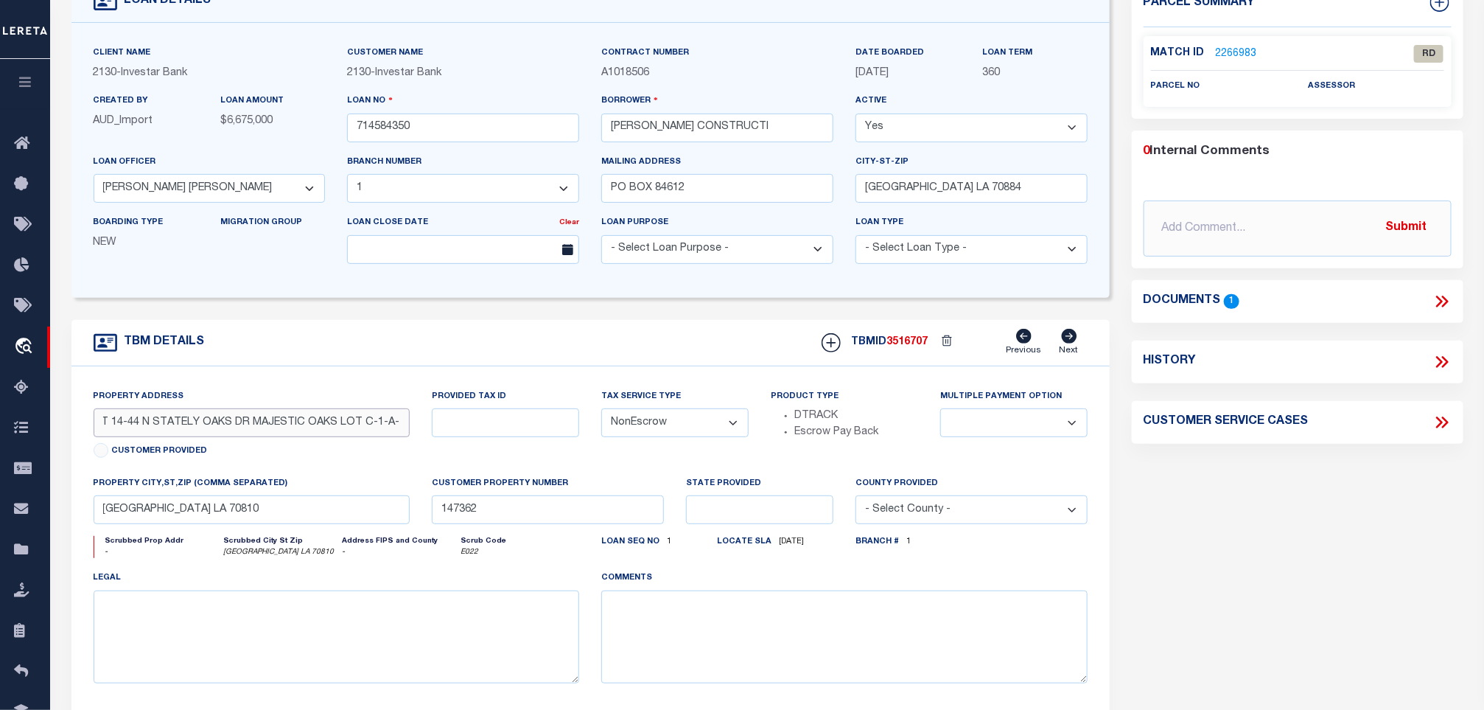
click at [140, 425] on input "LOT 14-44 N STATELY OAKS DR MAJESTIC OAKS LOT C-1-A-1" at bounding box center [252, 422] width 317 height 29
click at [98, 431] on input "LOT 14-44 N STATELY OAKS DR MAJESTIC OAKS LOT C-1-A-1" at bounding box center [252, 422] width 317 height 29
drag, startPoint x: 141, startPoint y: 432, endPoint x: 261, endPoint y: 425, distance: 119.6
click at [261, 425] on input "LOT 14-44 N STATELY OAKS DR MAJESTIC OAKS LOT C-1-A-1" at bounding box center [252, 422] width 317 height 29
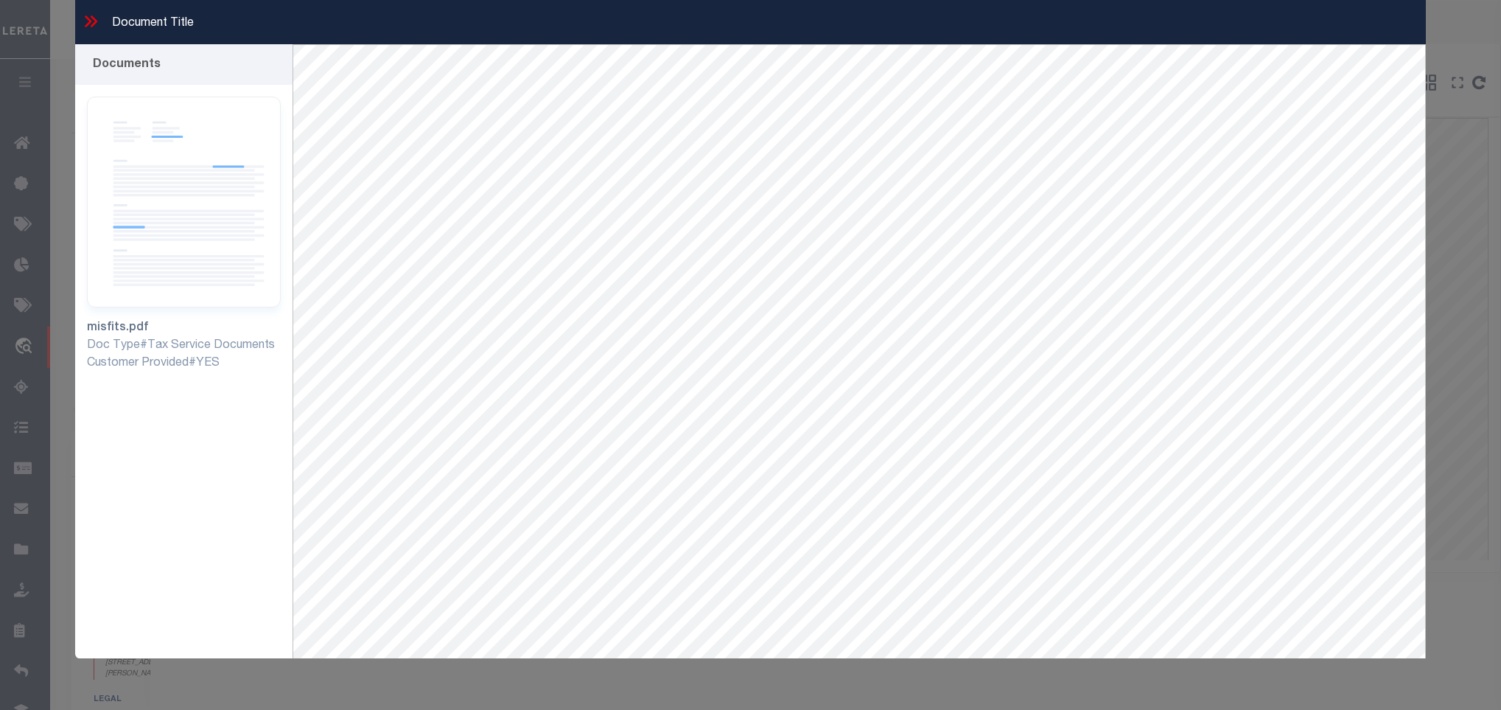
select select "200"
select select "3332"
select select "100"
select select "NonEscrow"
click at [84, 15] on icon at bounding box center [90, 21] width 19 height 19
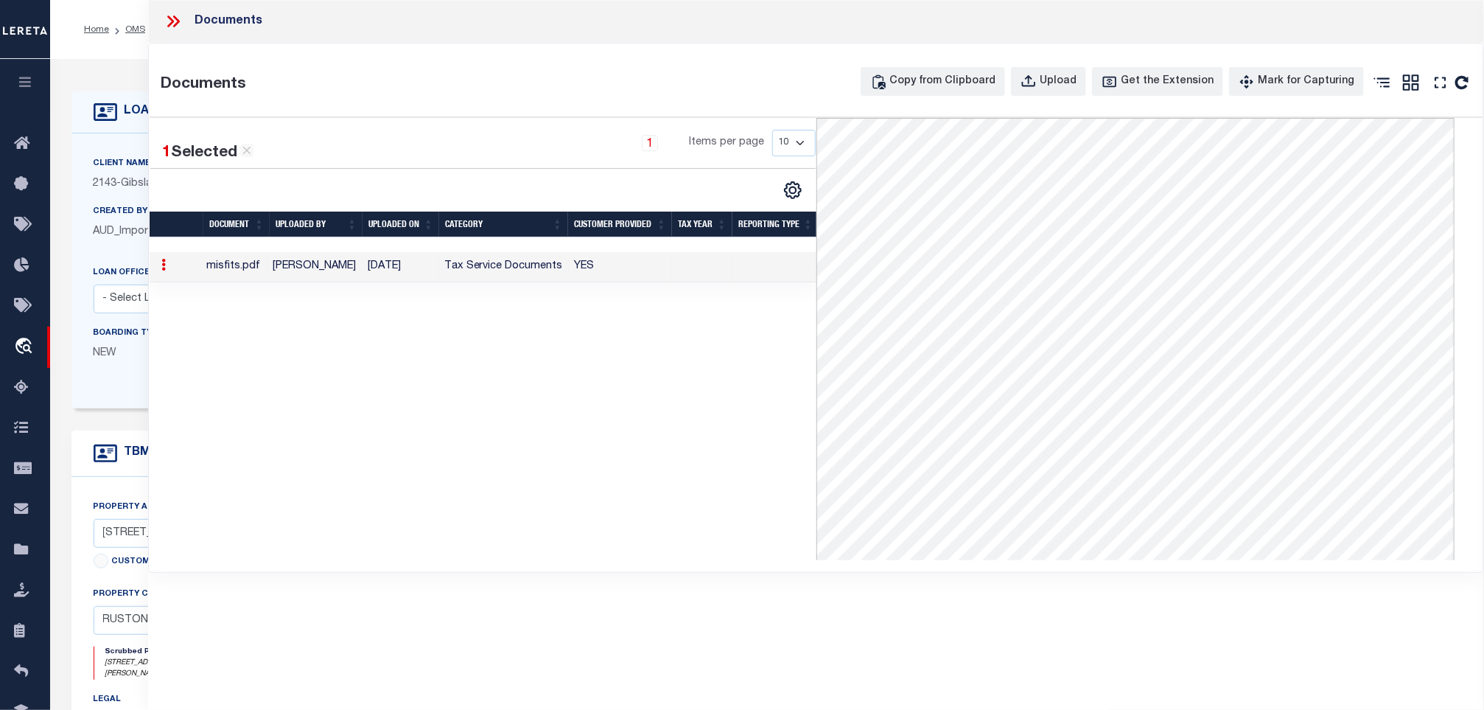
click at [166, 27] on icon at bounding box center [173, 21] width 19 height 19
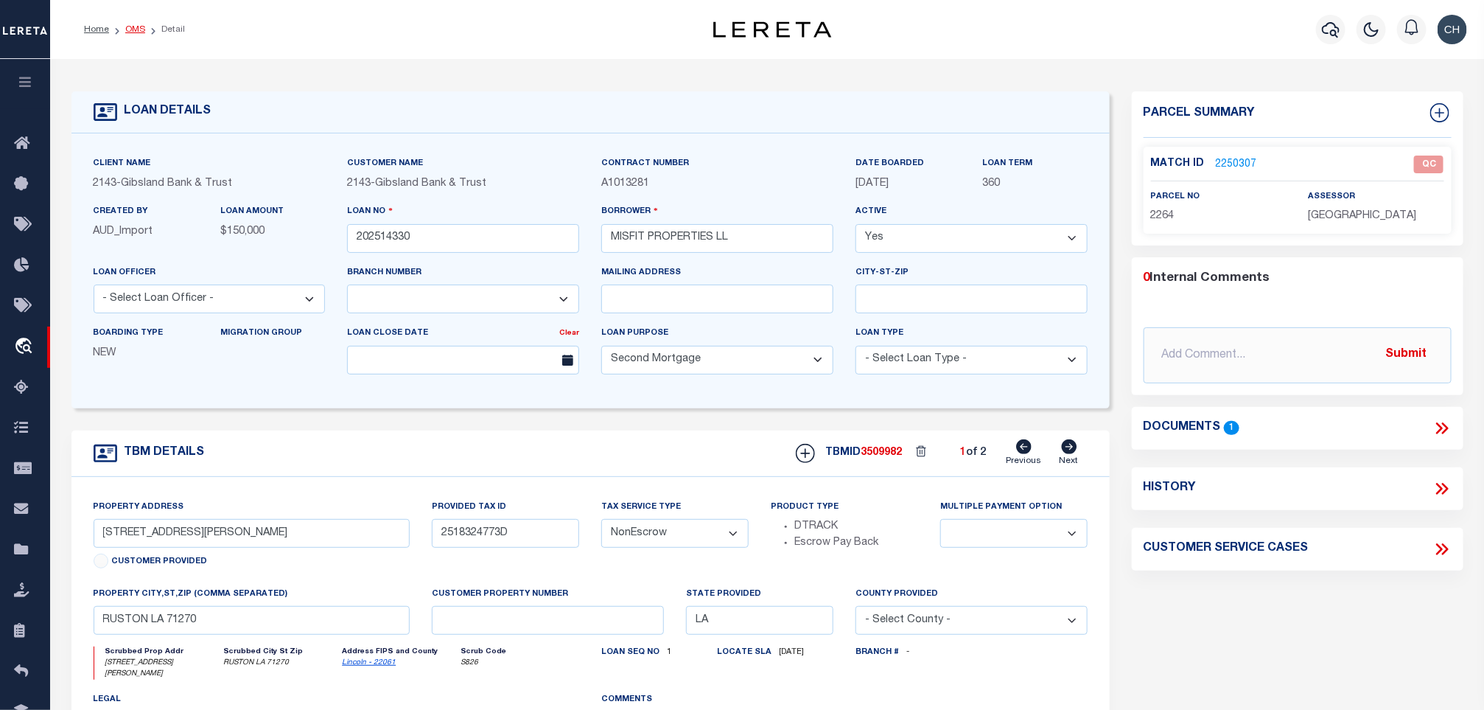
click at [135, 27] on link "OMS" at bounding box center [135, 29] width 20 height 9
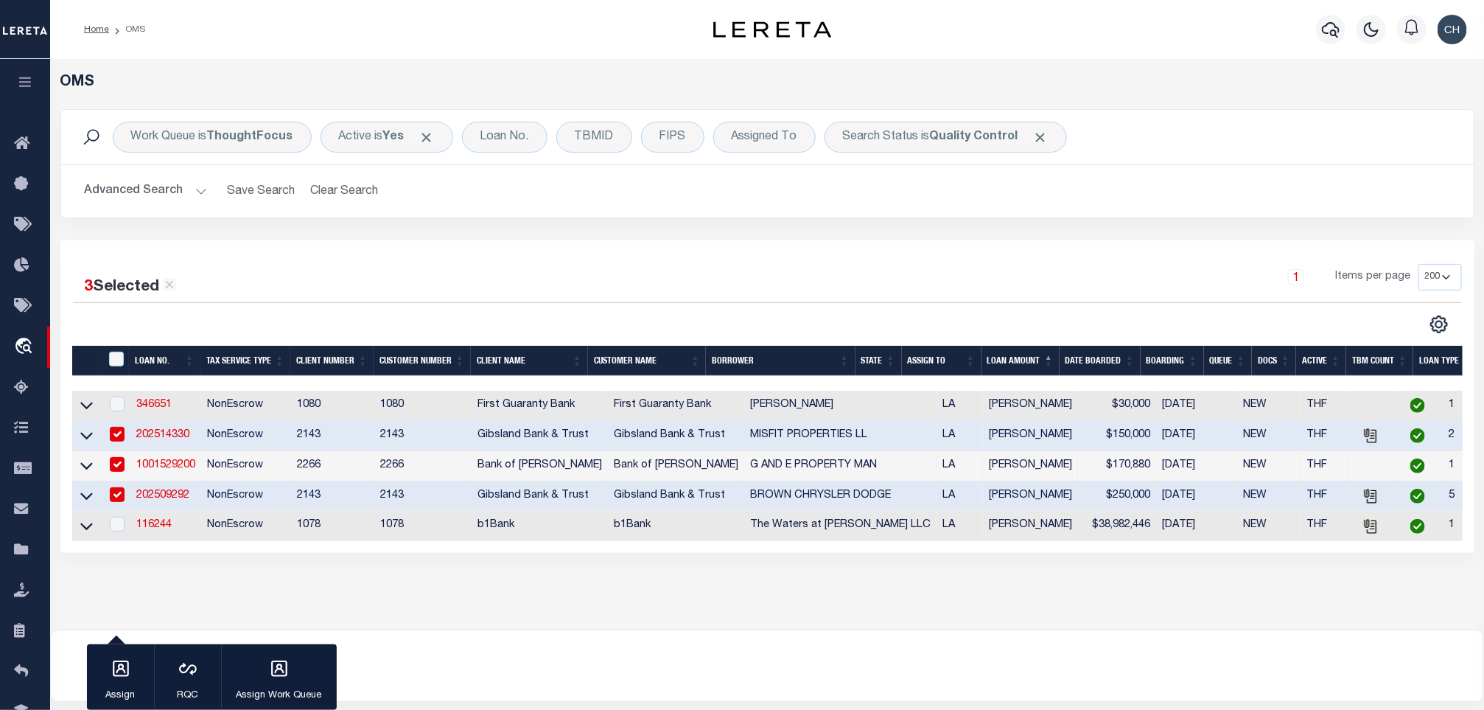
click at [141, 197] on button "Advanced Search" at bounding box center [146, 191] width 122 height 29
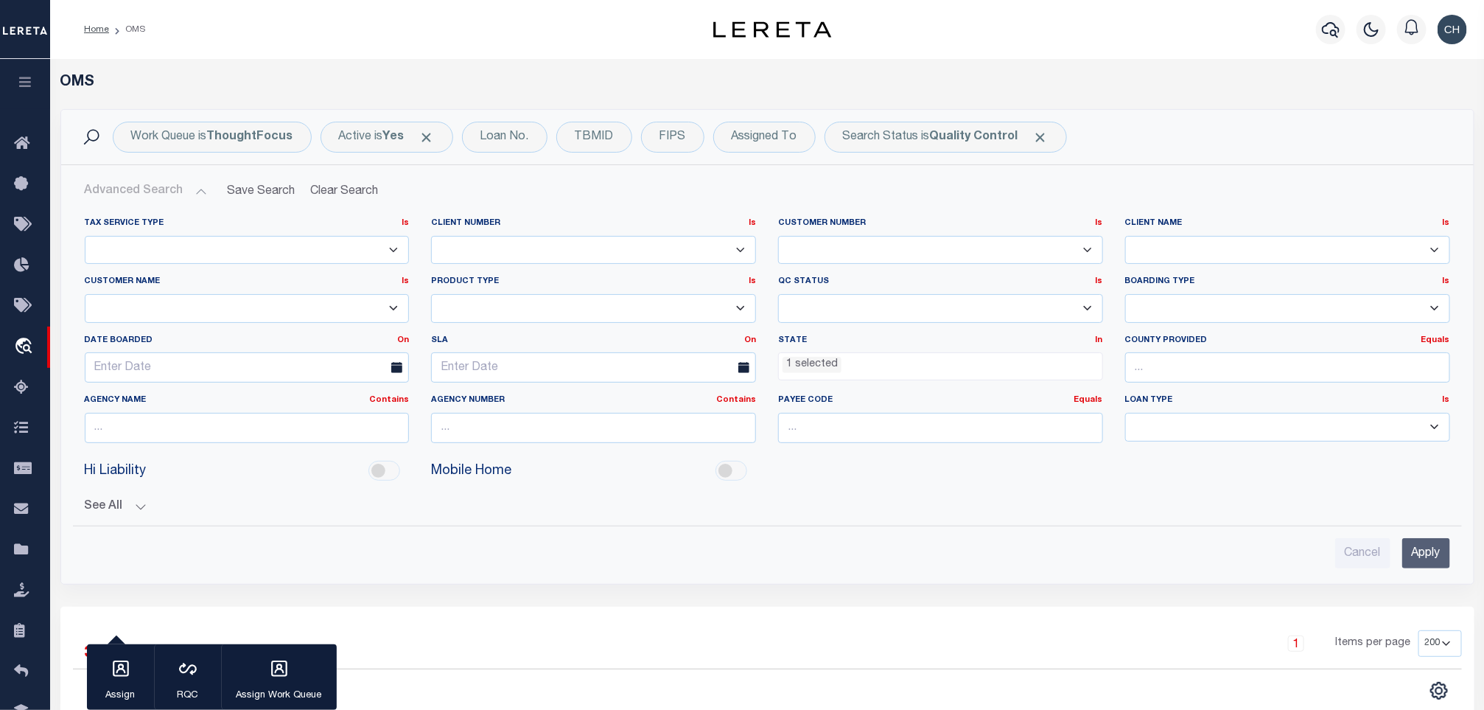
click at [1439, 542] on input "Apply" at bounding box center [1426, 553] width 48 height 30
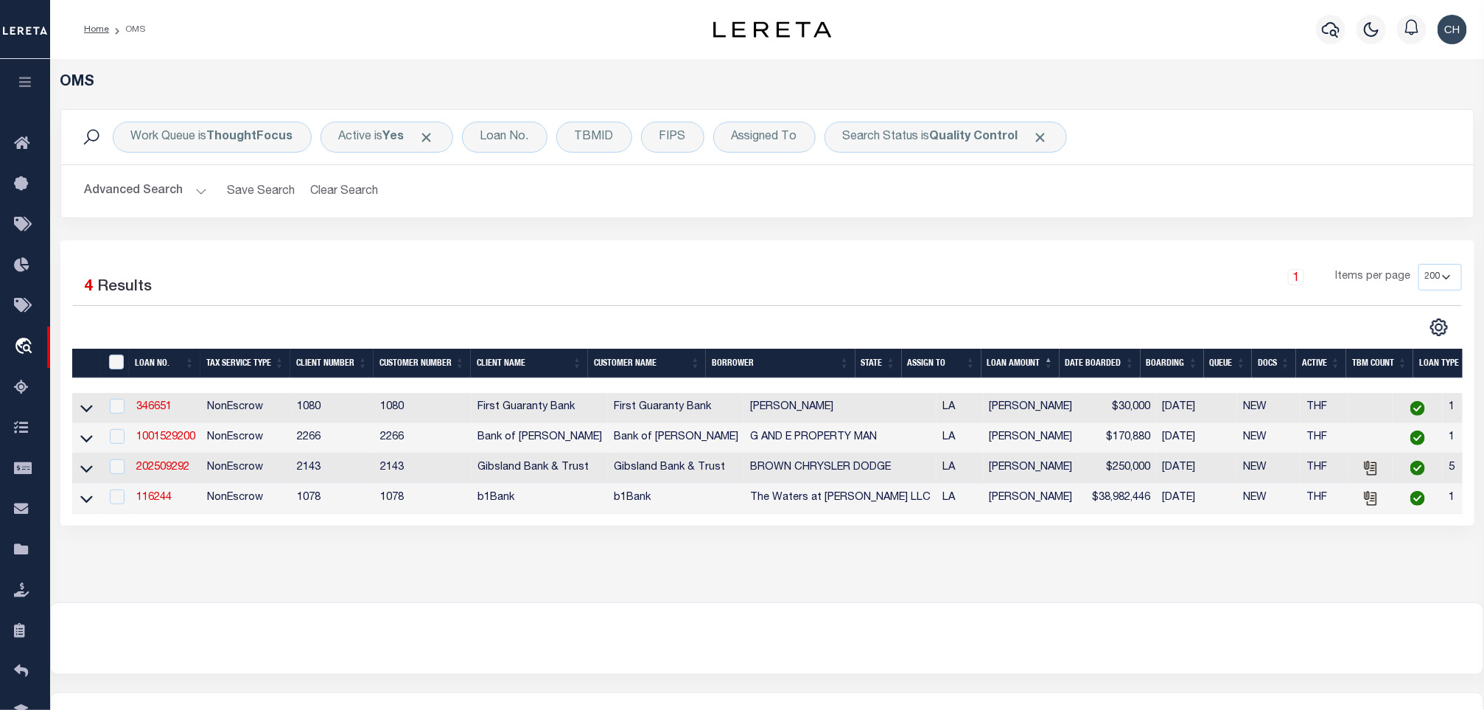
click at [162, 199] on button "Advanced Search" at bounding box center [146, 191] width 122 height 29
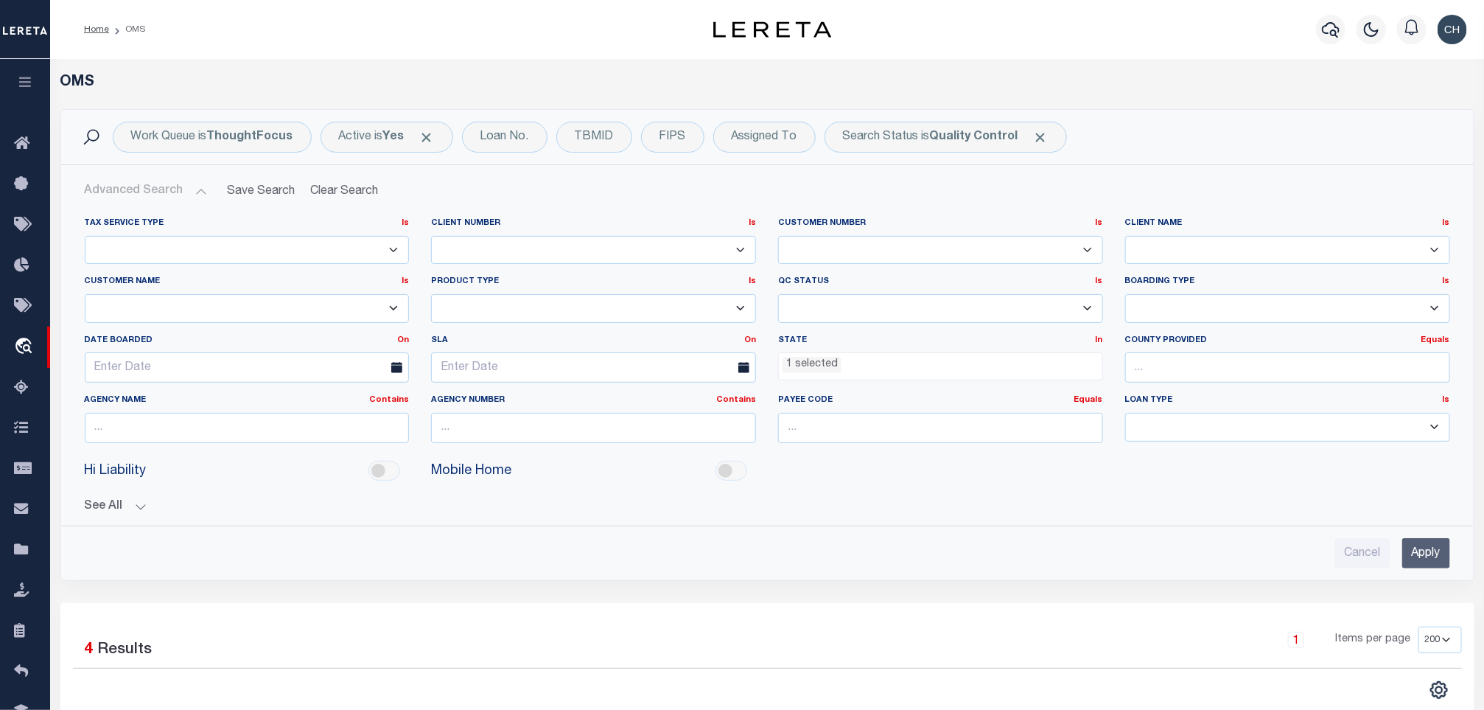
click at [807, 367] on li "1 selected" at bounding box center [812, 365] width 59 height 16
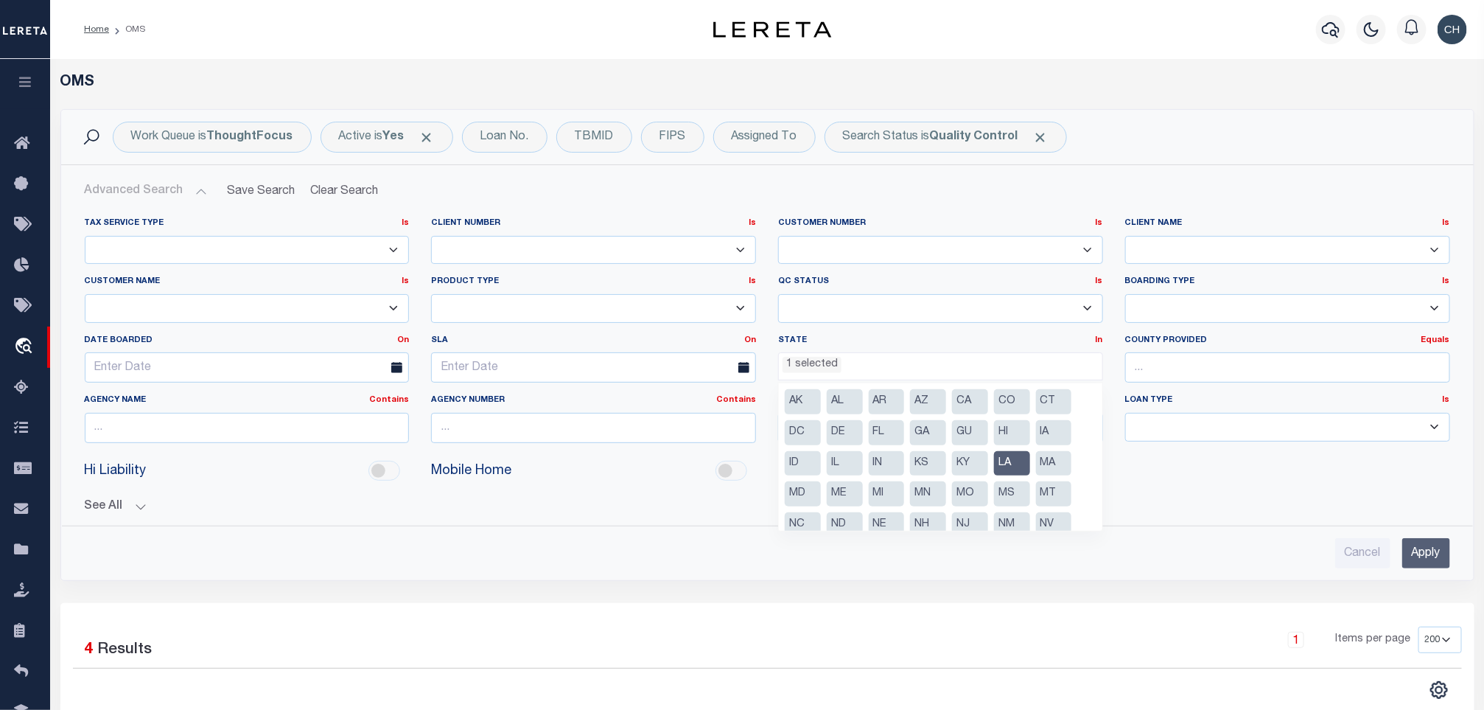
click at [1004, 458] on li "LA" at bounding box center [1012, 463] width 36 height 25
select select
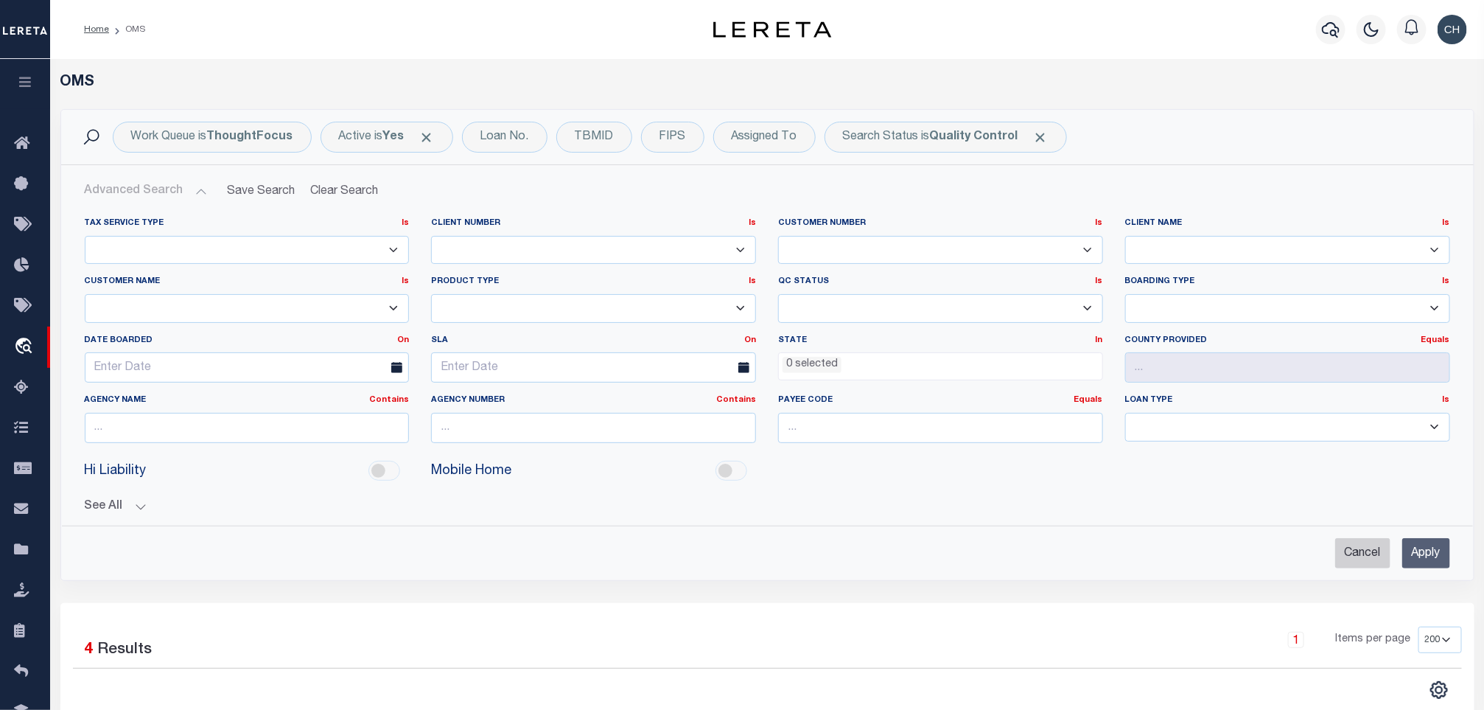
click at [1347, 548] on input "Cancel" at bounding box center [1362, 553] width 55 height 30
checkbox input "true"
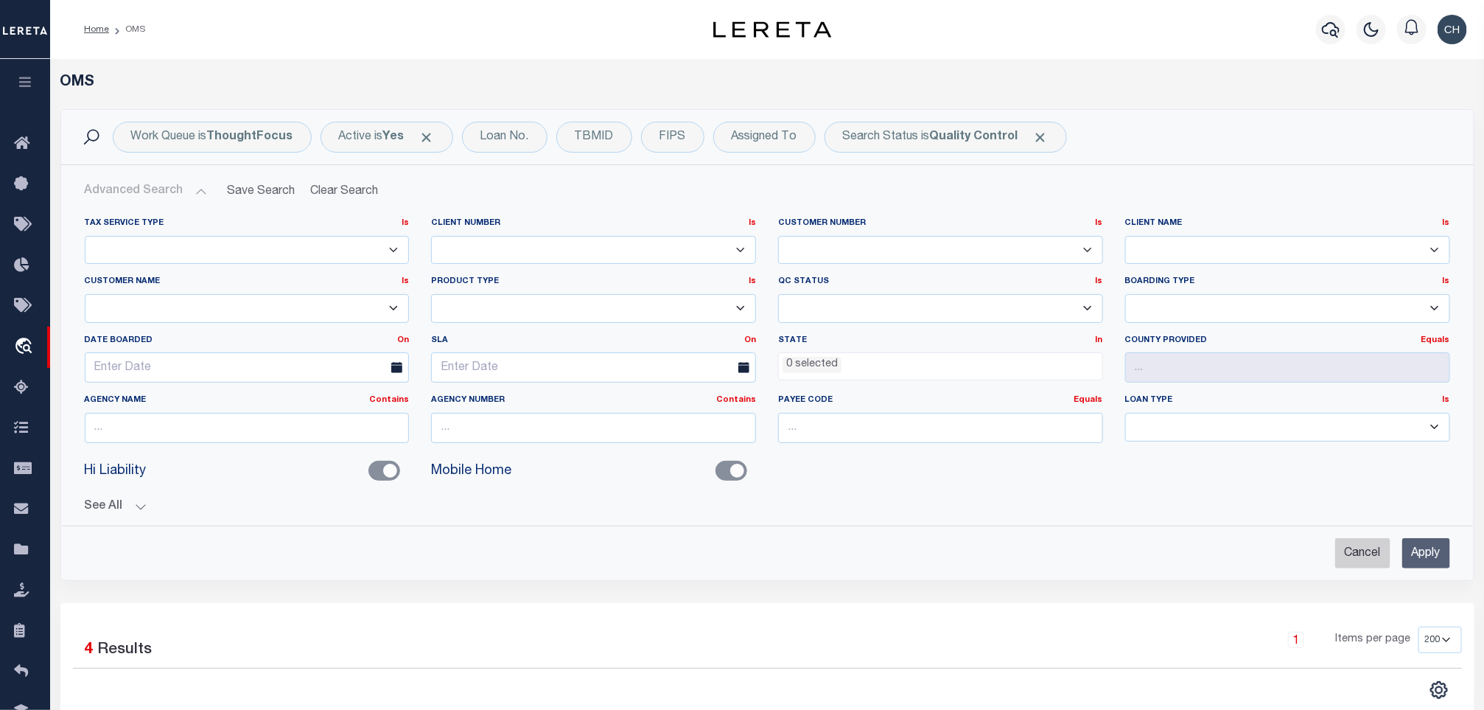
checkbox input "false"
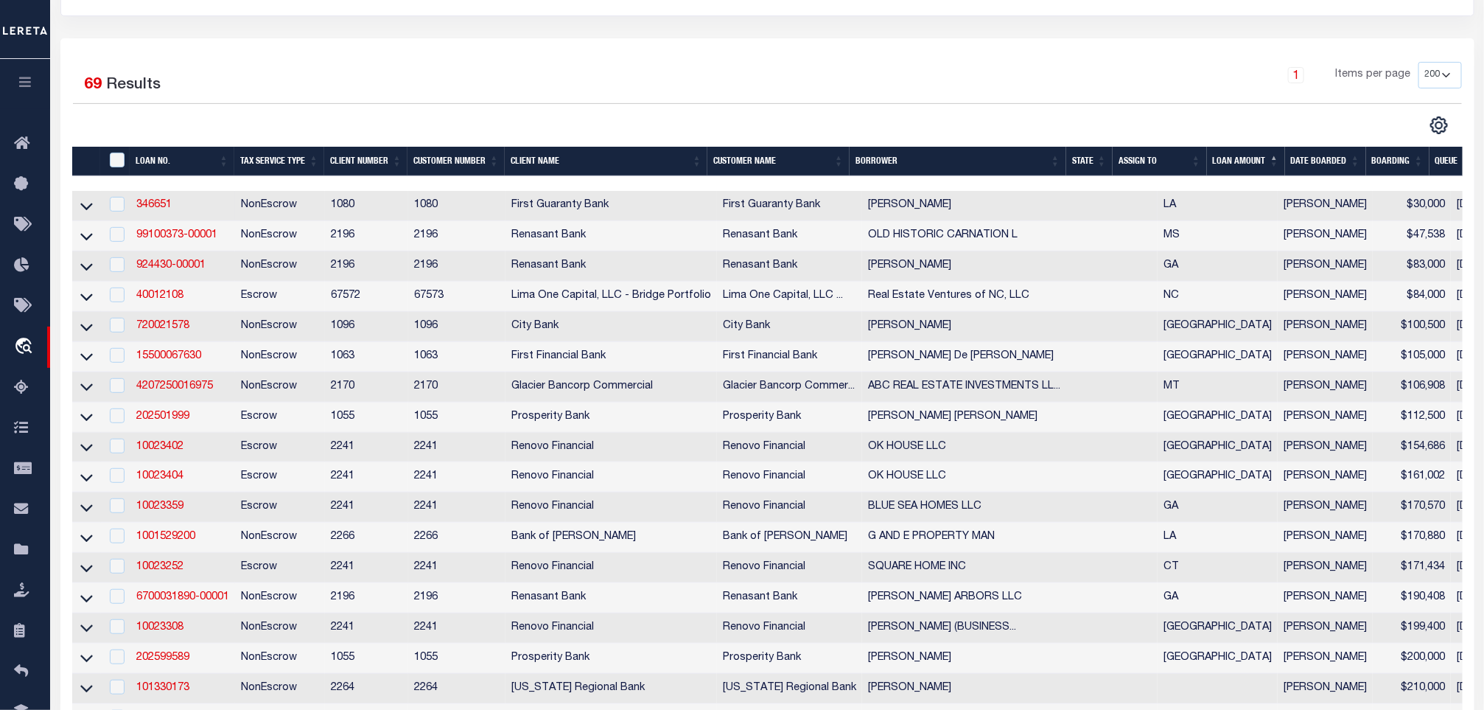
scroll to position [71, 0]
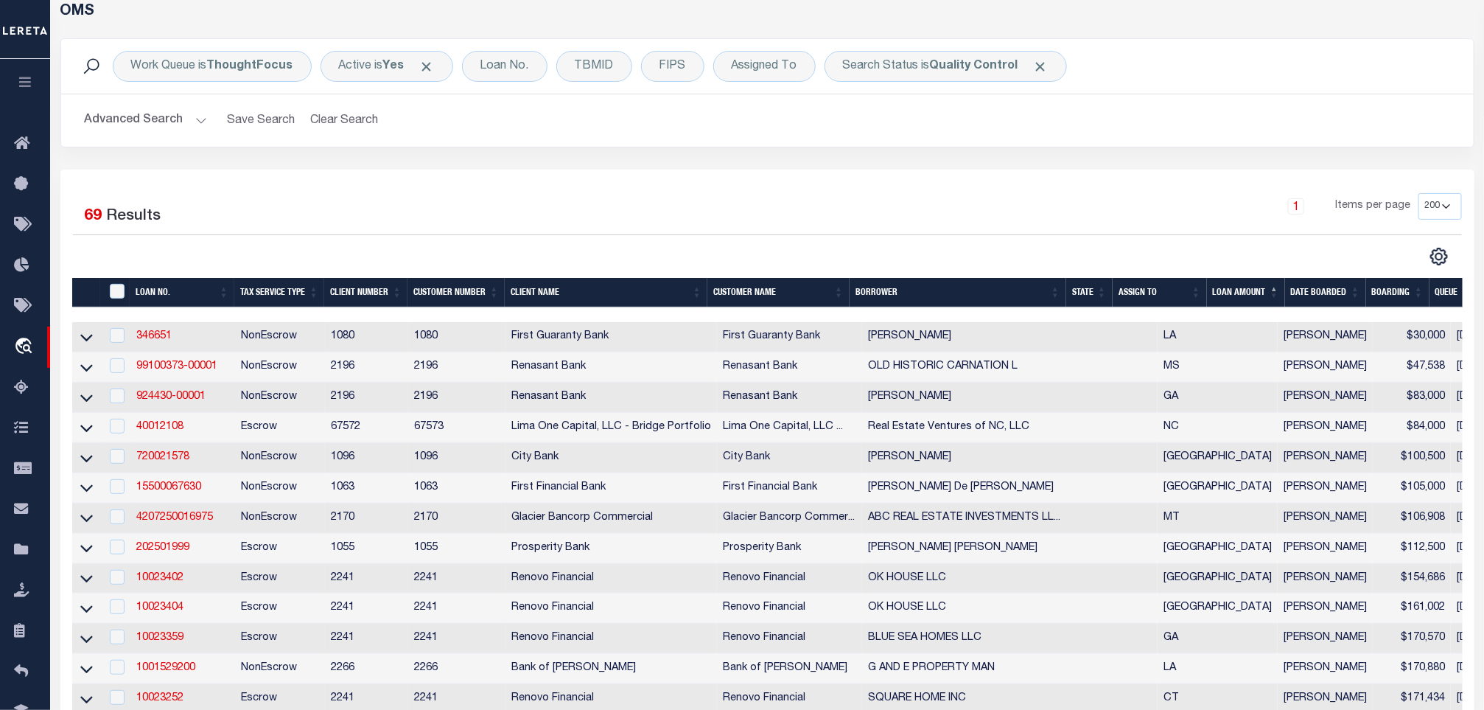
click at [1077, 290] on th "State" at bounding box center [1089, 293] width 46 height 30
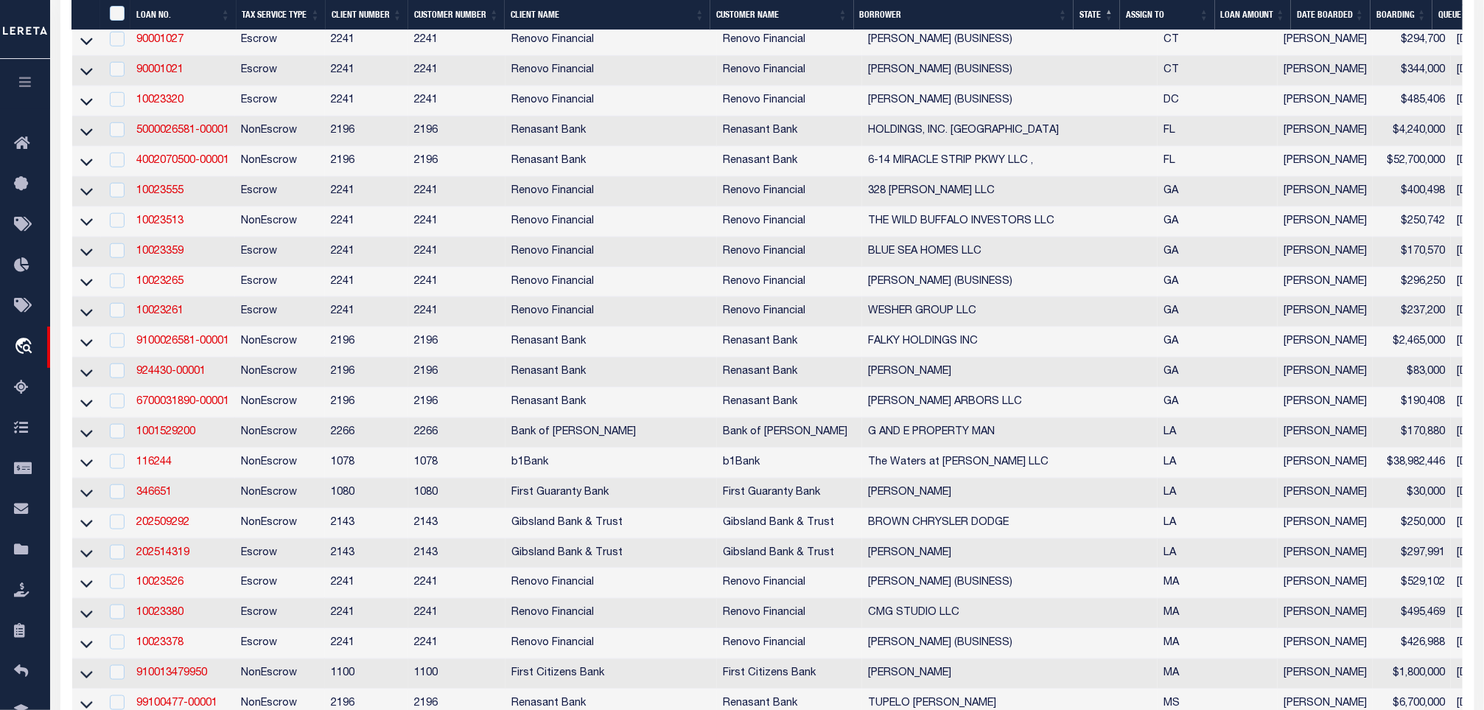
scroll to position [844, 0]
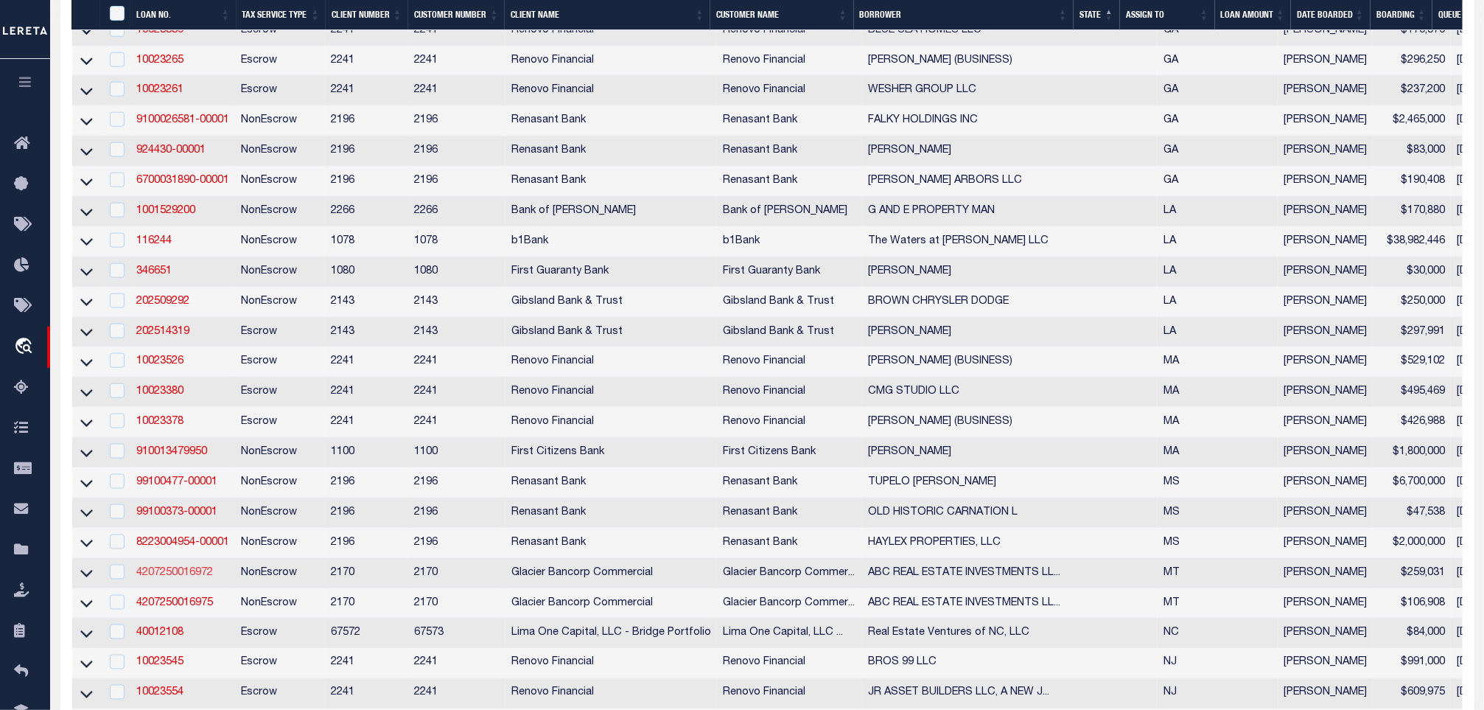
click at [191, 578] on link "4207250016972" at bounding box center [174, 572] width 77 height 10
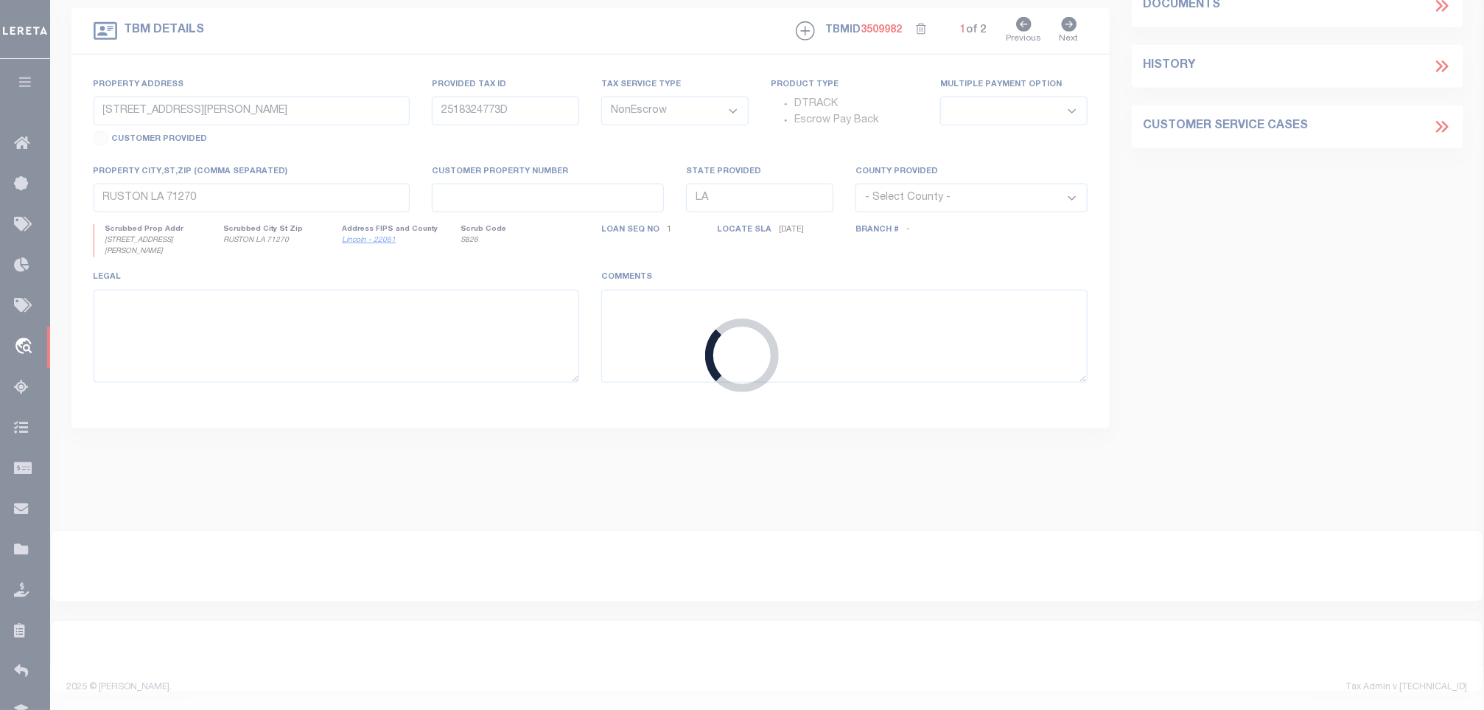
type input "4207250016972"
type input "ABC REAL ESTATE INVESTMENTS LLC"
select select
type input "[STREET_ADDRESS]"
type input "BILLINGS MT 59101-6168"
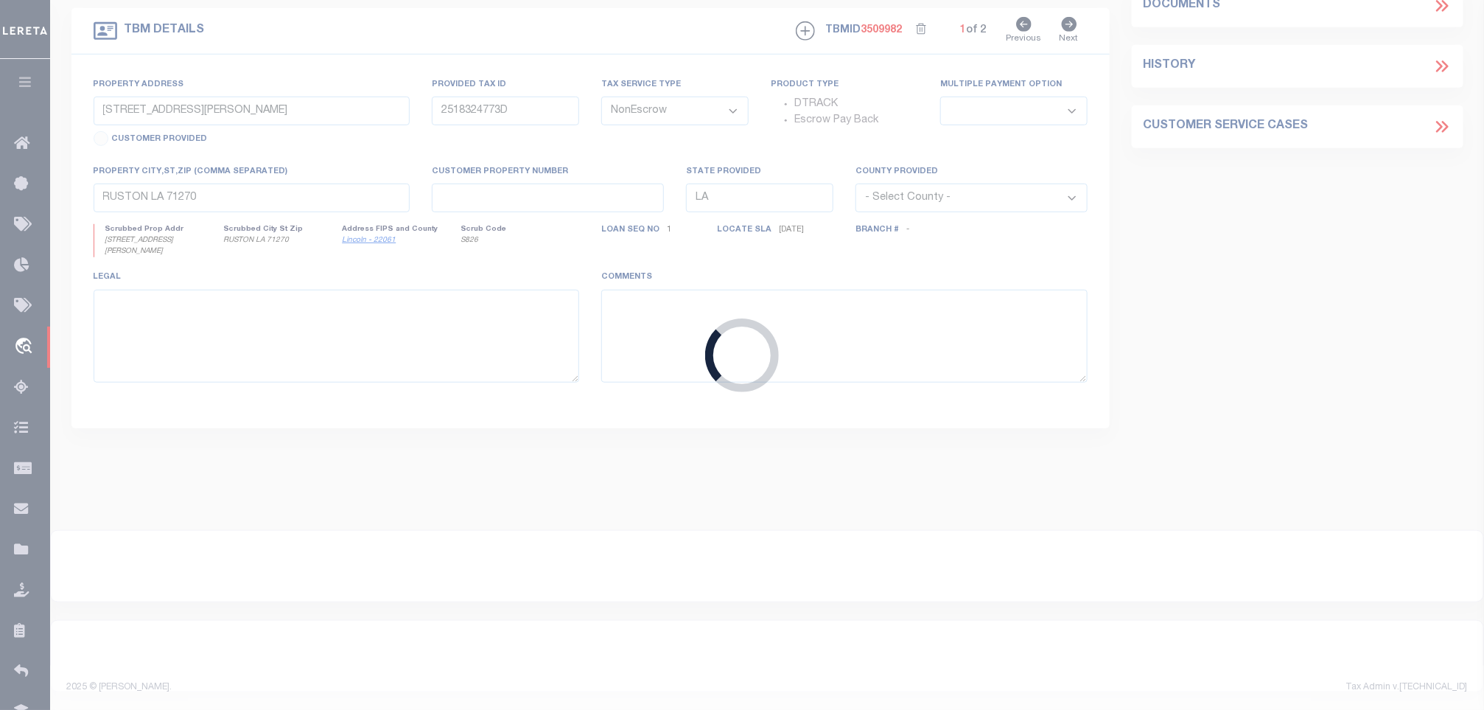
type input "[DATE]"
select select
select select "20"
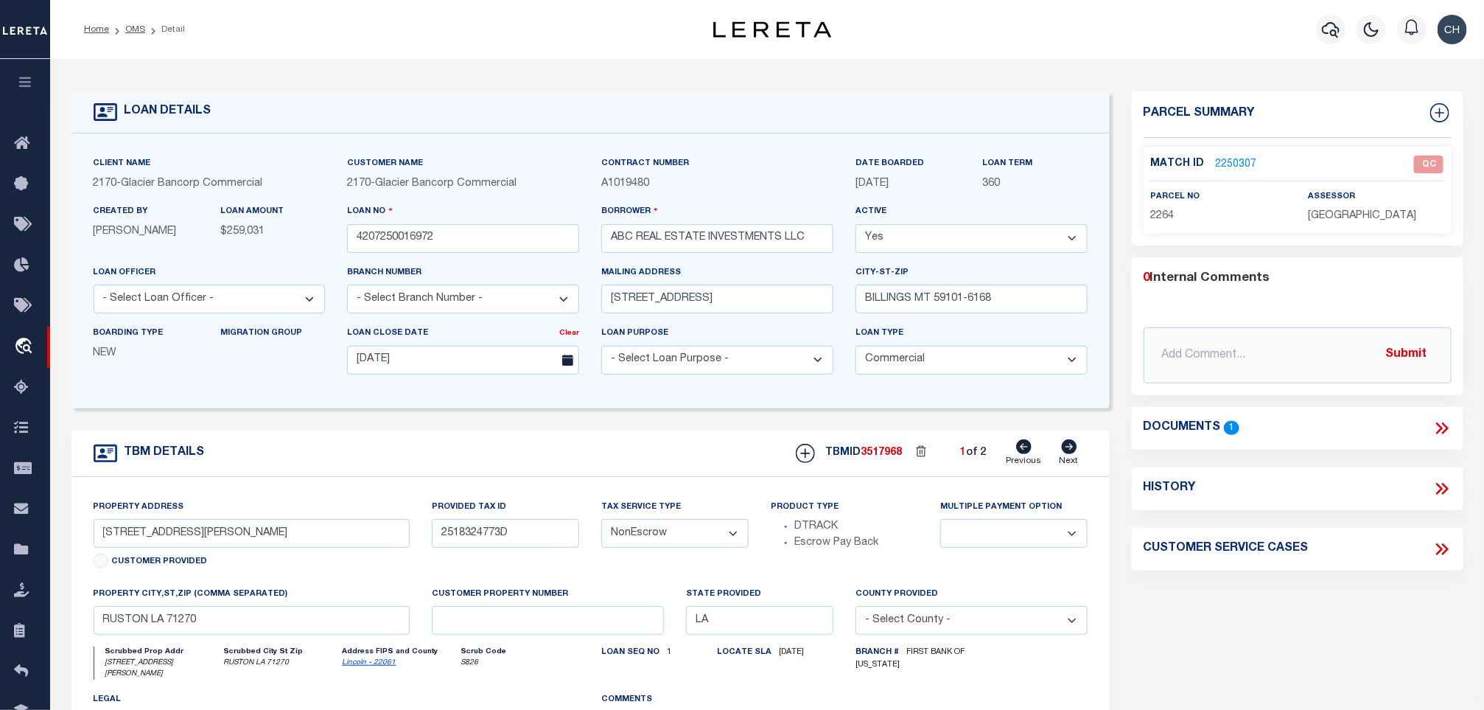
type input "[STREET_ADDRESS]"
type input "0000016068"
select select
type input "KALISPELL MT 59901-3219"
type input "MT"
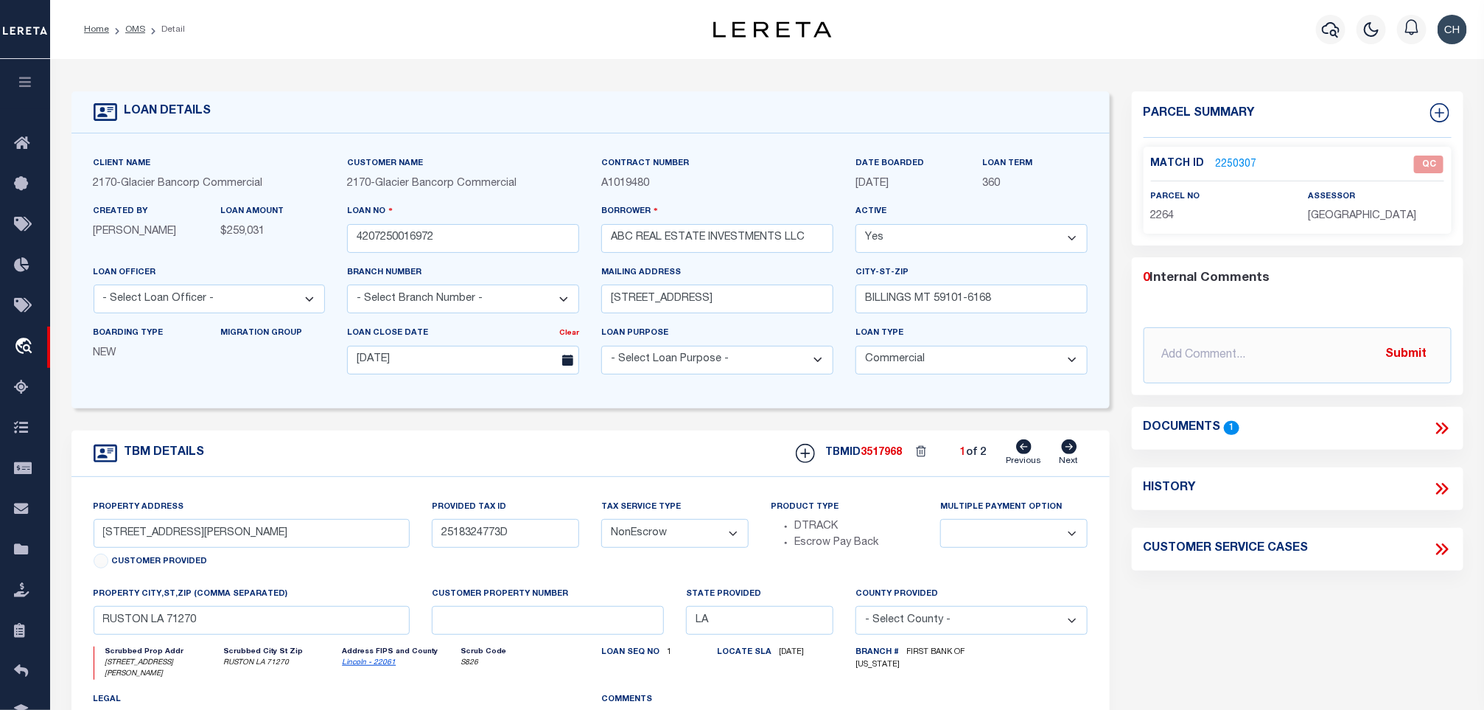
type textarea "SEE ATTACHED"
select select "4572"
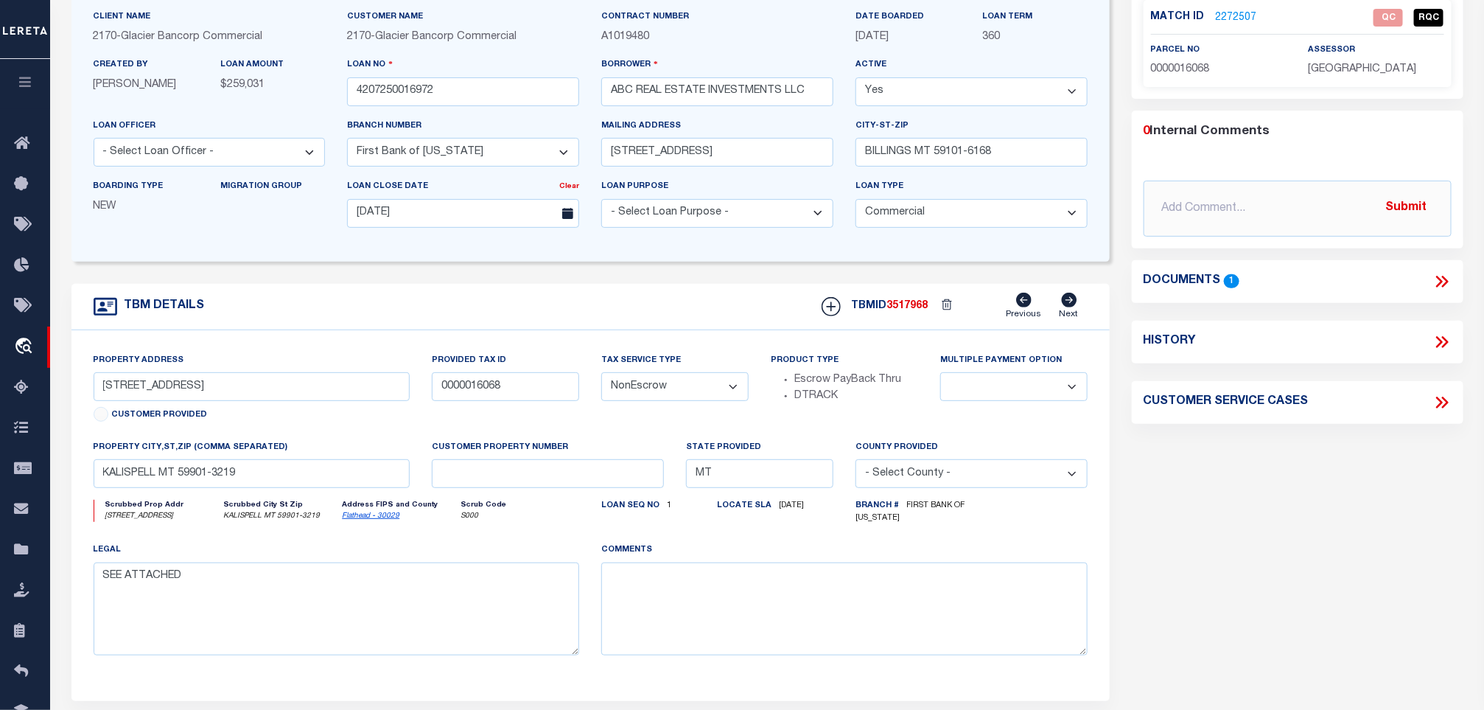
scroll to position [111, 0]
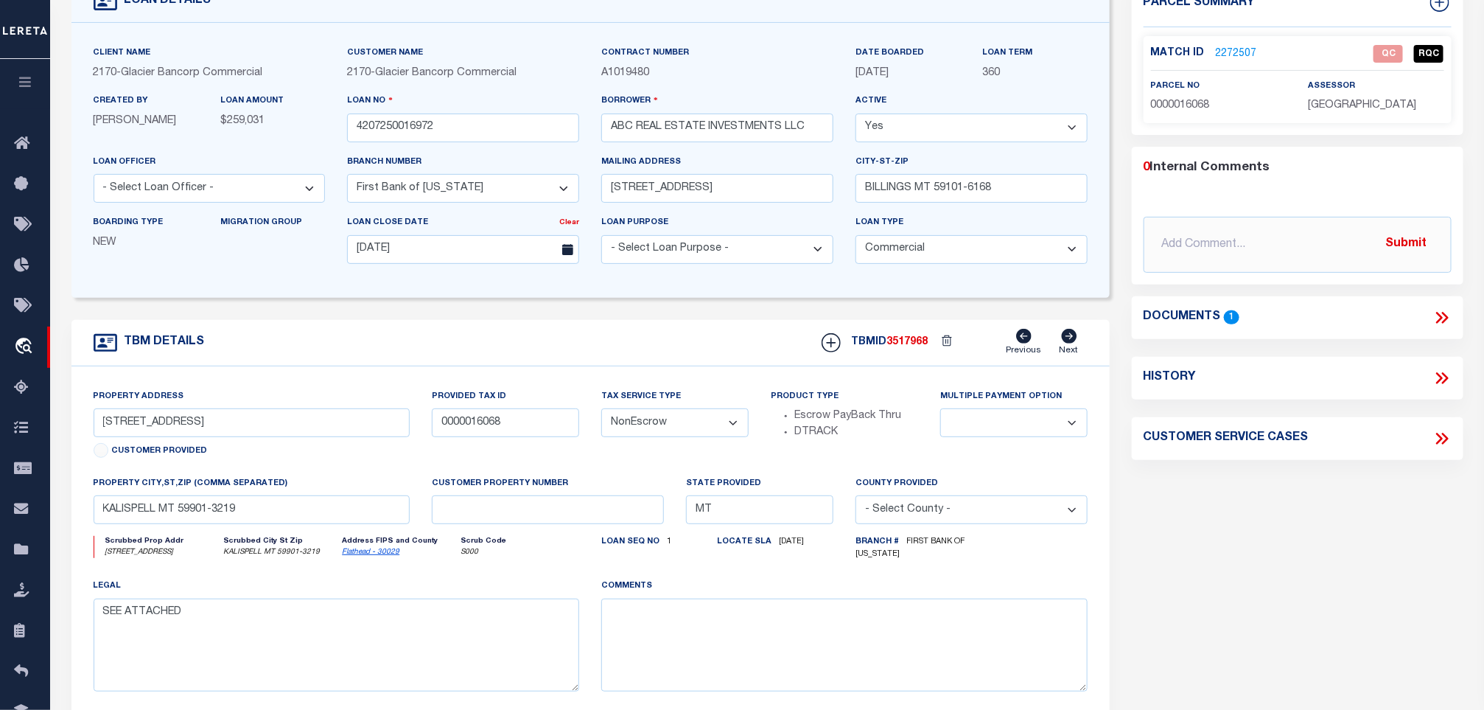
click at [1444, 308] on icon at bounding box center [1442, 317] width 19 height 19
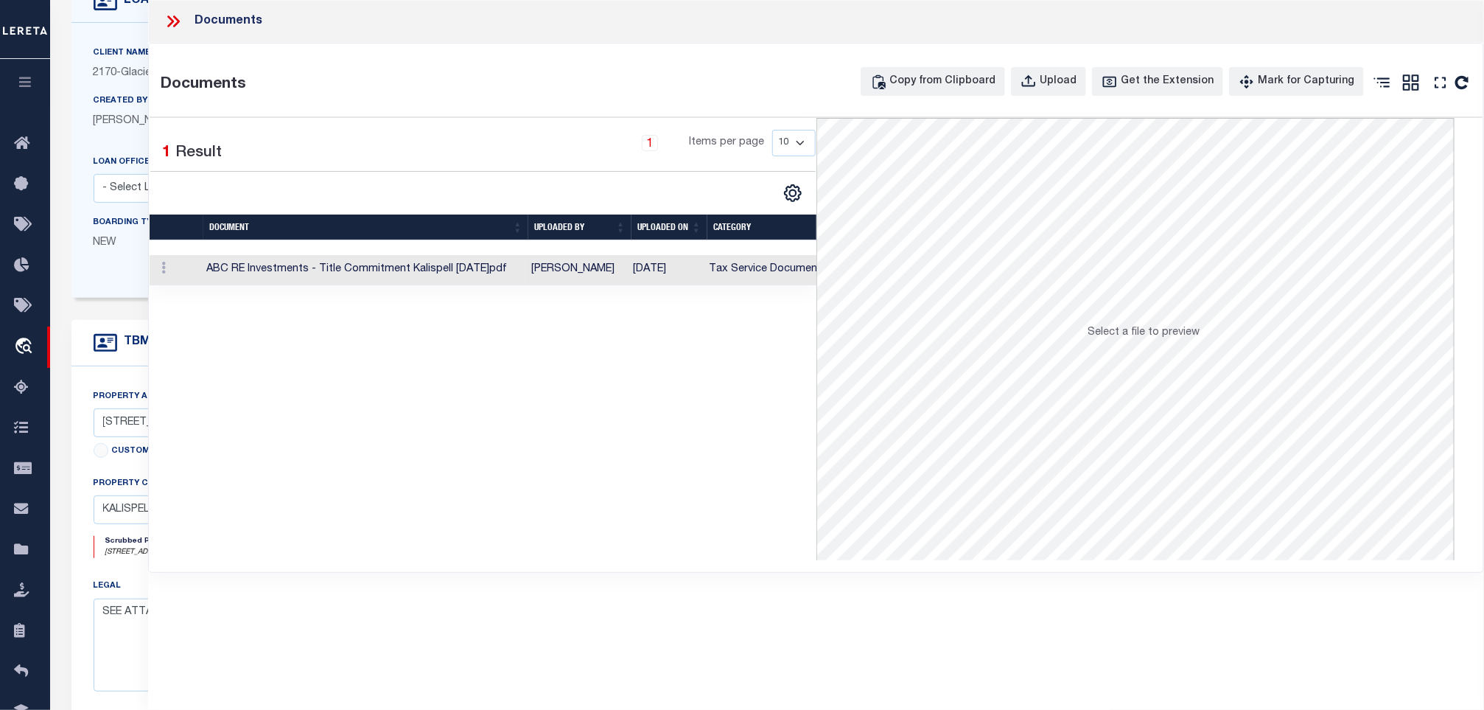
click at [727, 273] on td "Tax Service Documents" at bounding box center [768, 270] width 130 height 30
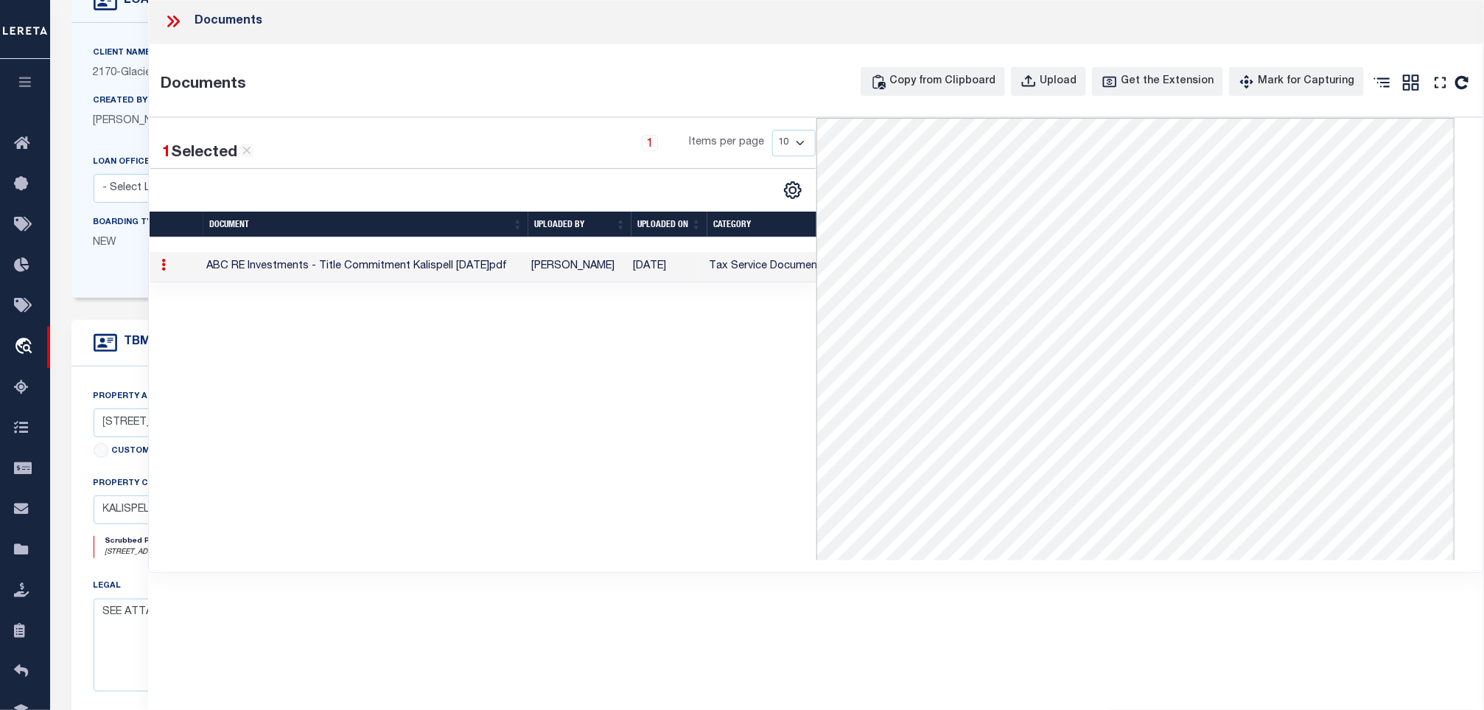
click at [181, 25] on icon at bounding box center [173, 21] width 19 height 19
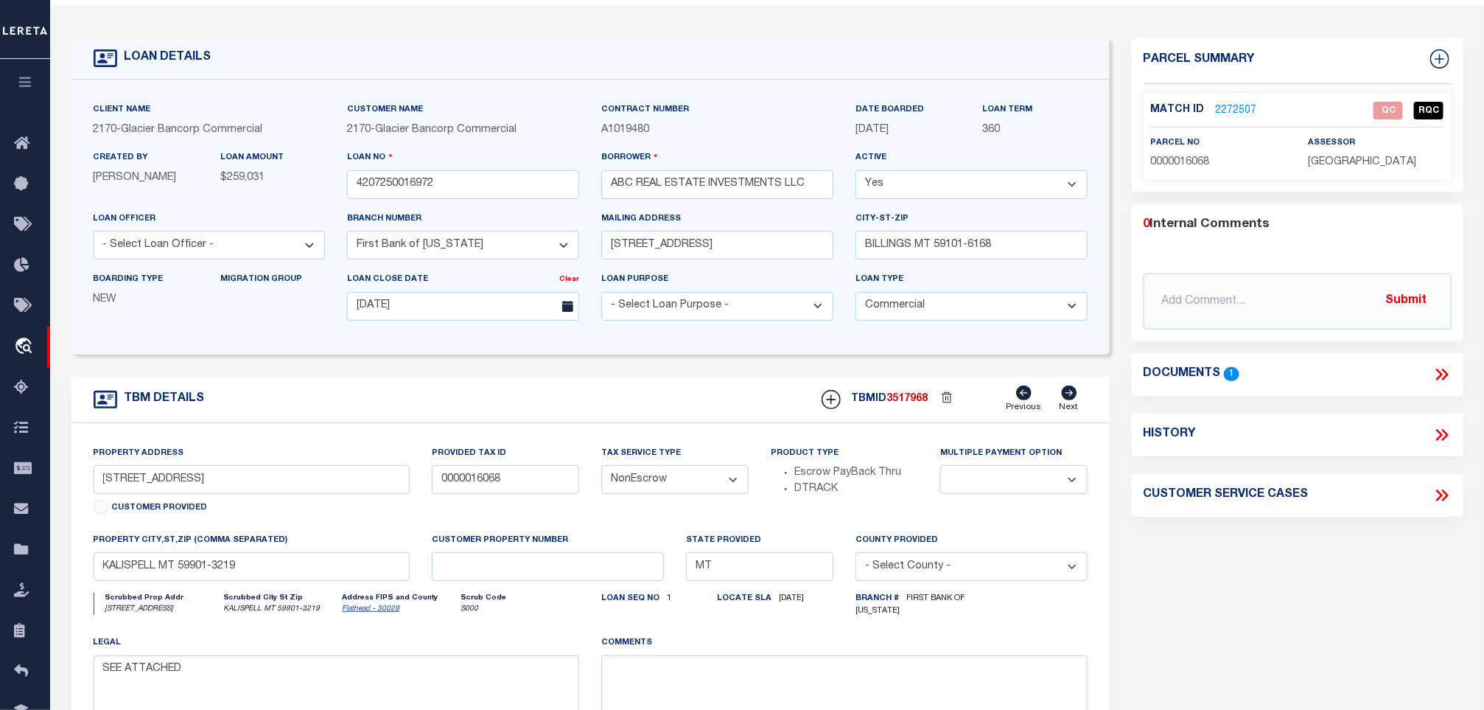
scroll to position [0, 0]
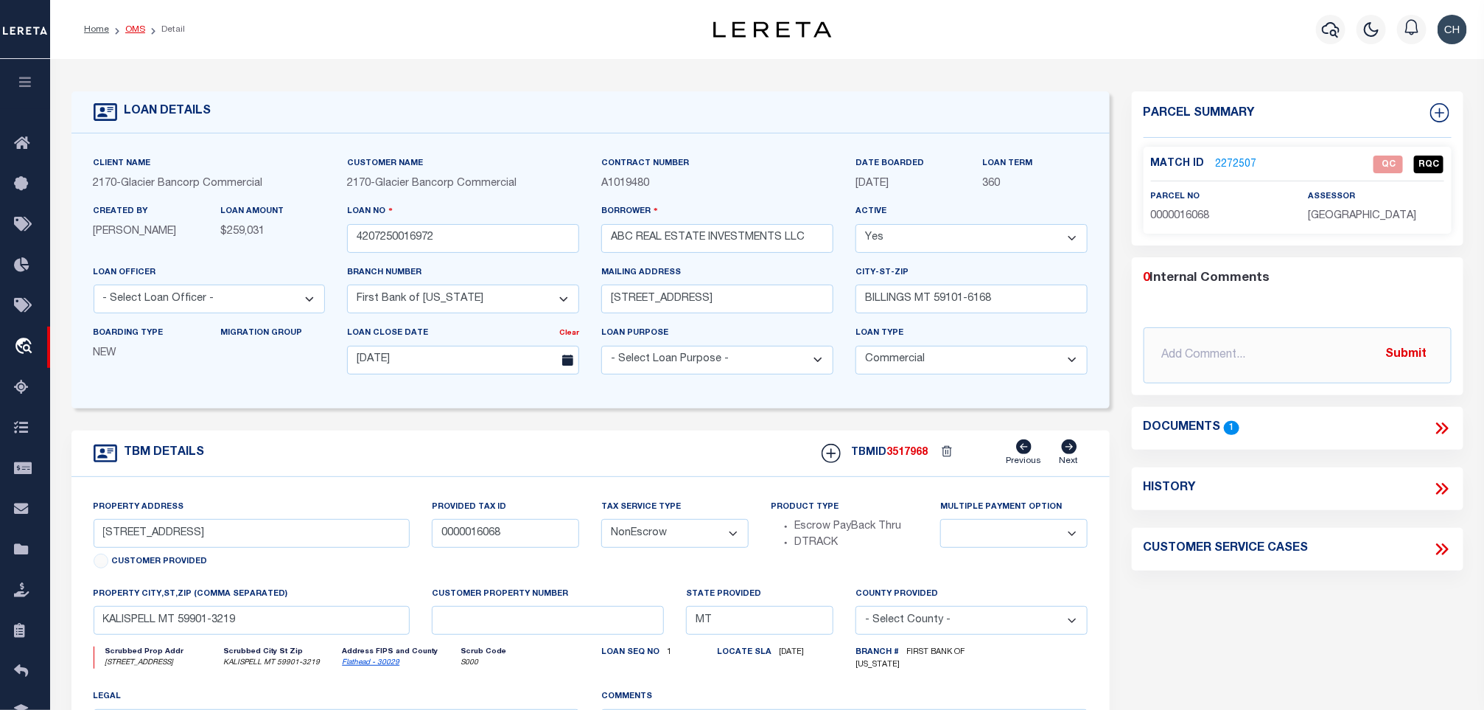
click at [130, 29] on link "OMS" at bounding box center [135, 29] width 20 height 9
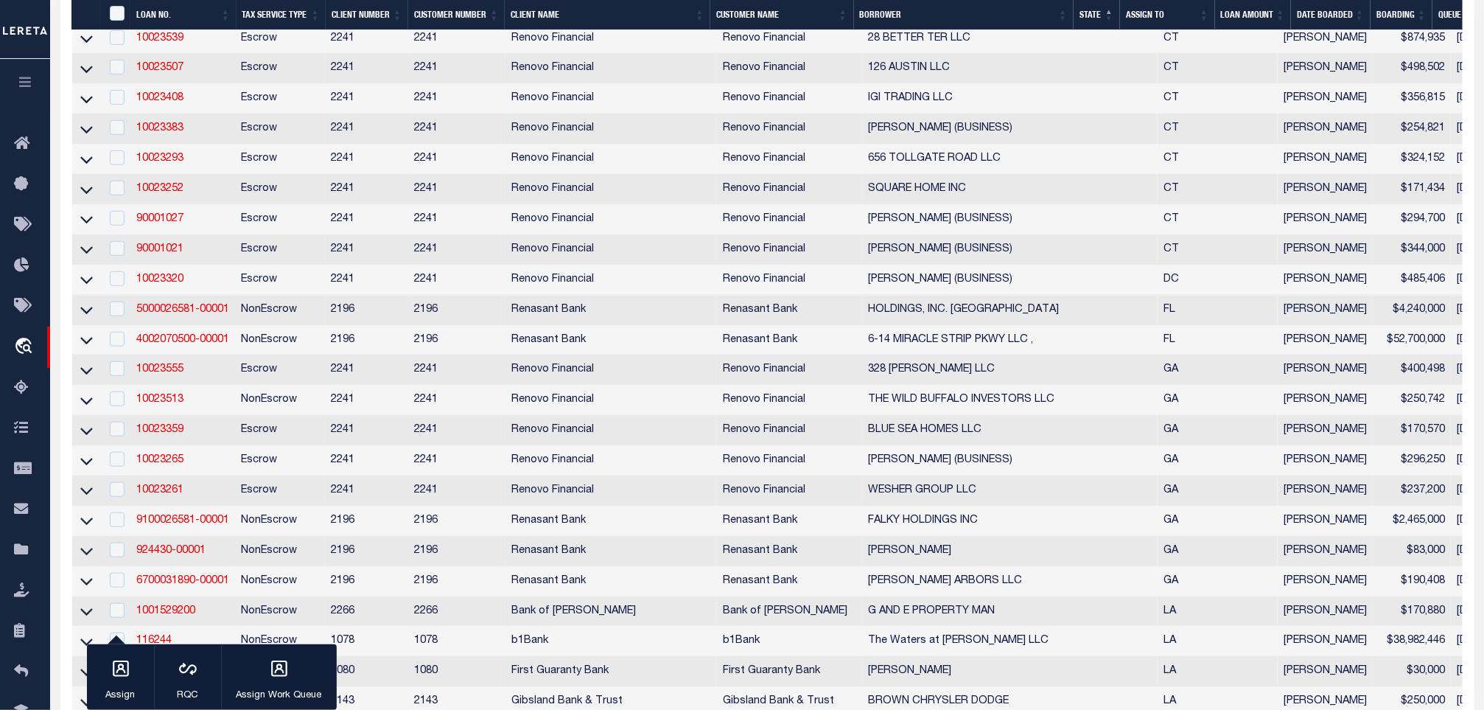
scroll to position [663, 0]
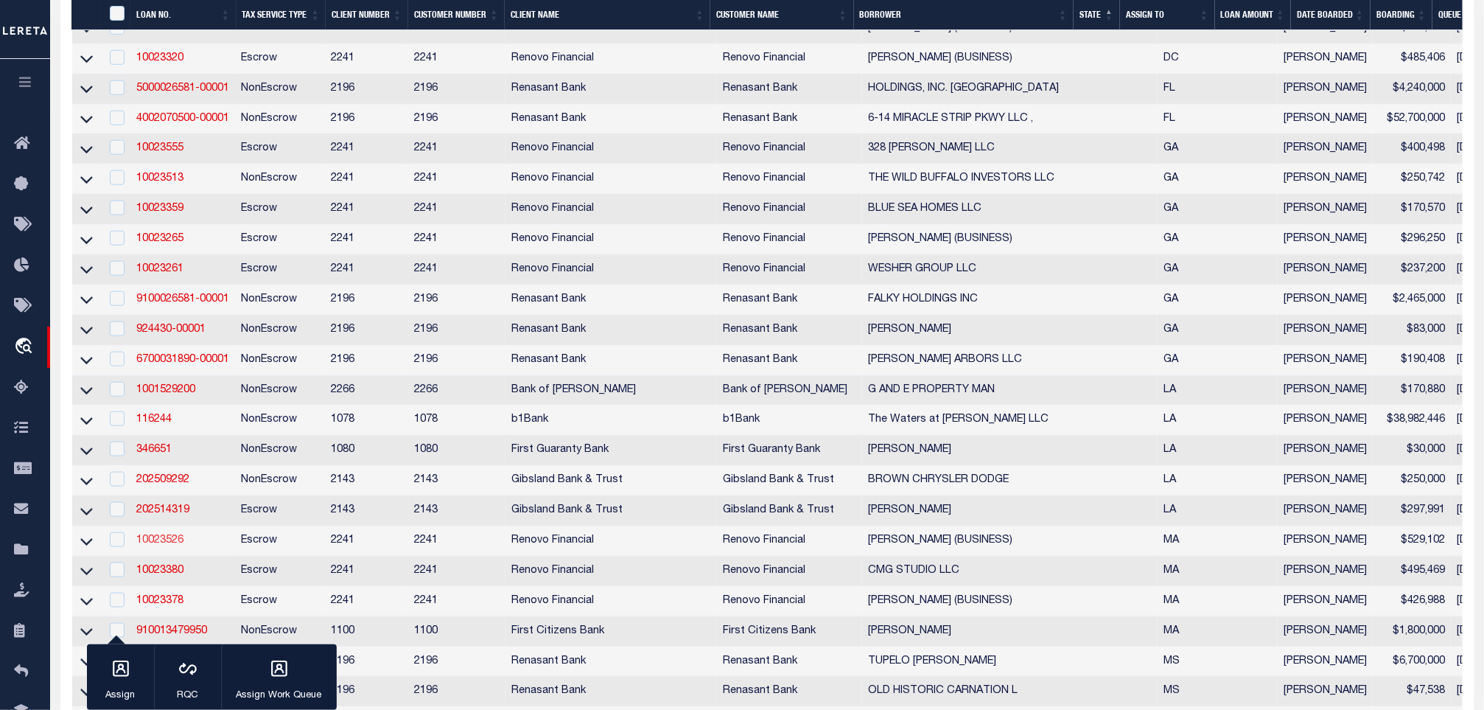
click at [166, 545] on link "10023526" at bounding box center [159, 540] width 47 height 10
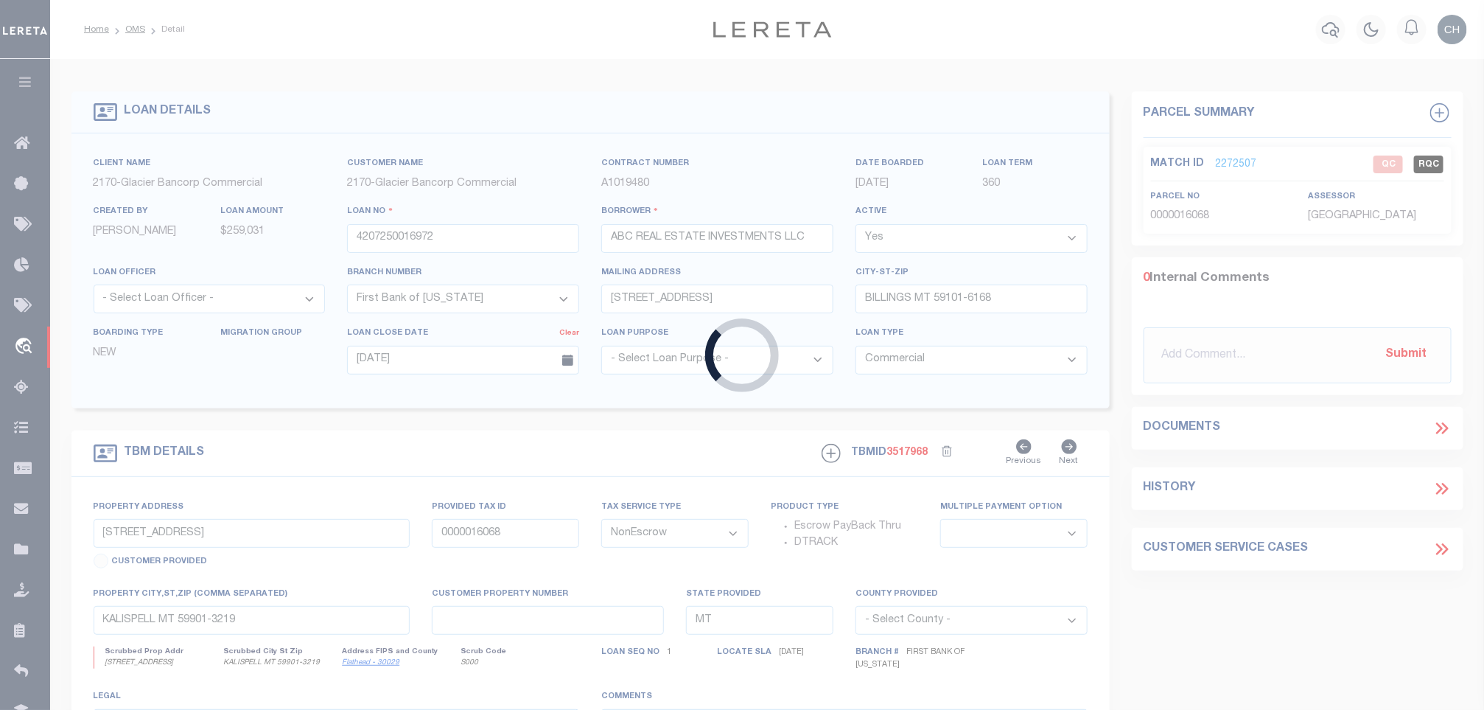
type input "10023526"
type input "[PERSON_NAME] (BUSINESS)"
select select
select select "400"
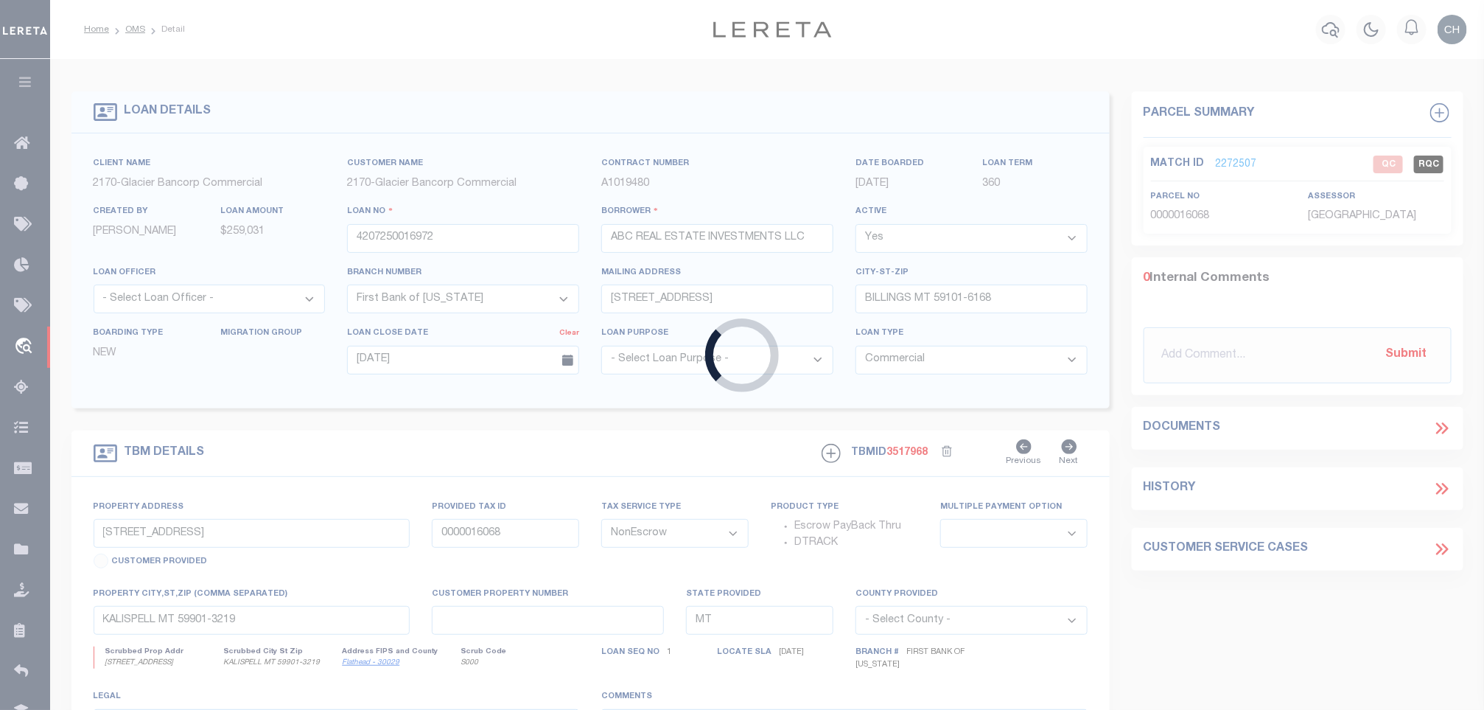
select select
select select "Escrow"
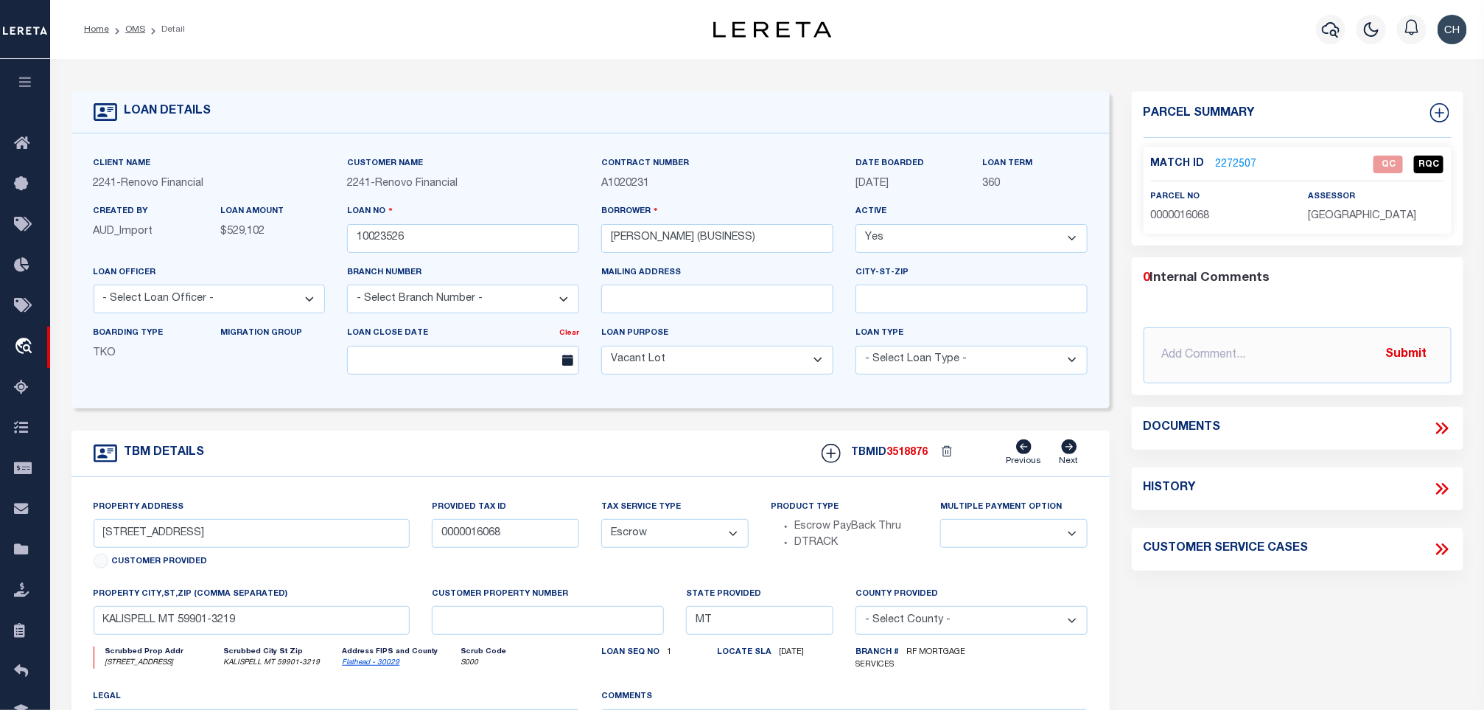
type input "[STREET_ADDRESS]"
type input "I17-0059"
select select
type input "[GEOGRAPHIC_DATA]"
type input "a0kUS00000EDk9u"
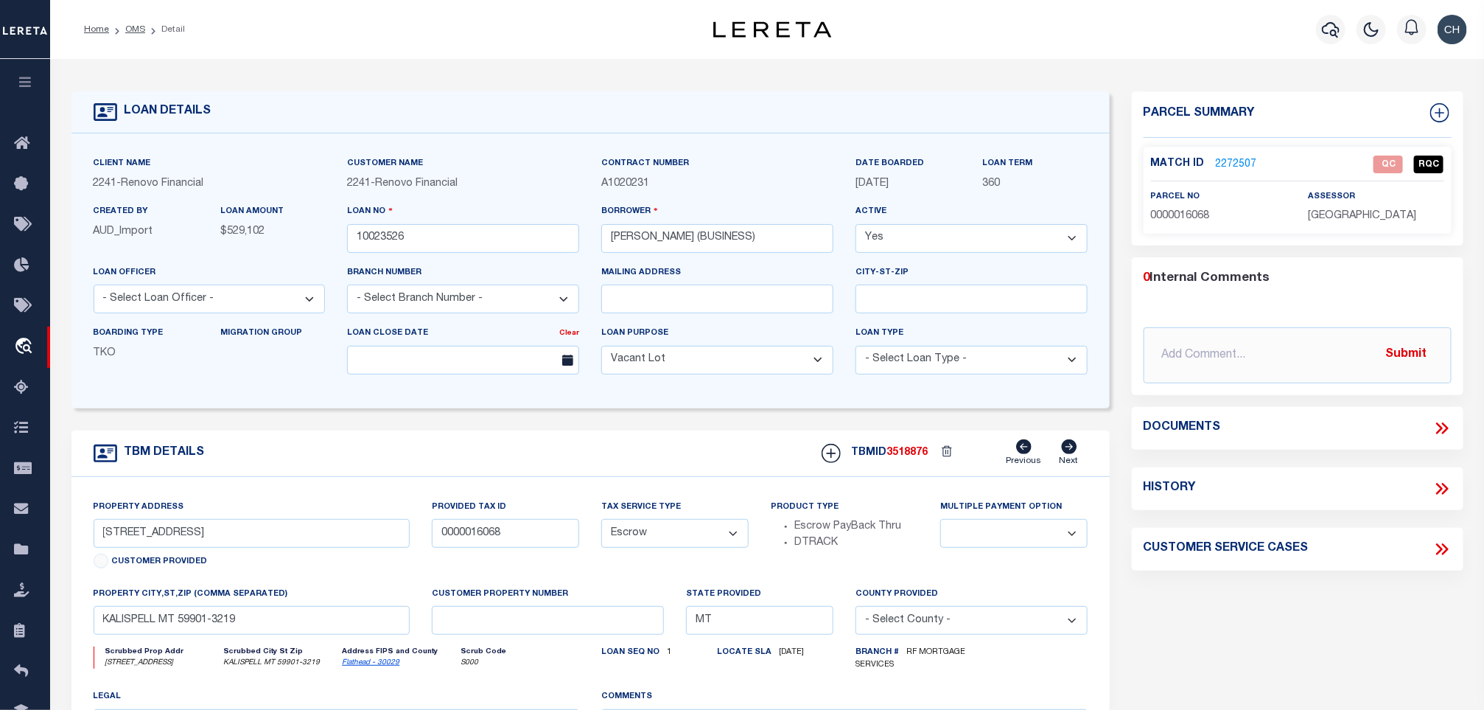
type input "MA"
select select
select select "164194"
select select "25067"
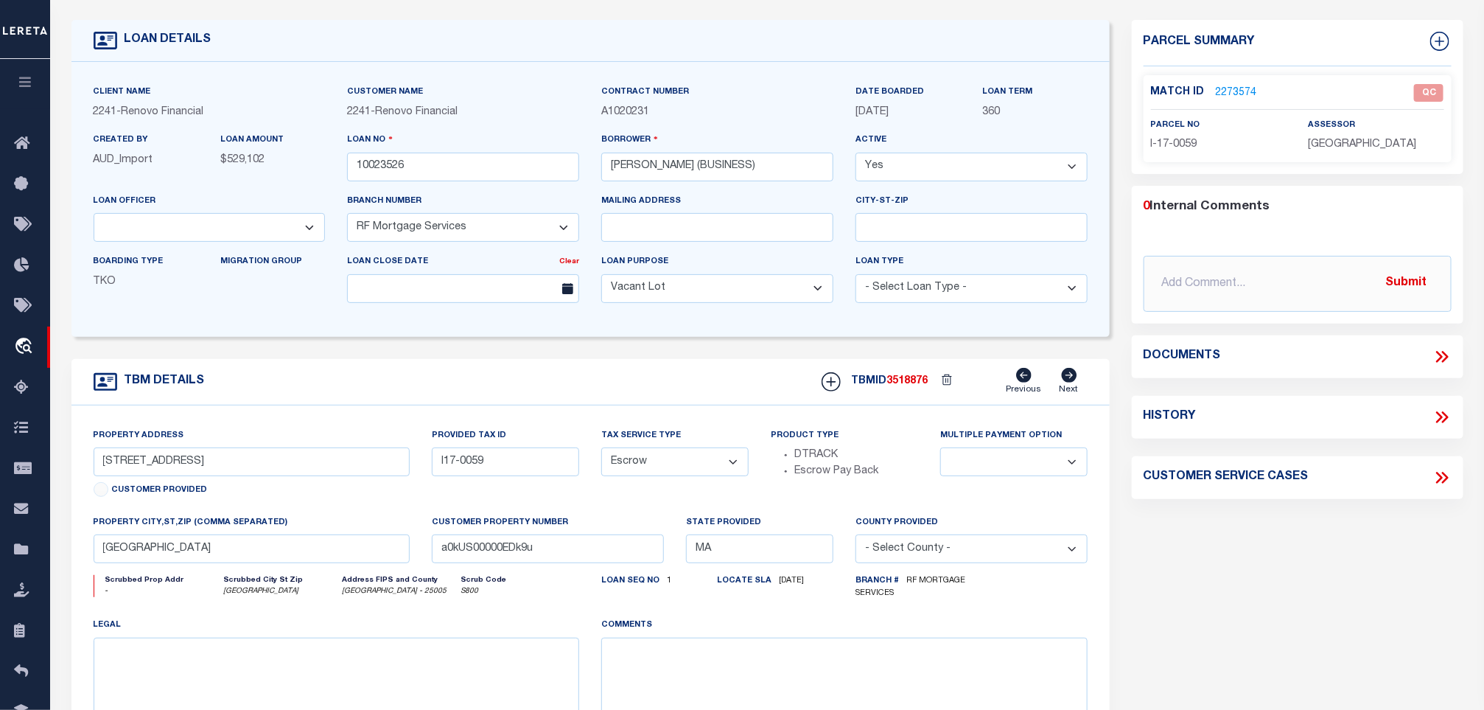
scroll to position [111, 0]
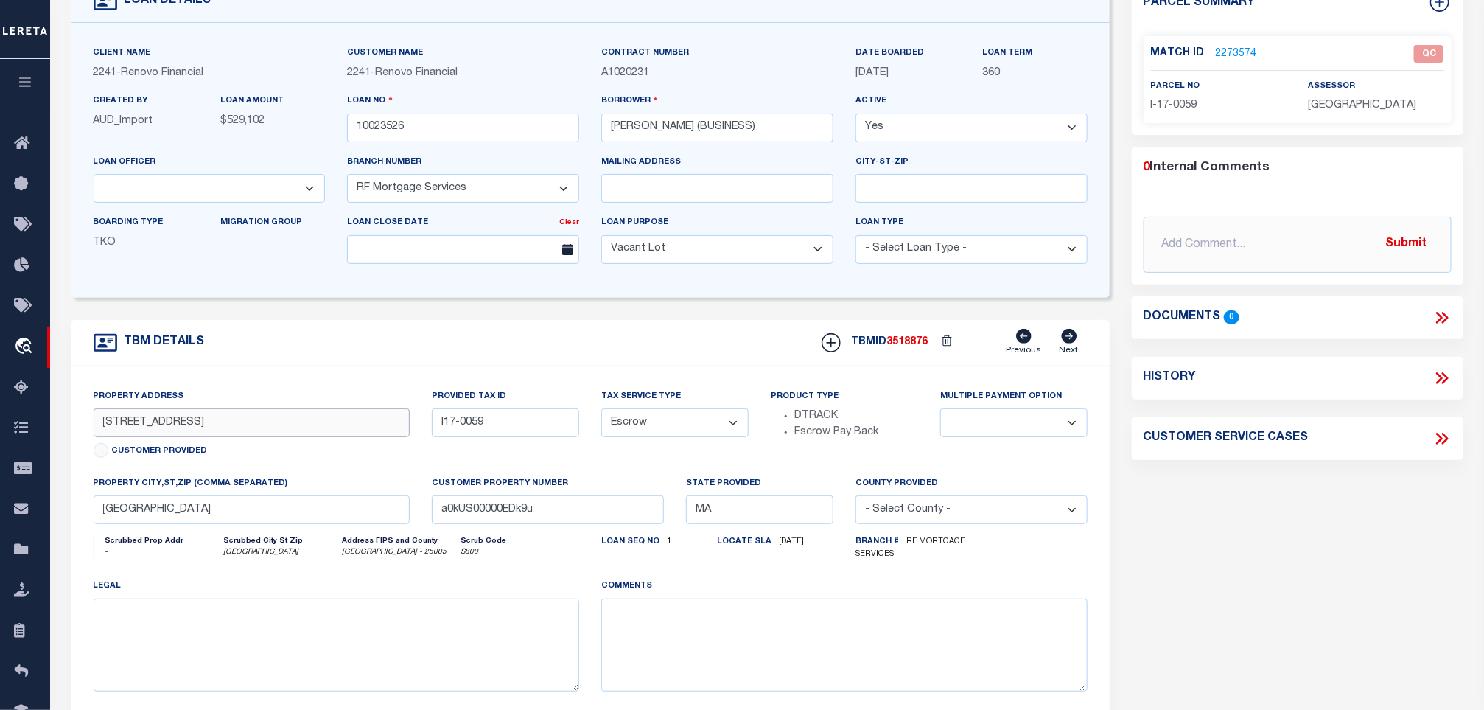
drag, startPoint x: 209, startPoint y: 430, endPoint x: 98, endPoint y: 433, distance: 110.6
click at [98, 433] on input "[STREET_ADDRESS]" at bounding box center [252, 422] width 317 height 29
click at [1225, 49] on link "2273574" at bounding box center [1236, 53] width 41 height 15
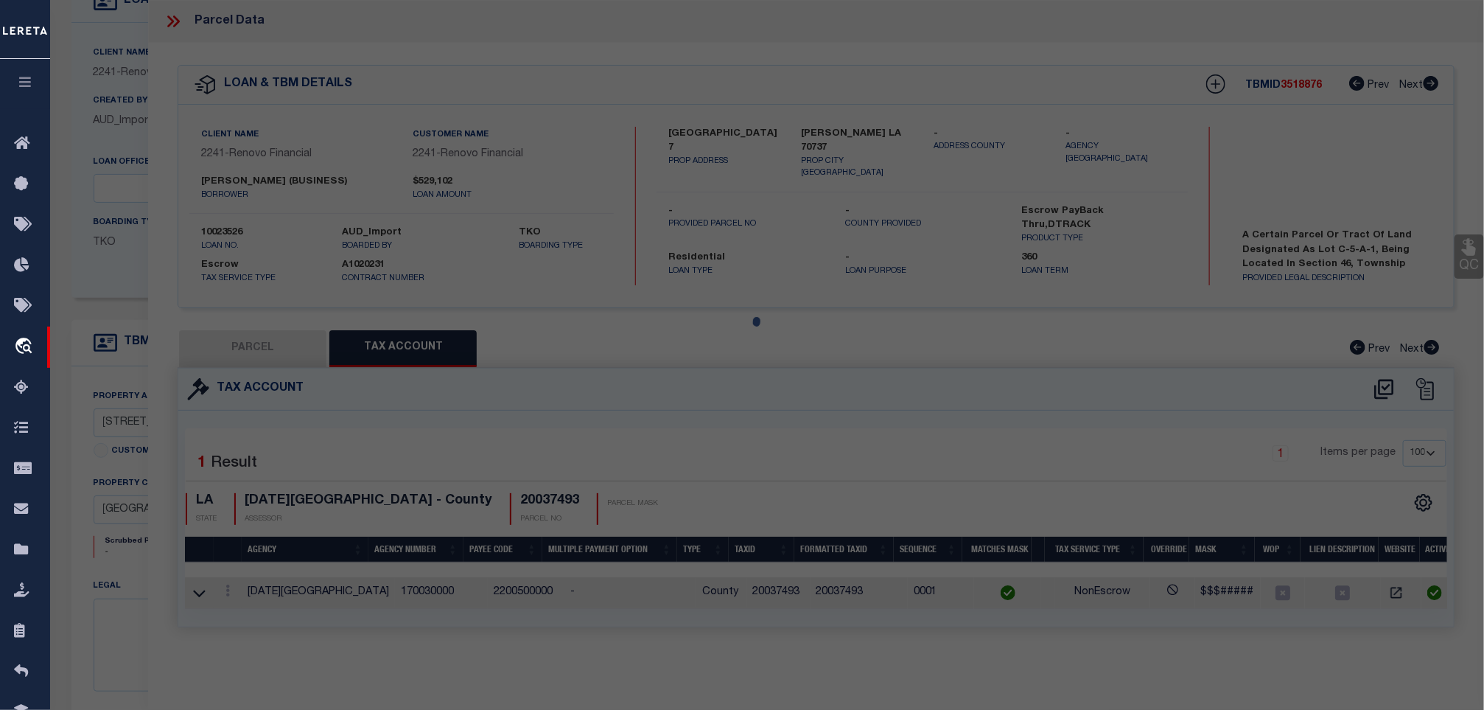
select select "AS"
select select
checkbox input "false"
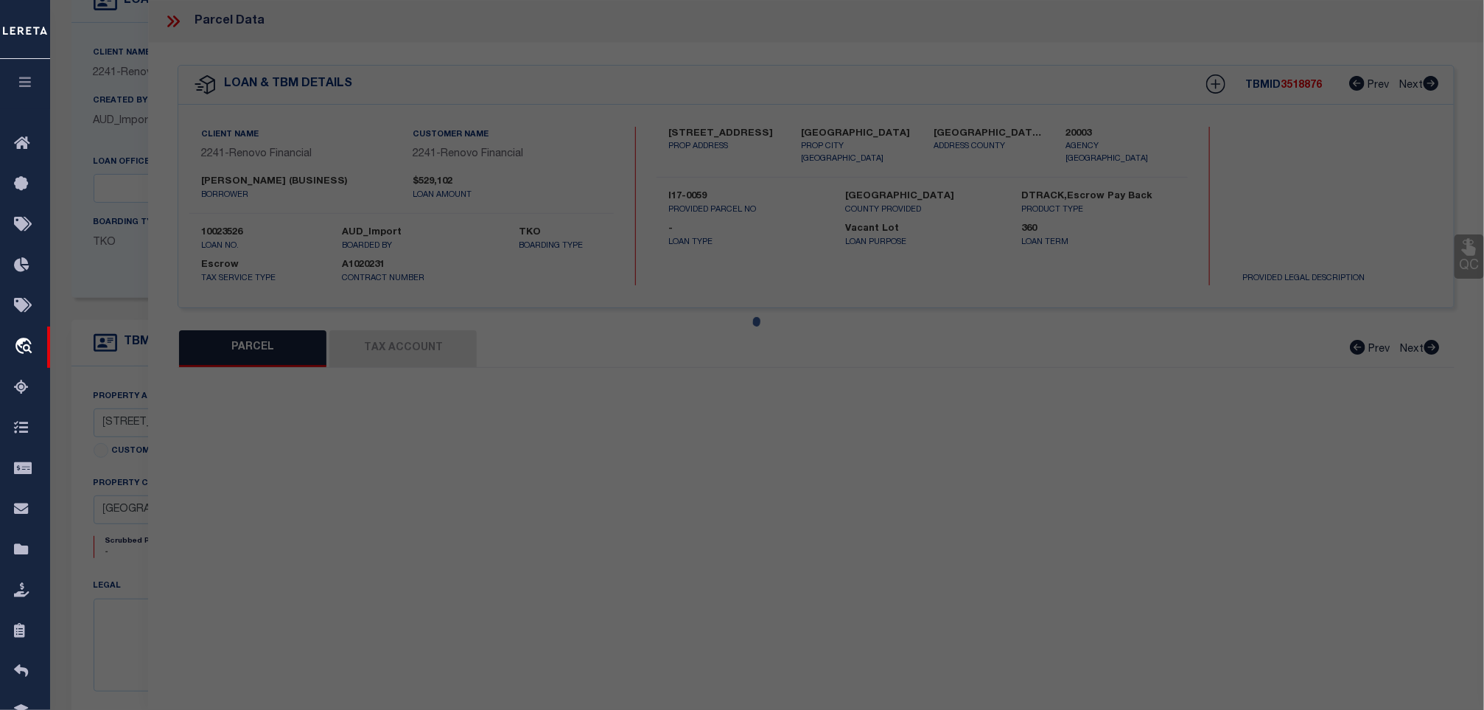
select select "QC"
type input "BLUE PINE LLC"
select select "AGW"
select select "ADD"
type input "[STREET_ADDRESS]"
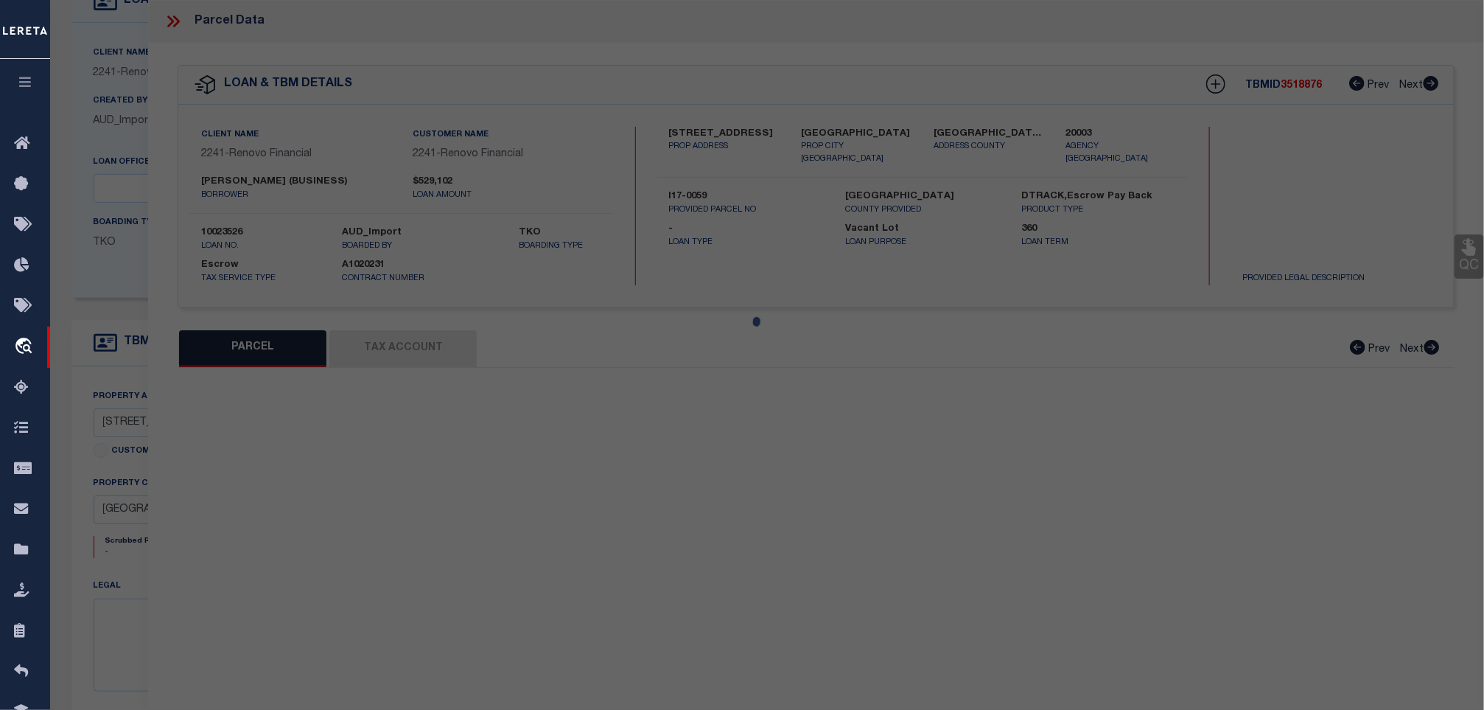
type input "[GEOGRAPHIC_DATA]"
type textarea "Land Area 0.127 acres"
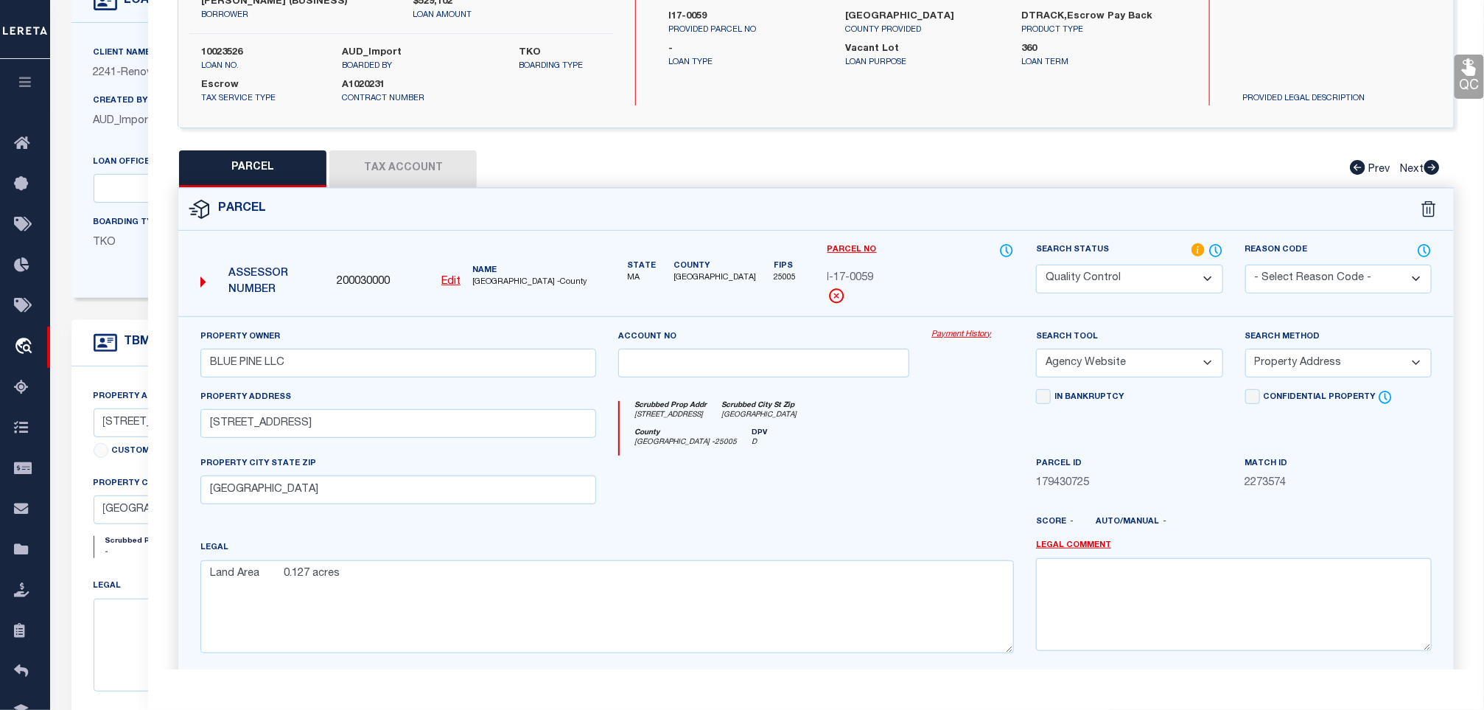
scroll to position [228, 0]
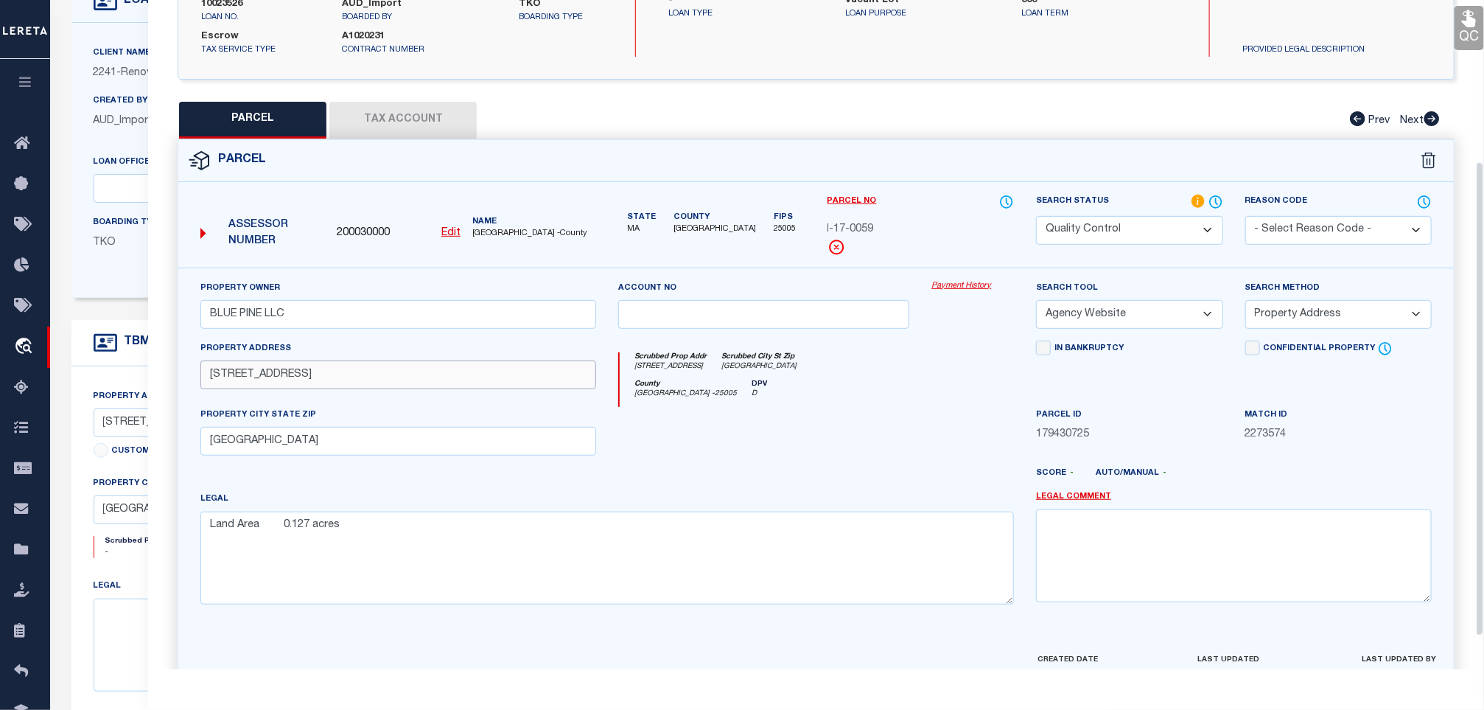
click at [334, 385] on input "[STREET_ADDRESS]" at bounding box center [398, 374] width 396 height 29
click at [210, 372] on input "[STREET_ADDRESS]" at bounding box center [398, 374] width 396 height 29
click at [1110, 231] on select "Automated Search Bad Parcel Complete Duplicate Parcel High Dollar Reporting In …" at bounding box center [1129, 230] width 186 height 29
select select "CP"
click at [1036, 217] on select "Automated Search Bad Parcel Complete Duplicate Parcel High Dollar Reporting In …" at bounding box center [1129, 230] width 186 height 29
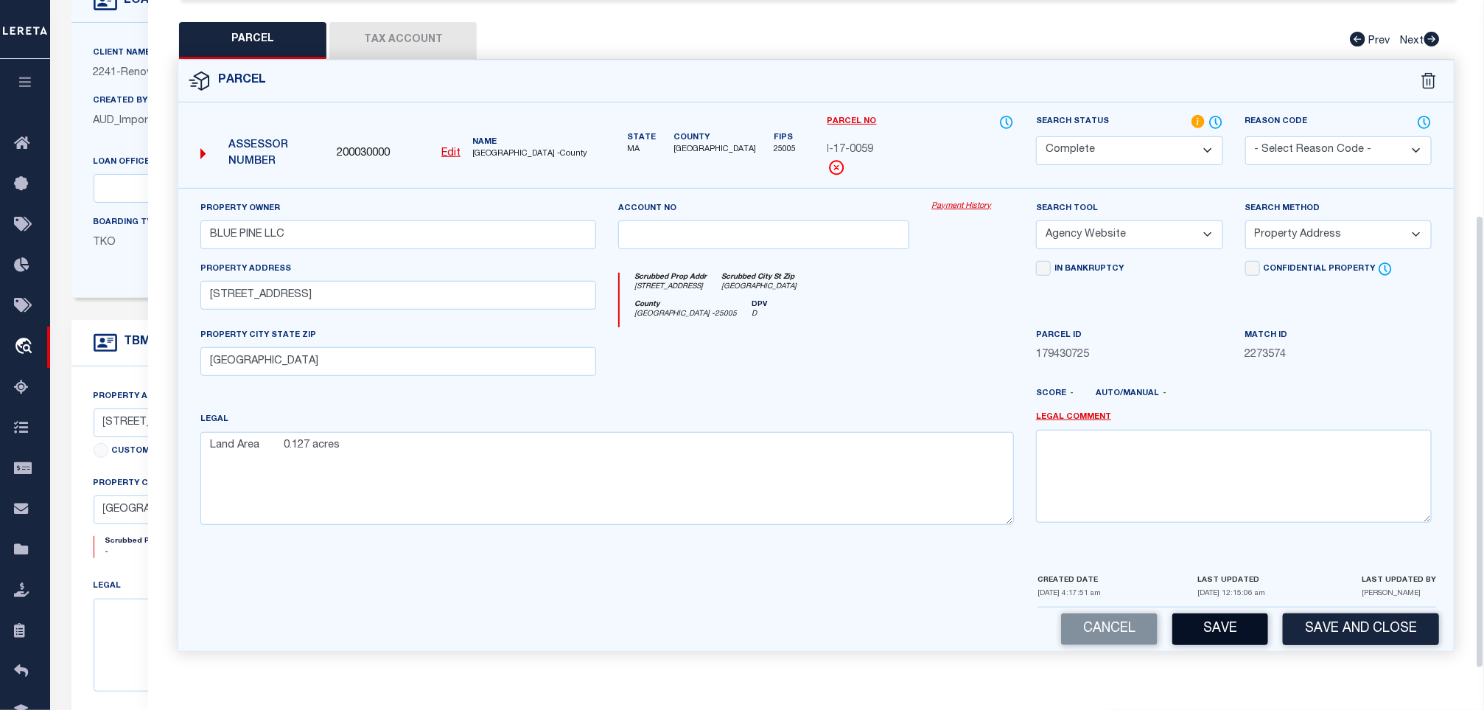
click at [1228, 613] on button "Save" at bounding box center [1220, 629] width 96 height 32
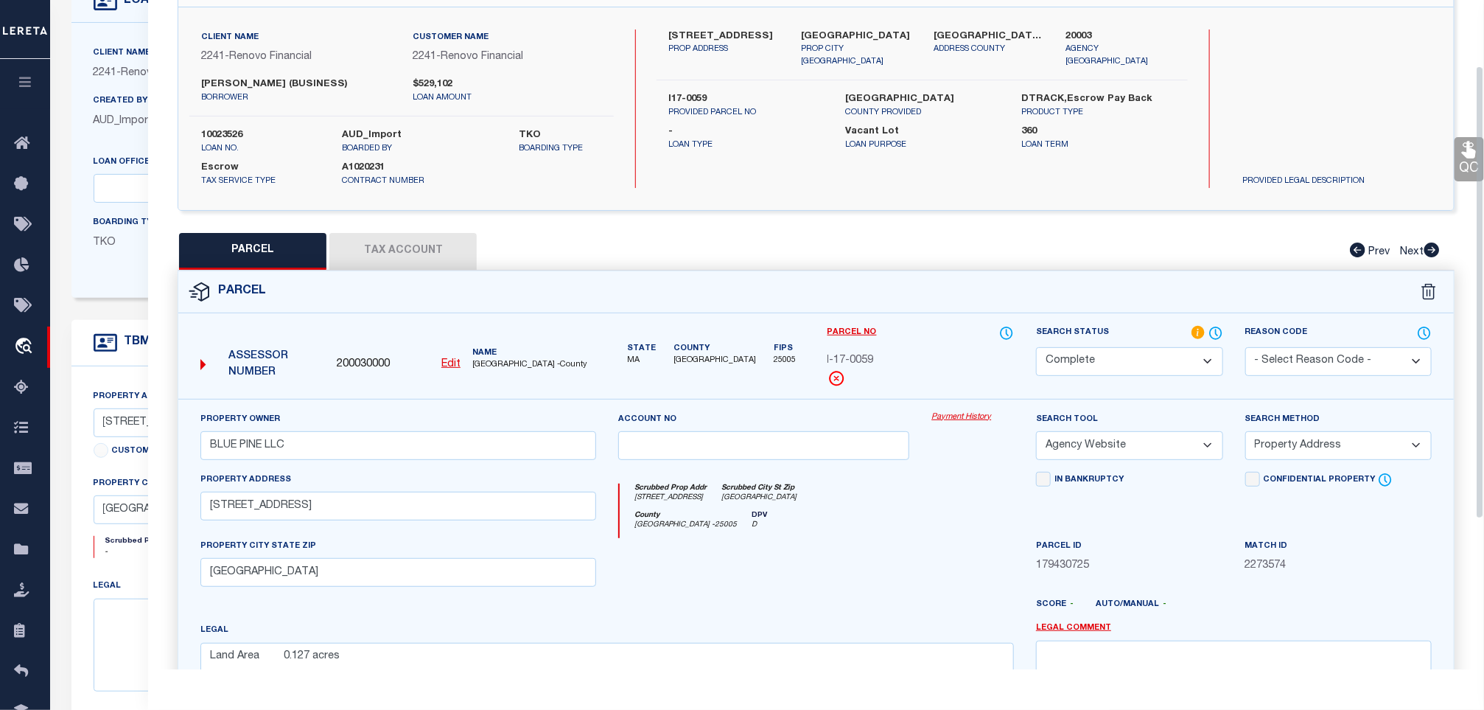
click at [466, 253] on button "Tax Account" at bounding box center [402, 251] width 147 height 37
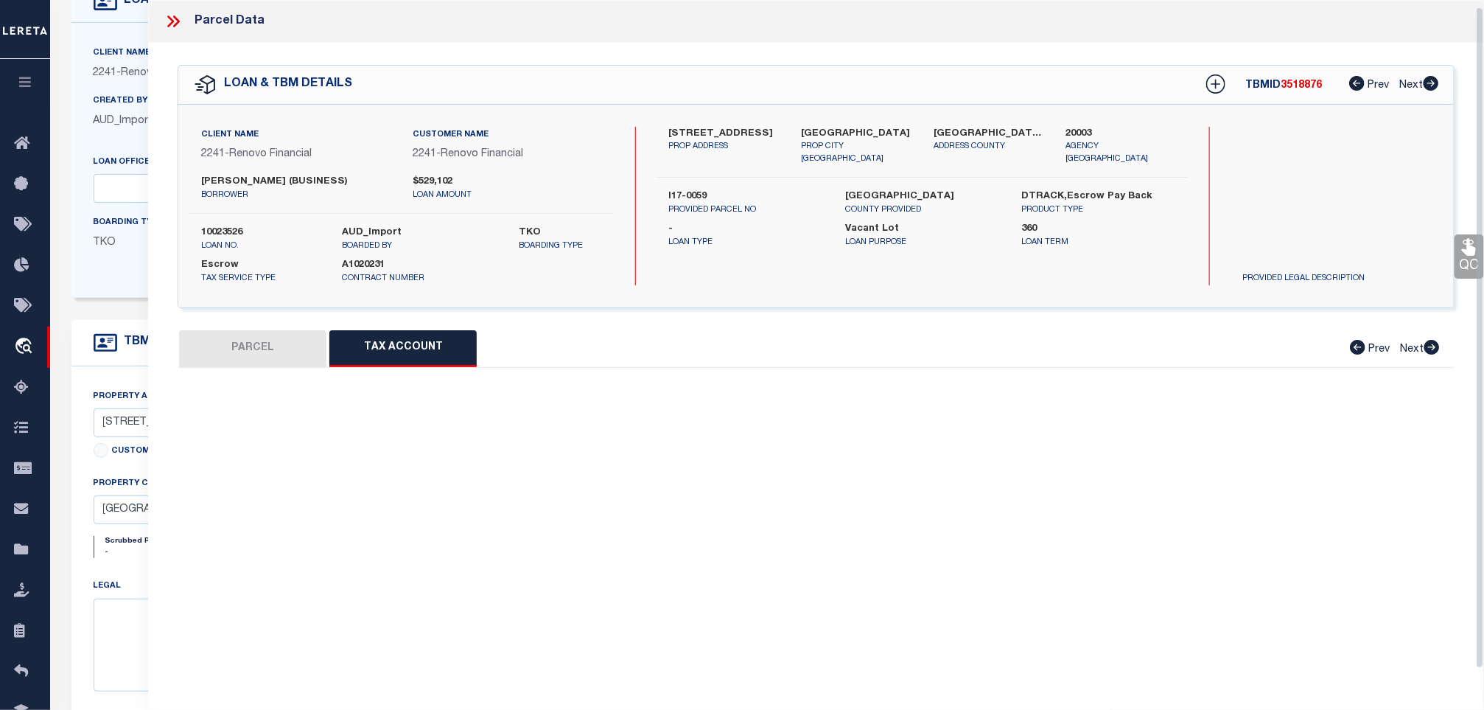
scroll to position [7, 0]
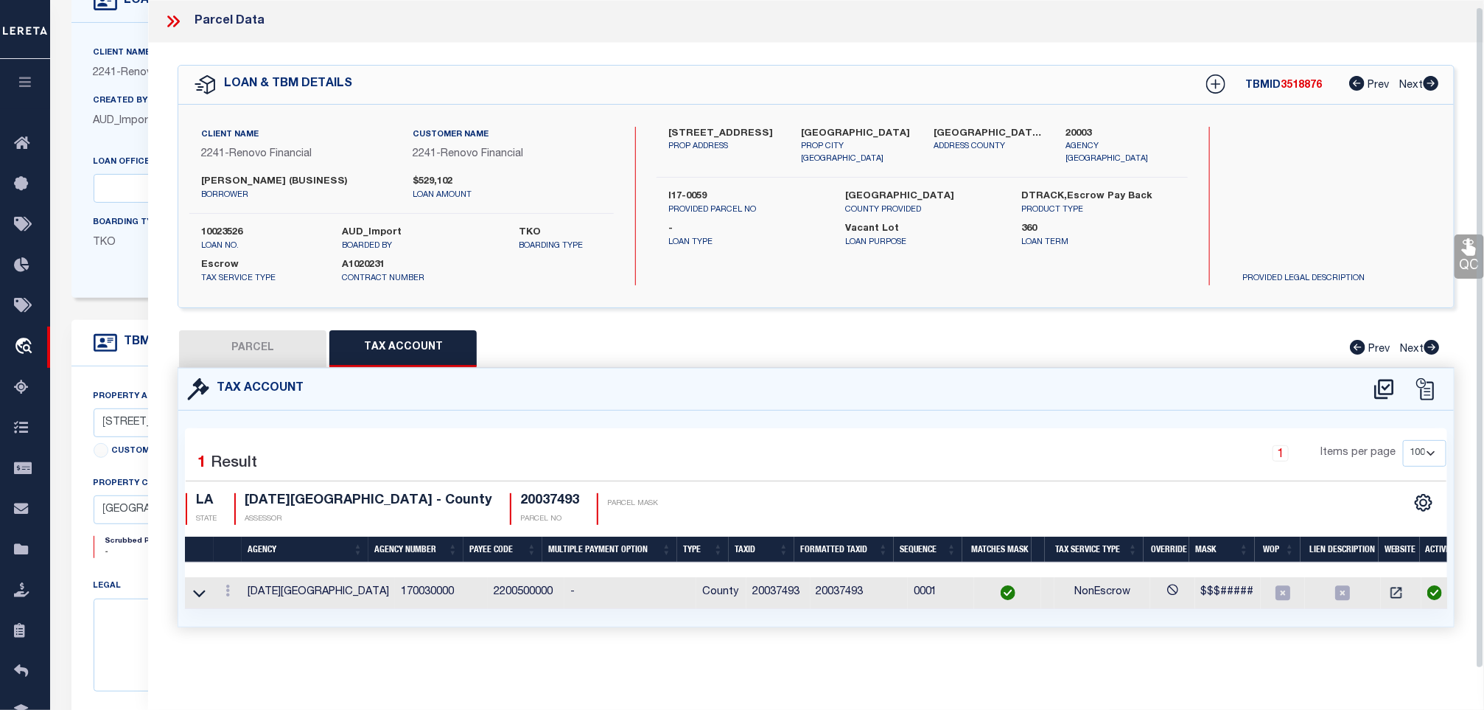
select select "100"
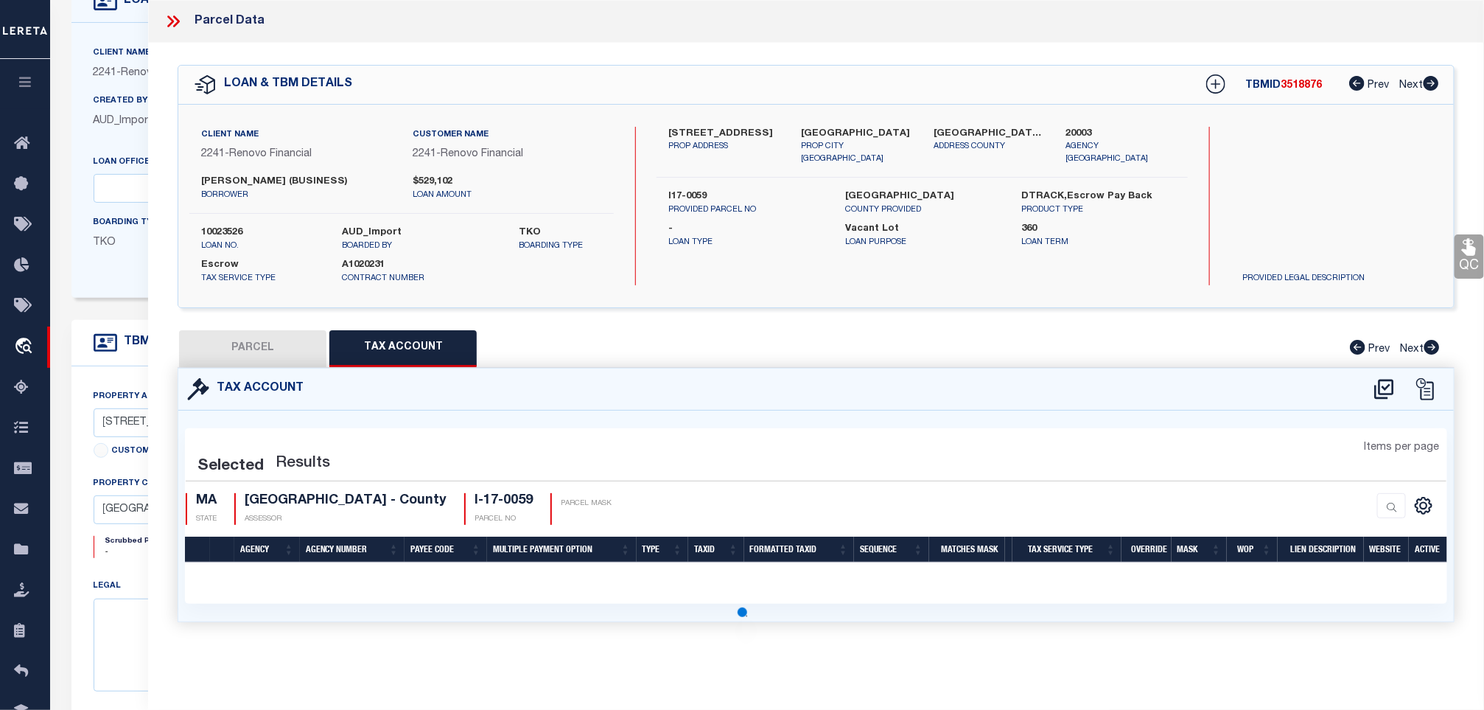
scroll to position [0, 0]
select select "100"
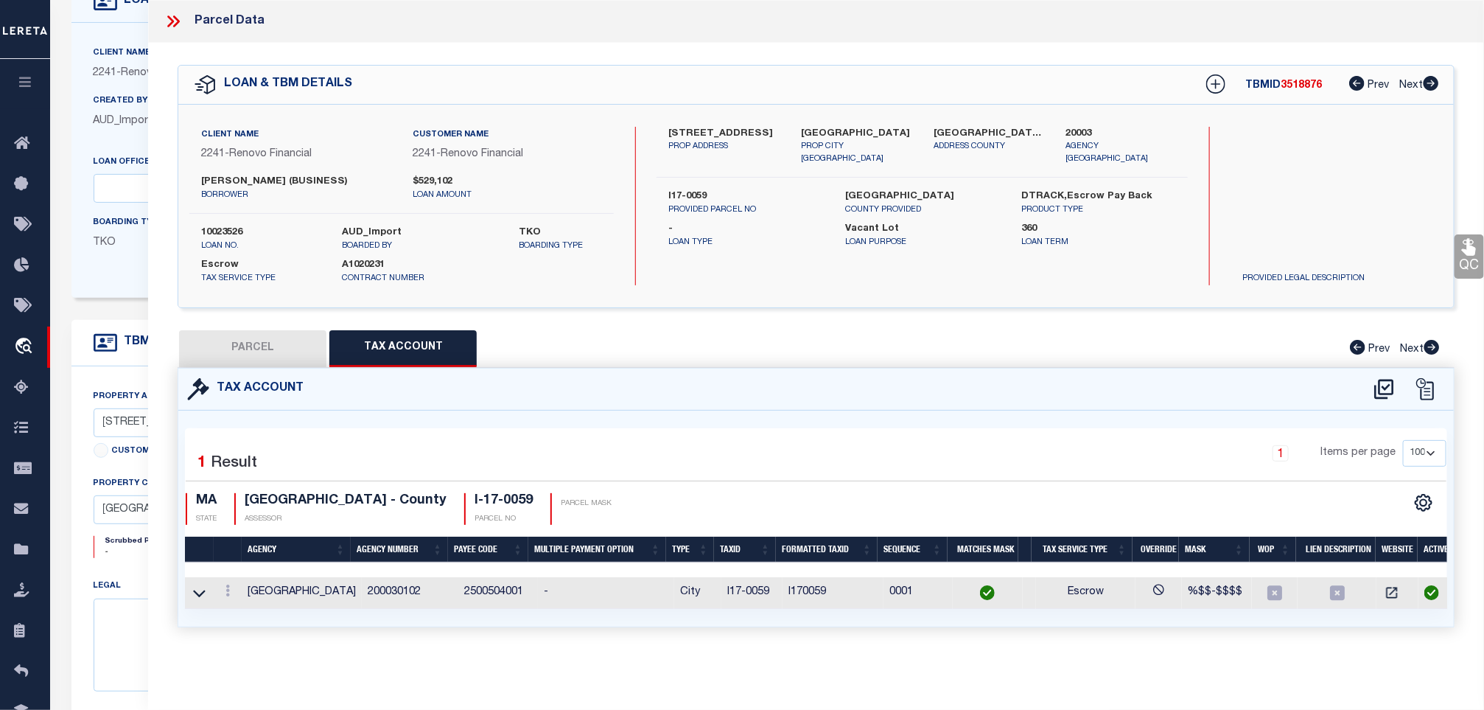
click at [1470, 253] on icon at bounding box center [1469, 247] width 14 height 17
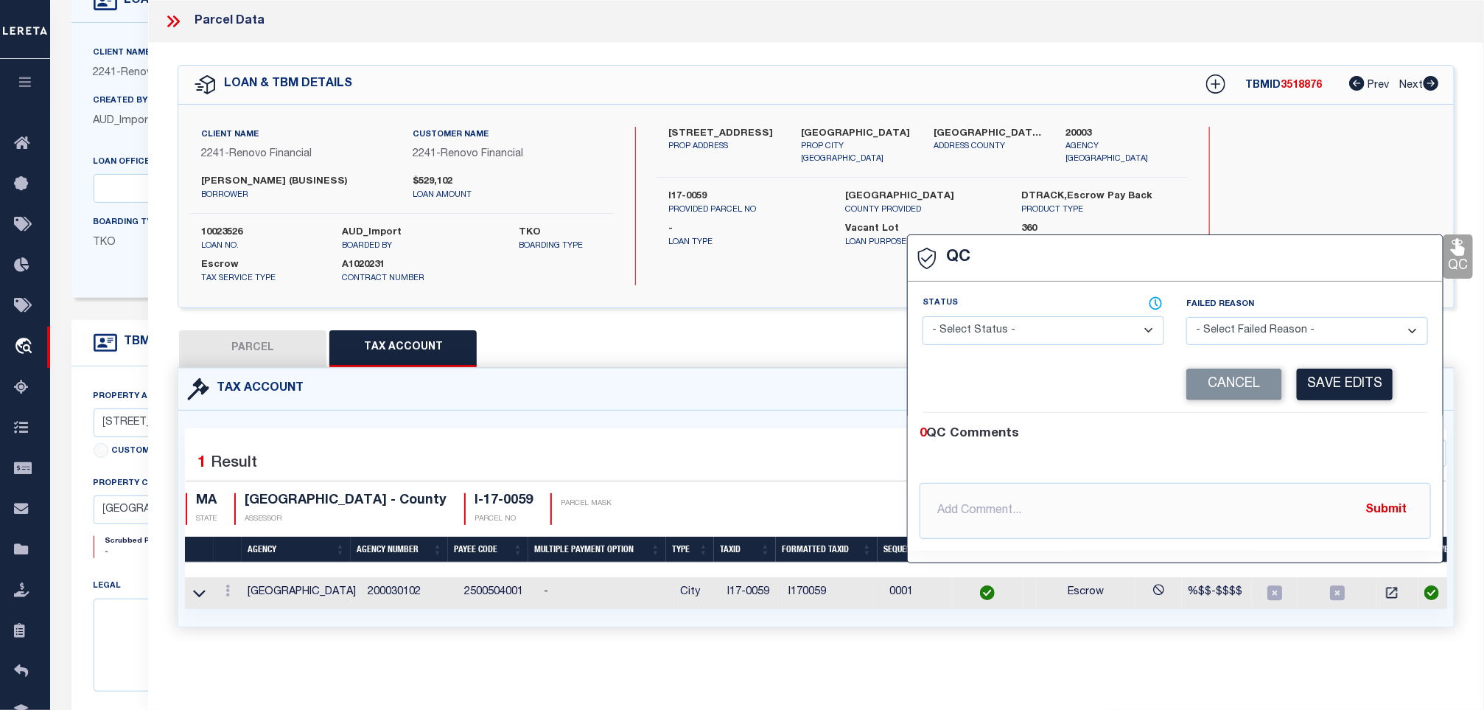
click at [1071, 325] on select "- Select Status - Ready to QC Correct Incorrect" at bounding box center [1044, 330] width 242 height 29
select select "COR"
click at [923, 317] on select "- Select Status - Ready to QC Correct Incorrect" at bounding box center [1044, 330] width 242 height 29
click at [1103, 315] on div "Status - Select Status - Ready to QC Correct Incorrect" at bounding box center [1044, 320] width 242 height 49
click at [1096, 323] on select "- Select Status - Ready to QC Correct Incorrect" at bounding box center [1044, 330] width 242 height 29
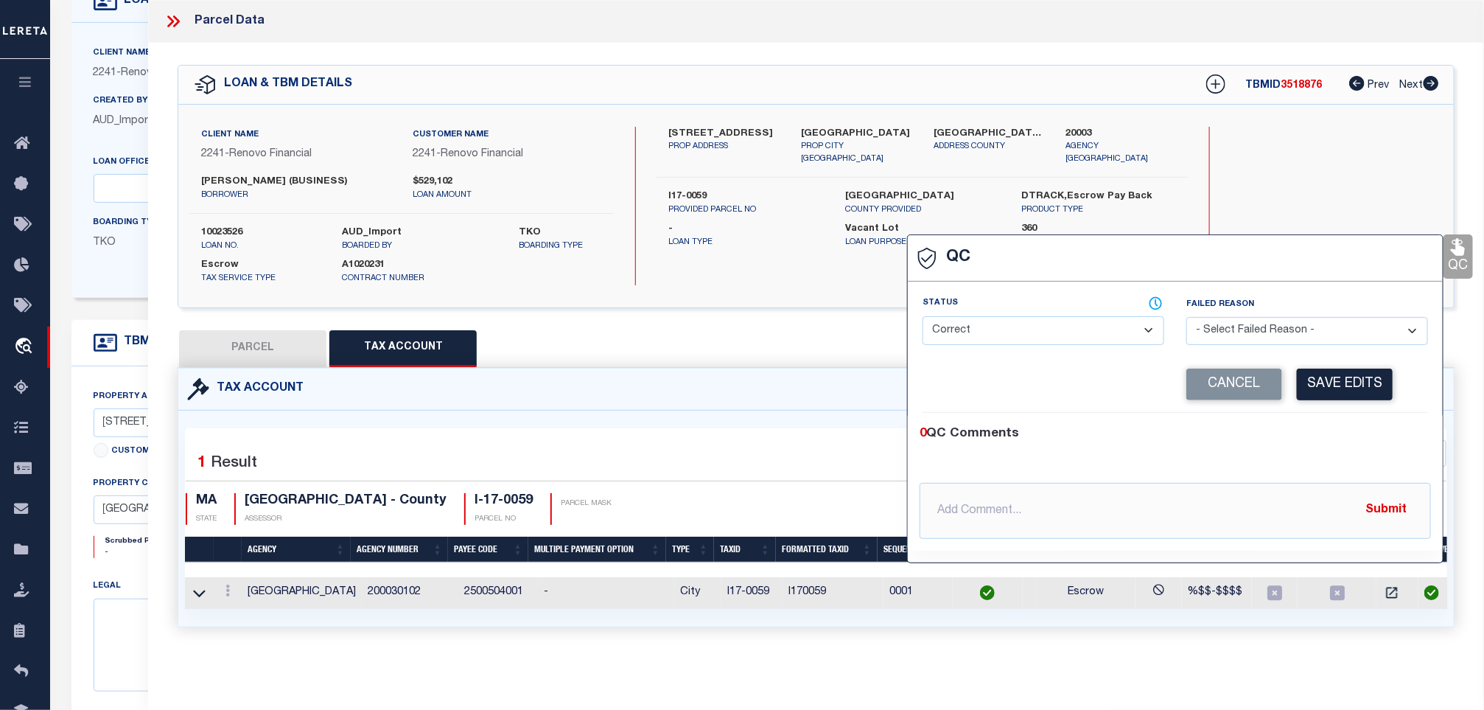
click at [923, 317] on select "- Select Status - Ready to QC Correct Incorrect" at bounding box center [1044, 330] width 242 height 29
click at [1340, 377] on button "Save Edits" at bounding box center [1345, 384] width 96 height 32
click at [232, 239] on label "10023526" at bounding box center [260, 232] width 119 height 15
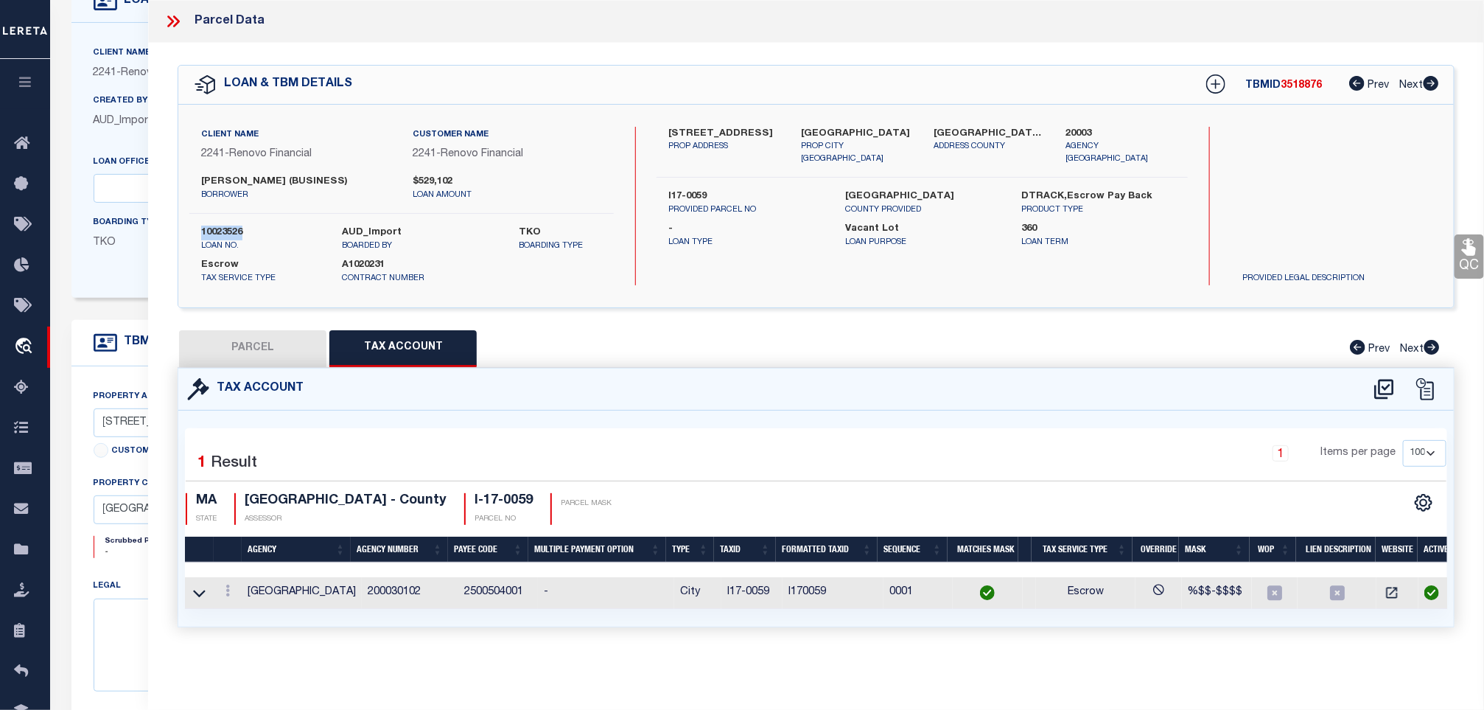
click at [232, 239] on label "10023526" at bounding box center [260, 232] width 119 height 15
copy label "10023526"
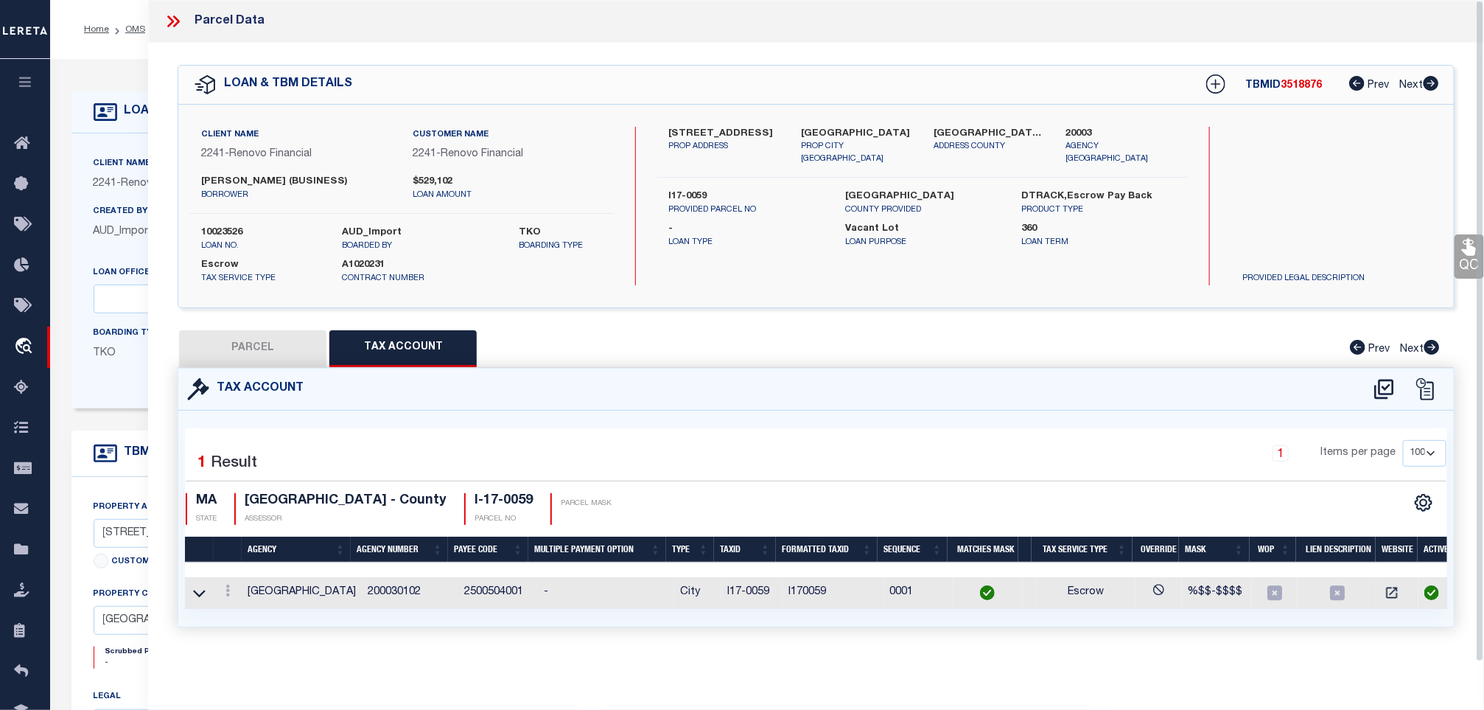
click at [1309, 96] on div "TBMID 3518876 Prev Next" at bounding box center [1312, 84] width 253 height 27
copy span "3518876"
drag, startPoint x: 363, startPoint y: 494, endPoint x: 250, endPoint y: 496, distance: 112.8
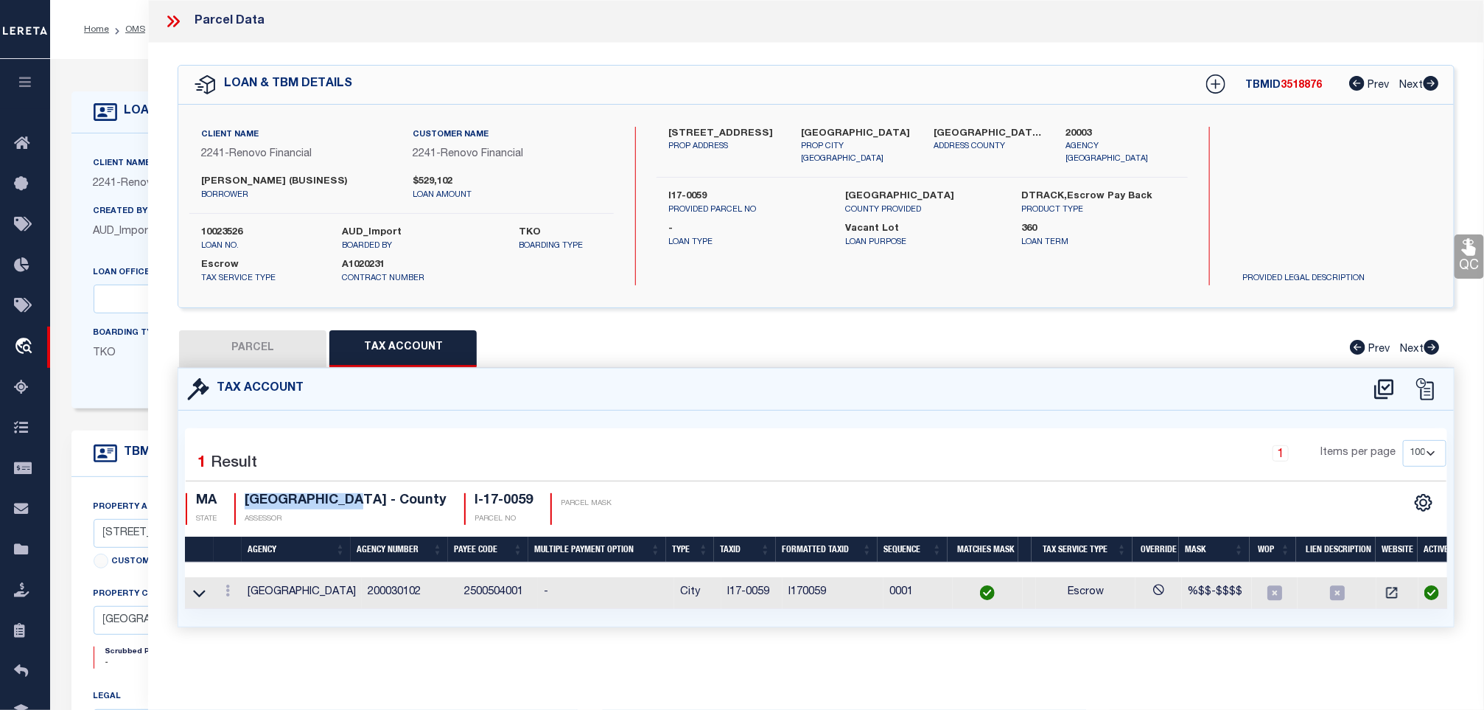
click at [250, 496] on h4 "[GEOGRAPHIC_DATA] - County" at bounding box center [346, 501] width 202 height 16
copy h4 "[GEOGRAPHIC_DATA]"
click at [480, 496] on h4 "I-17-0059" at bounding box center [504, 501] width 58 height 16
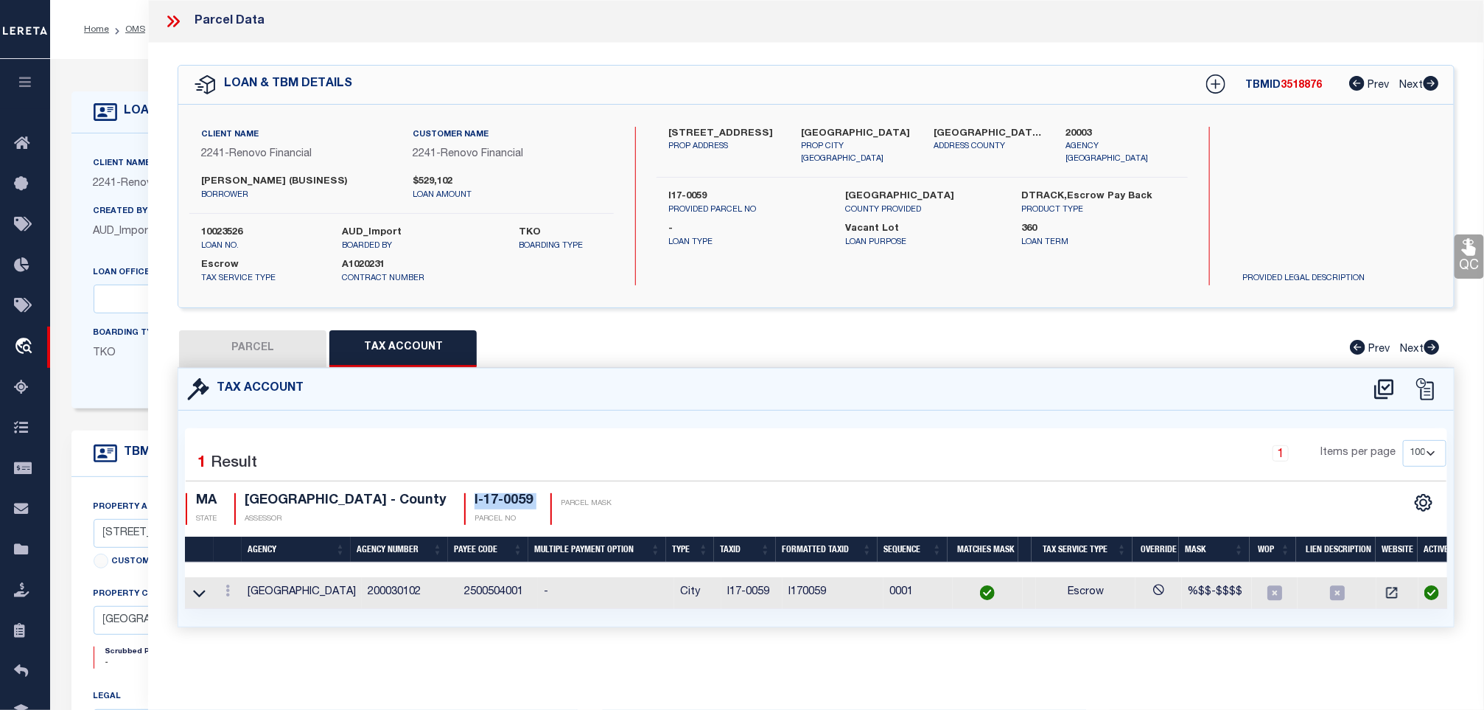
copy div "I-17-0059"
click at [1471, 244] on icon at bounding box center [1469, 247] width 14 height 17
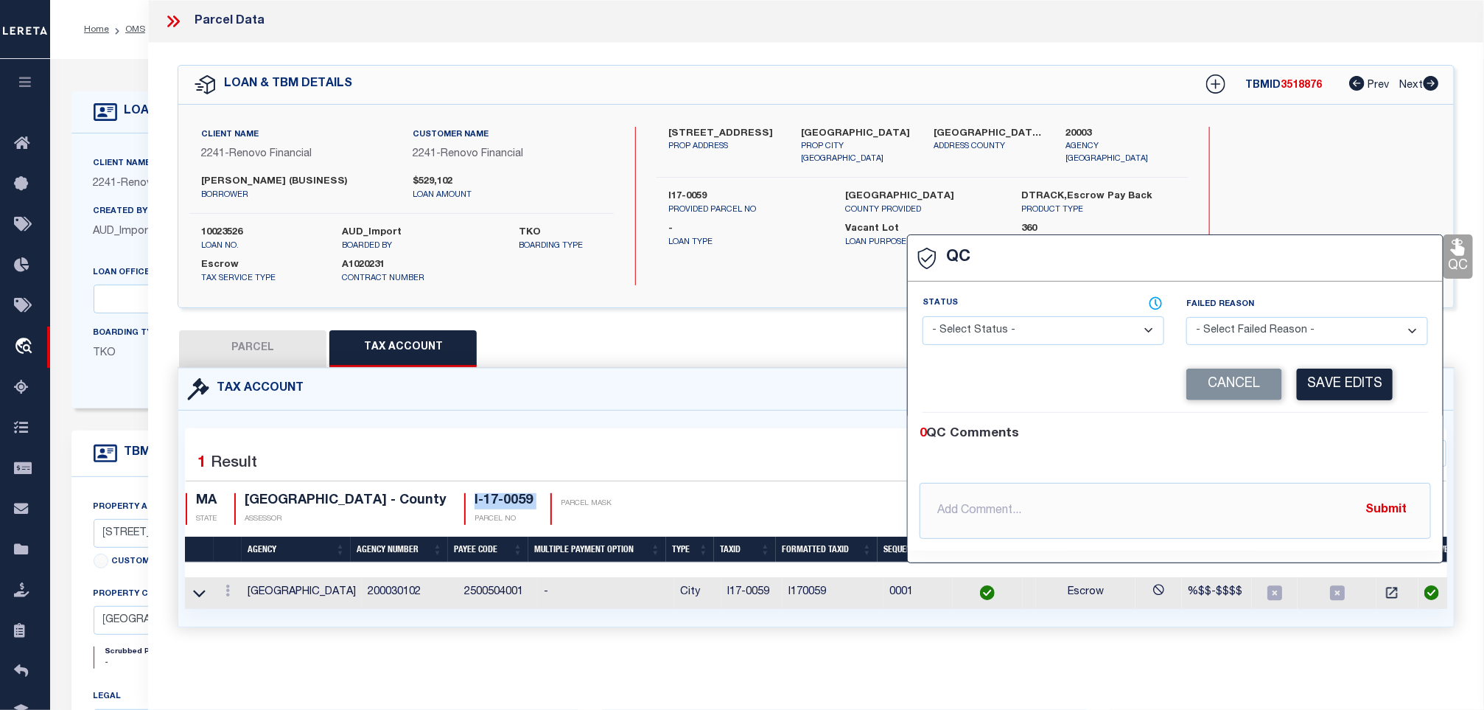
click at [988, 318] on select "- Select Status - Ready to QC Correct Incorrect" at bounding box center [1044, 330] width 242 height 29
select select "COR"
click at [923, 316] on select "- Select Status - Ready to QC Correct Incorrect" at bounding box center [1044, 330] width 242 height 29
click at [1316, 385] on button "Save Edits" at bounding box center [1345, 384] width 96 height 32
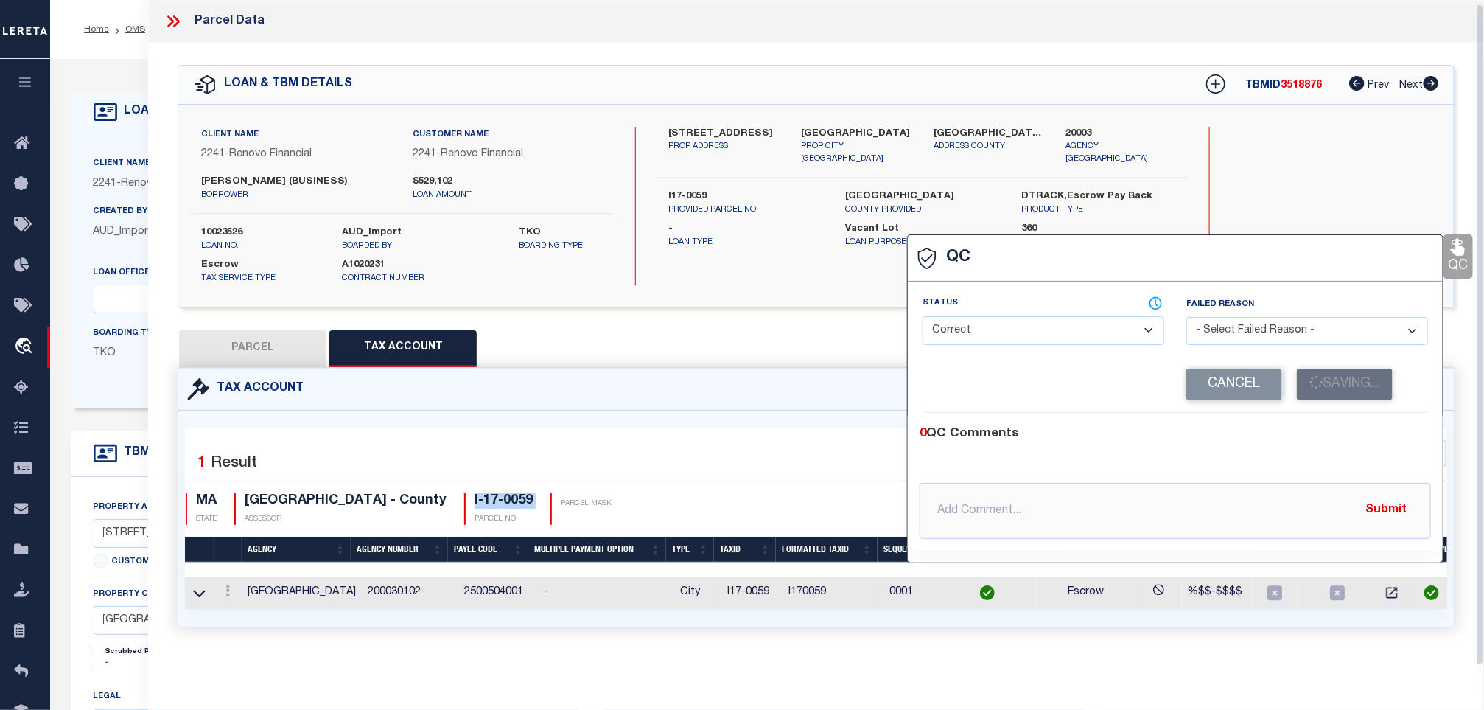
scroll to position [0, 0]
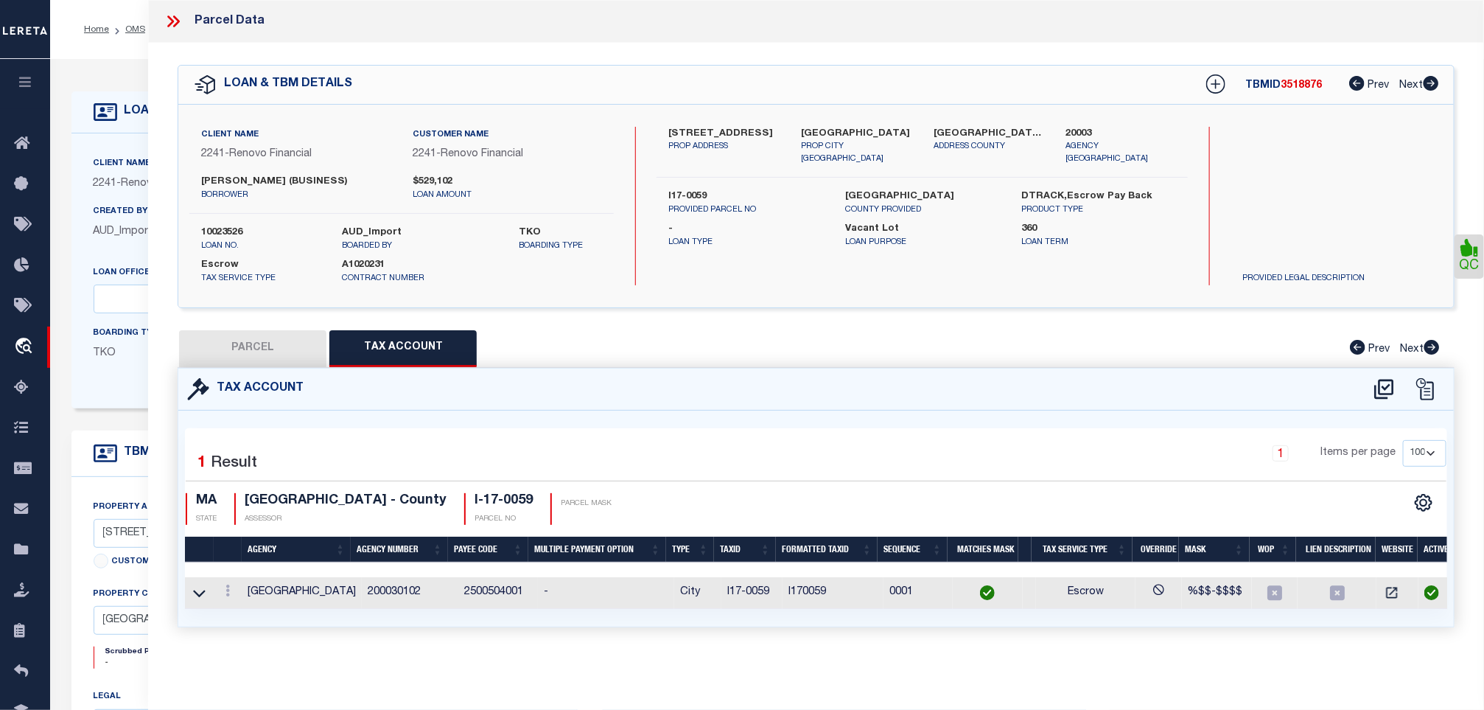
click at [178, 21] on icon at bounding box center [176, 21] width 7 height 12
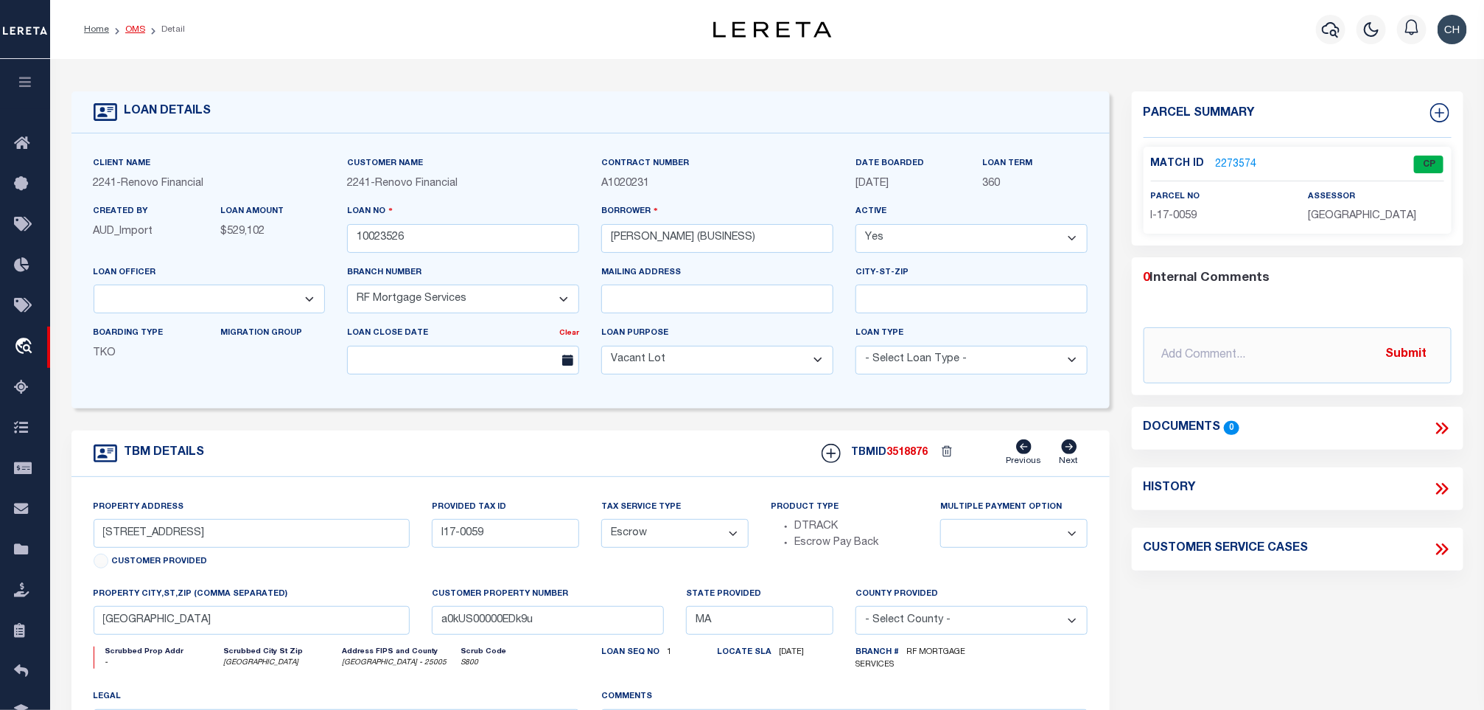
click at [139, 31] on link "OMS" at bounding box center [135, 29] width 20 height 9
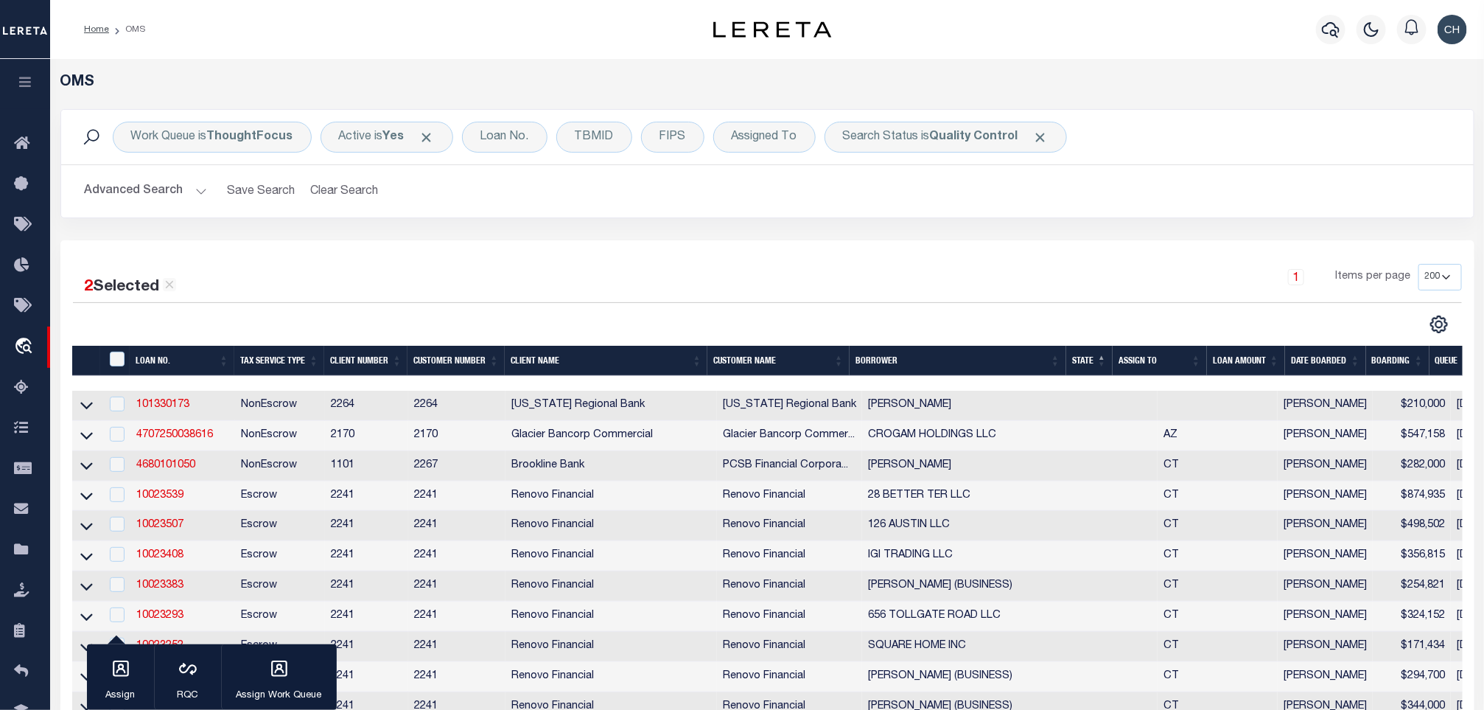
click at [197, 184] on button "Advanced Search" at bounding box center [146, 191] width 122 height 29
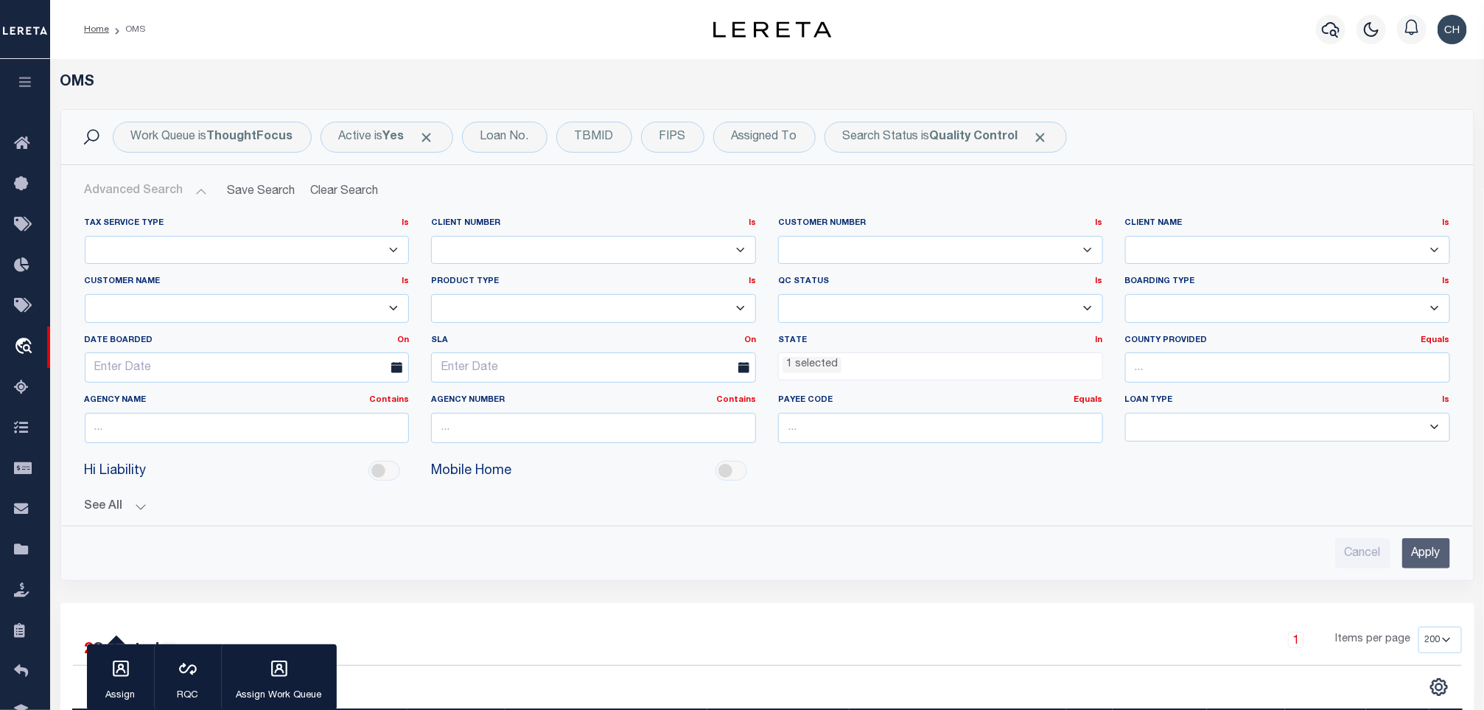
click at [1427, 568] on input "Apply" at bounding box center [1426, 553] width 48 height 30
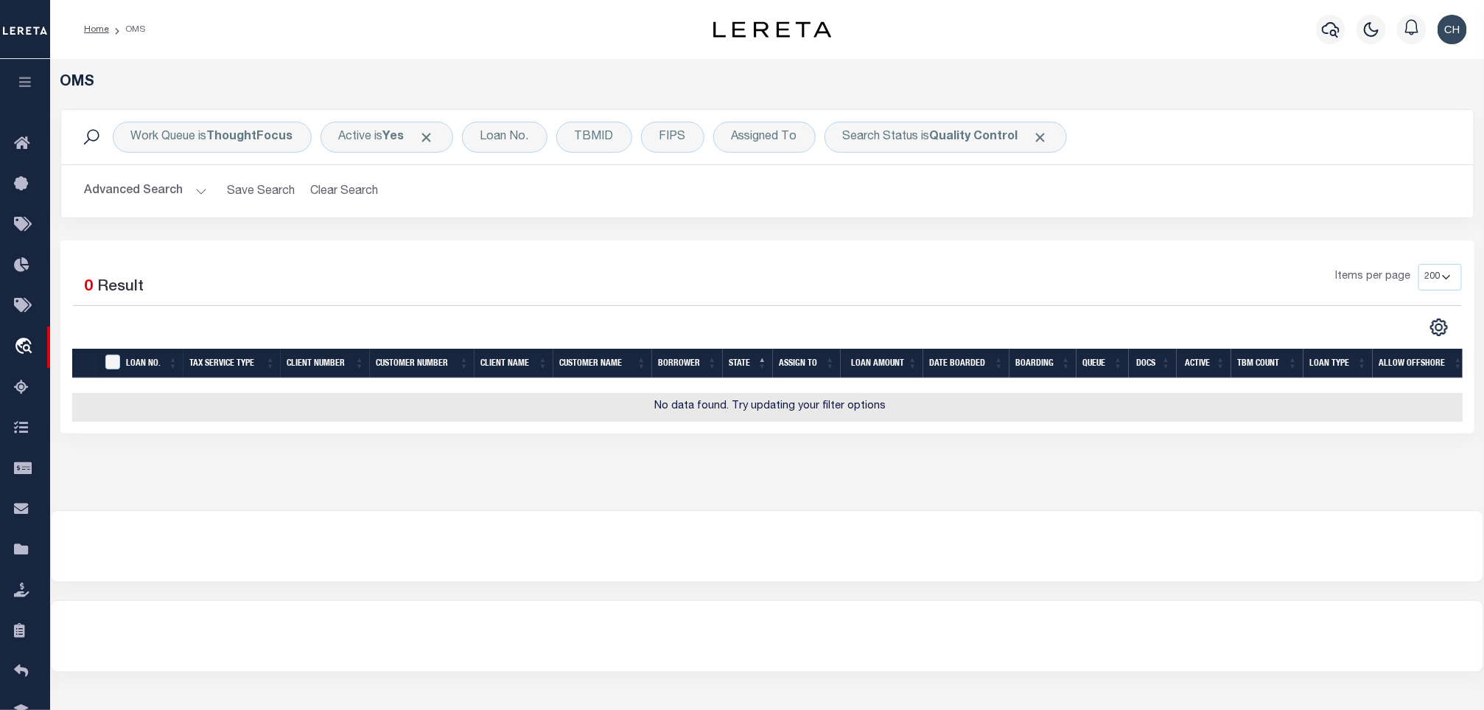
click at [173, 190] on button "Advanced Search" at bounding box center [146, 191] width 122 height 29
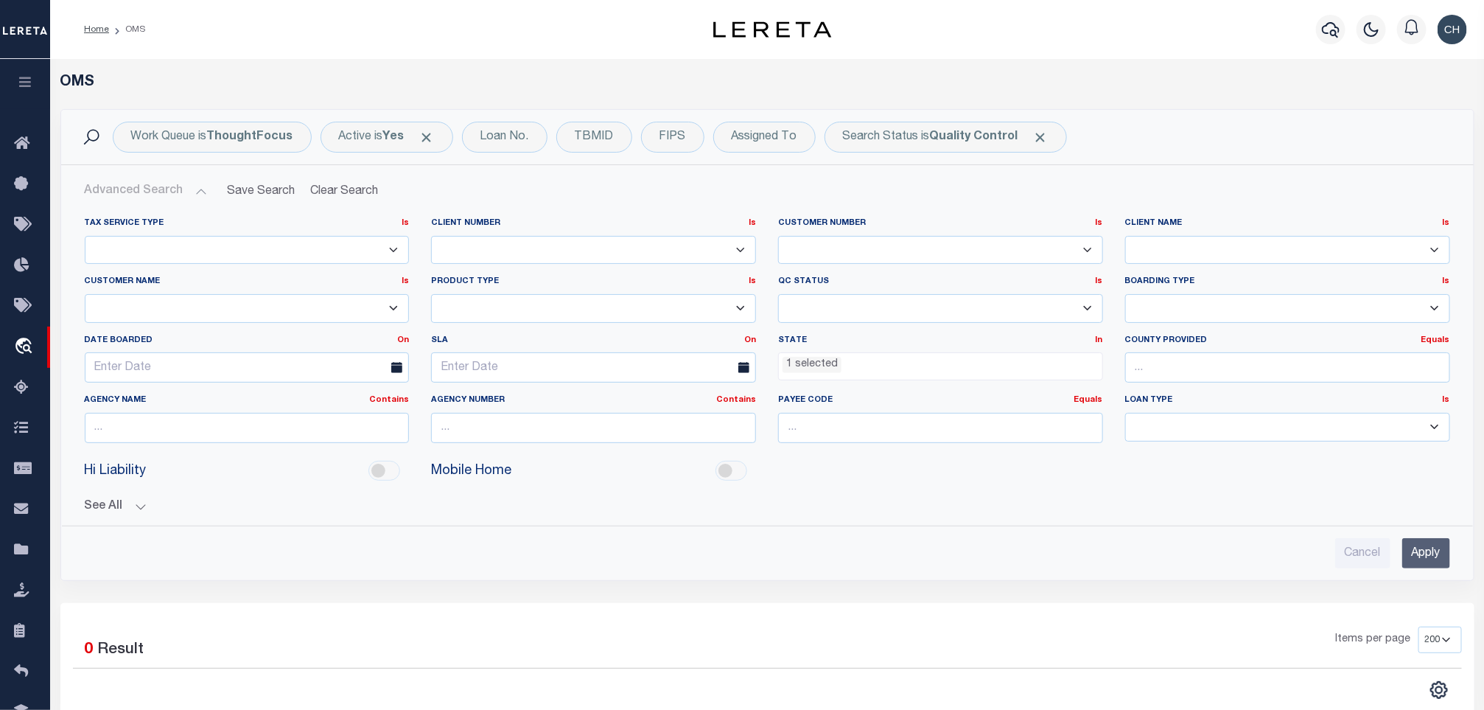
click at [801, 369] on li "1 selected" at bounding box center [812, 365] width 59 height 16
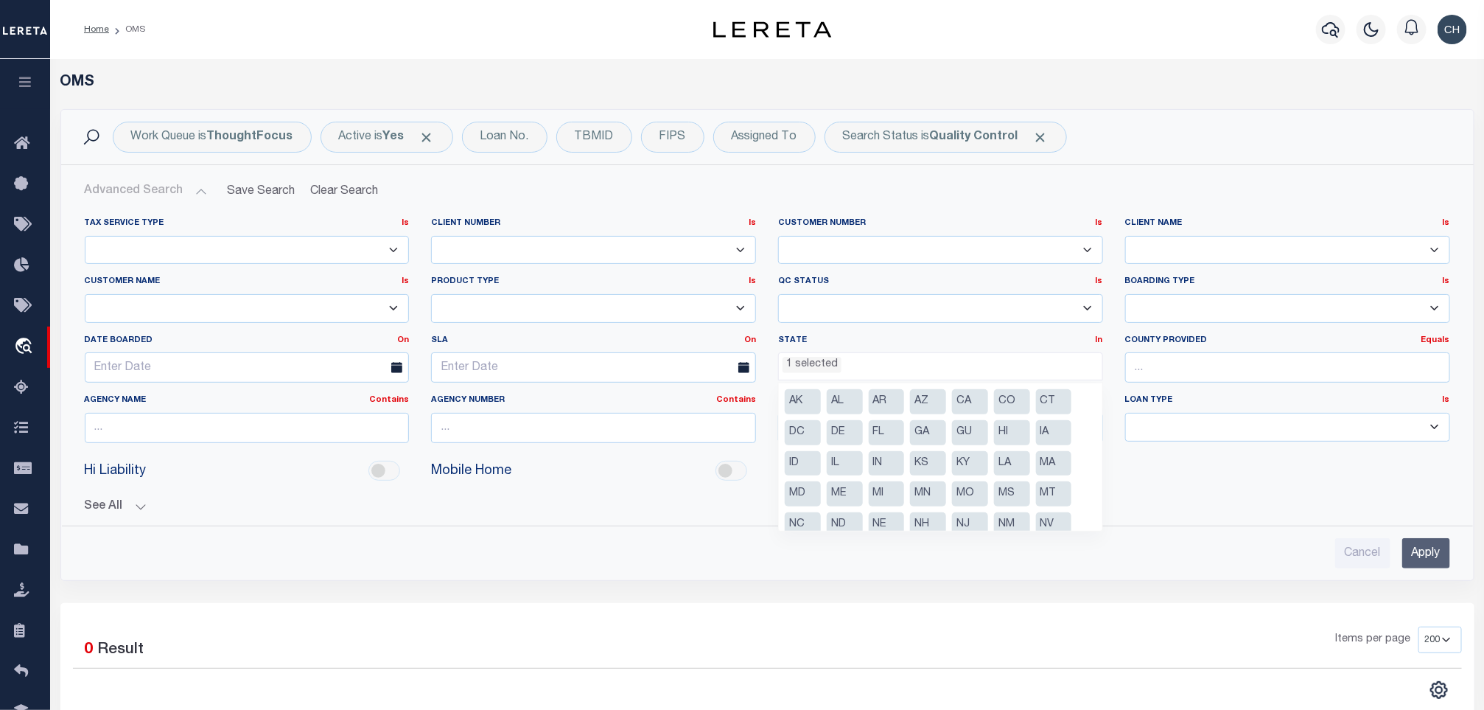
click at [1040, 461] on li "MA" at bounding box center [1054, 463] width 36 height 25
select select "MA"
click at [1021, 508] on li "Blank" at bounding box center [1012, 512] width 36 height 25
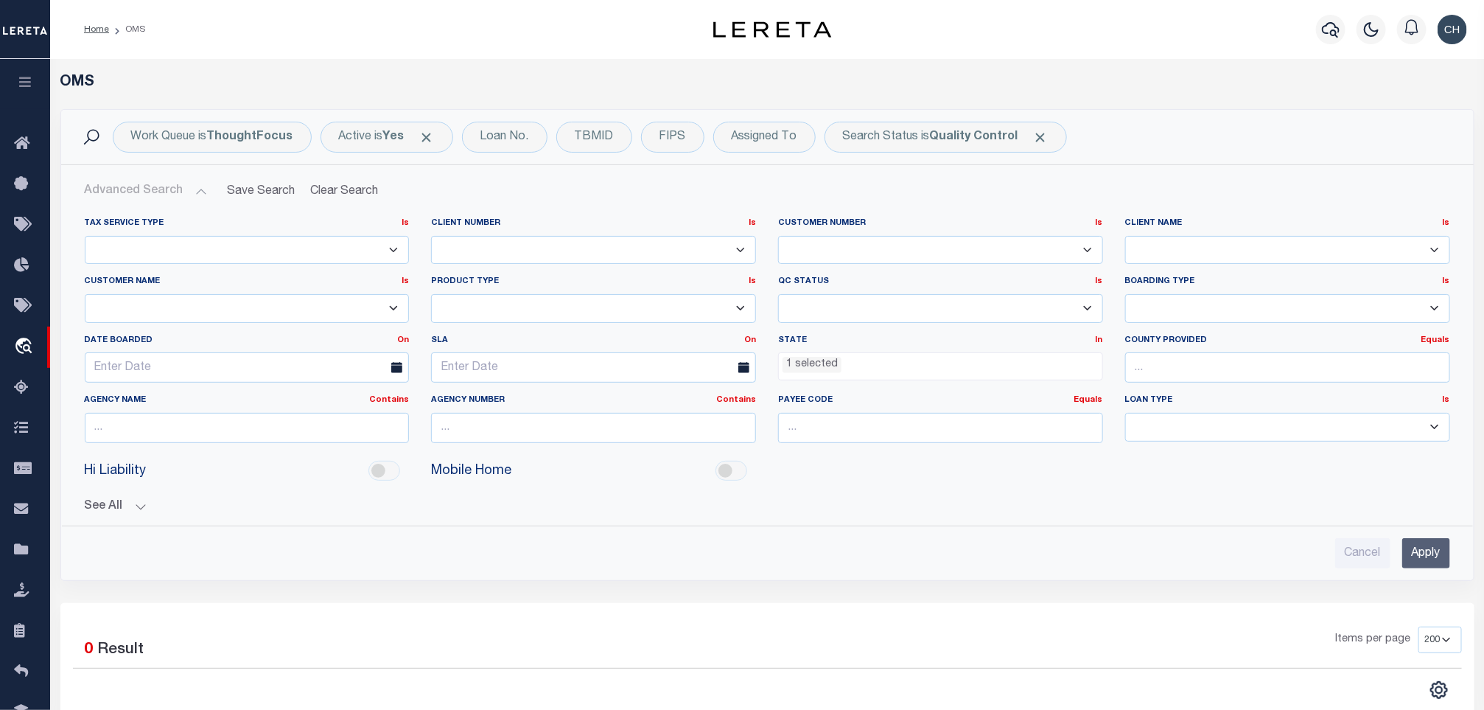
click at [1430, 553] on input "Apply" at bounding box center [1426, 553] width 48 height 30
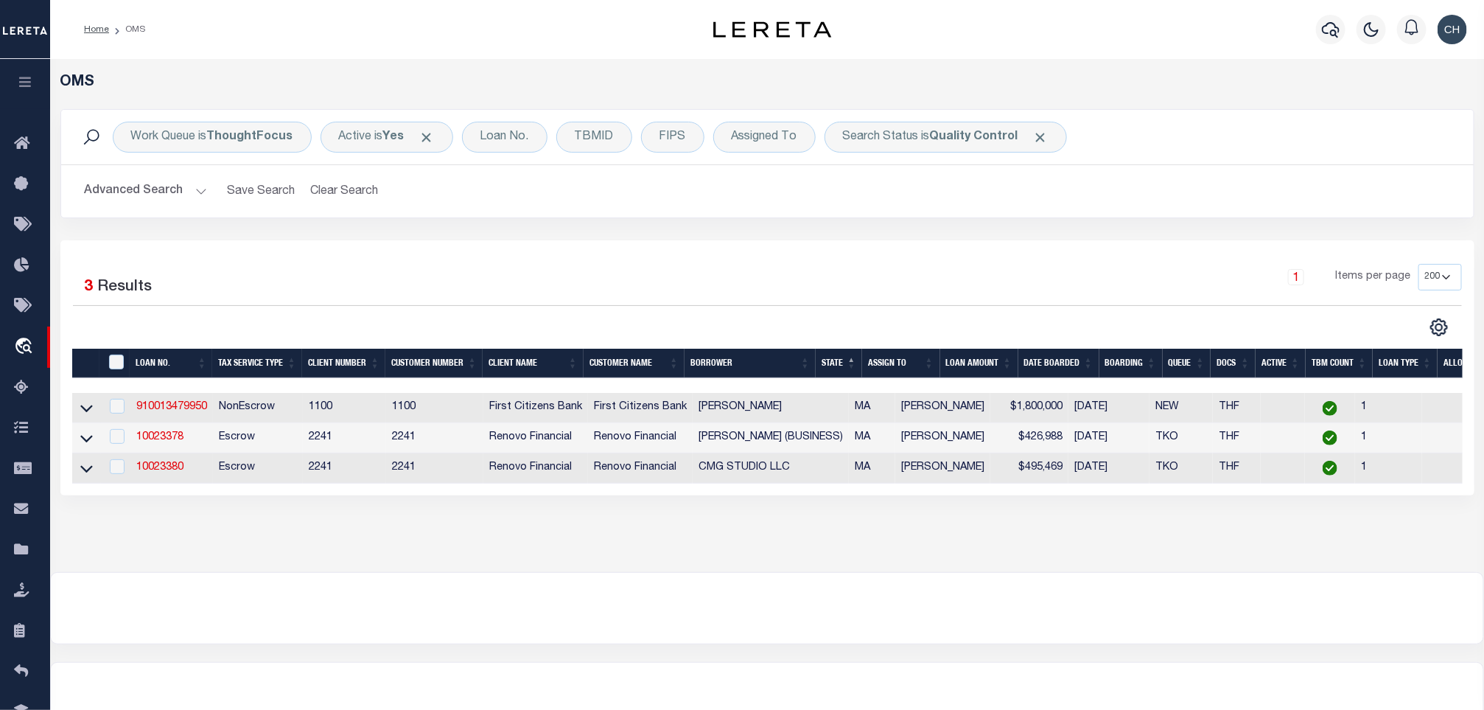
click at [987, 365] on th "LOAN AMOUNT" at bounding box center [979, 364] width 78 height 30
click at [162, 412] on link "10023378" at bounding box center [159, 407] width 47 height 10
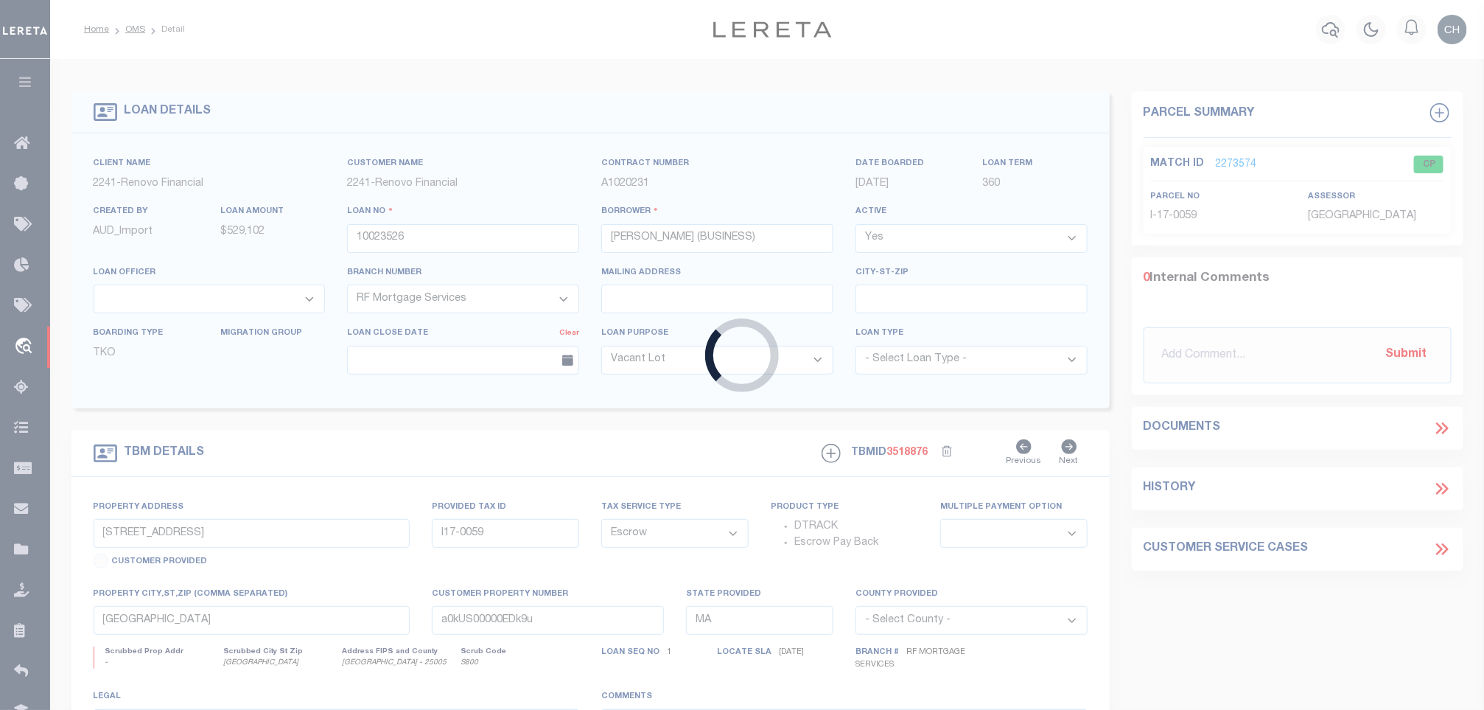
type input "10023378"
type input "[PERSON_NAME] (BUSINESS)"
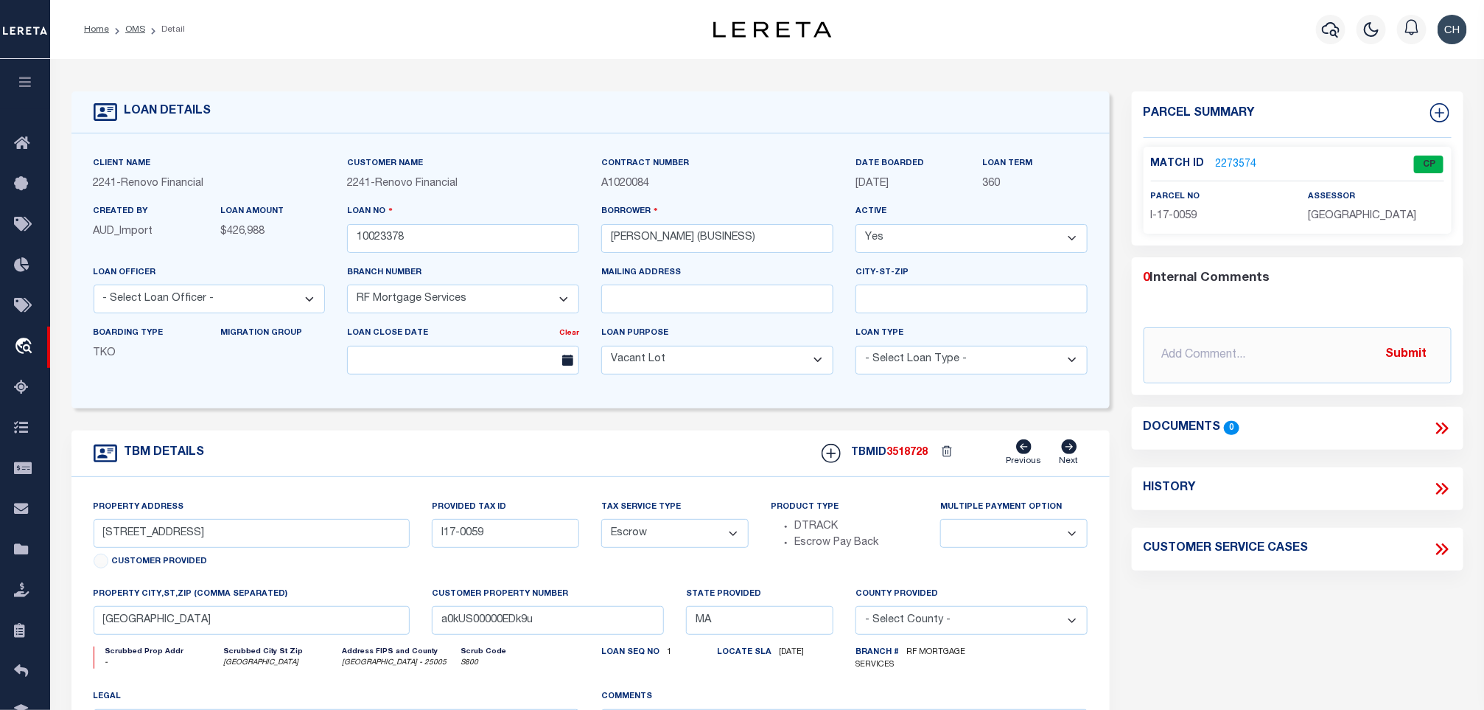
type input "[STREET_ADDRESS][PERSON_NAME]"
type input "1803581000"
select select
type input "[GEOGRAPHIC_DATA]"
type input "a0kUS00000EDj45"
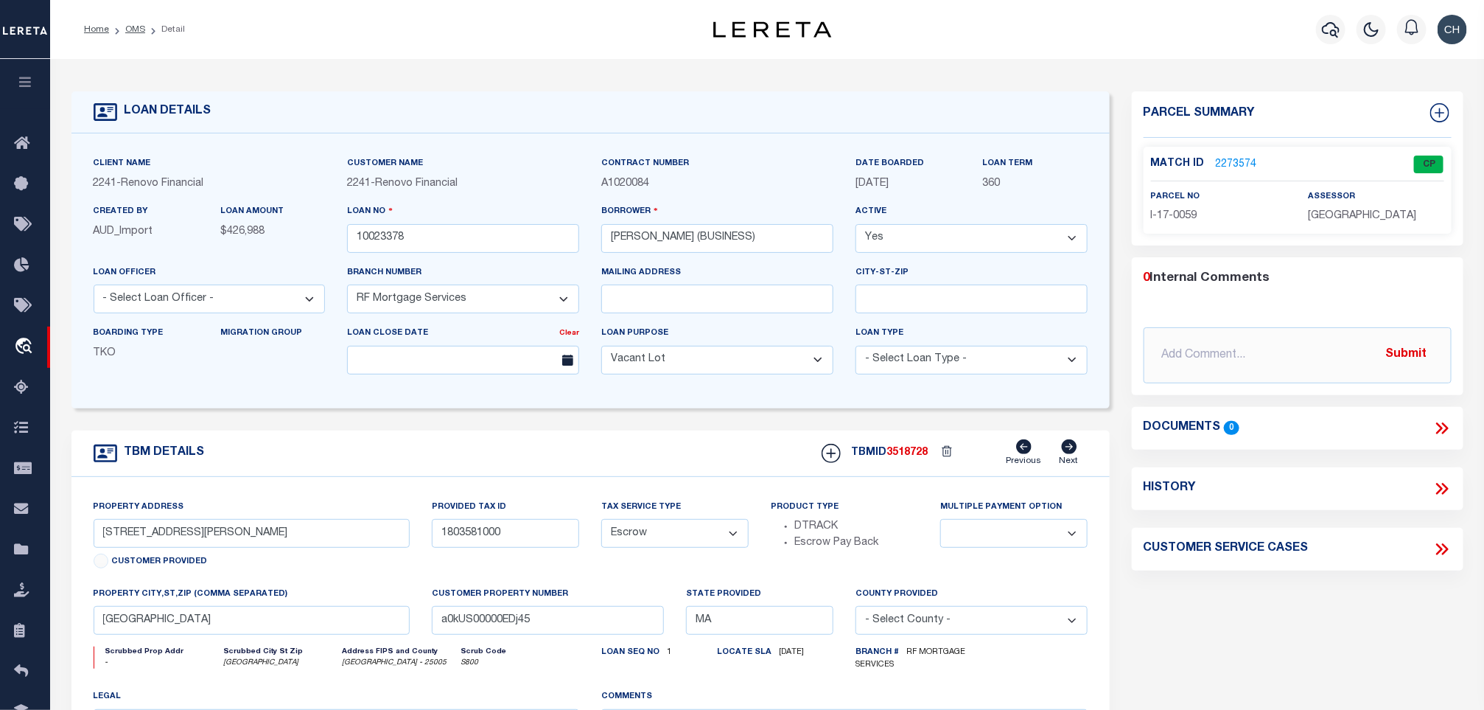
select select
click at [272, 540] on input "[STREET_ADDRESS][PERSON_NAME]" at bounding box center [252, 533] width 317 height 29
click at [1228, 169] on link "2273840" at bounding box center [1236, 164] width 41 height 15
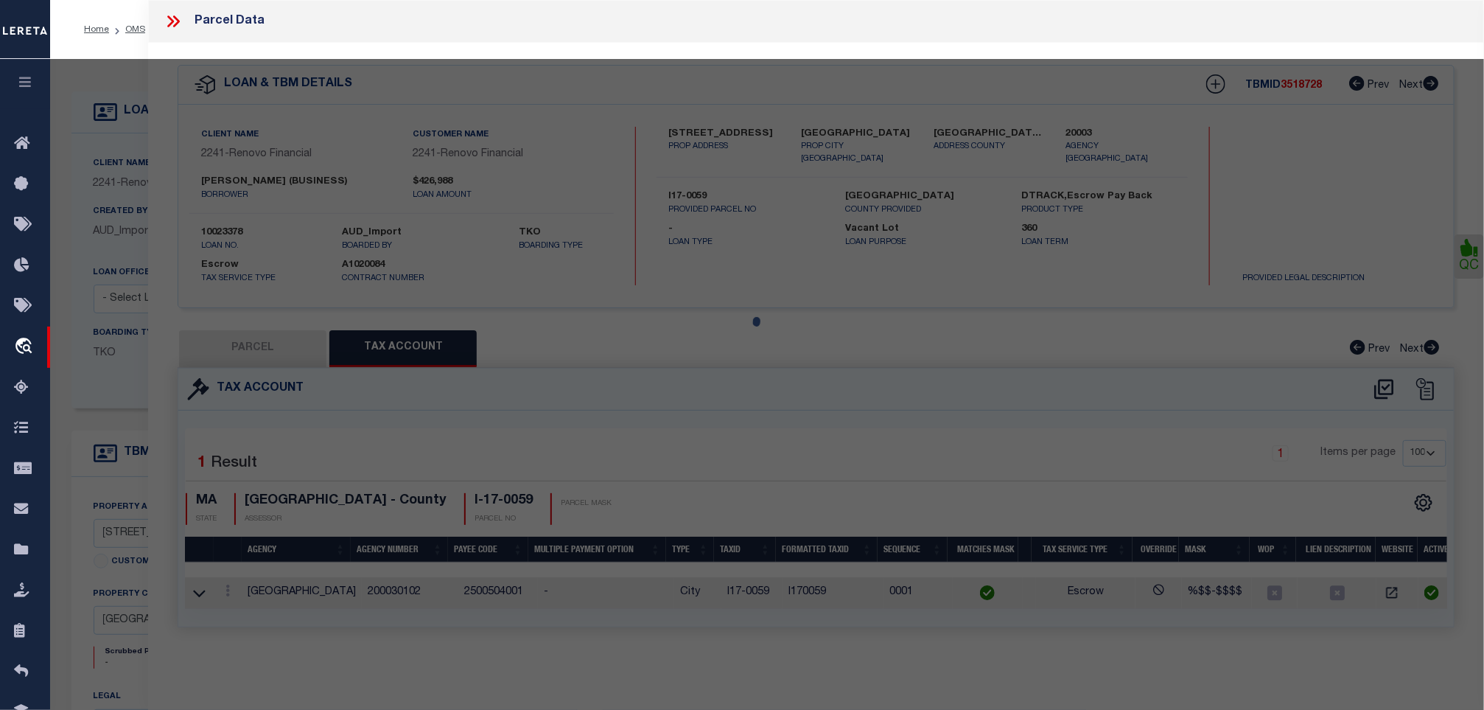
select select "AS"
select select
checkbox input "false"
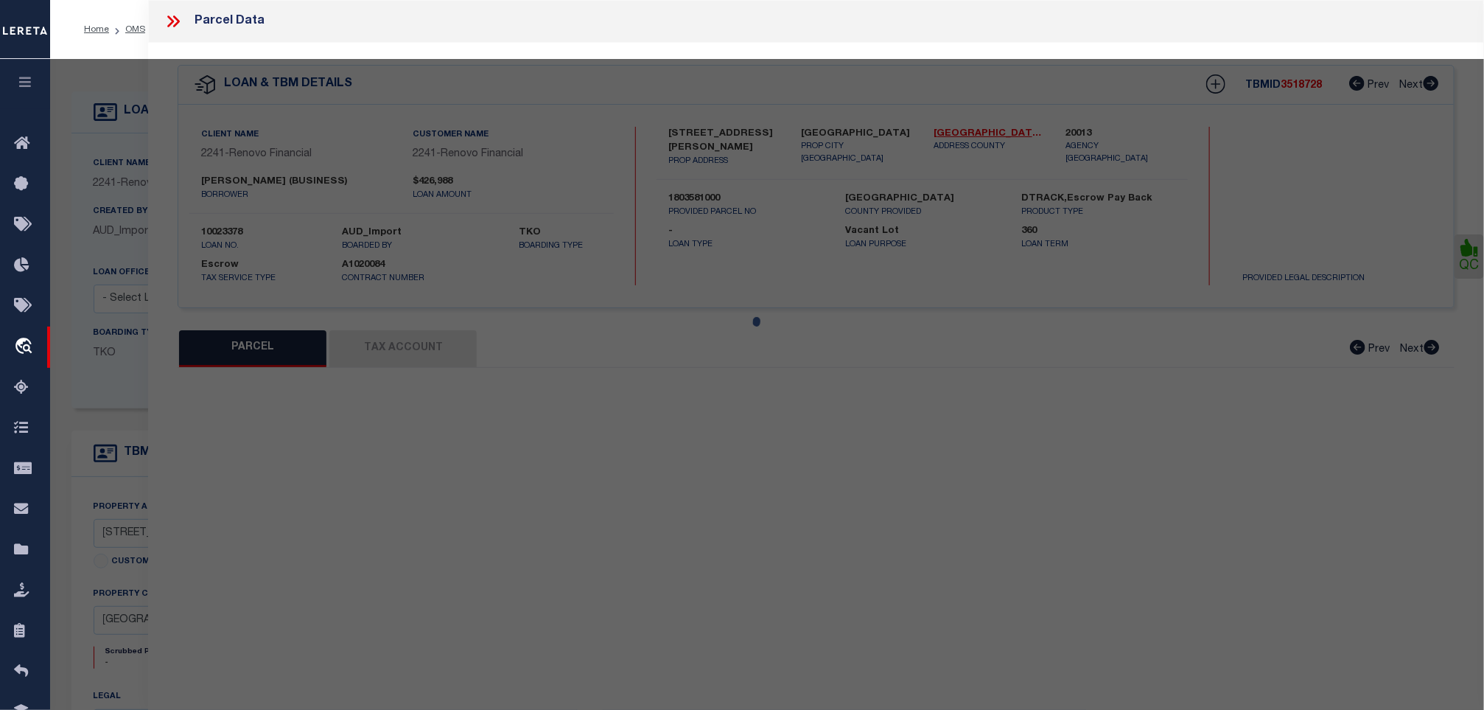
select select "QC"
type input "DIVERS LEE"
select select "AGW"
select select "ADD"
type input "[STREET_ADDRESS][PERSON_NAME]"
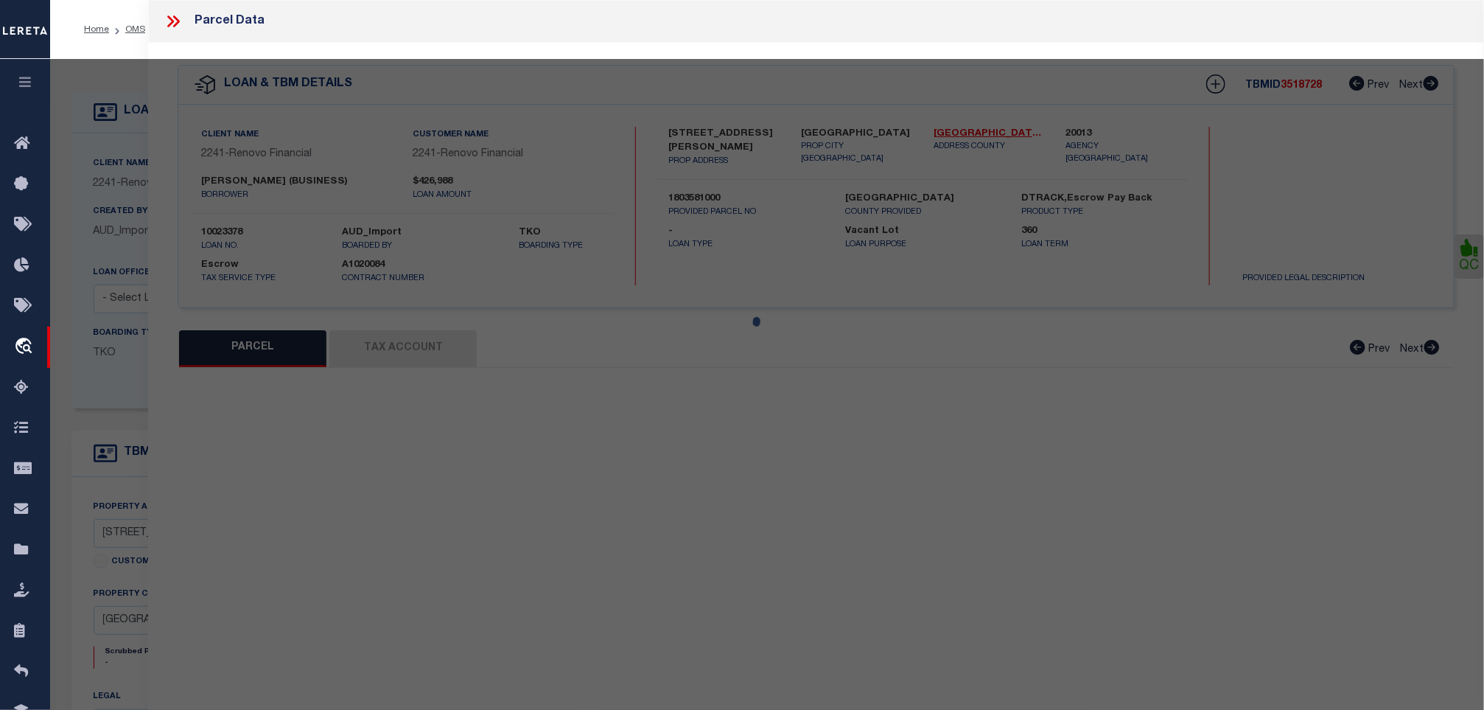
type input "[GEOGRAPHIC_DATA] MA 02136"
type textarea "Lot Size: 4,000 sq ft"
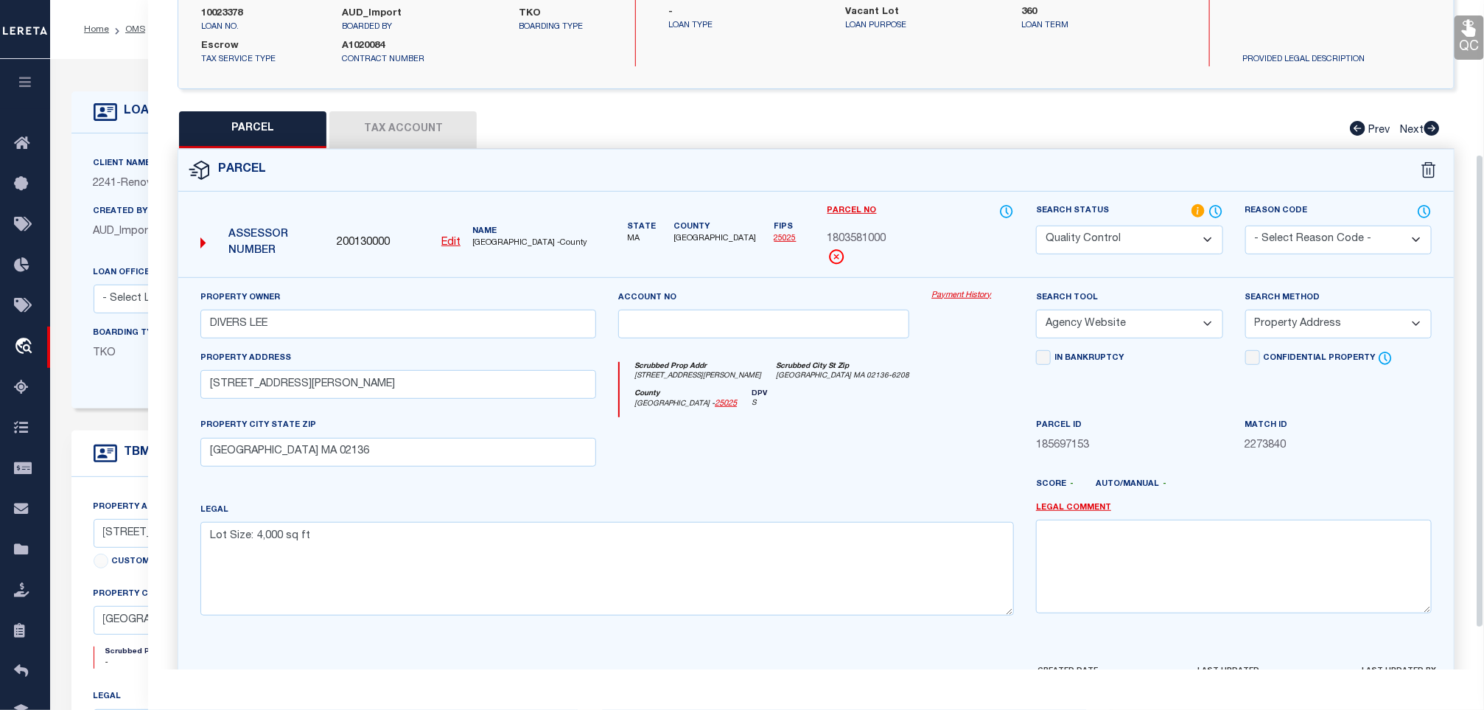
scroll to position [221, 0]
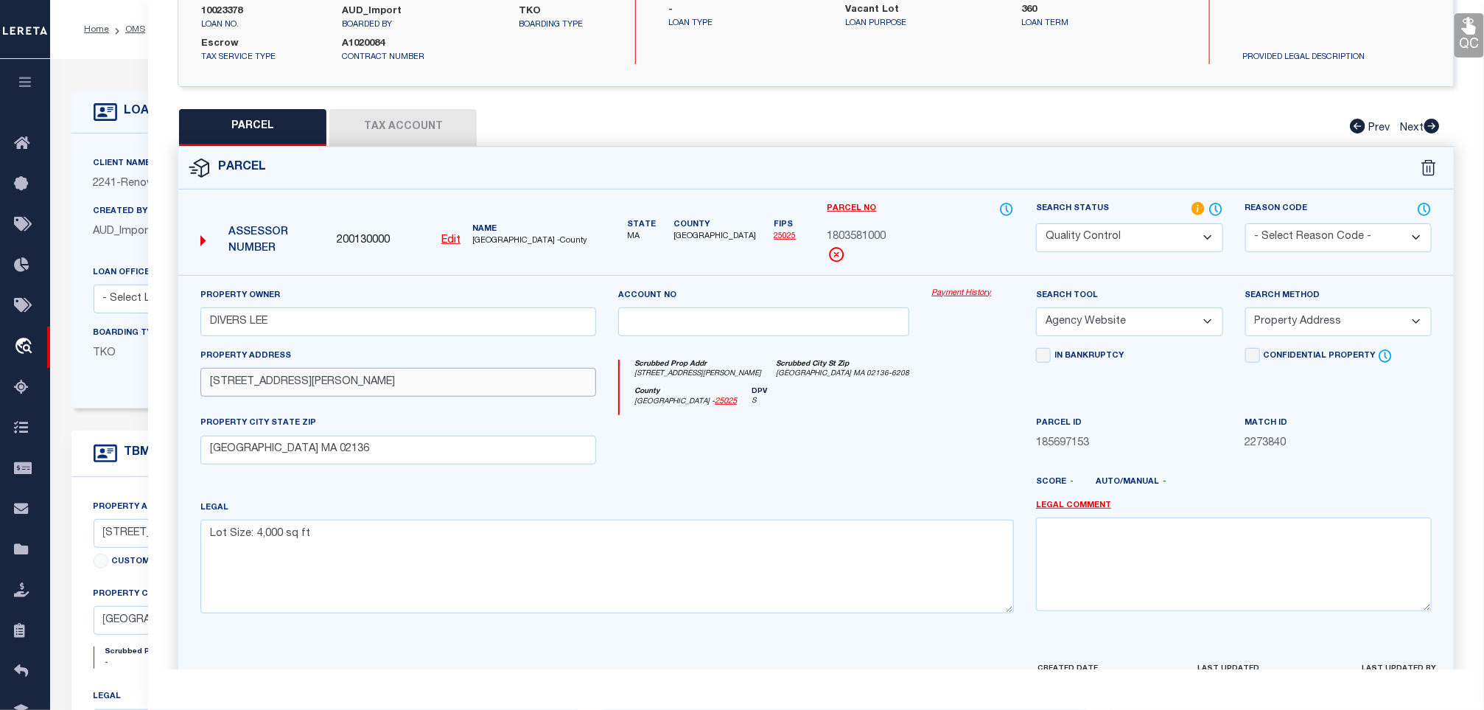
click at [436, 396] on input "[STREET_ADDRESS][PERSON_NAME]" at bounding box center [398, 382] width 396 height 29
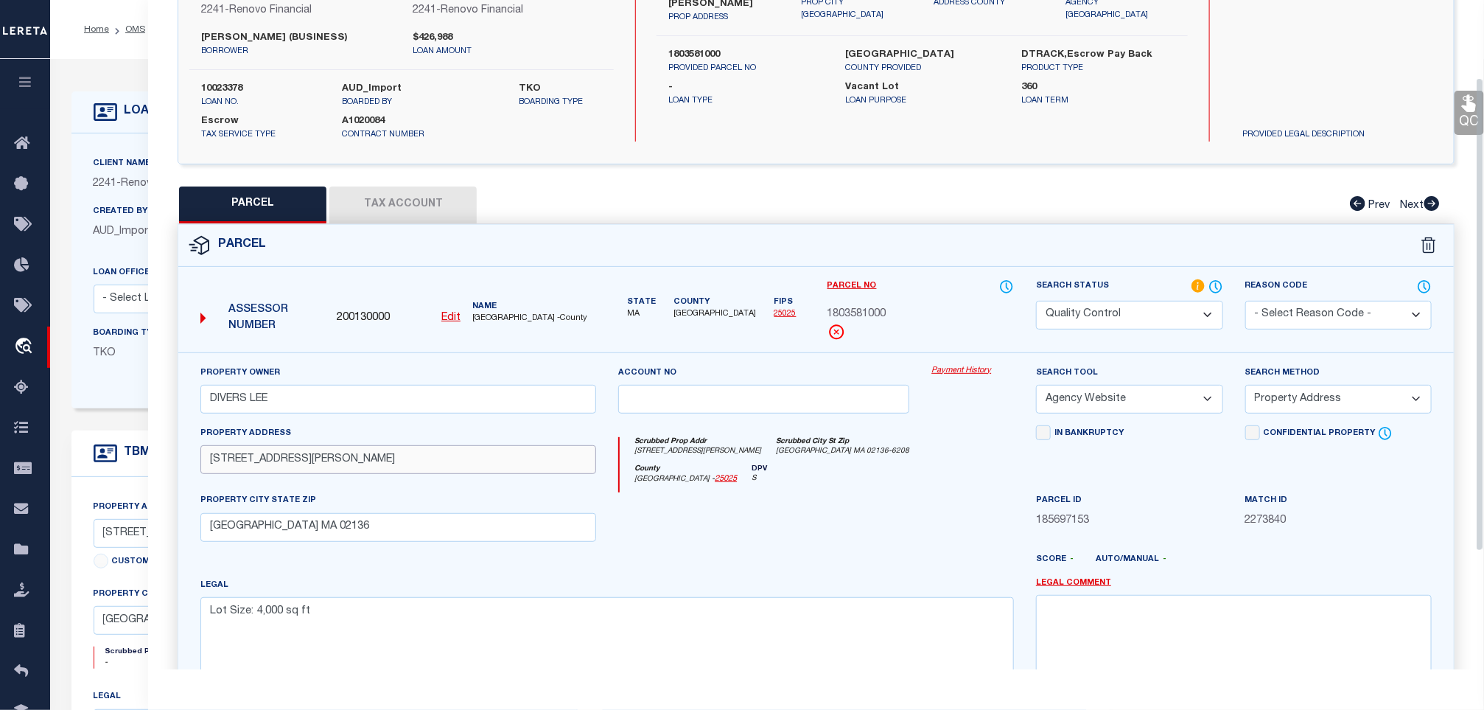
scroll to position [111, 0]
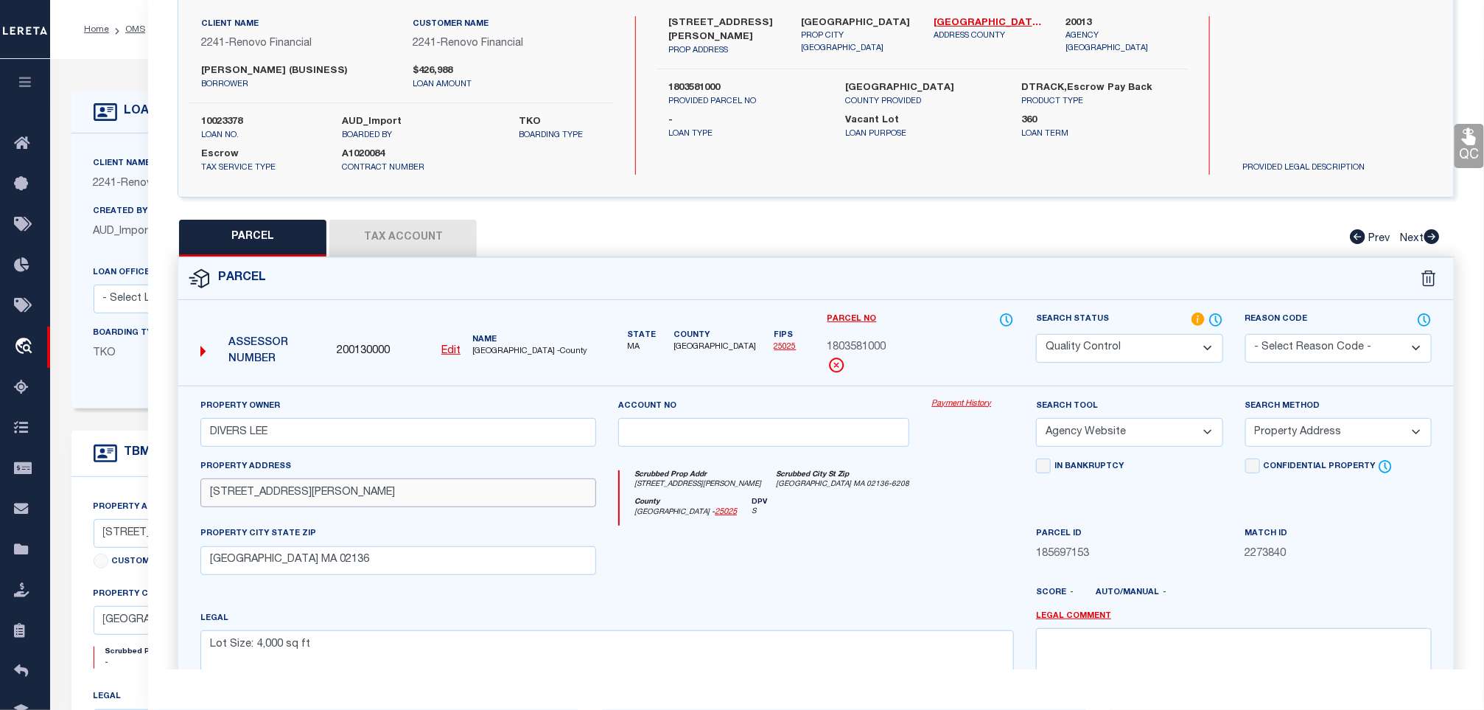
type input "[STREET_ADDRESS][PERSON_NAME]"
click at [1105, 354] on select "Automated Search Bad Parcel Complete Duplicate Parcel High Dollar Reporting In …" at bounding box center [1129, 348] width 186 height 29
select select "CP"
click at [1036, 335] on select "Automated Search Bad Parcel Complete Duplicate Parcel High Dollar Reporting In …" at bounding box center [1129, 348] width 186 height 29
click at [960, 438] on div "Payment History" at bounding box center [972, 428] width 105 height 60
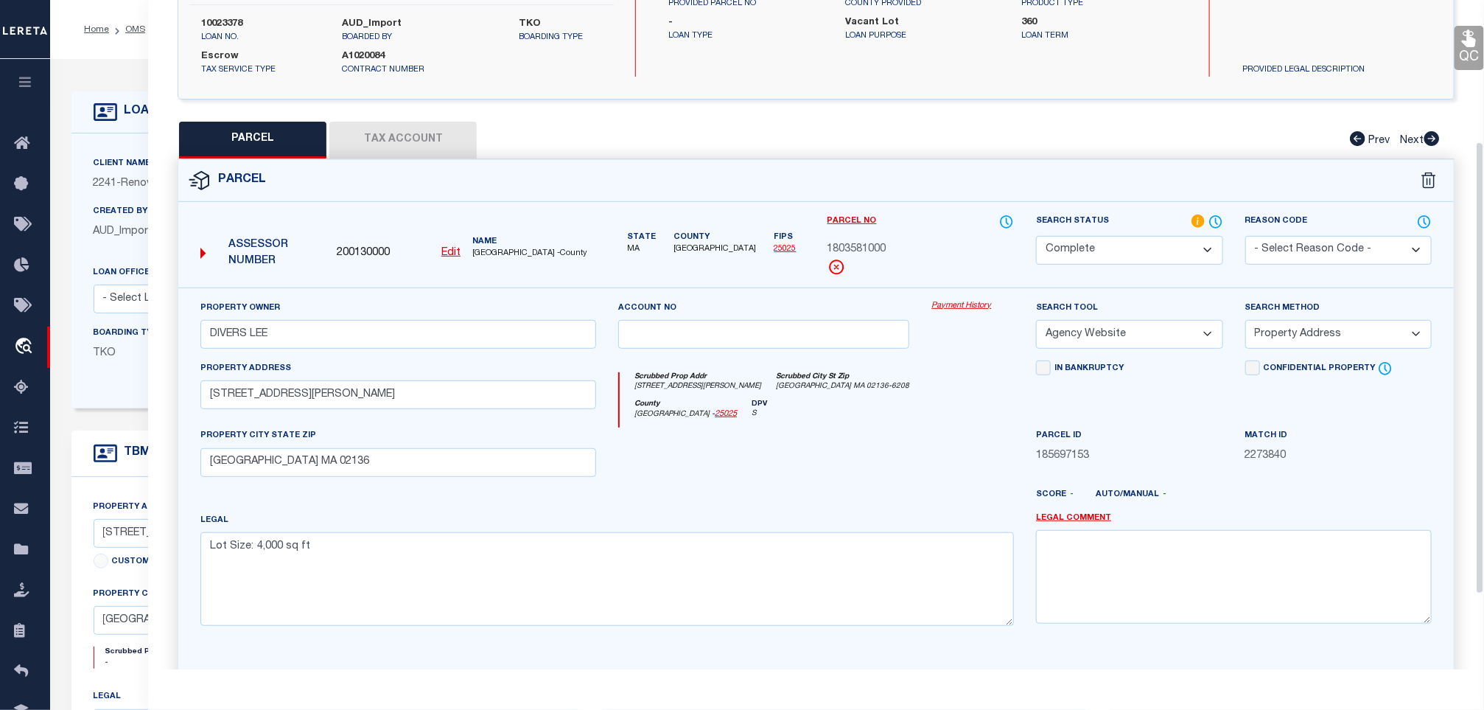
click at [379, 147] on button "Tax Account" at bounding box center [402, 140] width 147 height 37
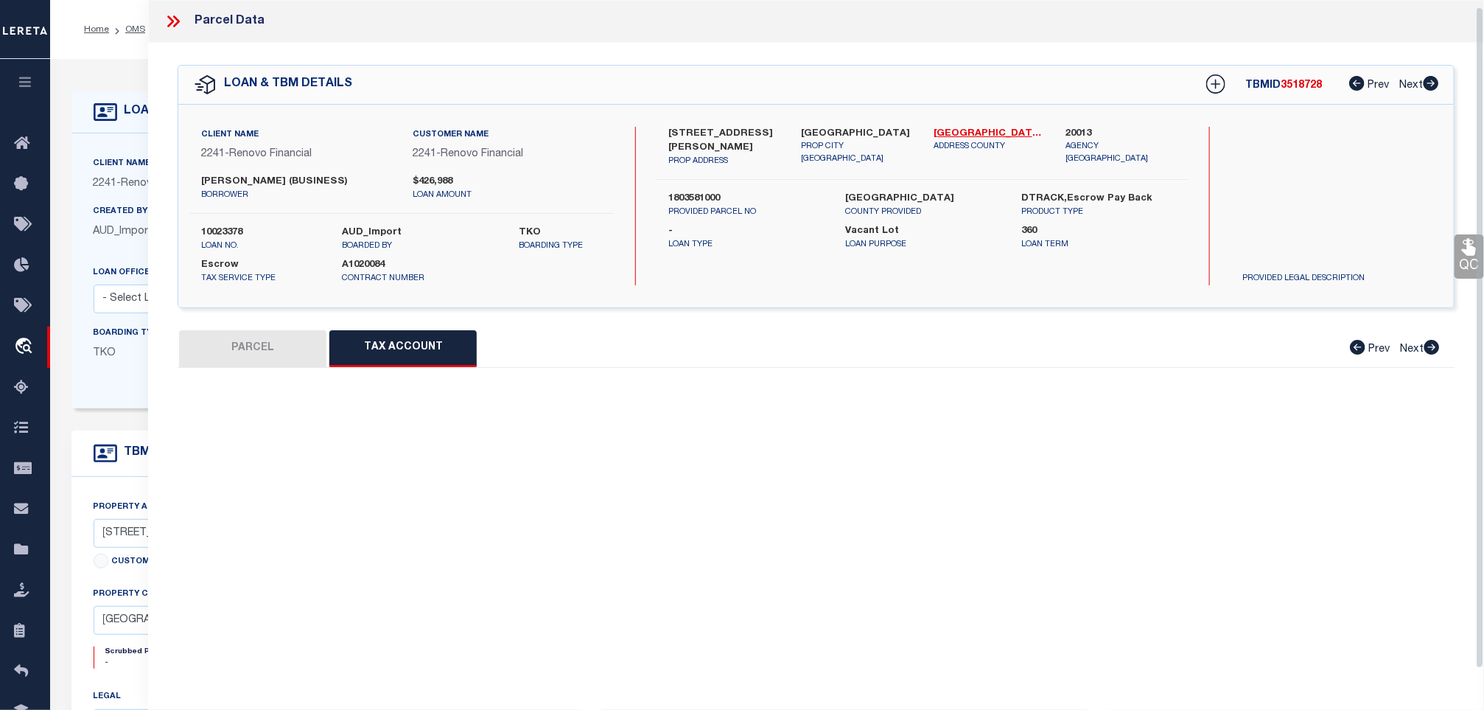
scroll to position [7, 0]
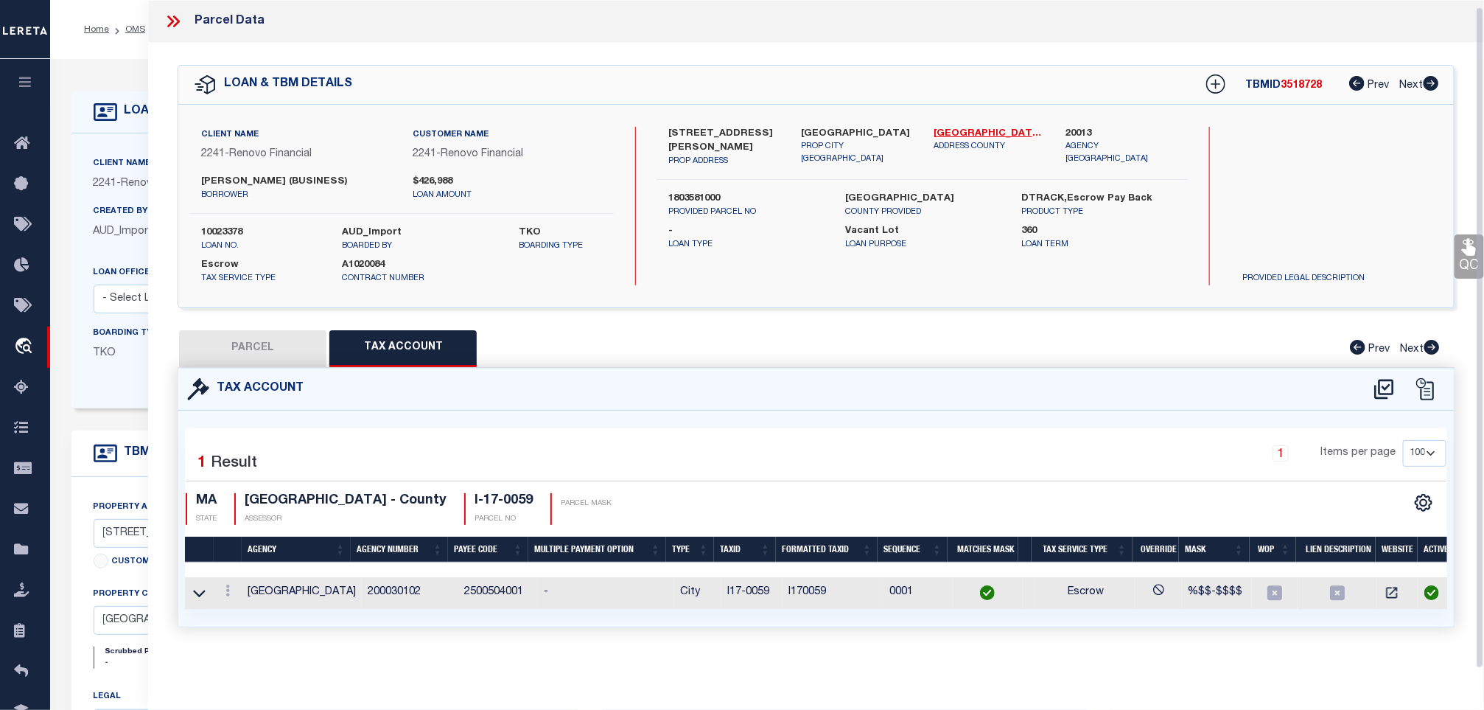
select select "100"
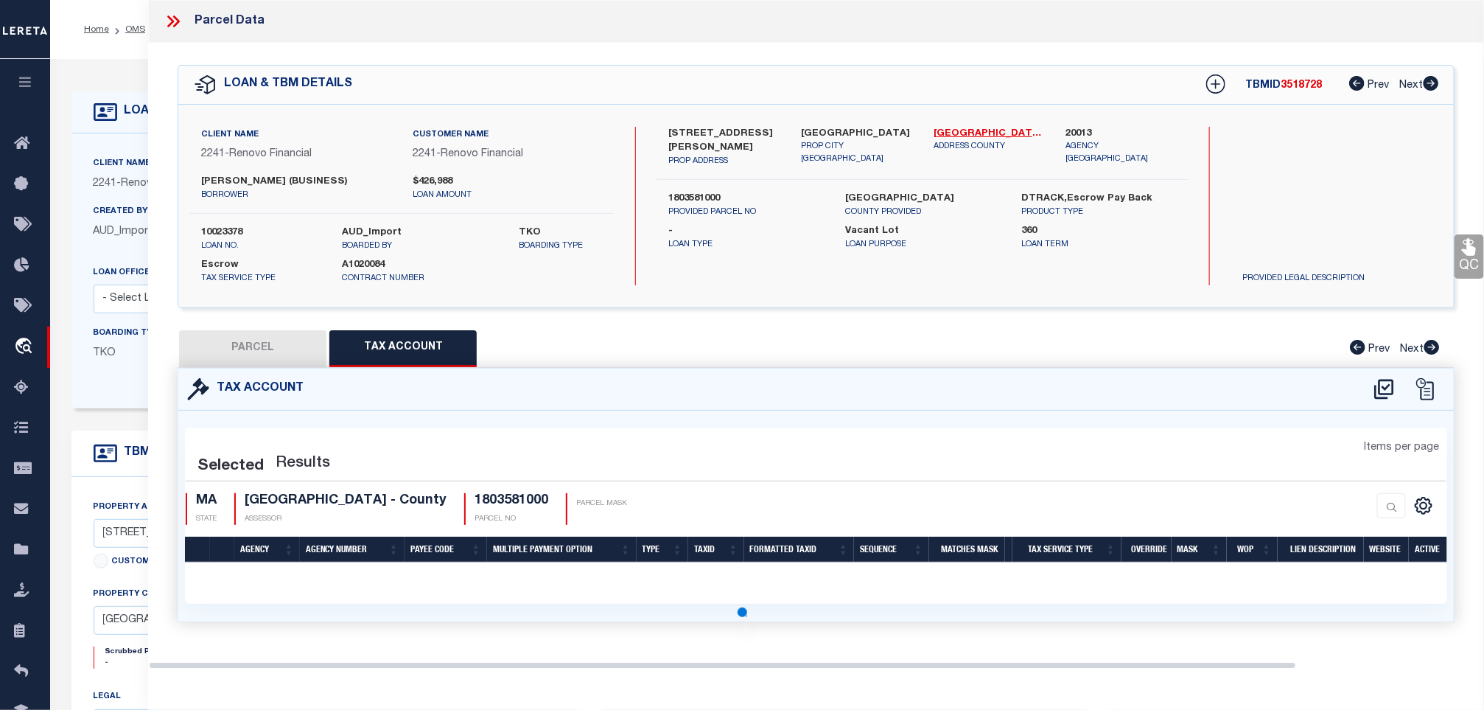
scroll to position [0, 0]
select select "100"
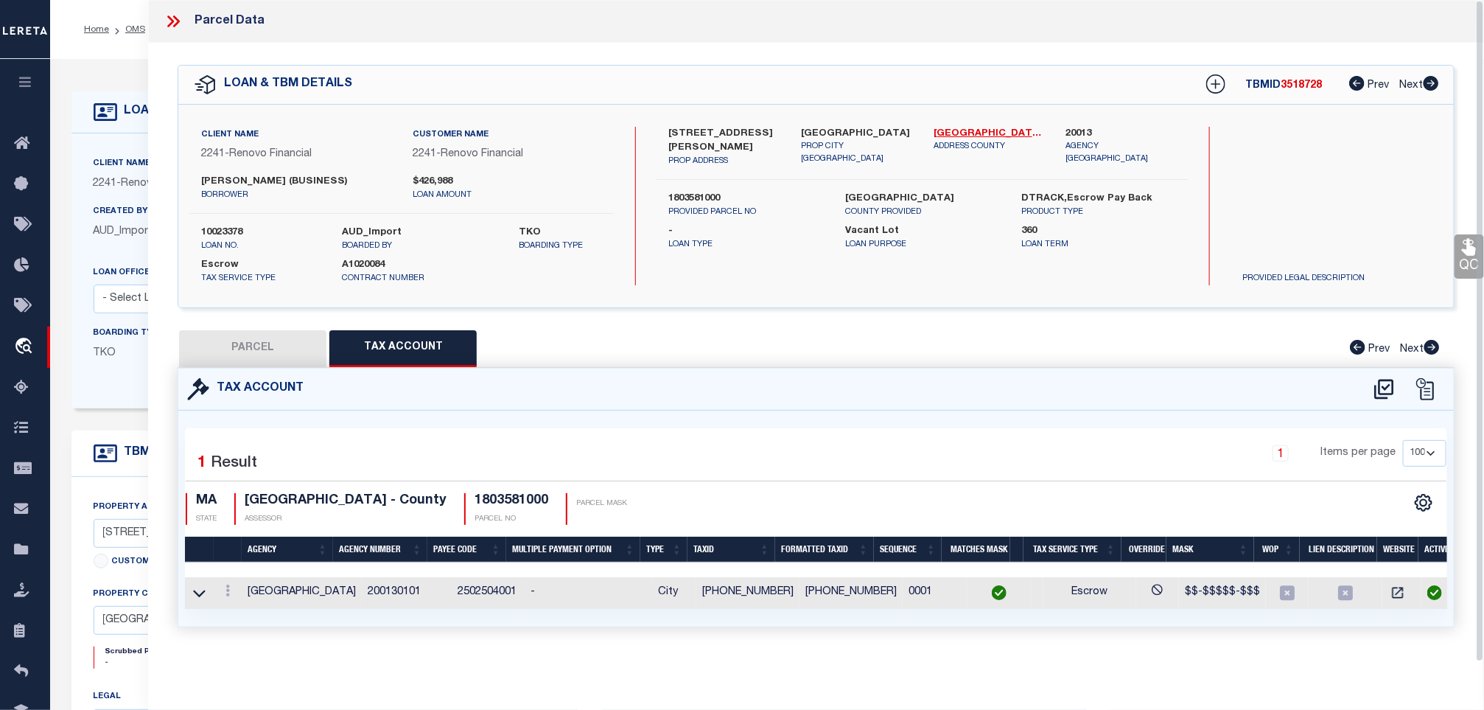
click at [1464, 252] on icon at bounding box center [1469, 247] width 14 height 17
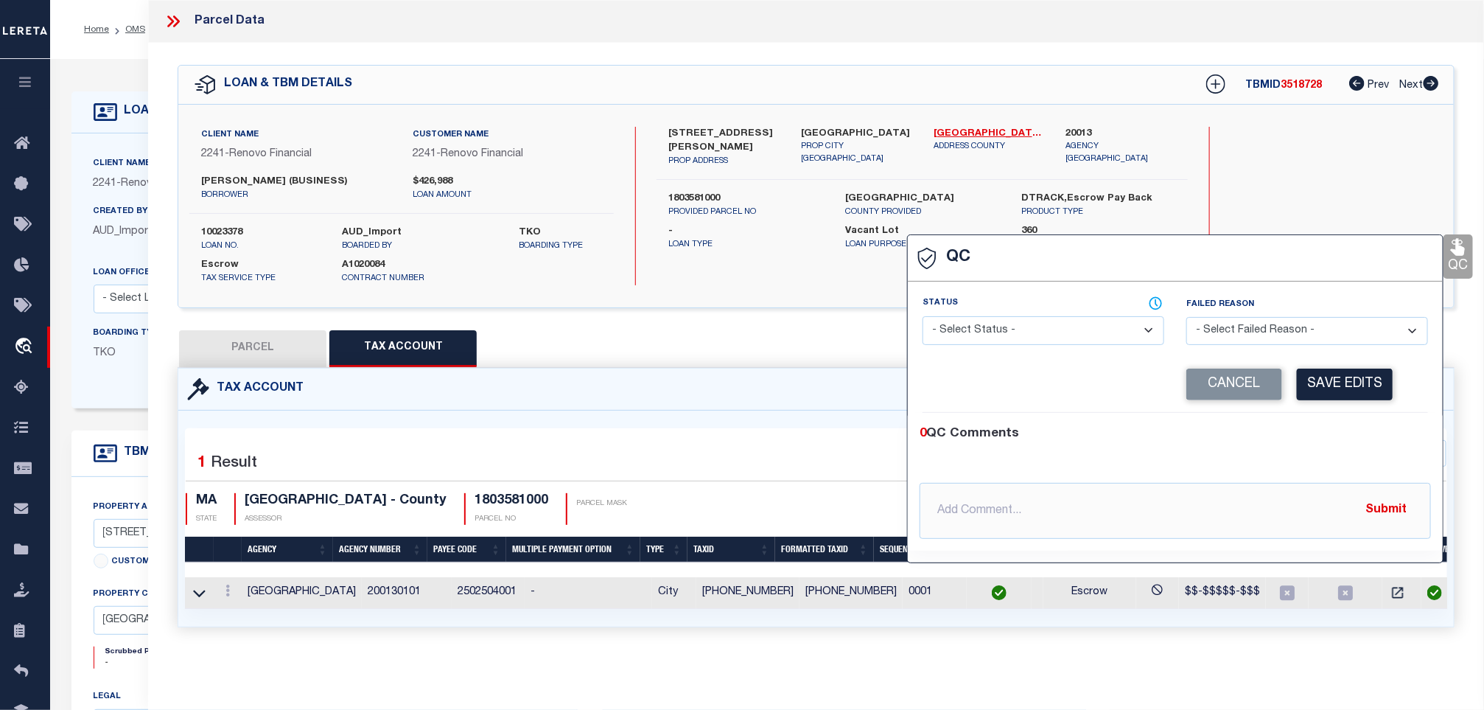
click at [962, 323] on select "- Select Status - Ready to QC Correct Incorrect" at bounding box center [1044, 330] width 242 height 29
select select "COR"
click at [923, 317] on select "- Select Status - Ready to QC Correct Incorrect" at bounding box center [1044, 330] width 242 height 29
click at [1332, 400] on button "Save Edits" at bounding box center [1345, 384] width 96 height 32
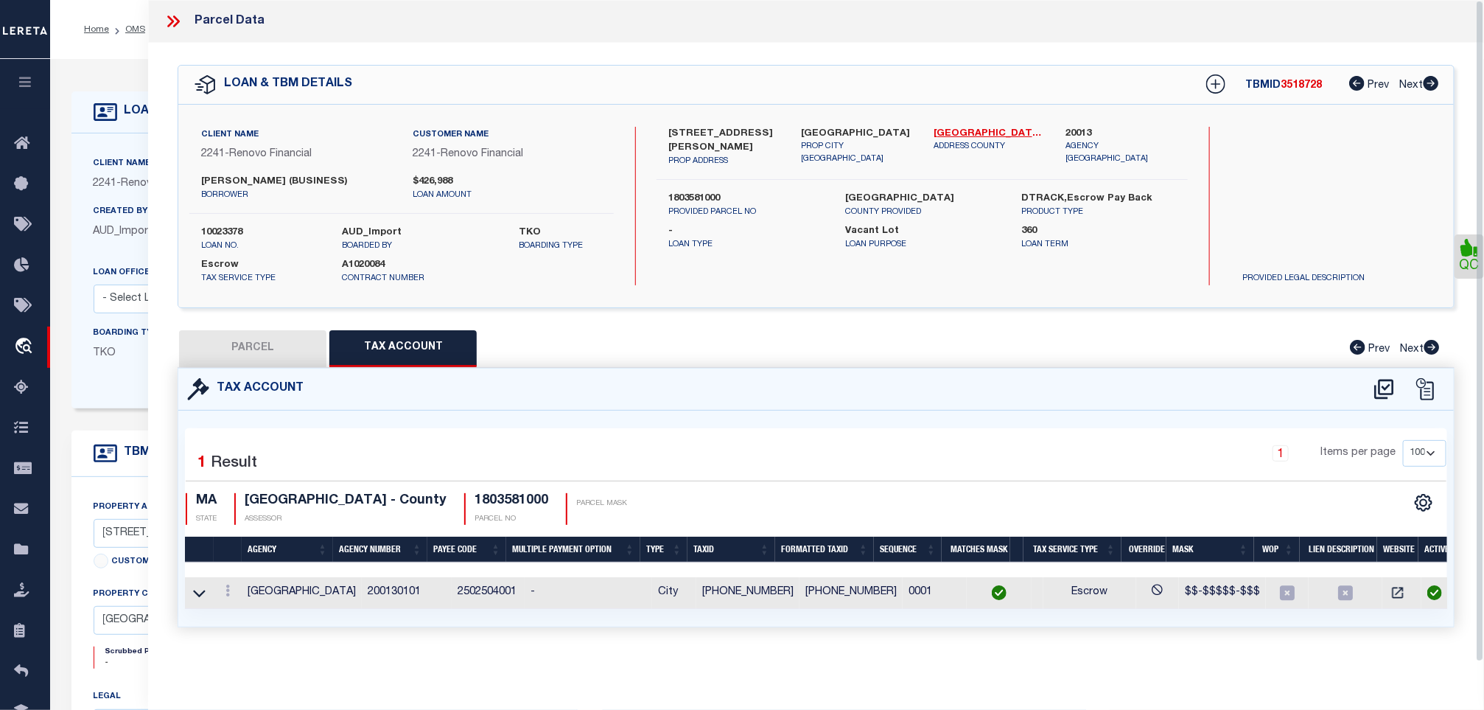
click at [220, 351] on button "PARCEL" at bounding box center [252, 348] width 147 height 37
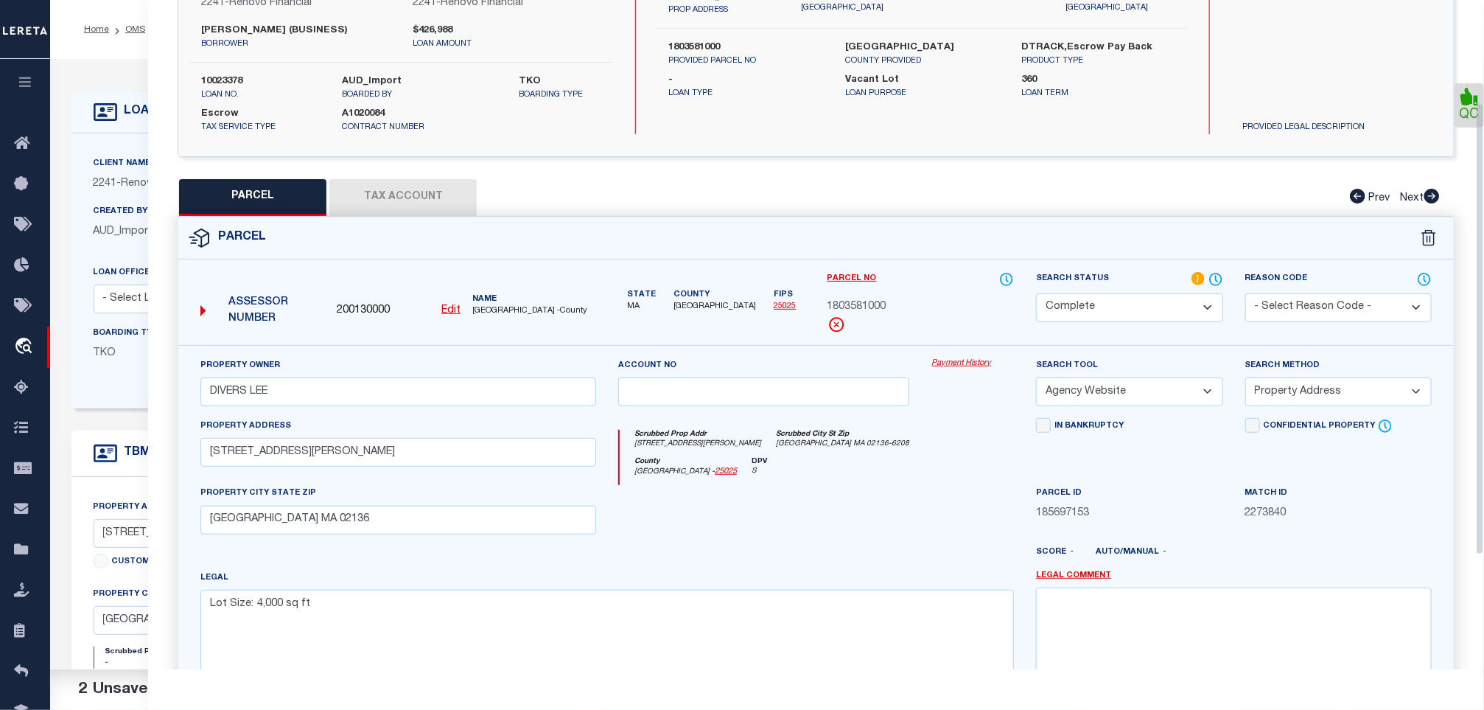
scroll to position [319, 0]
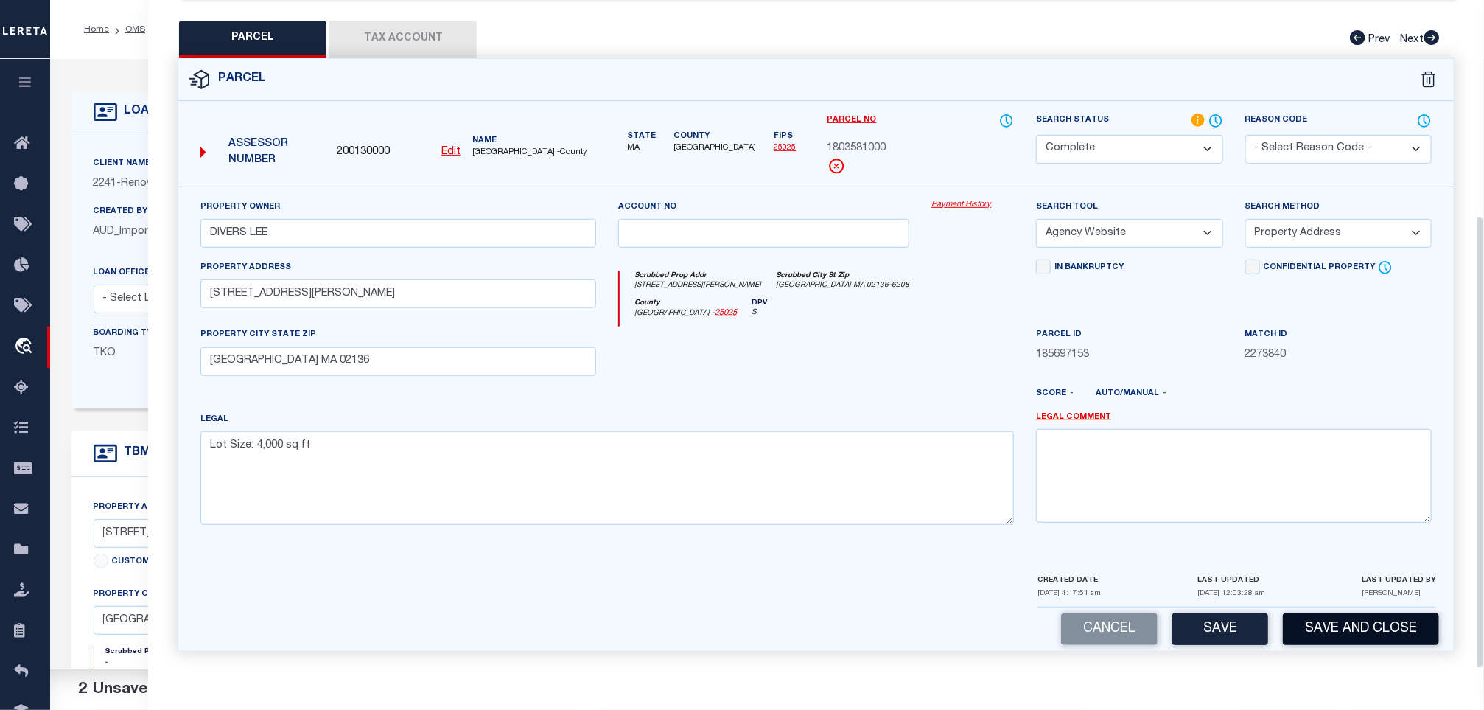
click at [1331, 629] on button "Save and Close" at bounding box center [1361, 629] width 156 height 32
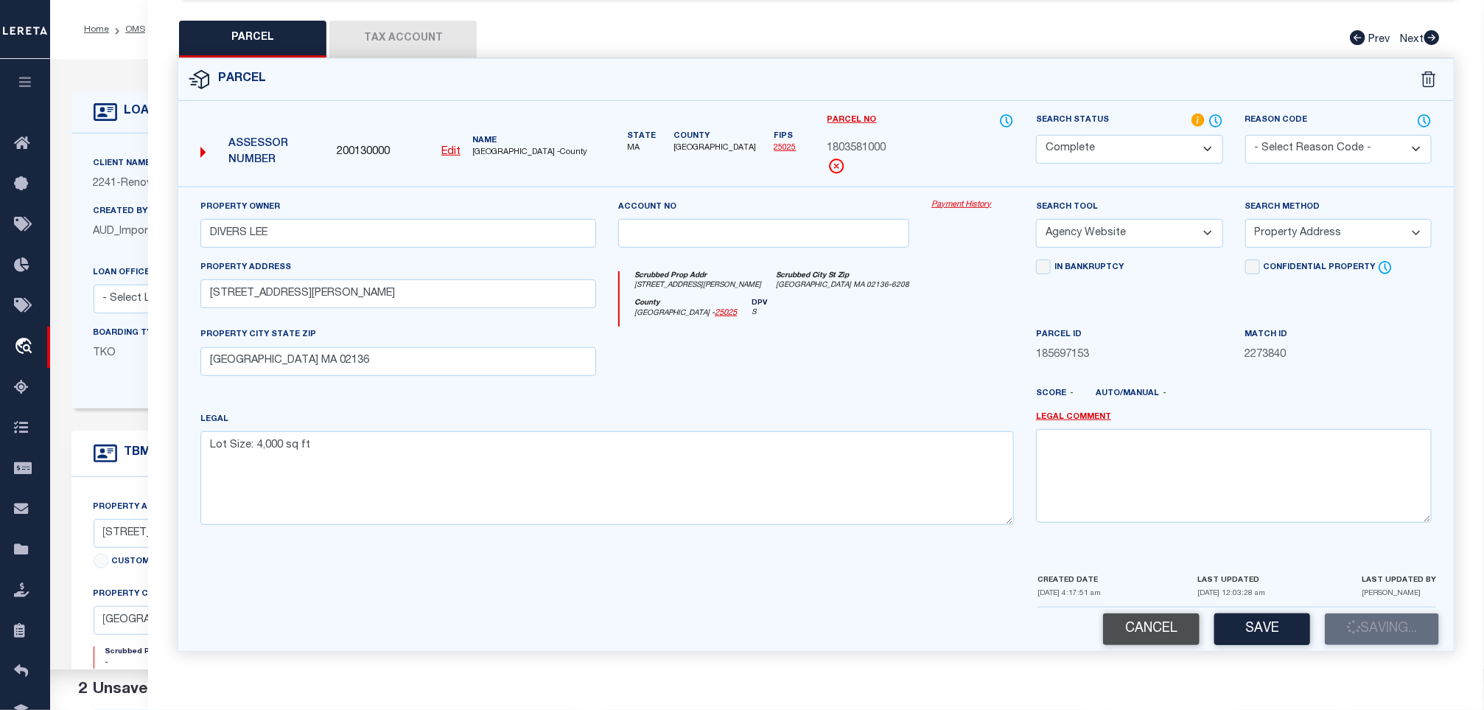
click at [1179, 620] on button "Cancel" at bounding box center [1151, 629] width 97 height 32
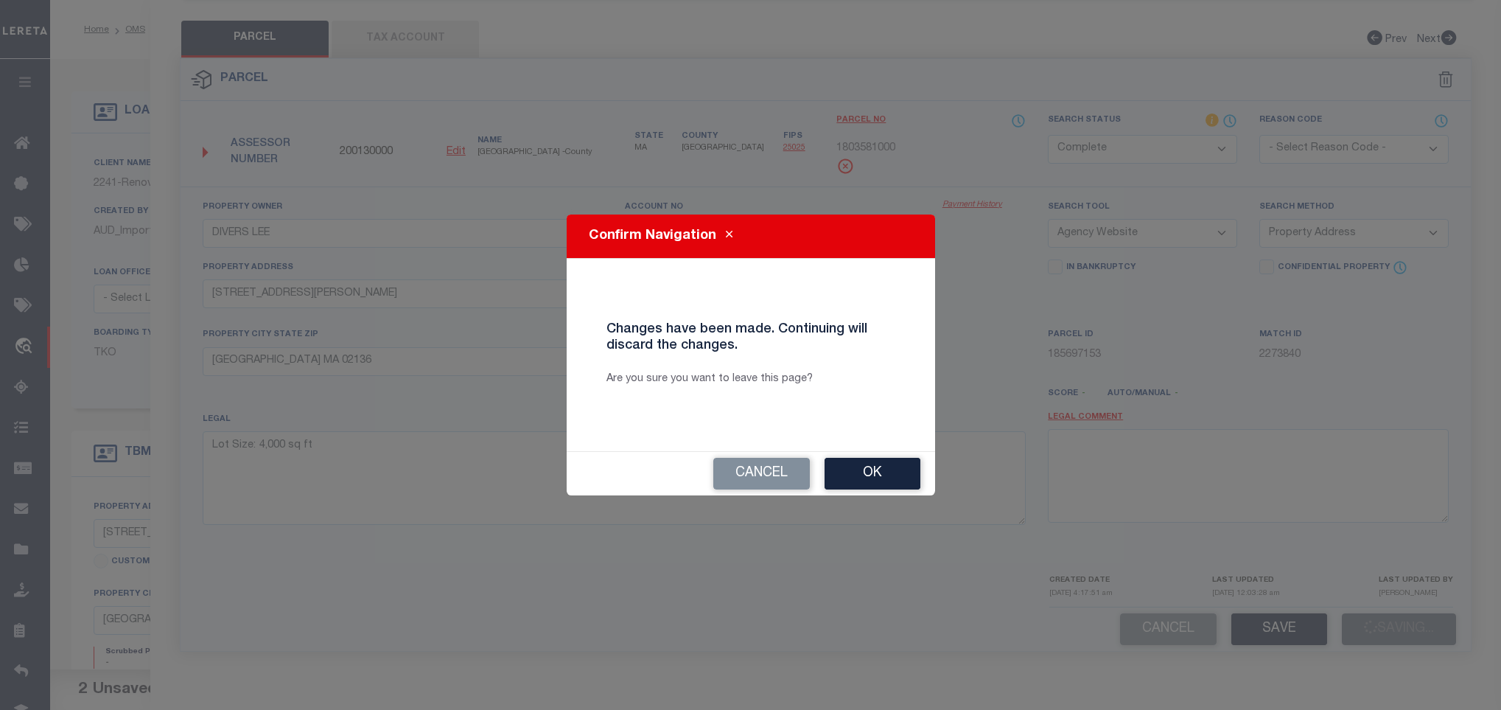
click at [925, 489] on div "Cancel Ok" at bounding box center [751, 473] width 368 height 43
click at [864, 458] on button "Ok" at bounding box center [873, 474] width 96 height 32
select select "QC"
type input "[STREET_ADDRESS][PERSON_NAME]"
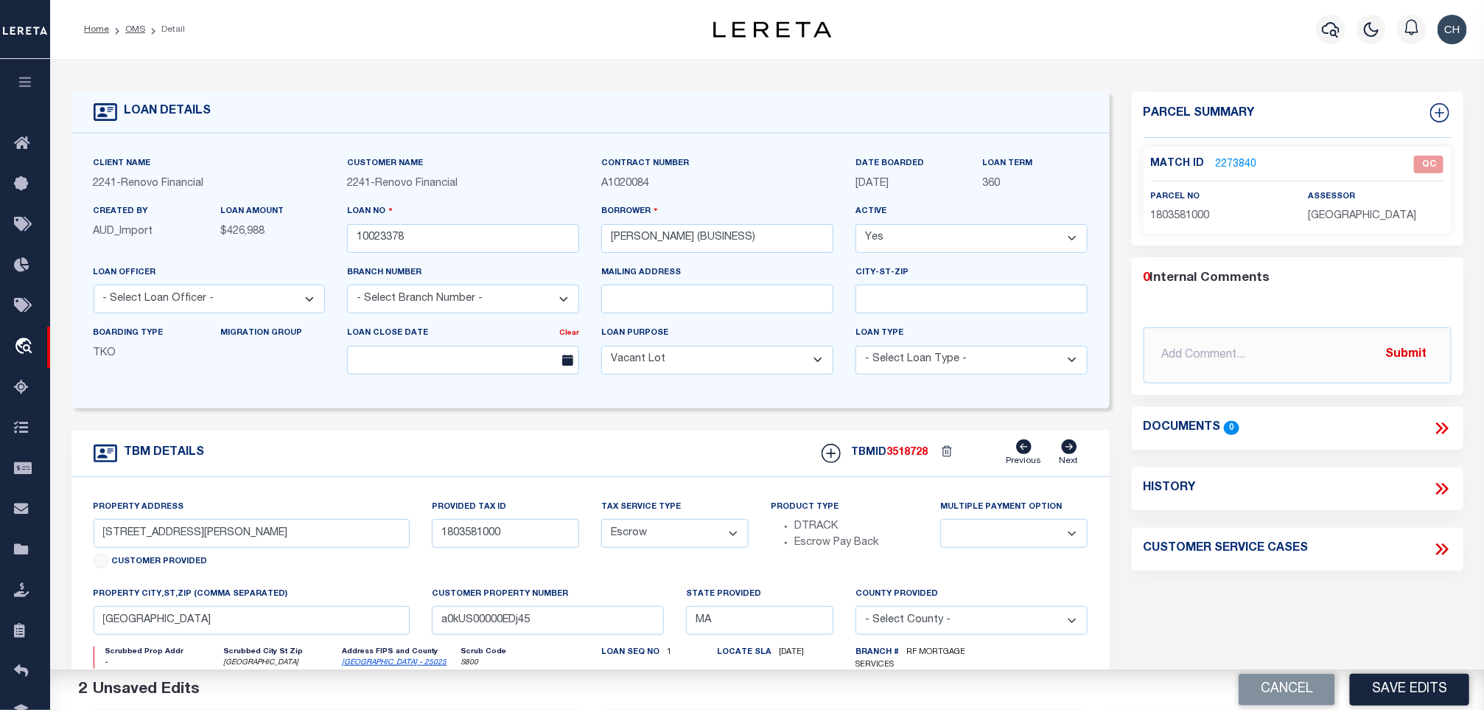
click at [1223, 164] on link "2273840" at bounding box center [1236, 164] width 41 height 15
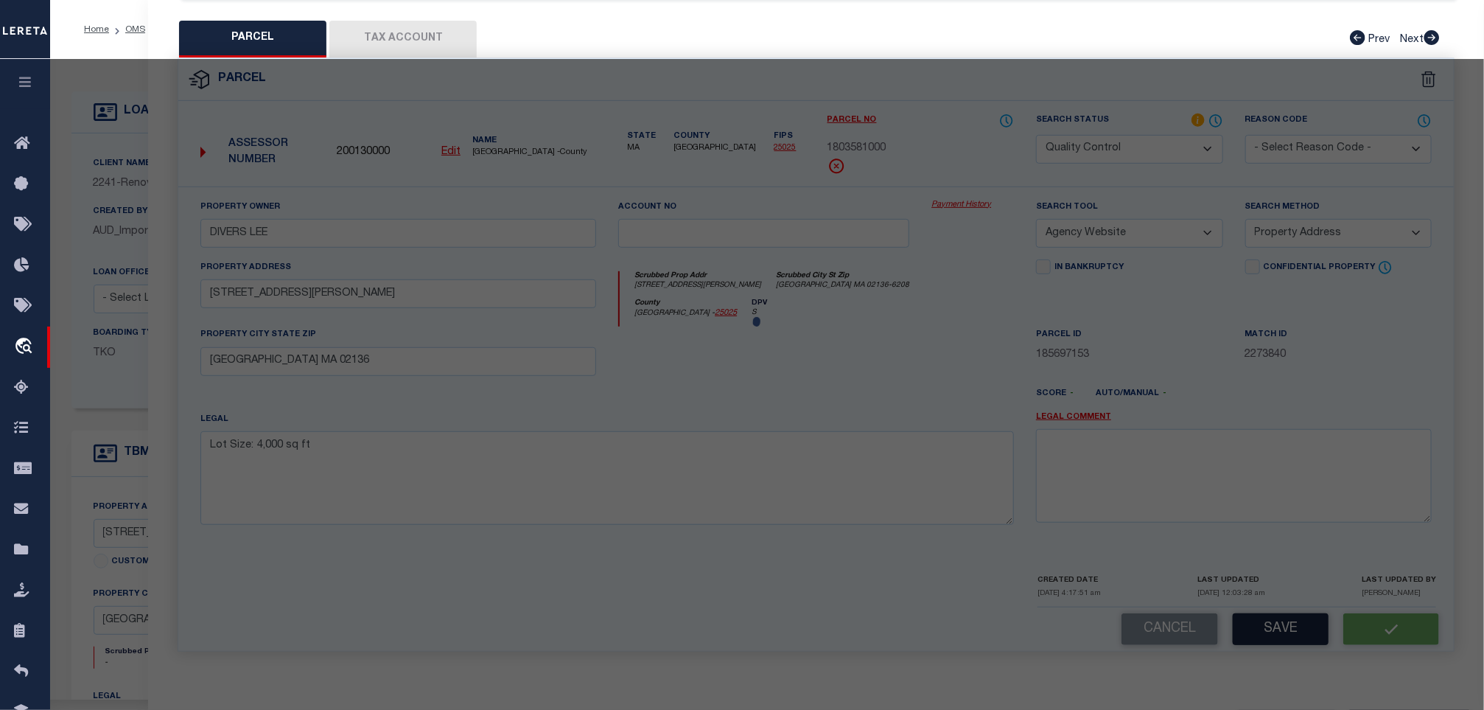
select select "AS"
select select
checkbox input "false"
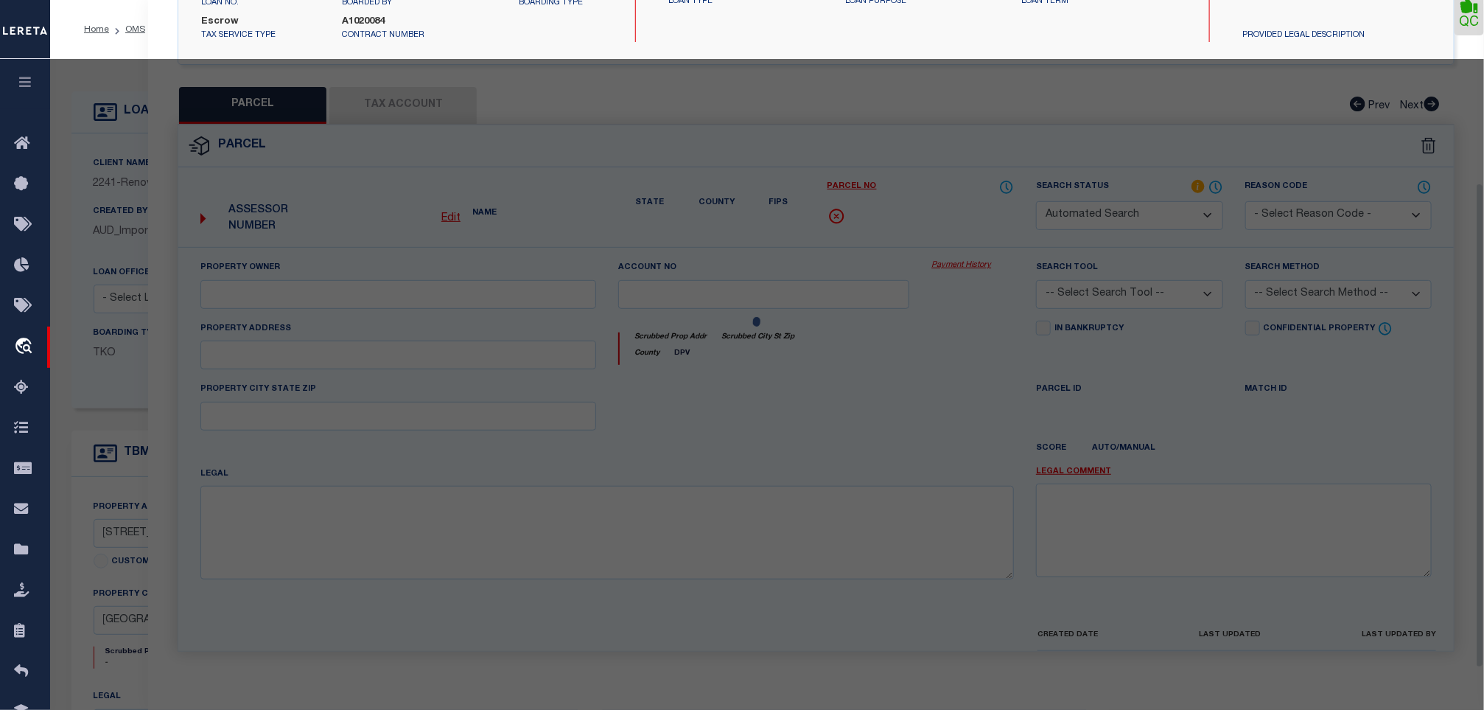
select select "CP"
type input "DIVERS LEE"
select select "AGW"
select select "ADD"
type input "[STREET_ADDRESS][PERSON_NAME]"
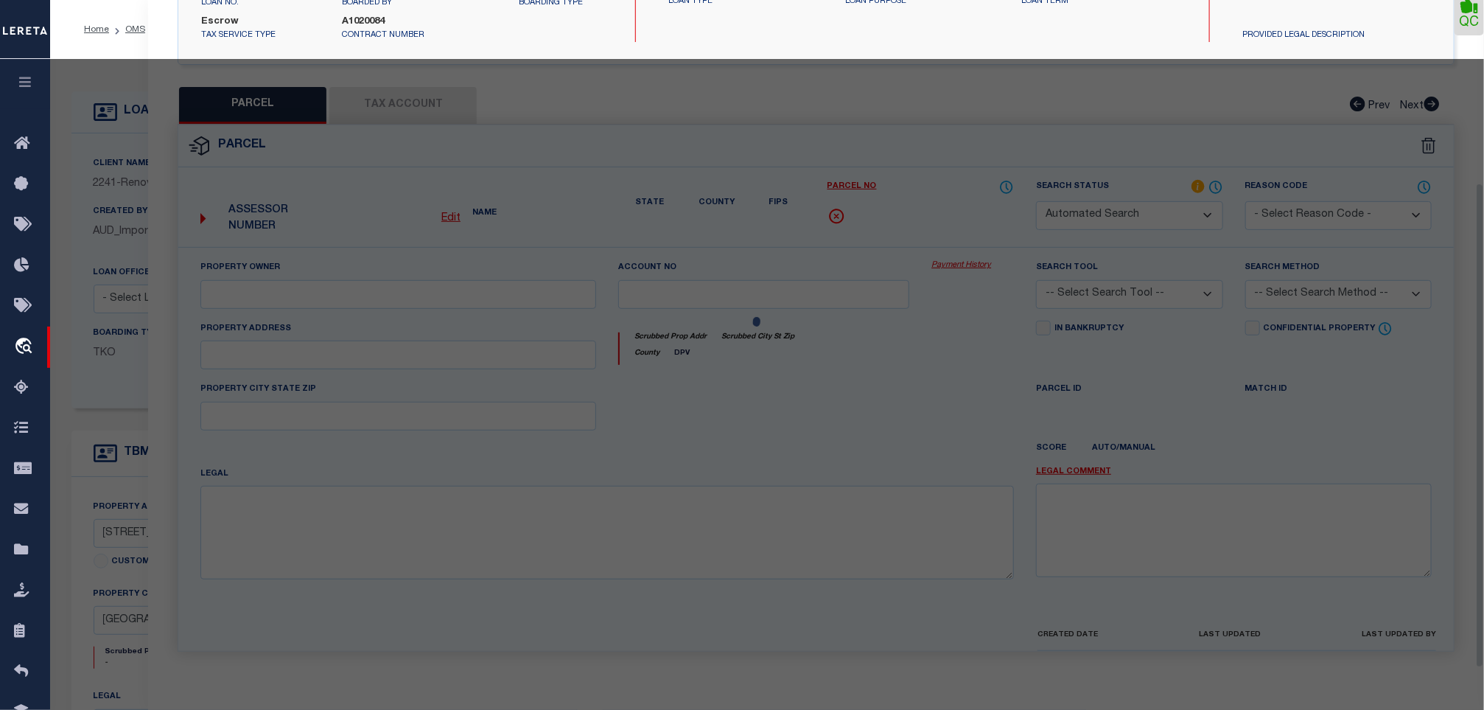
type input "[GEOGRAPHIC_DATA] MA 02136"
type textarea "Lot Size: 4,000 sq ft"
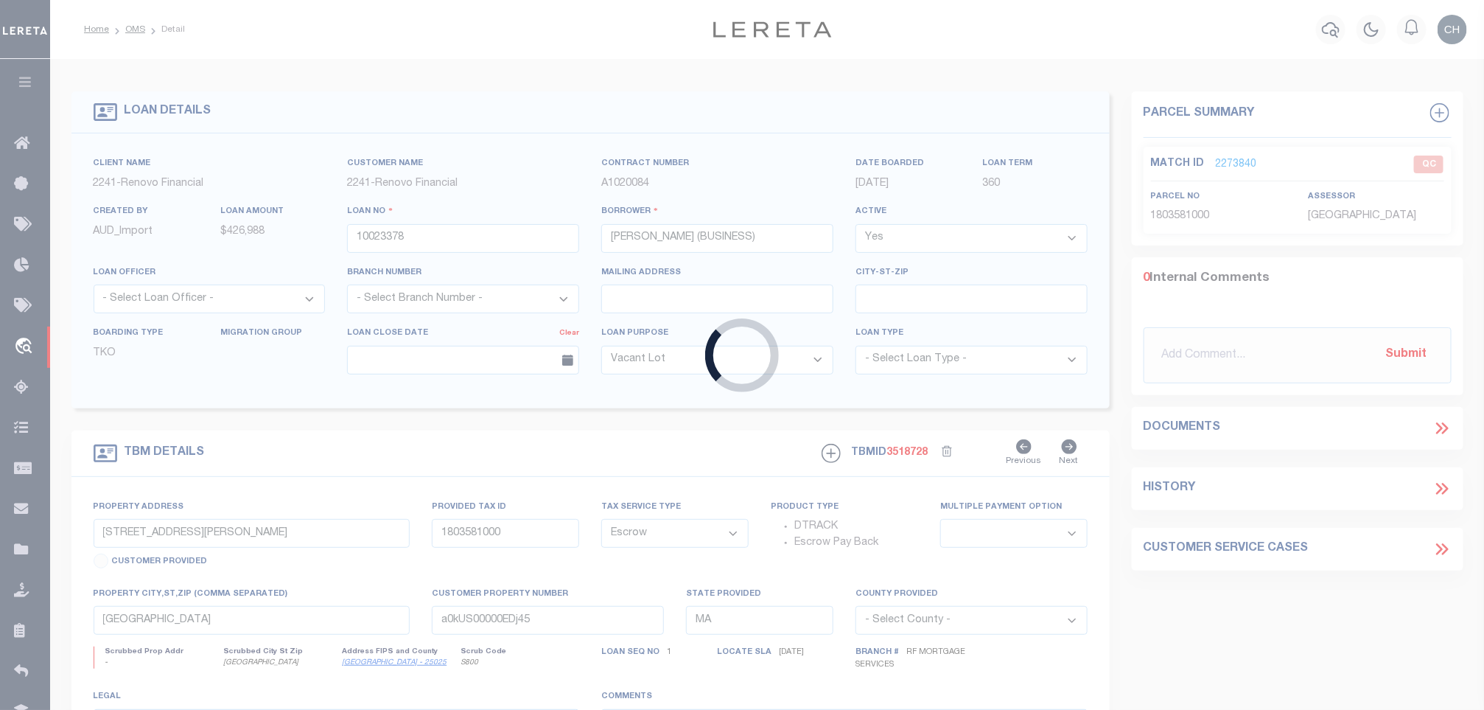
scroll to position [0, 0]
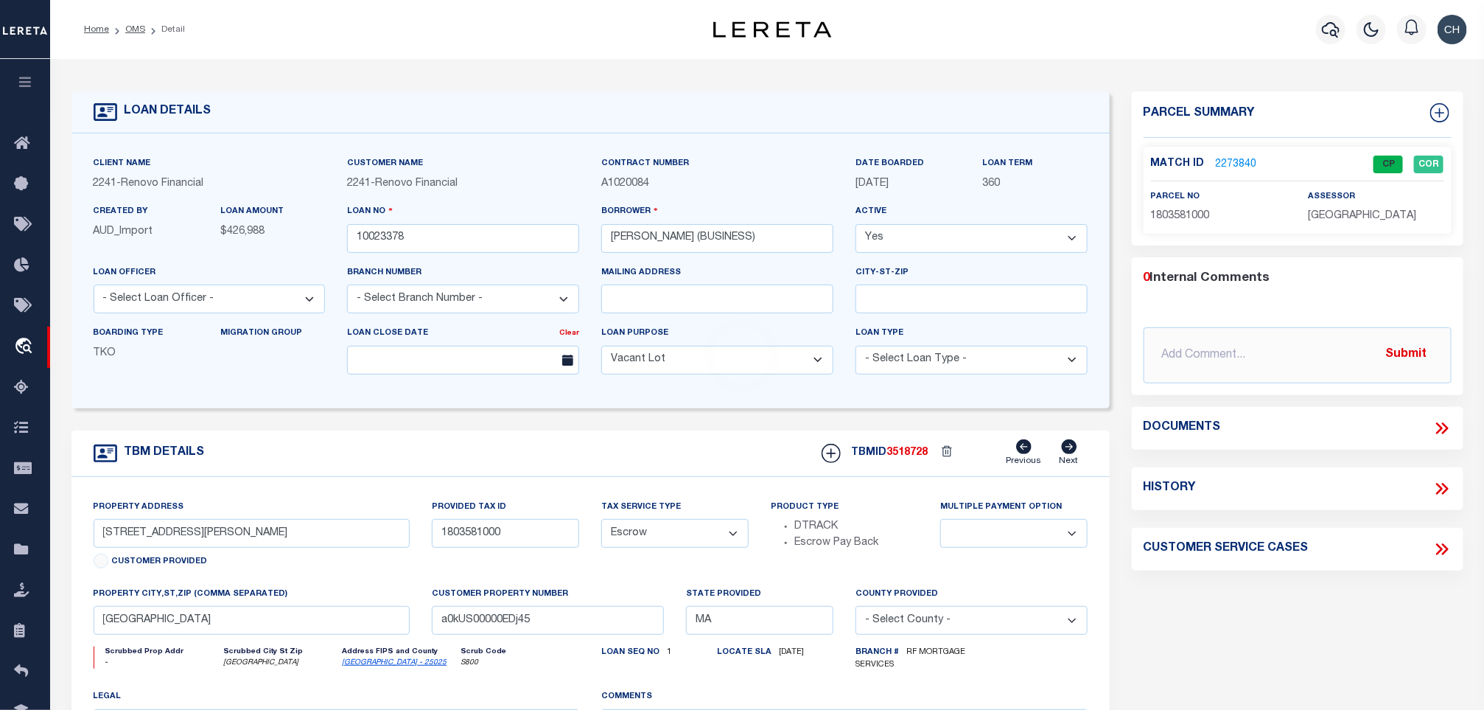
select select
click at [405, 230] on input "10023378" at bounding box center [463, 238] width 232 height 29
click at [898, 458] on span "3518728" at bounding box center [907, 452] width 41 height 10
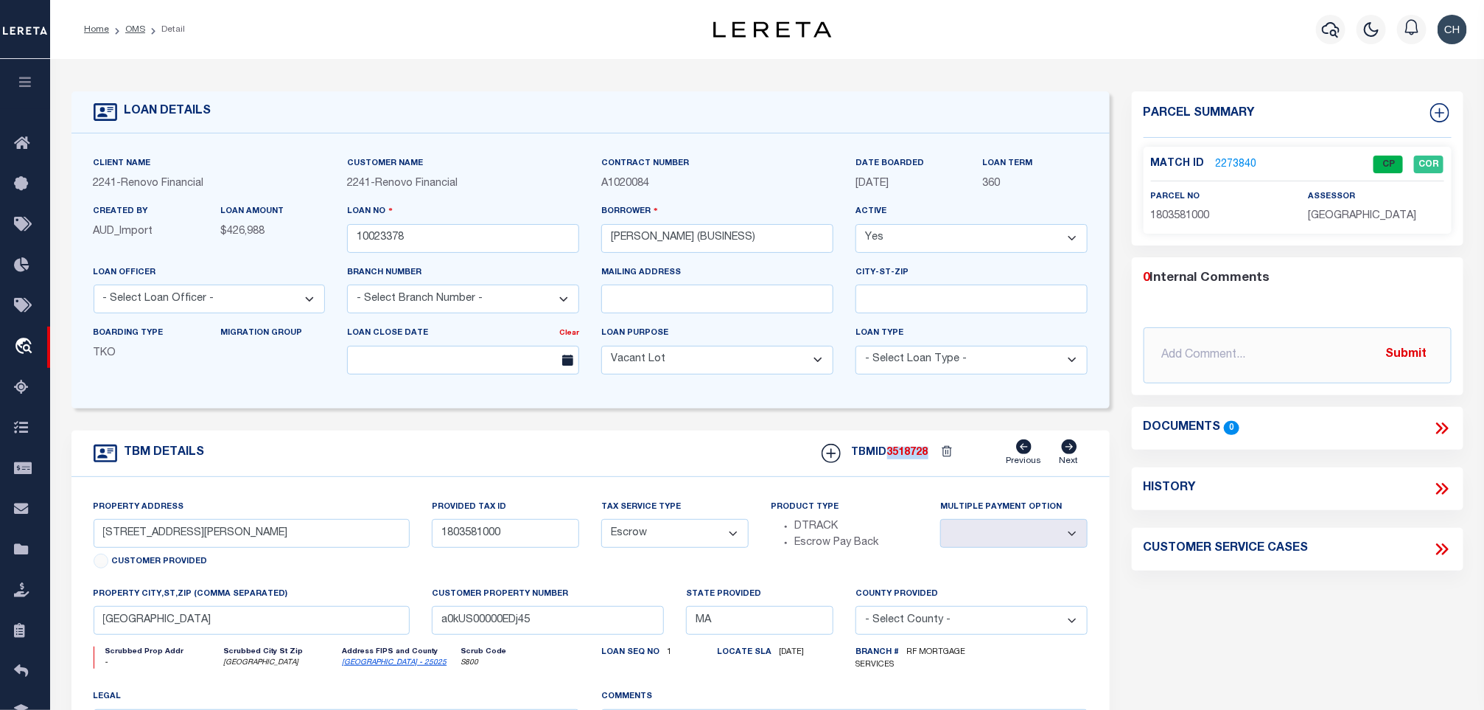
click at [898, 458] on span "3518728" at bounding box center [907, 452] width 41 height 10
copy span "3518728"
click at [1285, 179] on div "Match ID 2273840 CP COR" at bounding box center [1297, 168] width 293 height 26
click at [1232, 164] on link "2273840" at bounding box center [1236, 164] width 41 height 15
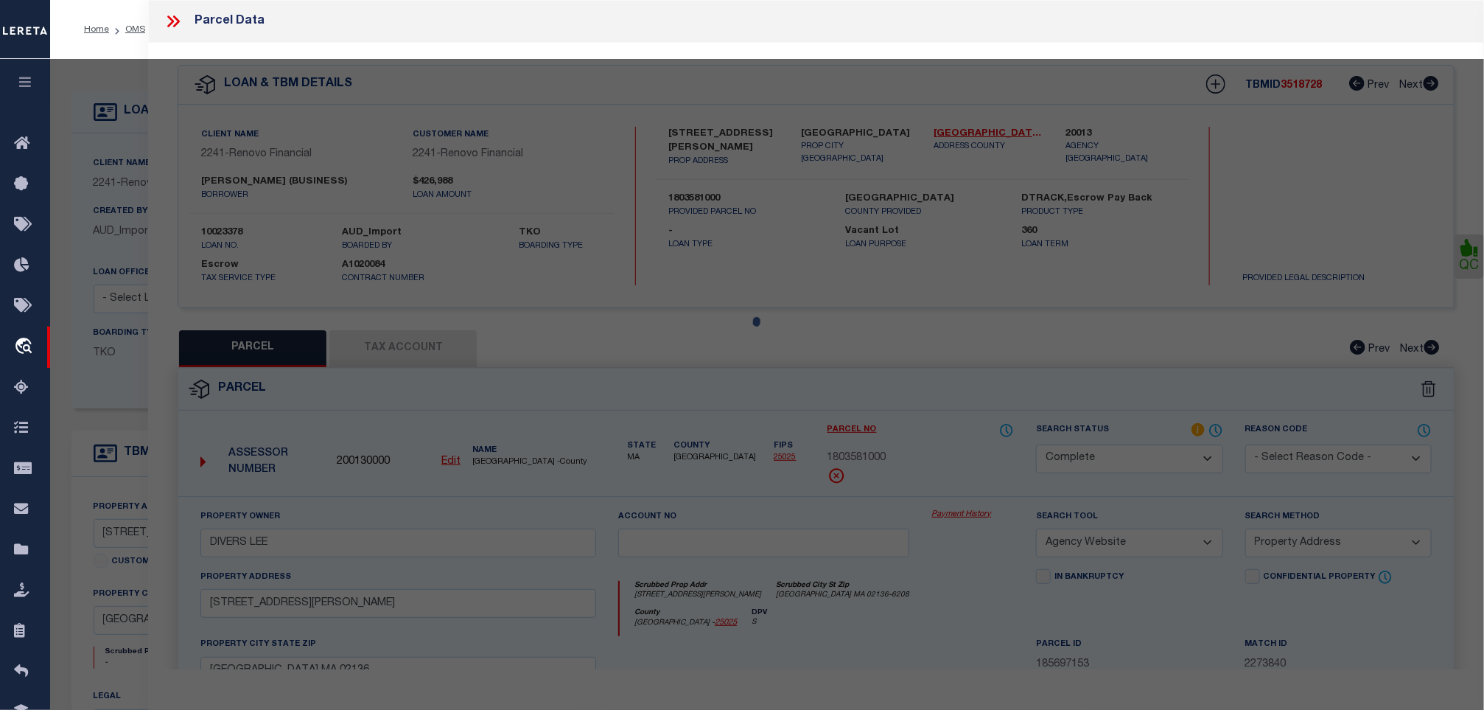
select select "AS"
select select
checkbox input "false"
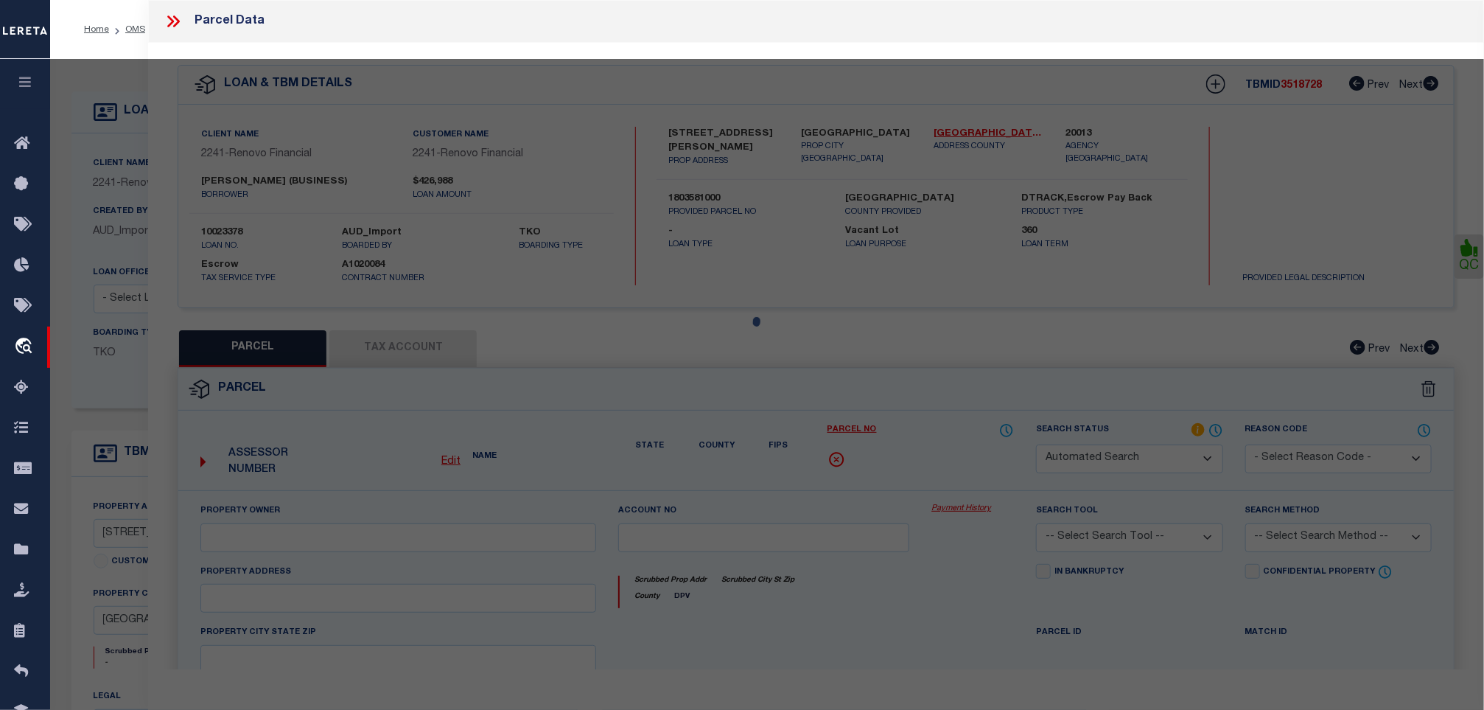
select select "CP"
type input "DIVERS LEE"
select select "AGW"
select select "ADD"
type input "[STREET_ADDRESS][PERSON_NAME]"
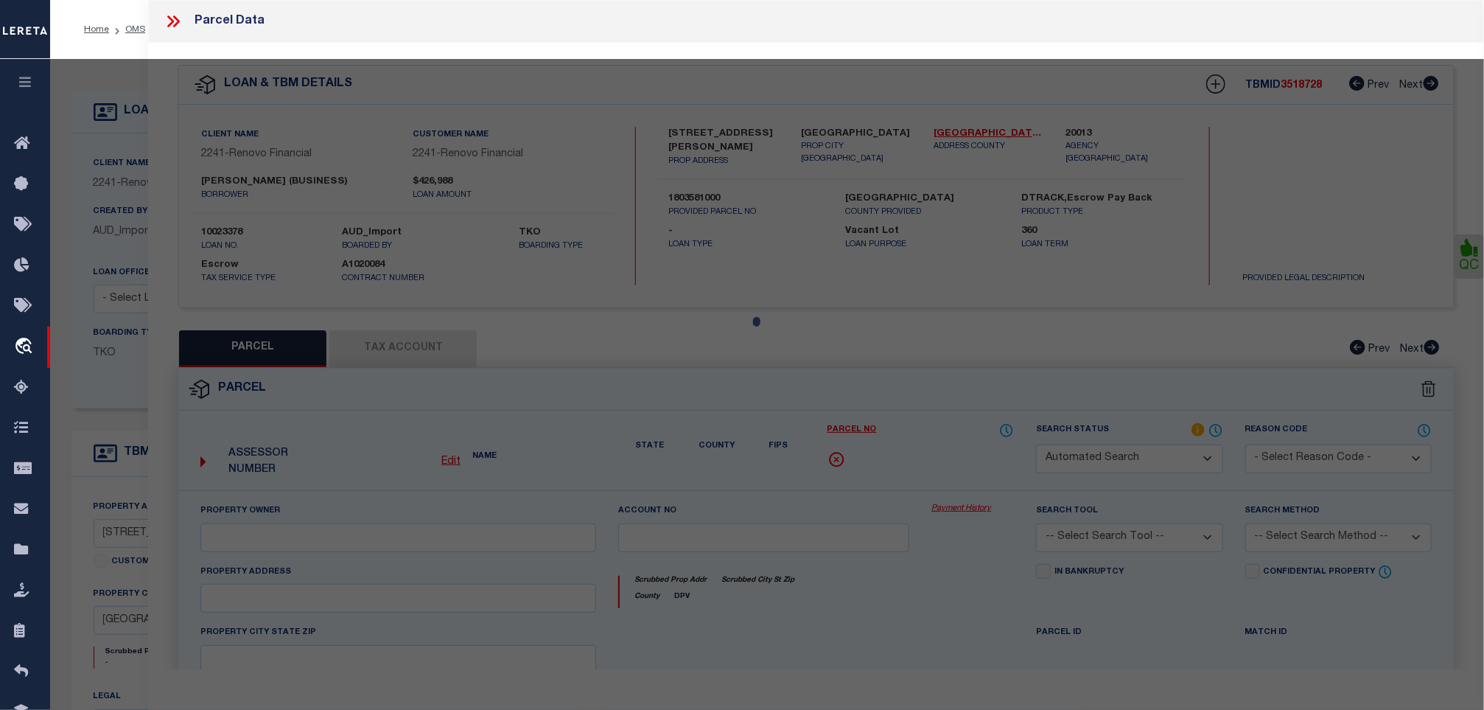
type input "[GEOGRAPHIC_DATA] MA 02136"
type textarea "Lot Size: 4,000 sq ft"
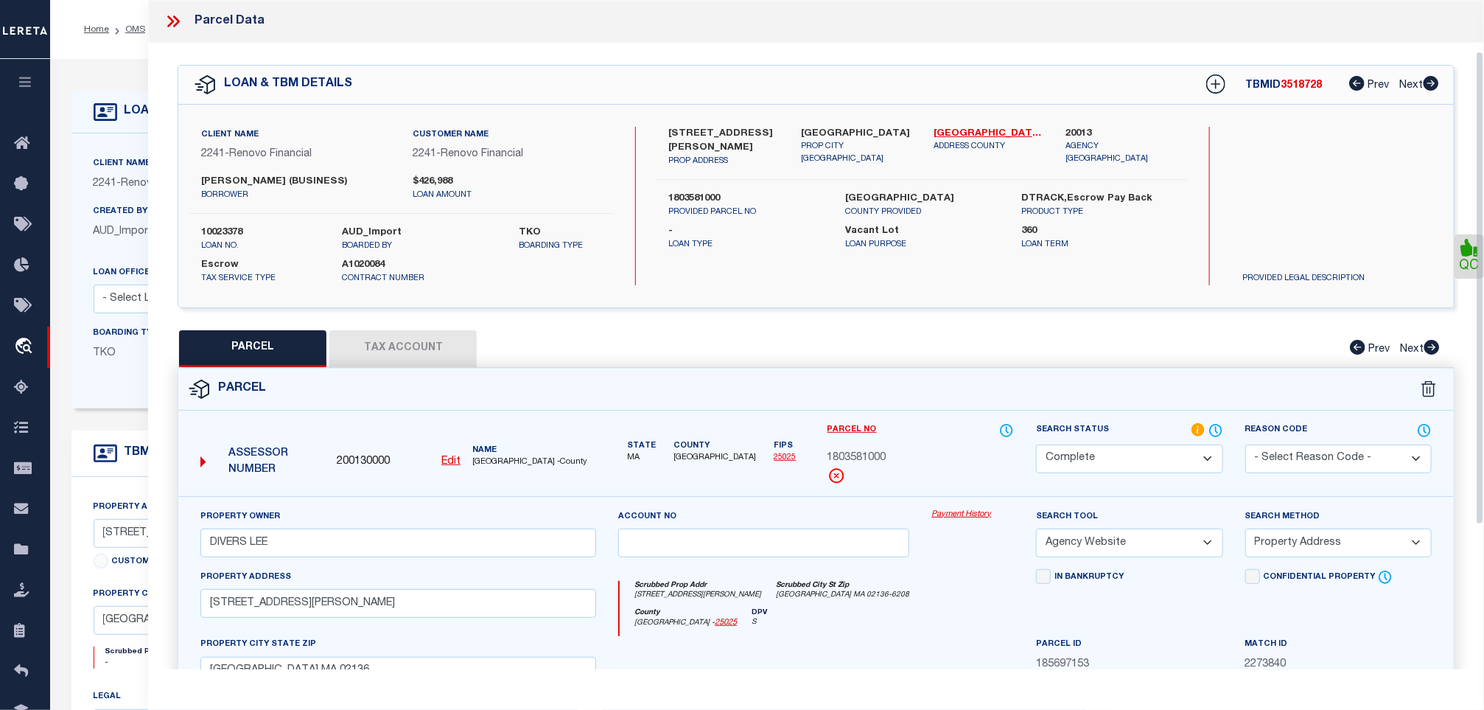
click at [371, 330] on button "Tax Account" at bounding box center [402, 348] width 147 height 37
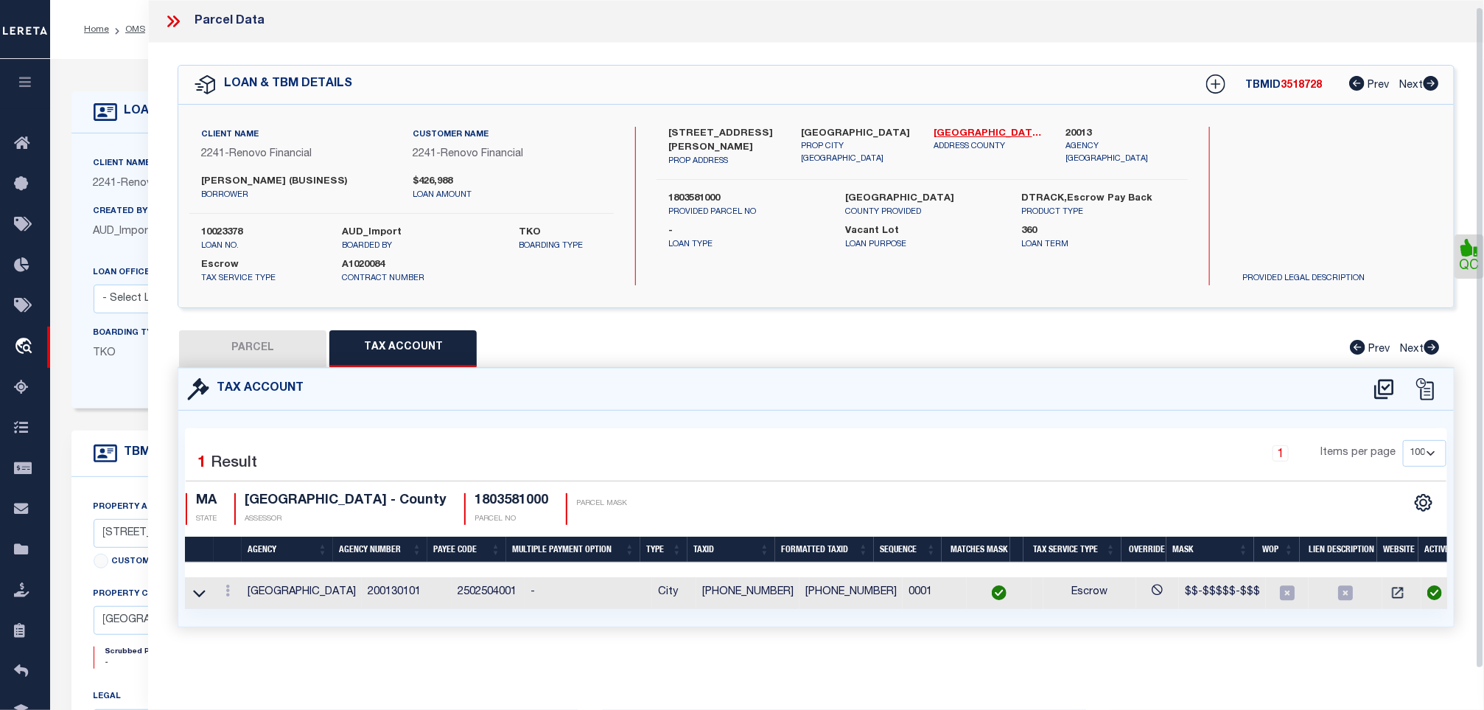
select select "100"
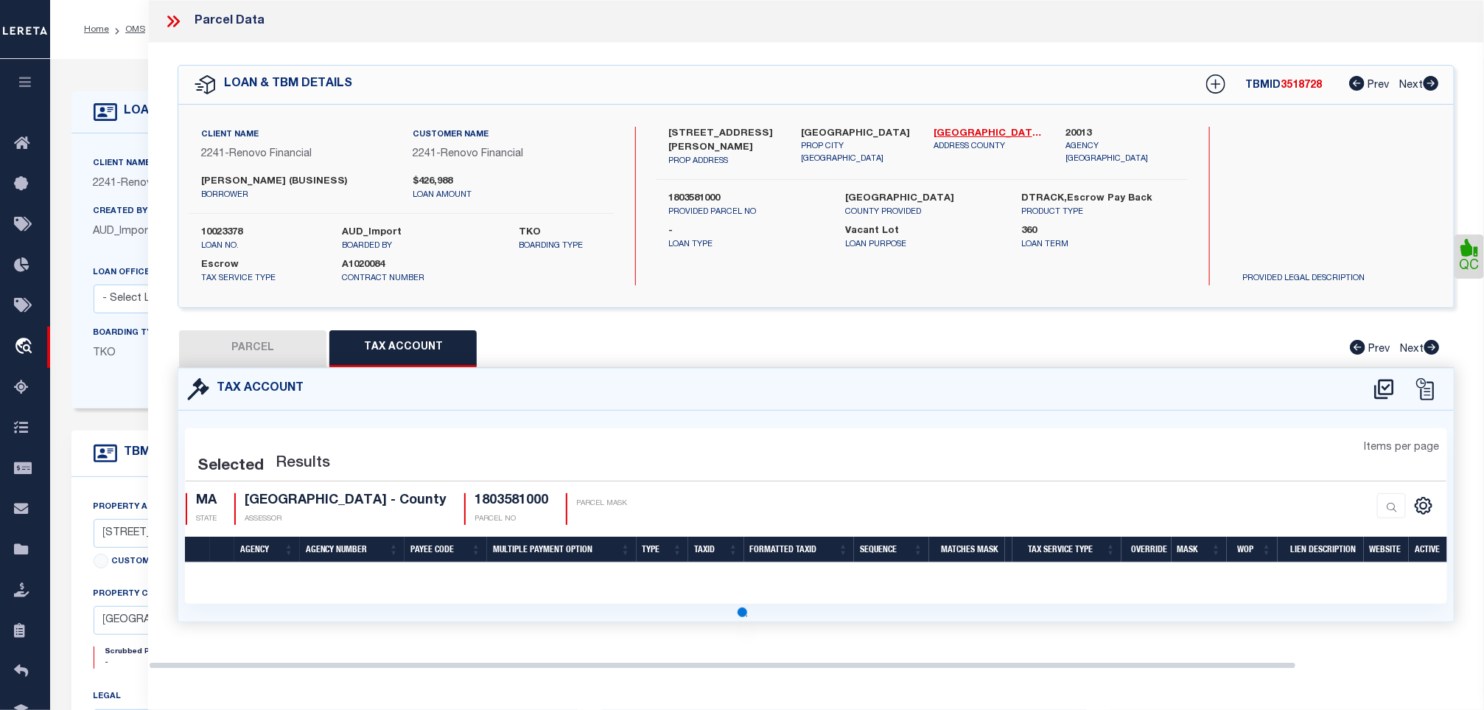
select select "100"
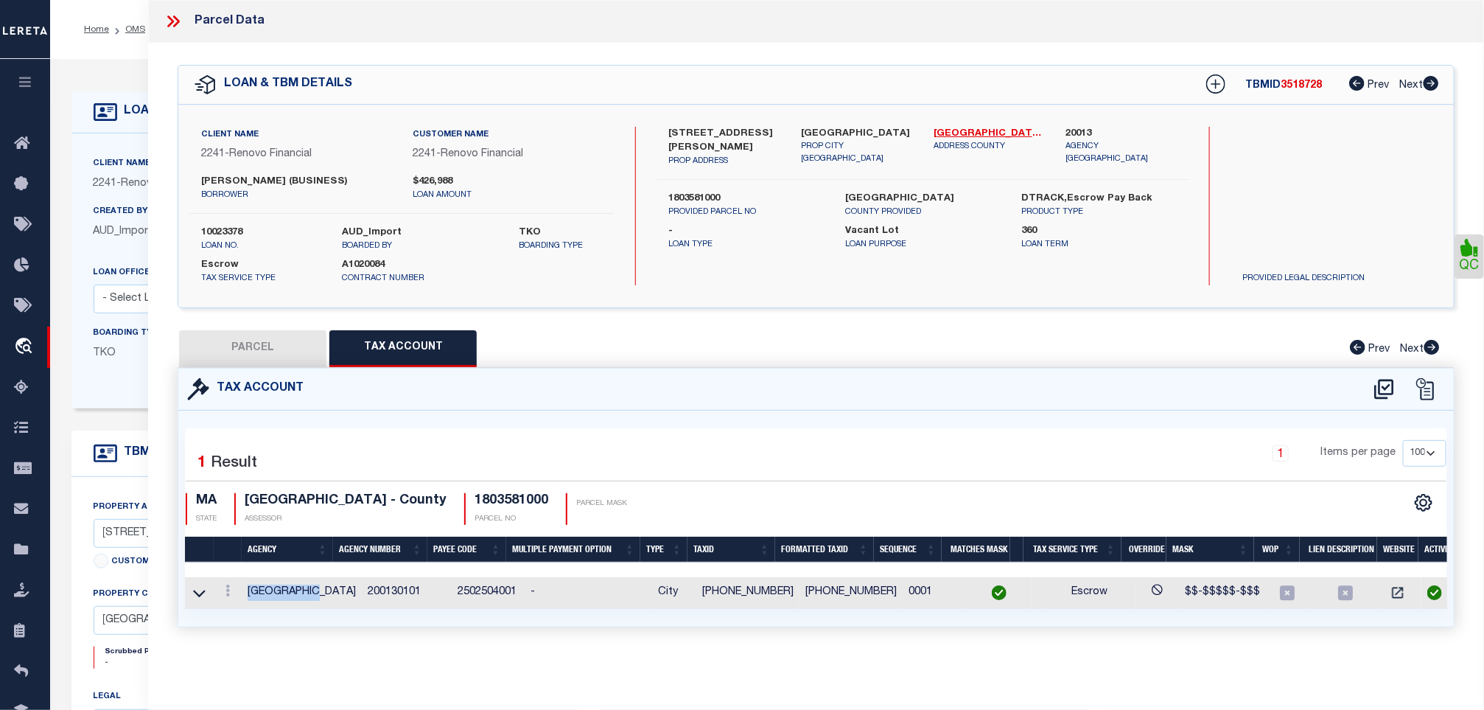
drag, startPoint x: 319, startPoint y: 598, endPoint x: 251, endPoint y: 599, distance: 68.5
click at [251, 599] on td "[GEOGRAPHIC_DATA]" at bounding box center [302, 593] width 120 height 32
copy td "[GEOGRAPHIC_DATA]"
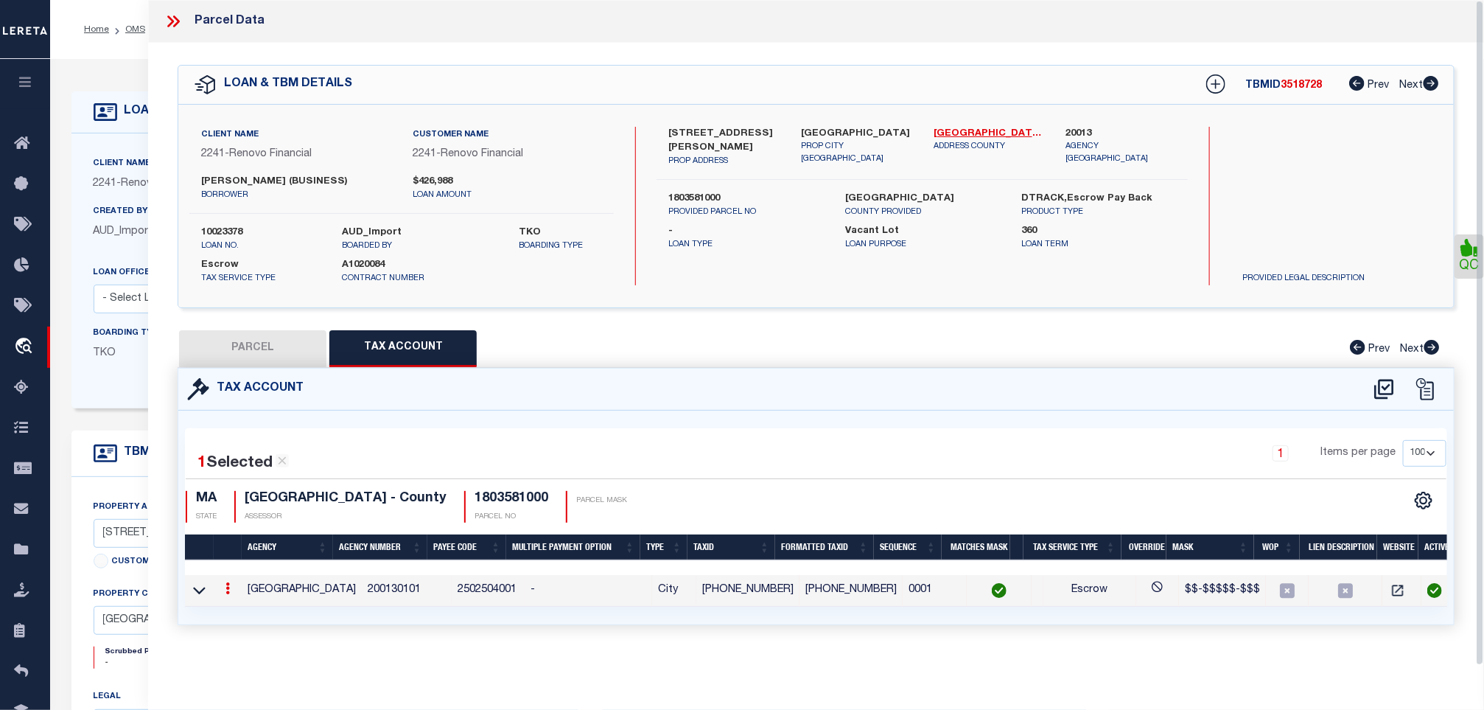
click at [493, 494] on h4 "1803581000" at bounding box center [512, 499] width 74 height 16
copy h4 "1803581000"
